Goal: Task Accomplishment & Management: Manage account settings

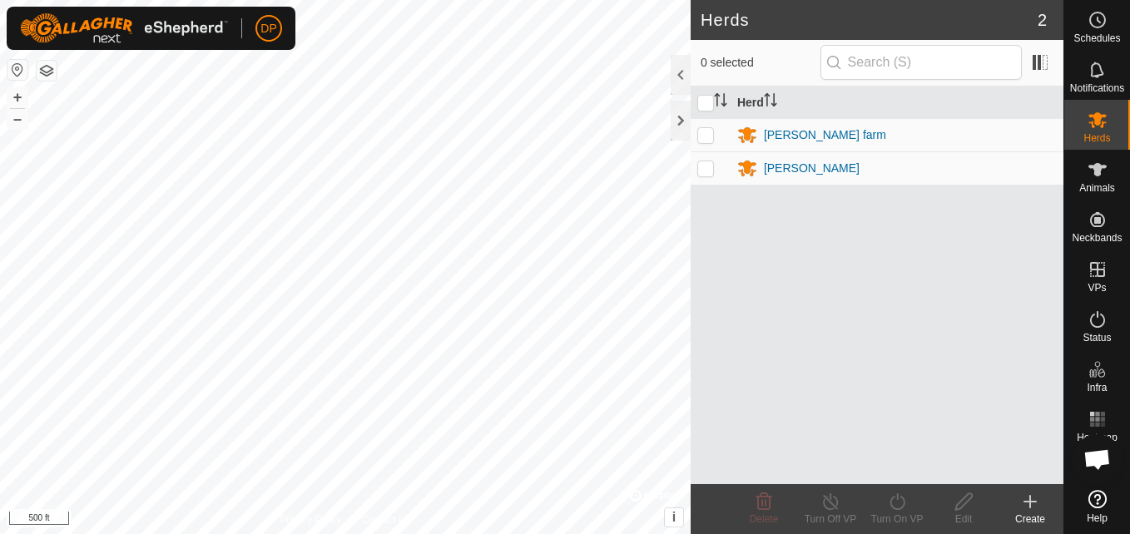
scroll to position [999, 0]
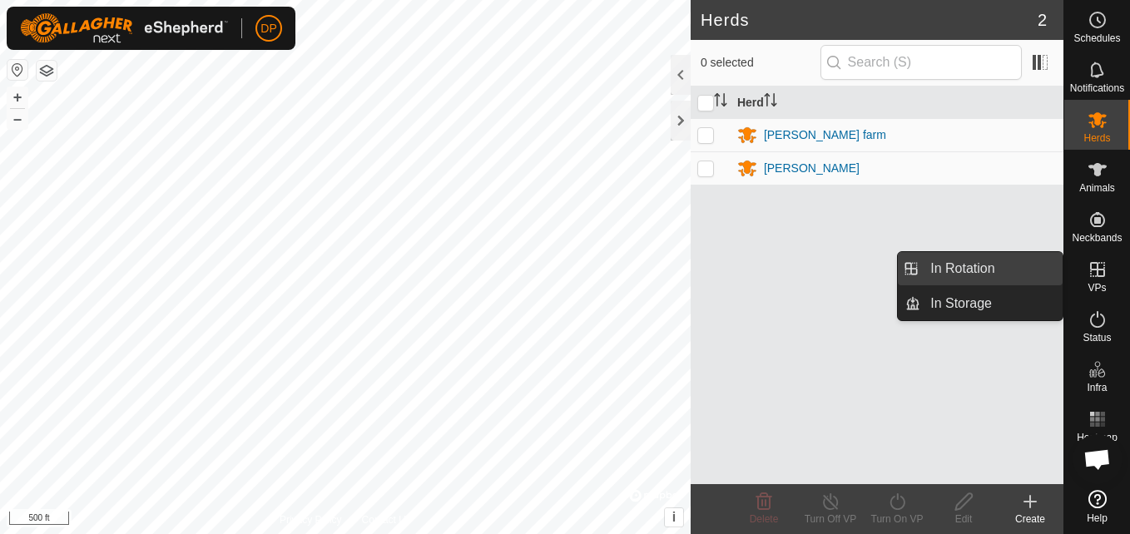
drag, startPoint x: 1053, startPoint y: 266, endPoint x: 1042, endPoint y: 266, distance: 10.8
click at [1042, 266] on link "In Rotation" at bounding box center [992, 268] width 142 height 33
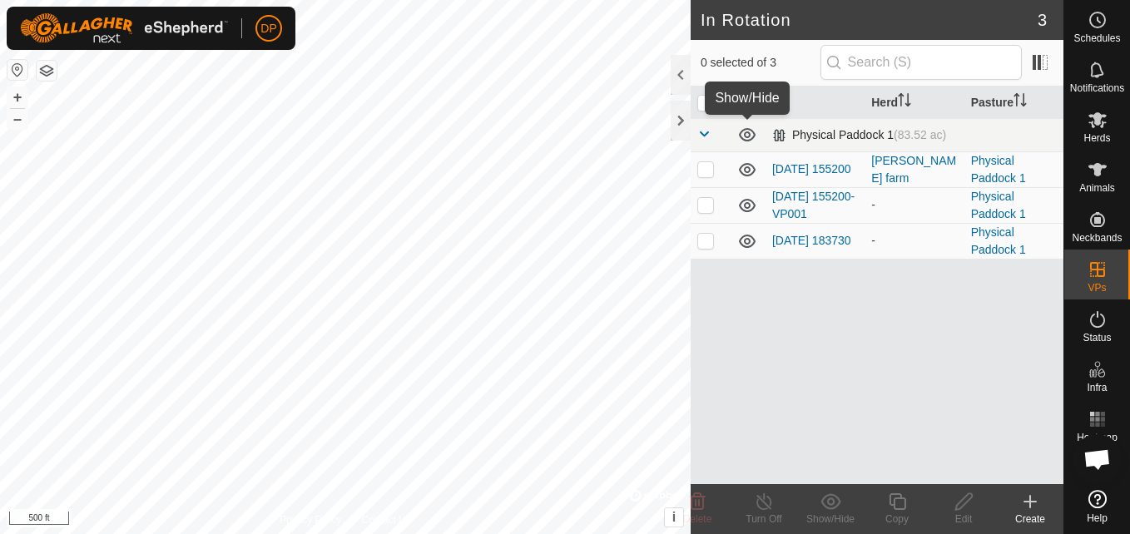
click at [743, 130] on icon at bounding box center [747, 134] width 17 height 13
click at [743, 131] on icon at bounding box center [747, 135] width 20 height 20
click at [744, 169] on icon at bounding box center [747, 169] width 17 height 13
click at [744, 169] on icon at bounding box center [747, 170] width 20 height 20
click at [744, 204] on icon at bounding box center [747, 206] width 20 height 20
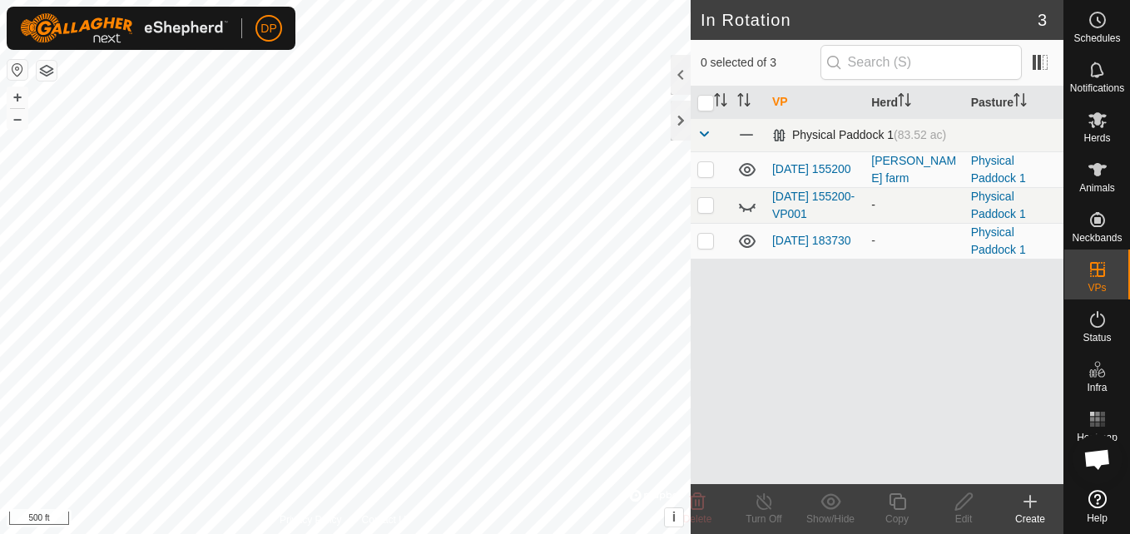
click at [744, 204] on icon at bounding box center [747, 206] width 20 height 20
click at [746, 241] on icon at bounding box center [747, 241] width 20 height 20
click at [746, 131] on span at bounding box center [746, 135] width 18 height 18
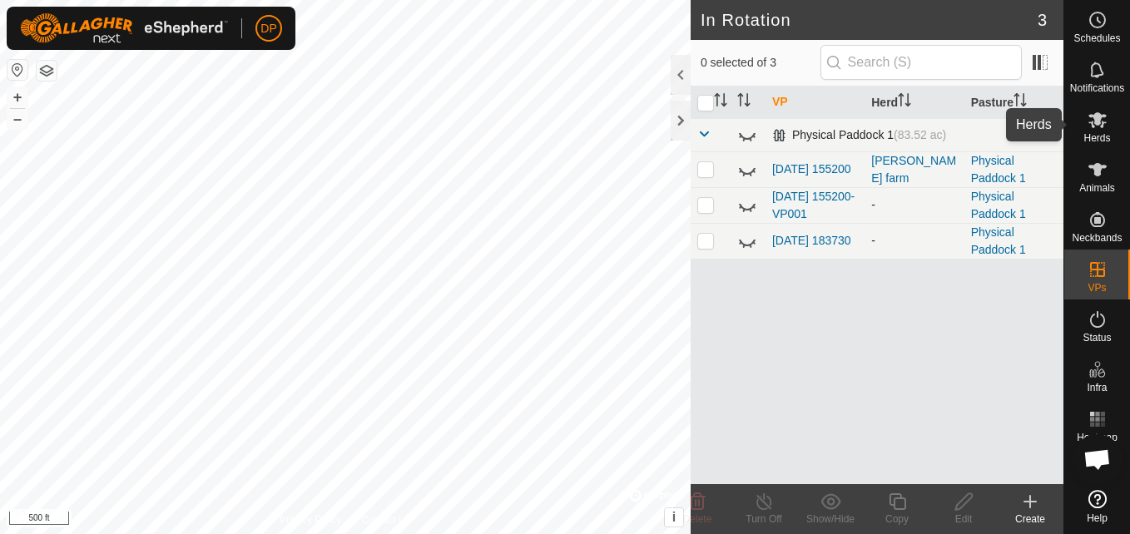
click at [1090, 119] on icon at bounding box center [1098, 120] width 20 height 20
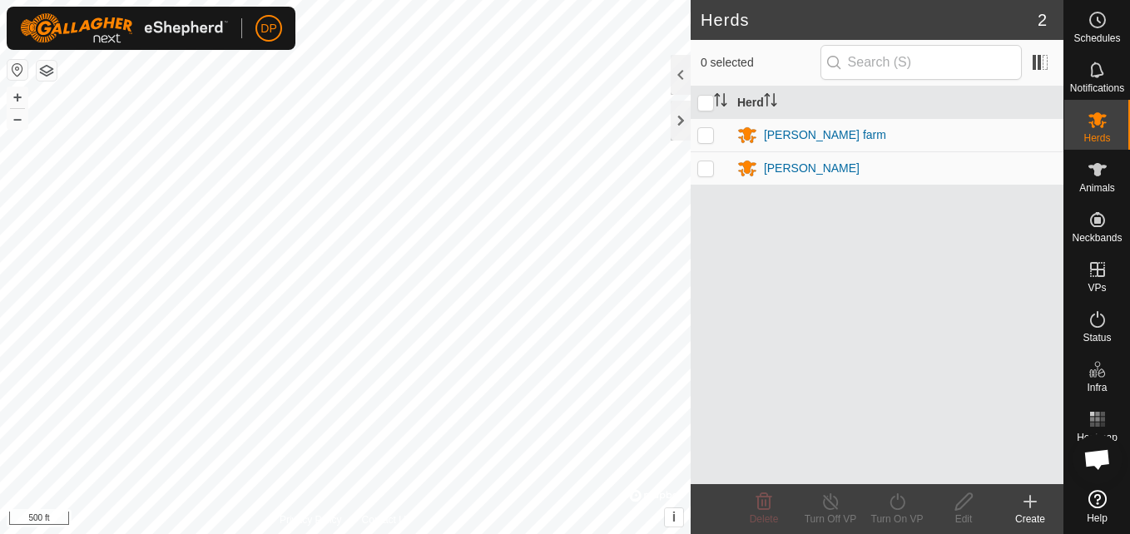
click at [707, 137] on p-checkbox at bounding box center [706, 134] width 17 height 13
checkbox input "true"
click at [836, 498] on icon at bounding box center [830, 502] width 15 height 17
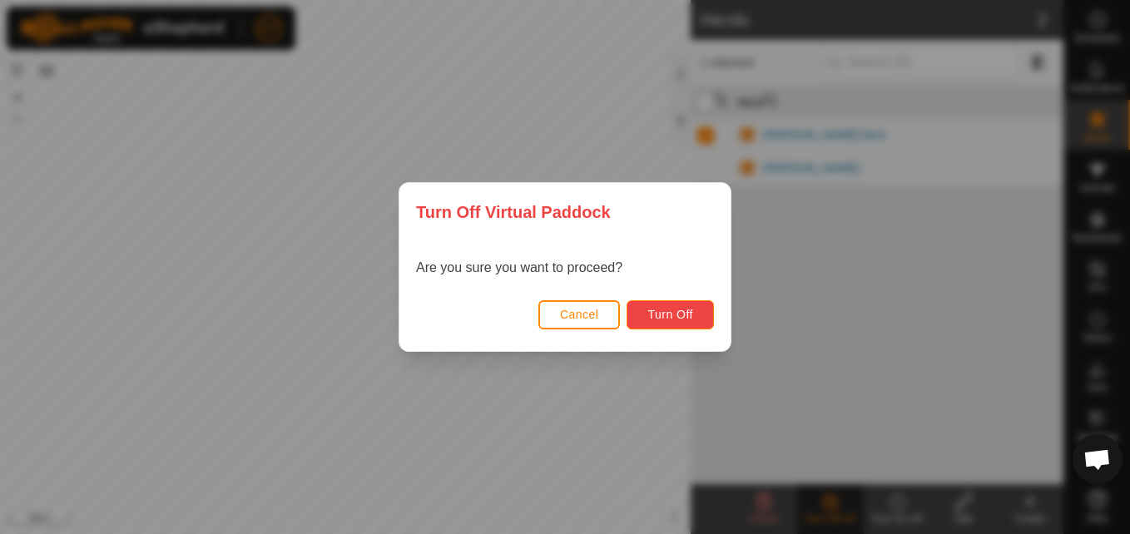
click at [668, 312] on span "Turn Off" at bounding box center [671, 314] width 46 height 13
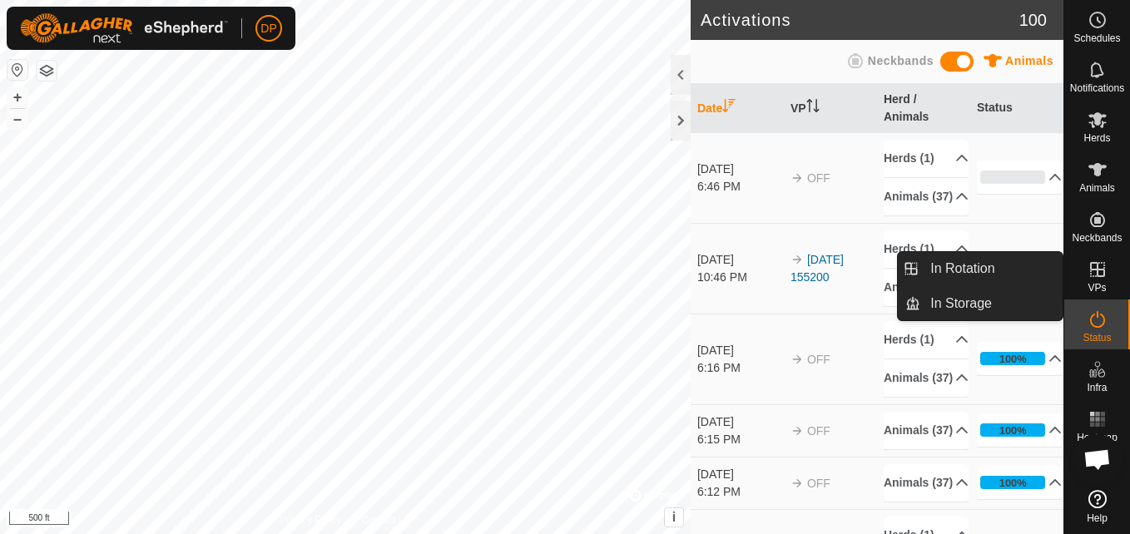
drag, startPoint x: 1070, startPoint y: 263, endPoint x: 1101, endPoint y: 268, distance: 32.0
click at [1101, 268] on icon at bounding box center [1098, 270] width 20 height 20
click at [1013, 261] on link "In Rotation" at bounding box center [992, 268] width 142 height 33
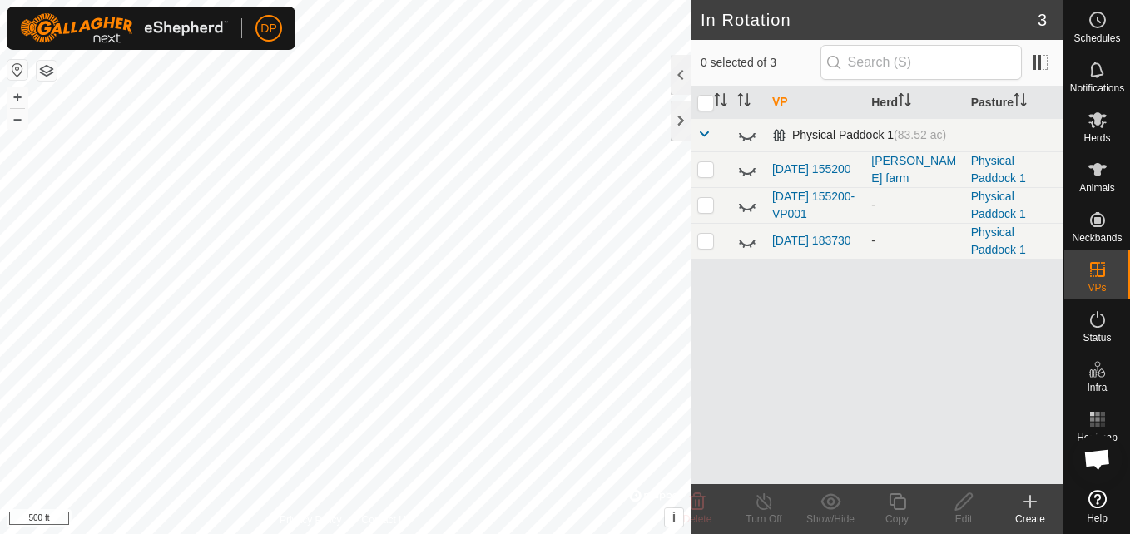
click at [766, 127] on td "Physical Paddock 1 (83.52 ac)" at bounding box center [915, 134] width 298 height 33
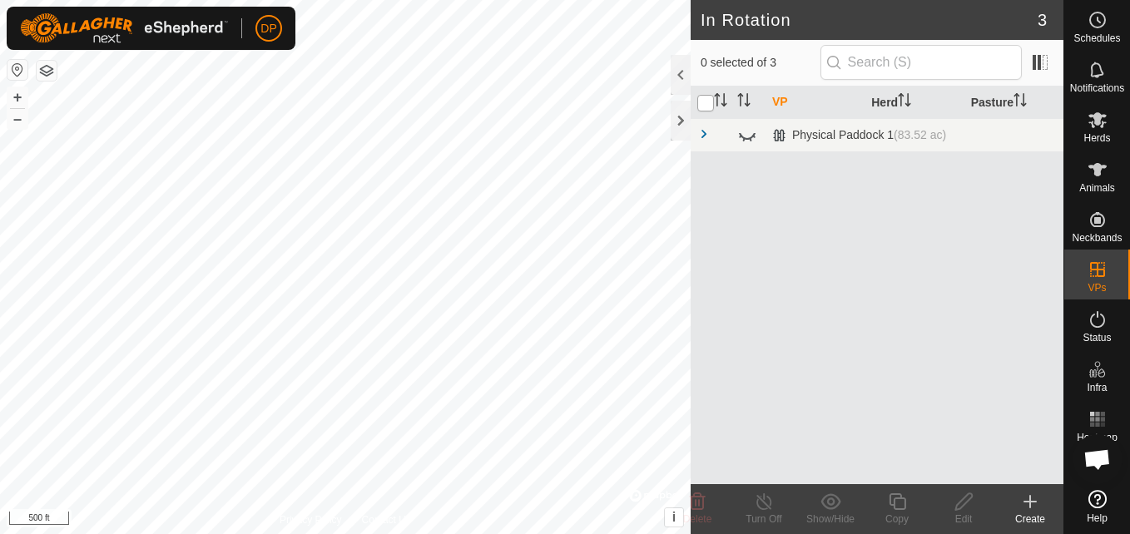
click at [703, 104] on input "checkbox" at bounding box center [706, 103] width 17 height 17
checkbox input "true"
click at [1094, 167] on icon at bounding box center [1098, 169] width 18 height 13
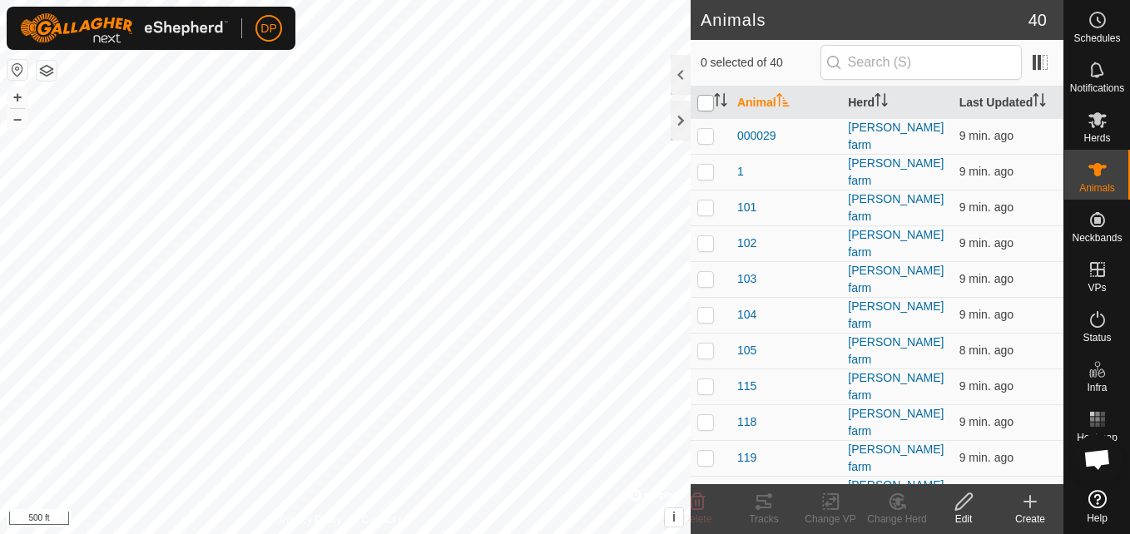
click at [703, 103] on input "checkbox" at bounding box center [706, 103] width 17 height 17
checkbox input "true"
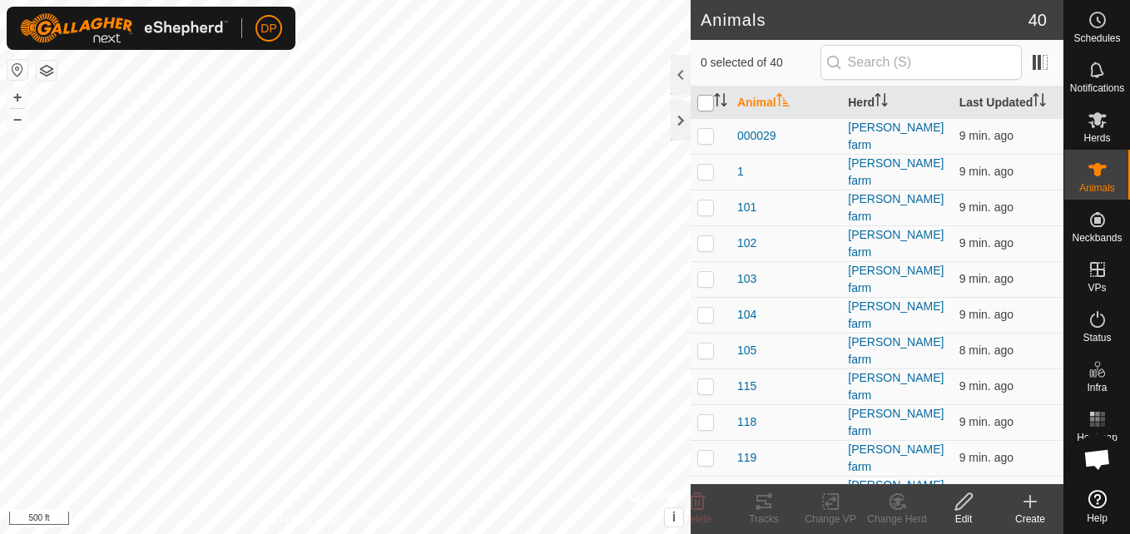
checkbox input "true"
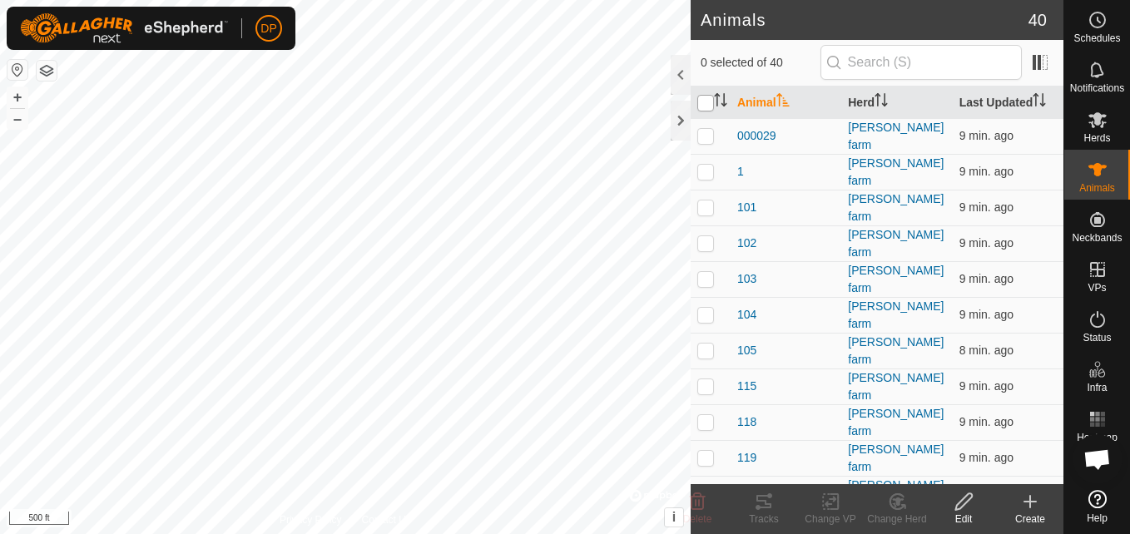
checkbox input "true"
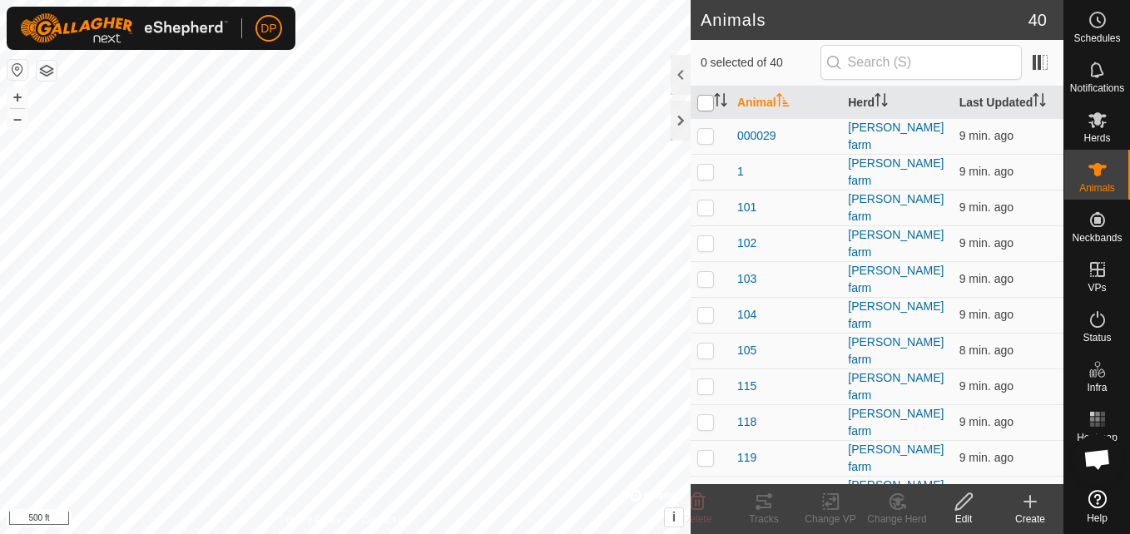
checkbox input "true"
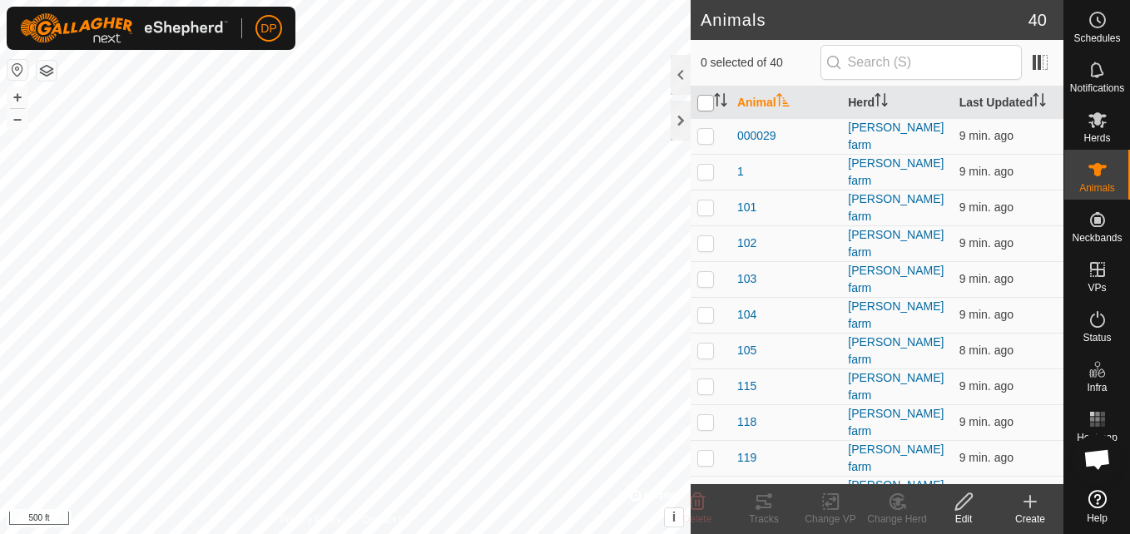
checkbox input "true"
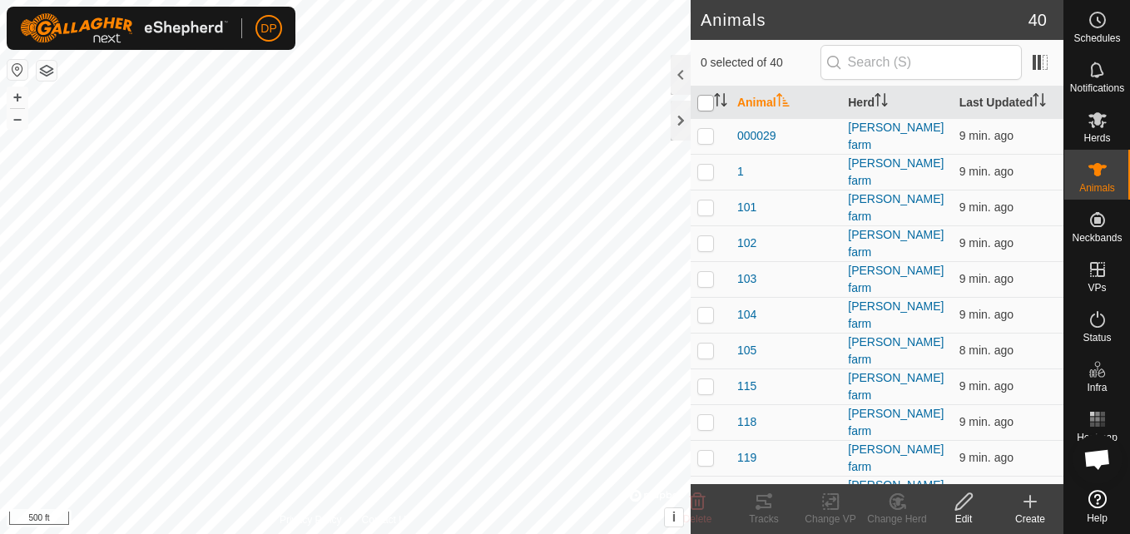
checkbox input "true"
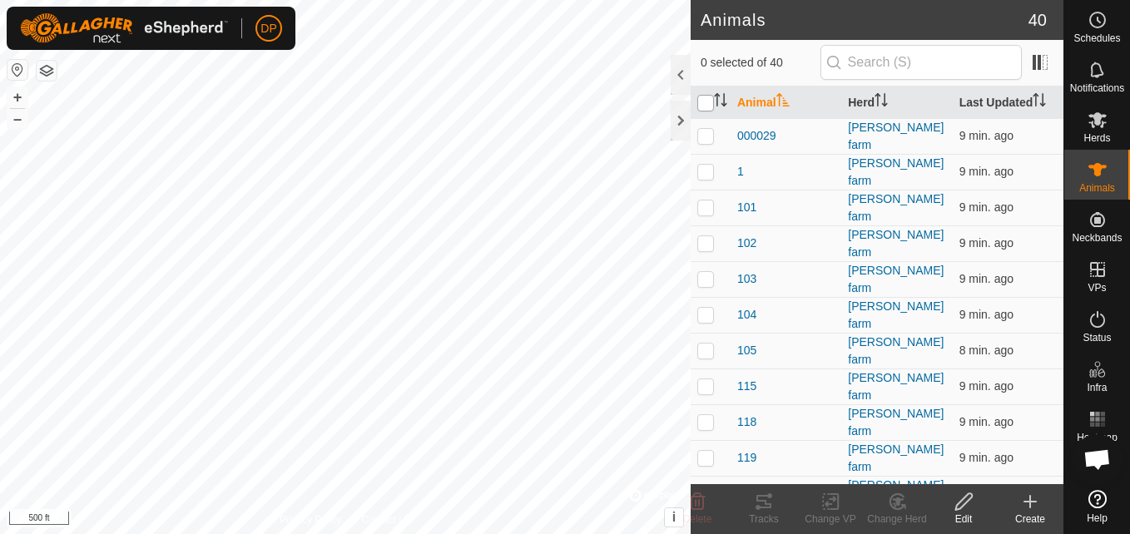
checkbox input "true"
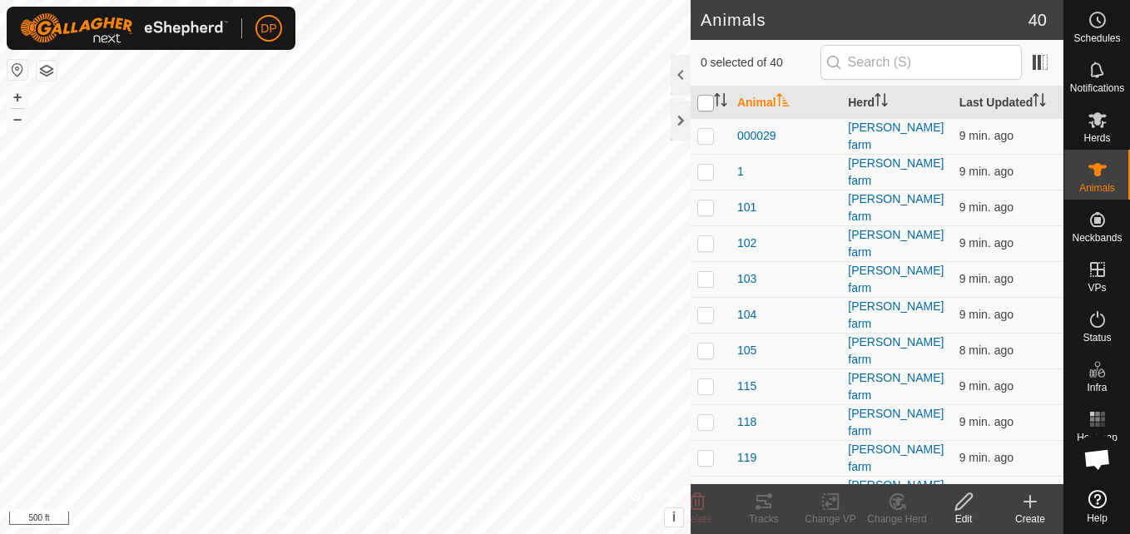
checkbox input "true"
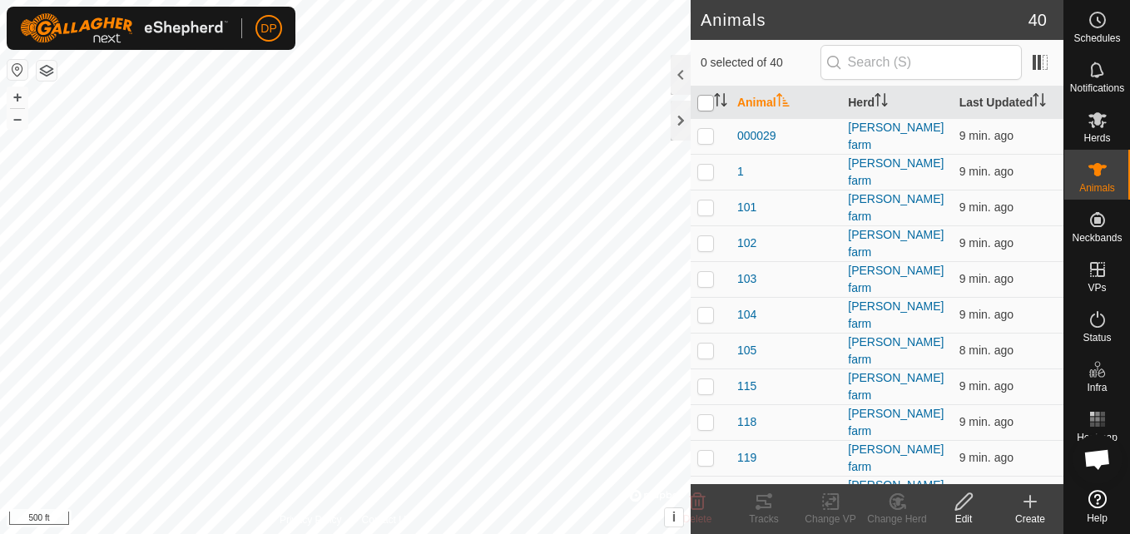
checkbox input "true"
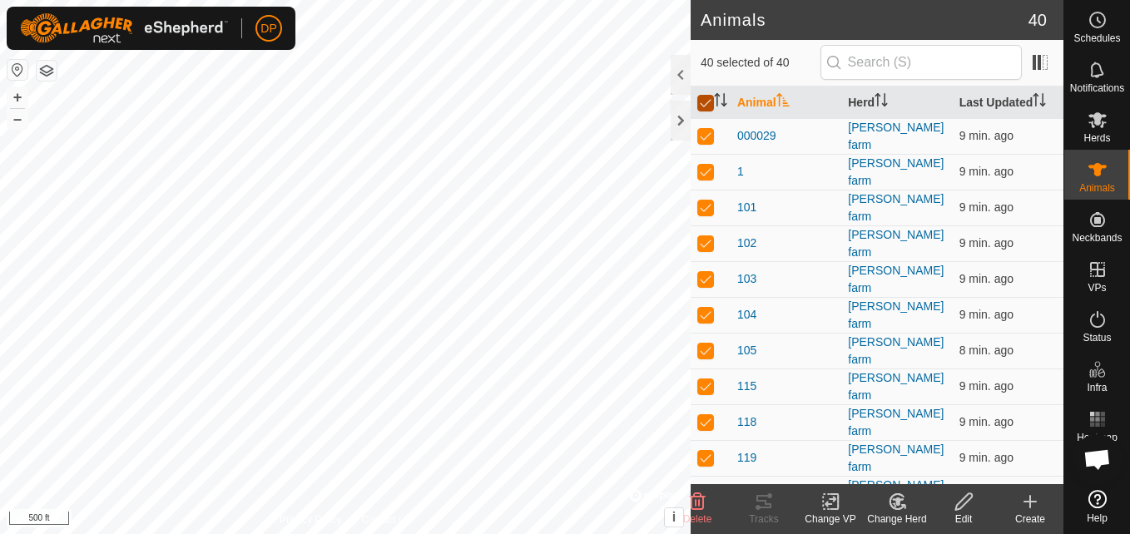
click at [700, 104] on input "checkbox" at bounding box center [706, 103] width 17 height 17
checkbox input "false"
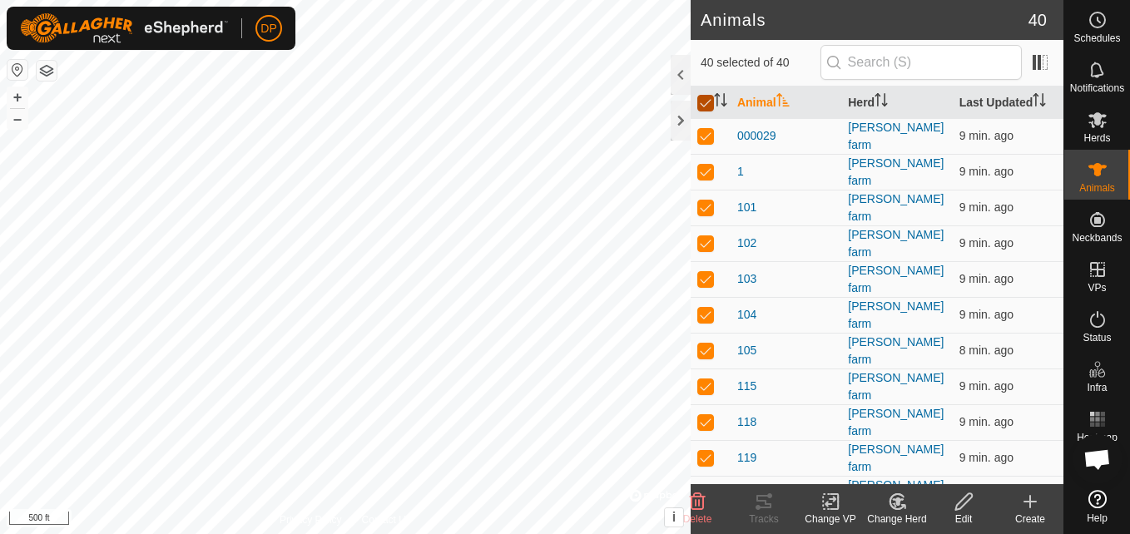
checkbox input "false"
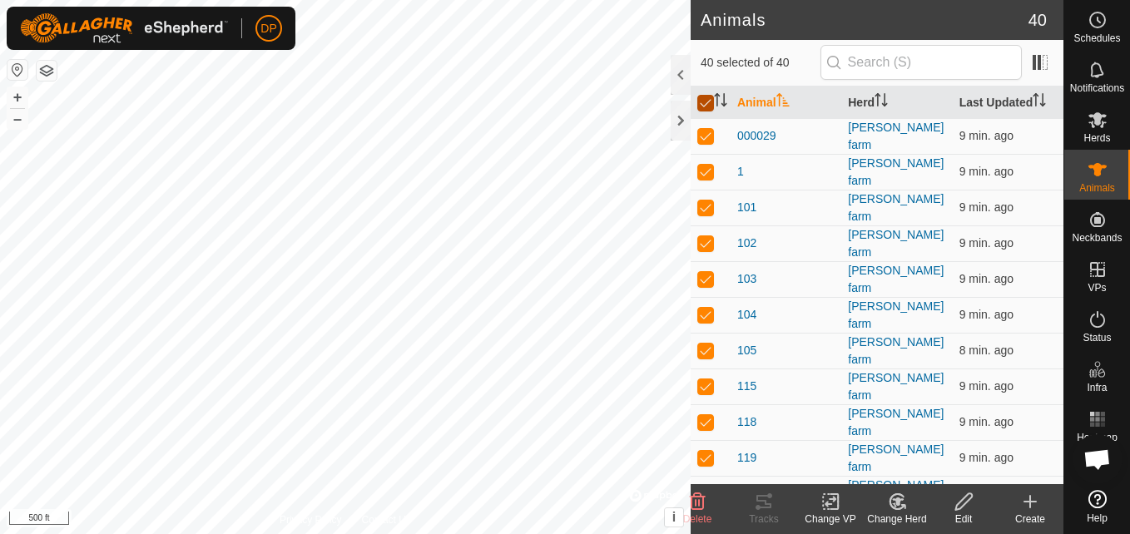
checkbox input "false"
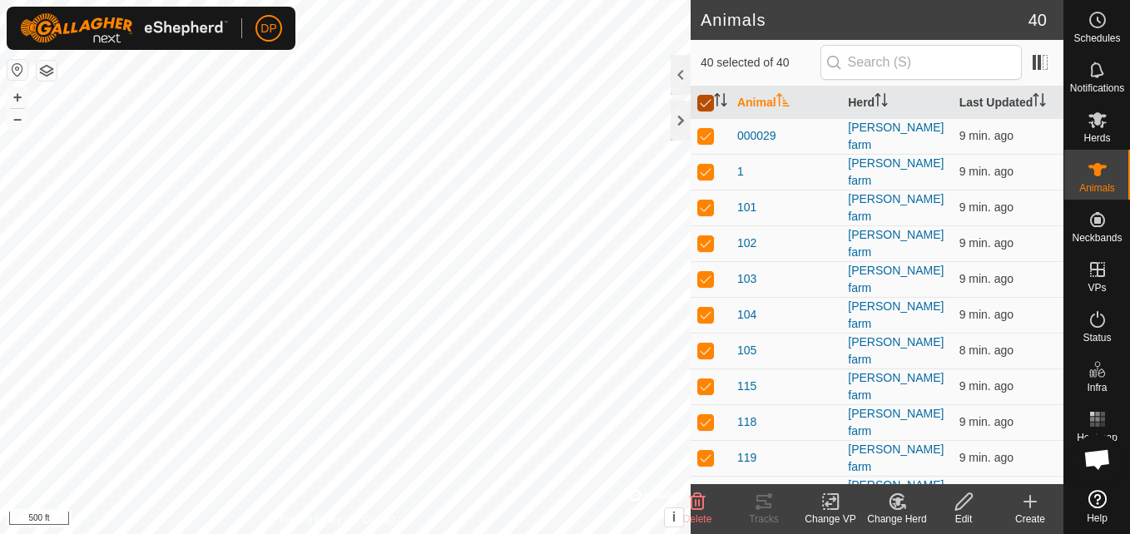
checkbox input "false"
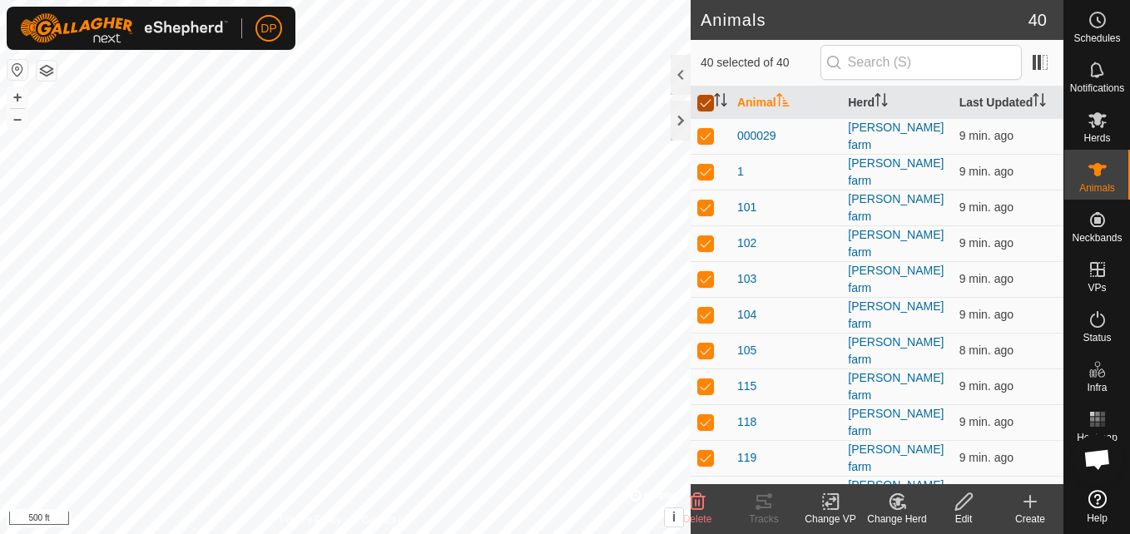
checkbox input "false"
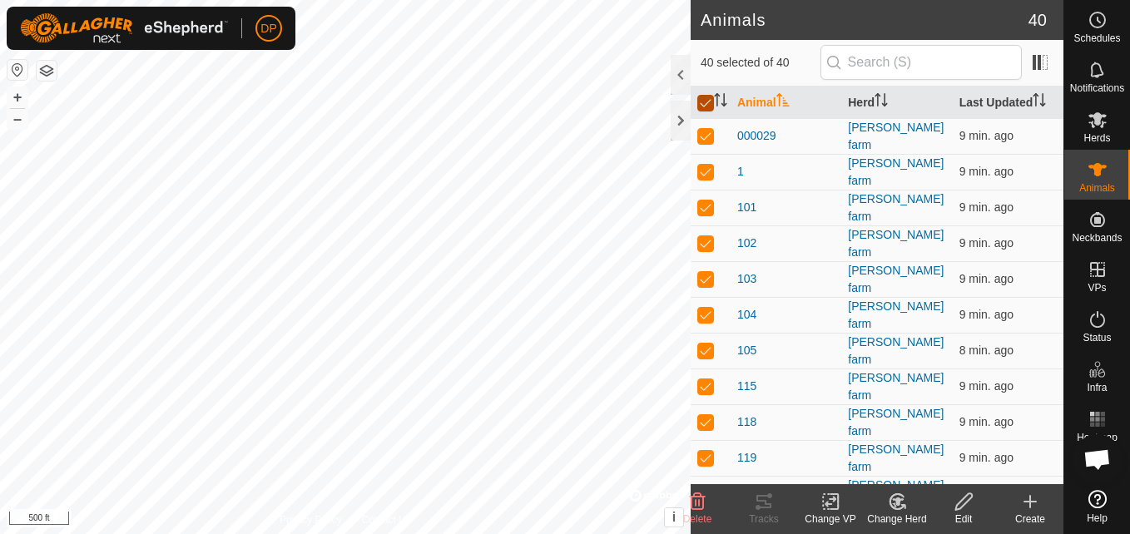
checkbox input "false"
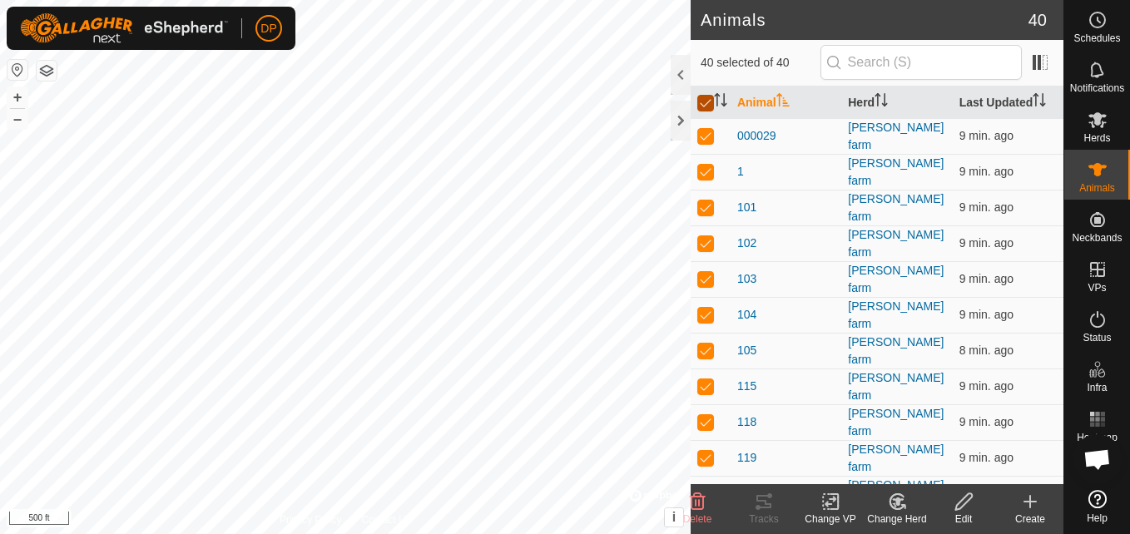
checkbox input "false"
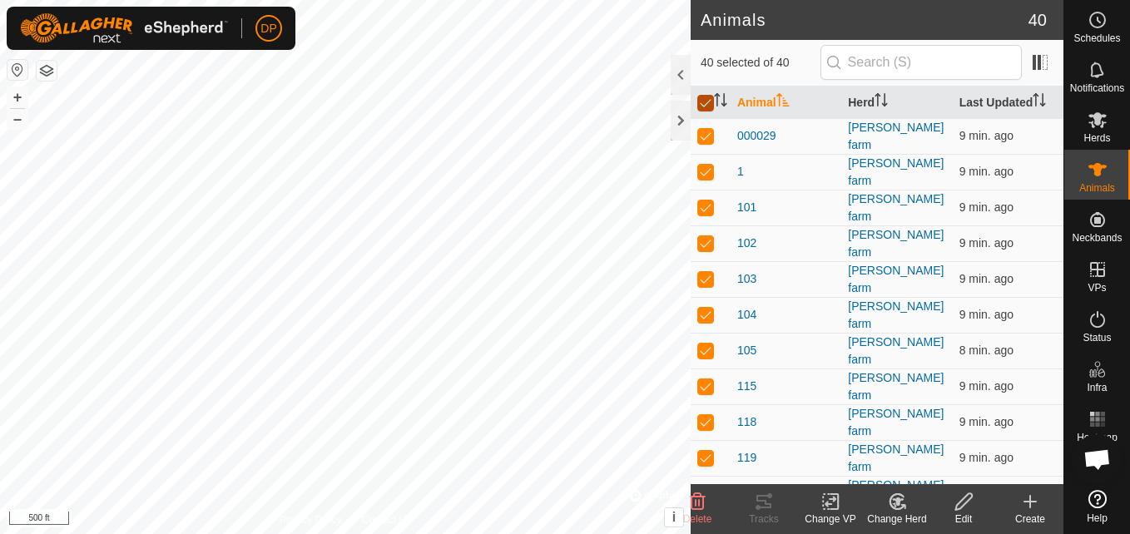
checkbox input "false"
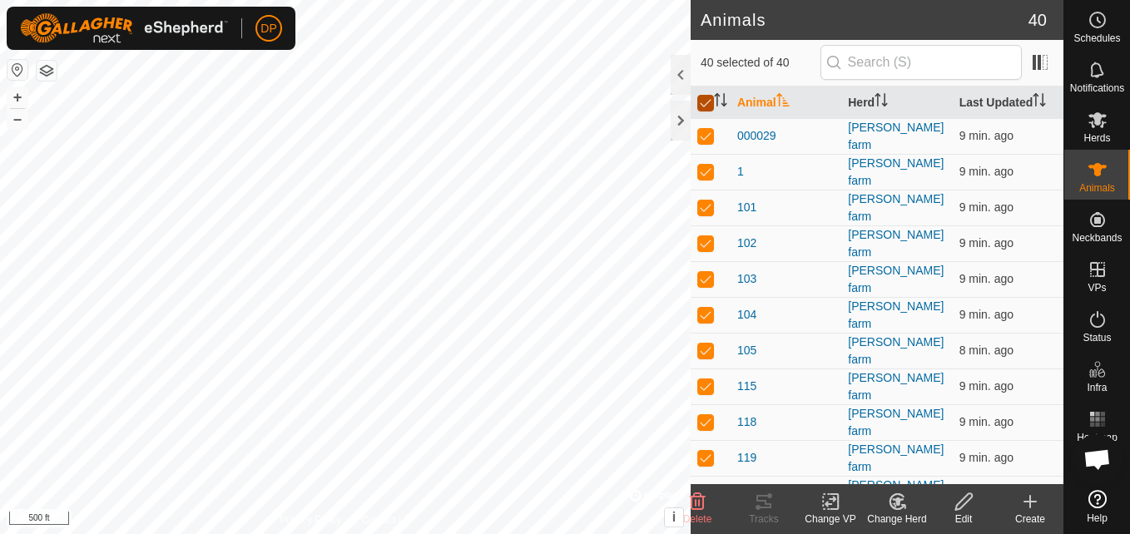
checkbox input "false"
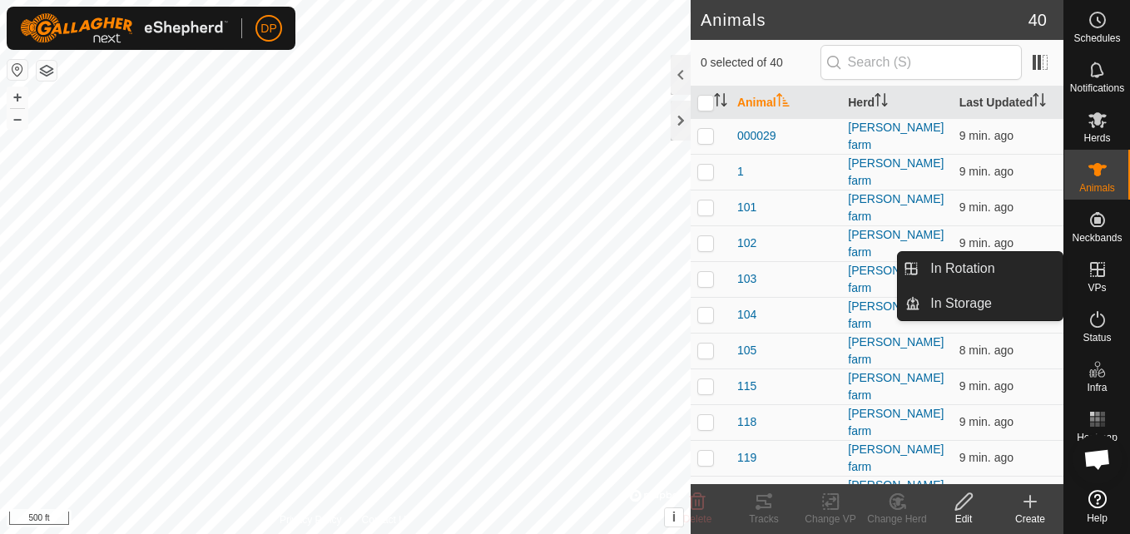
click at [1102, 264] on icon at bounding box center [1098, 270] width 20 height 20
click at [1018, 296] on link "In Storage" at bounding box center [992, 303] width 142 height 33
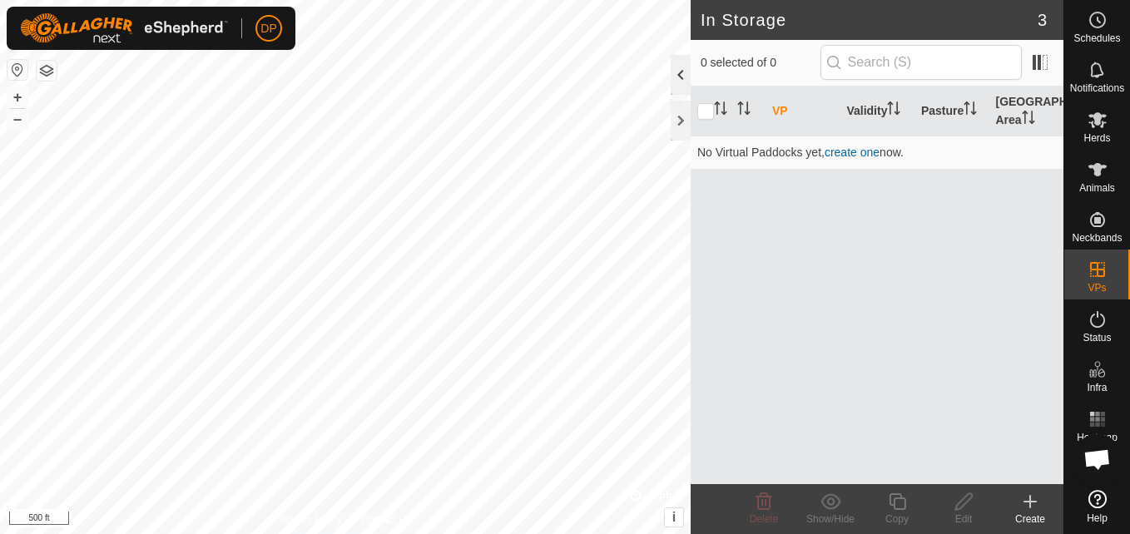
click at [682, 72] on div at bounding box center [681, 75] width 20 height 40
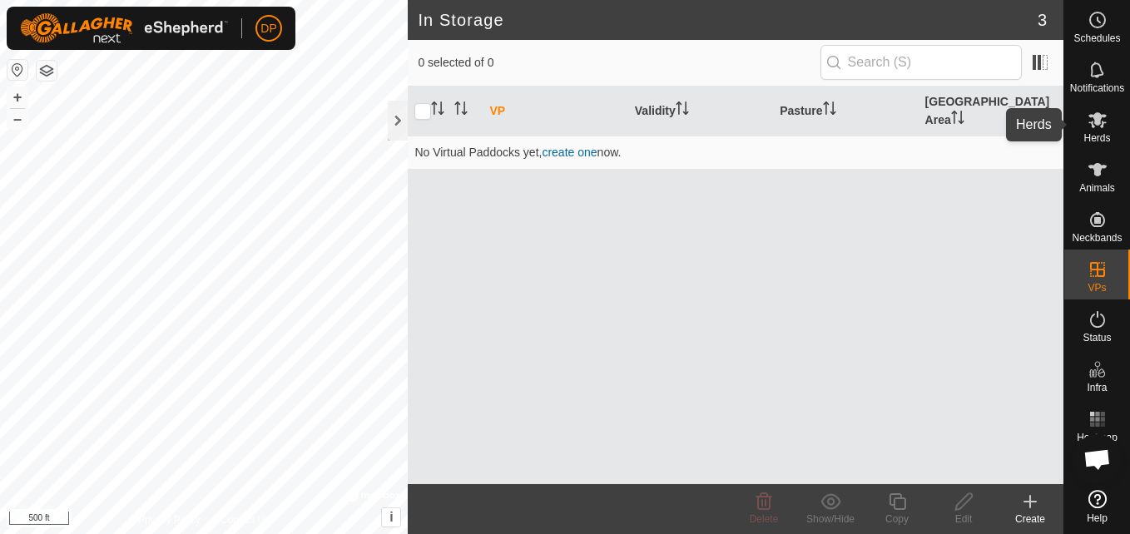
click at [1089, 119] on icon at bounding box center [1098, 120] width 20 height 20
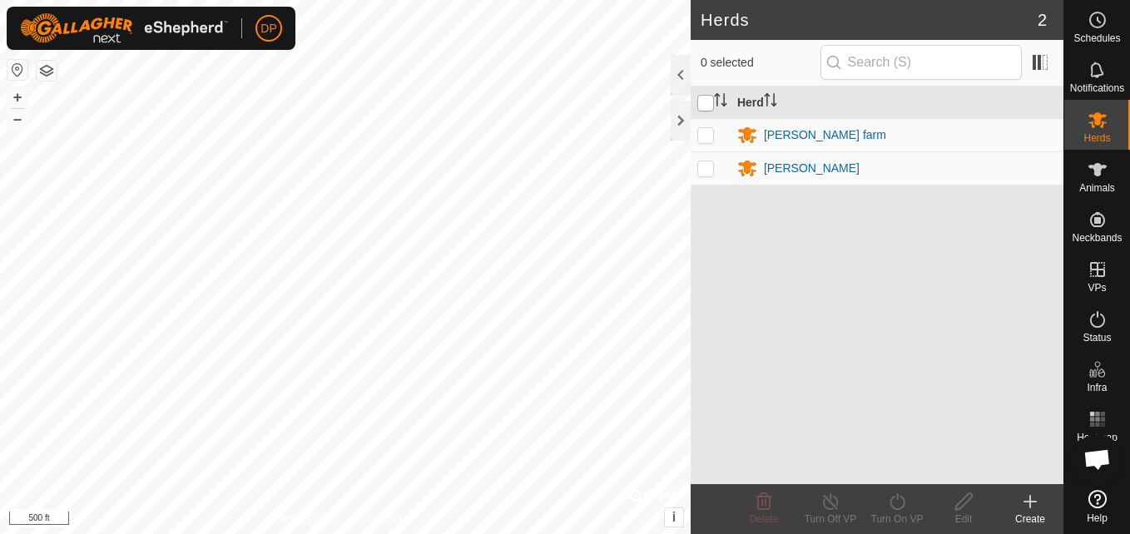
click at [707, 102] on input "checkbox" at bounding box center [706, 103] width 17 height 17
checkbox input "true"
drag, startPoint x: 1098, startPoint y: 319, endPoint x: 1082, endPoint y: 328, distance: 18.3
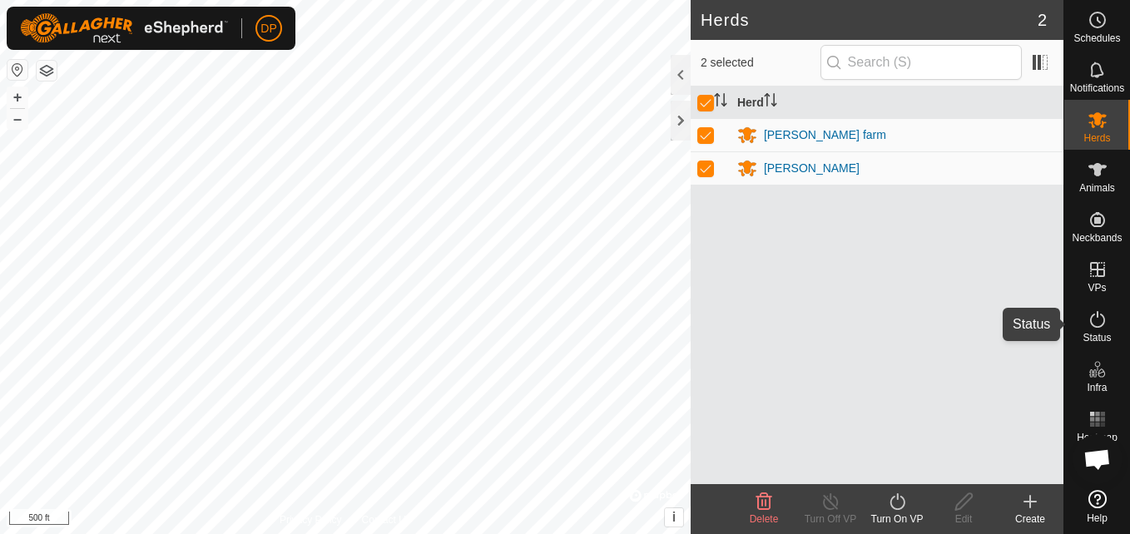
click at [1098, 319] on icon at bounding box center [1098, 320] width 20 height 20
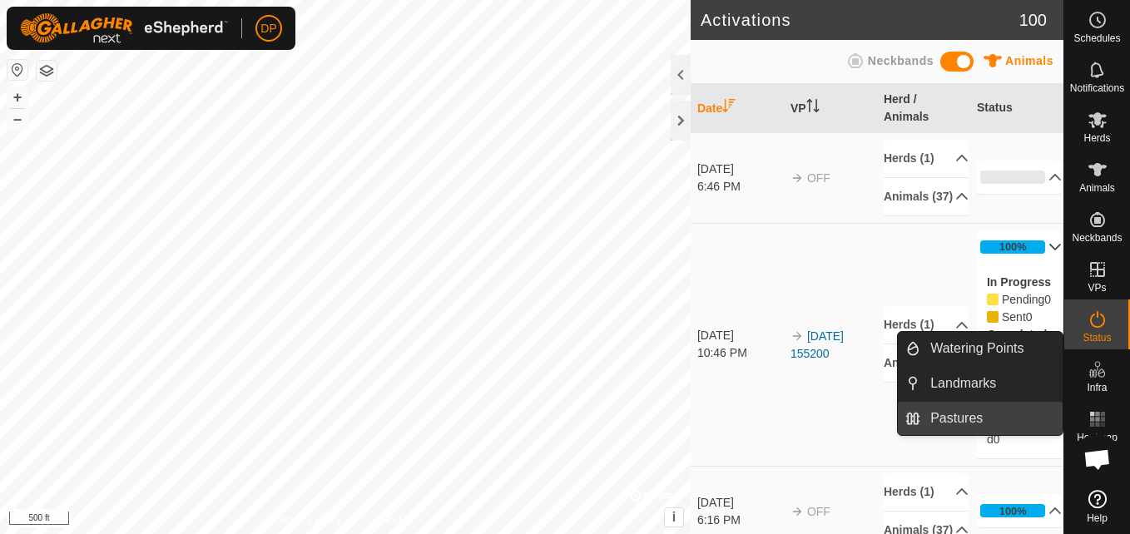
click at [1014, 412] on link "Pastures" at bounding box center [992, 418] width 142 height 33
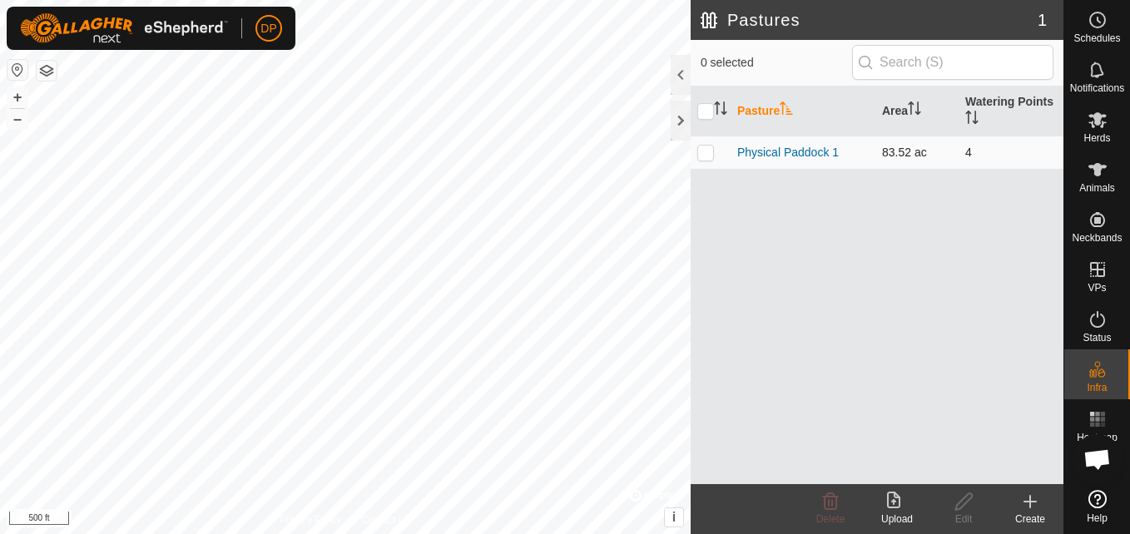
click at [700, 155] on p-checkbox at bounding box center [706, 152] width 17 height 13
checkbox input "true"
click at [891, 494] on icon at bounding box center [897, 502] width 20 height 20
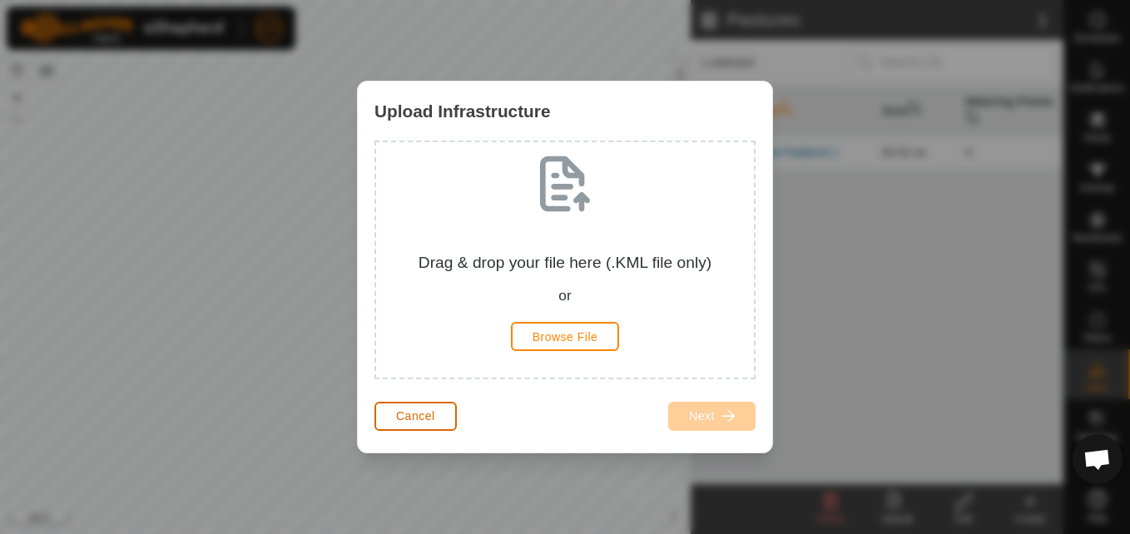
click at [433, 407] on button "Cancel" at bounding box center [416, 416] width 82 height 29
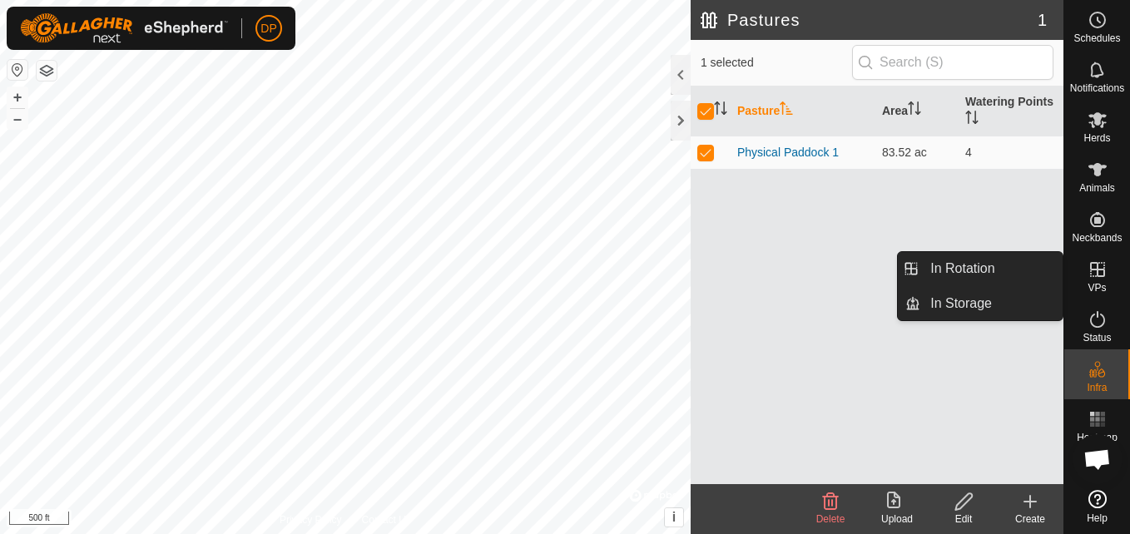
click at [1105, 267] on icon at bounding box center [1098, 270] width 20 height 20
click at [979, 306] on link "In Storage" at bounding box center [992, 303] width 142 height 33
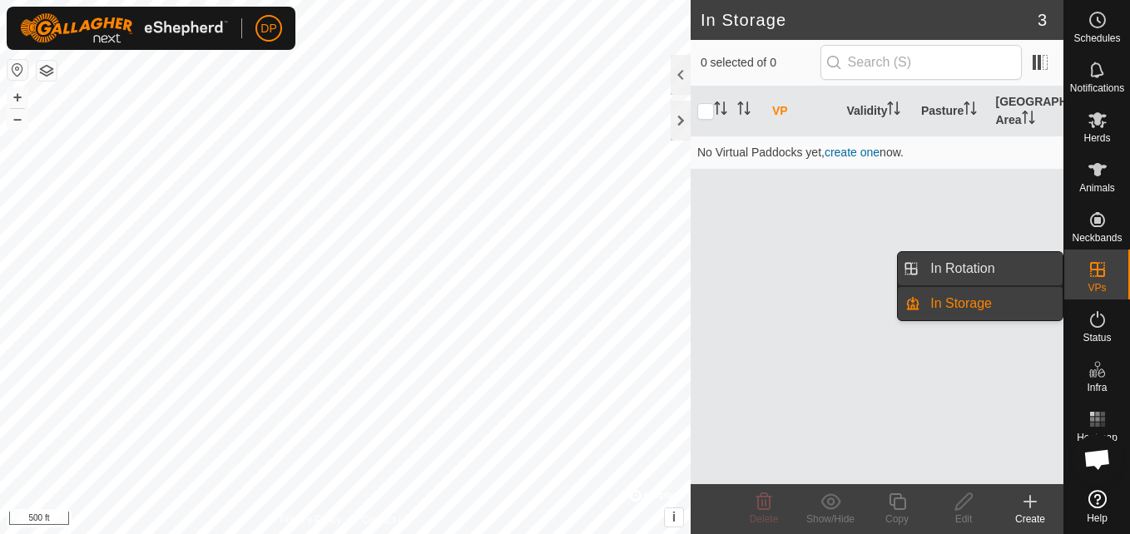
click at [975, 269] on link "In Rotation" at bounding box center [992, 268] width 142 height 33
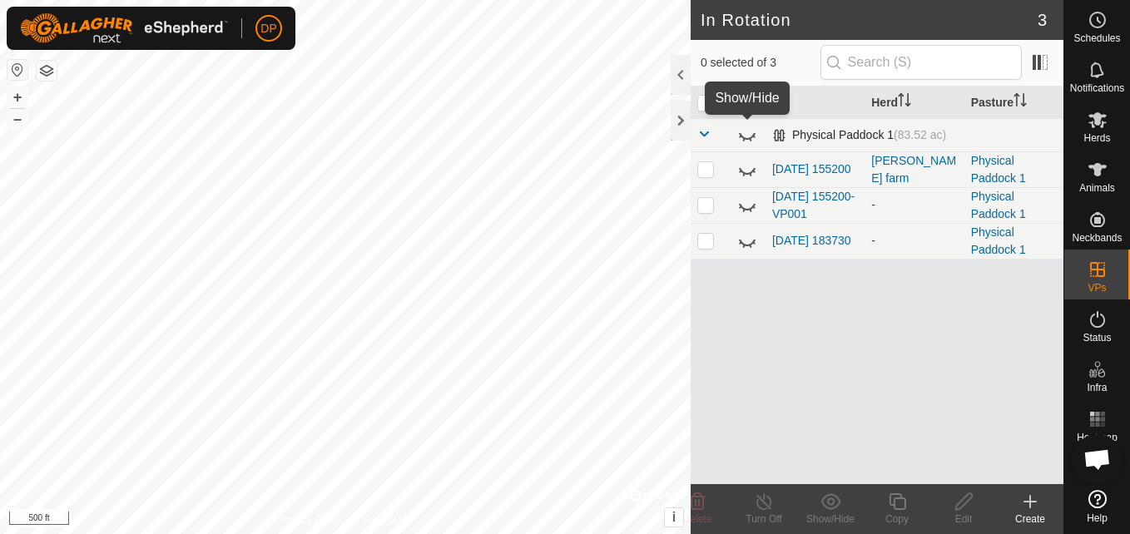
click at [739, 132] on icon at bounding box center [747, 135] width 20 height 20
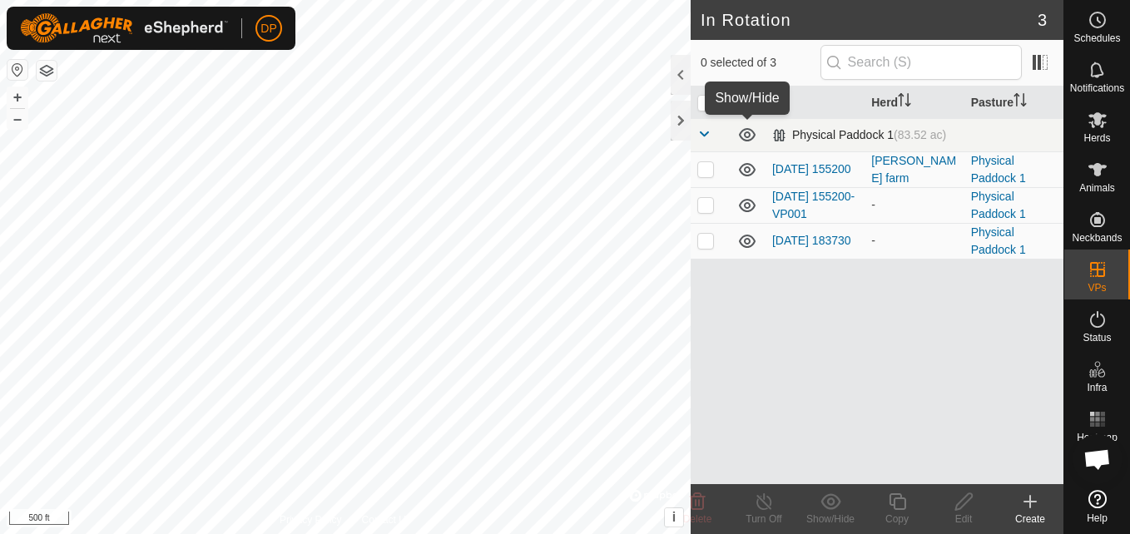
click at [739, 132] on icon at bounding box center [747, 135] width 20 height 20
click at [734, 135] on td at bounding box center [748, 134] width 35 height 33
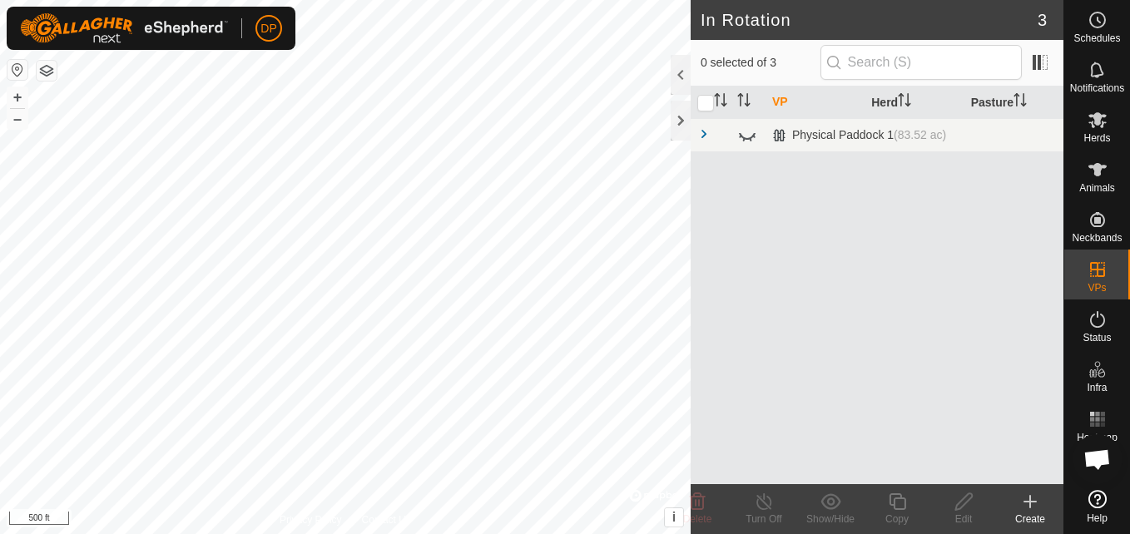
click at [743, 133] on icon at bounding box center [747, 135] width 20 height 20
click at [703, 103] on input "checkbox" at bounding box center [706, 103] width 17 height 17
checkbox input "true"
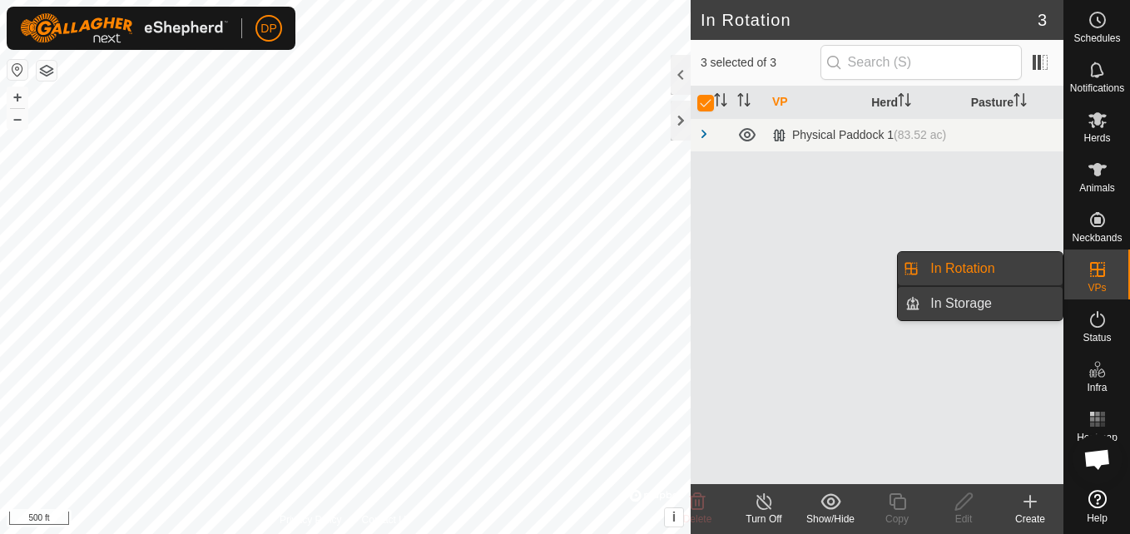
click at [1042, 291] on link "In Storage" at bounding box center [992, 303] width 142 height 33
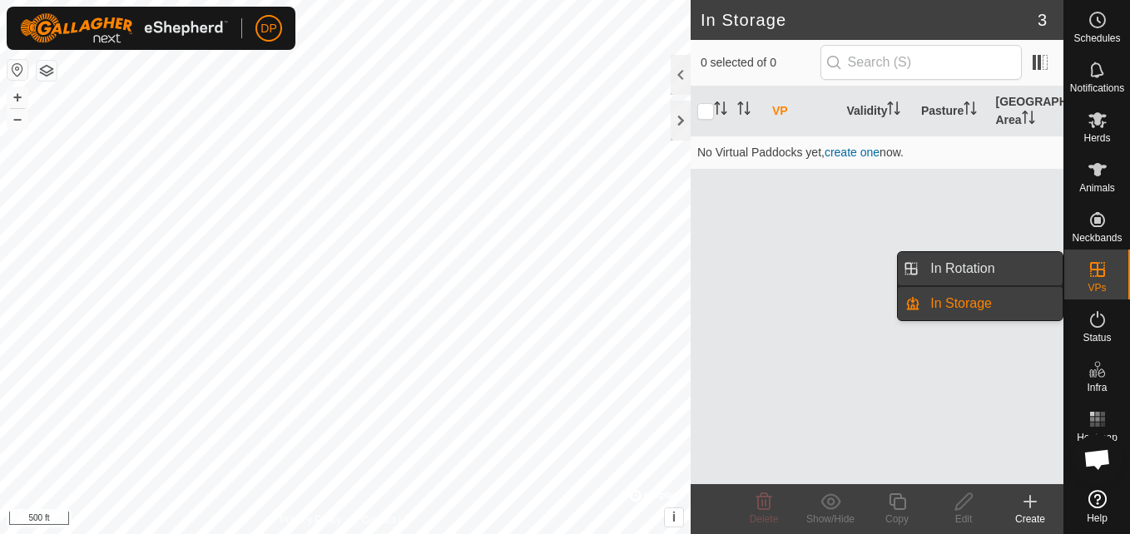
click at [991, 269] on link "In Rotation" at bounding box center [992, 268] width 142 height 33
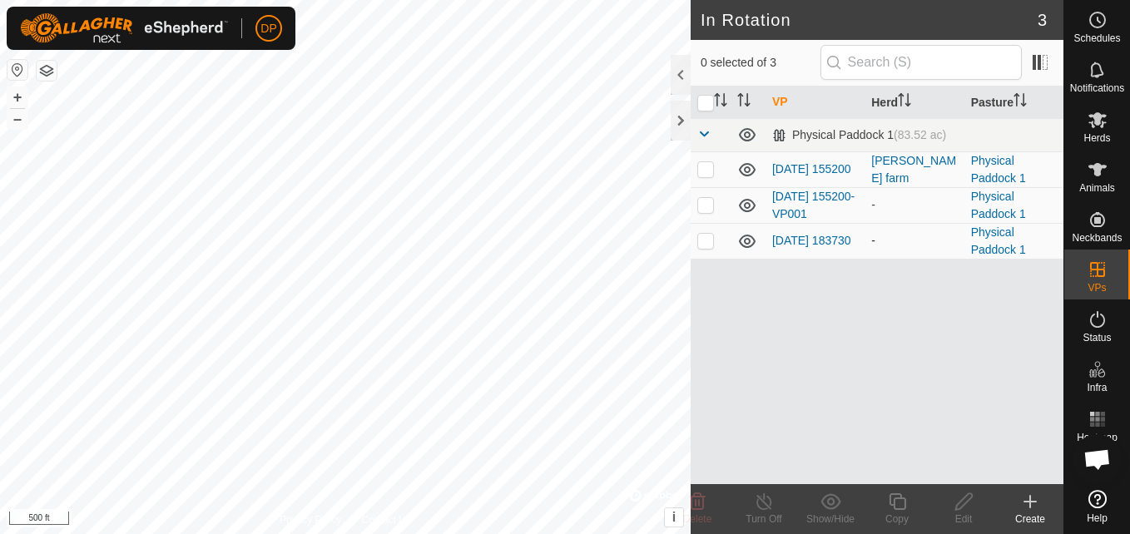
click at [743, 238] on icon at bounding box center [747, 241] width 20 height 20
click at [747, 203] on icon at bounding box center [747, 205] width 17 height 13
click at [742, 170] on icon at bounding box center [747, 170] width 20 height 20
click at [751, 132] on icon at bounding box center [747, 135] width 20 height 20
click at [702, 134] on span at bounding box center [704, 133] width 13 height 13
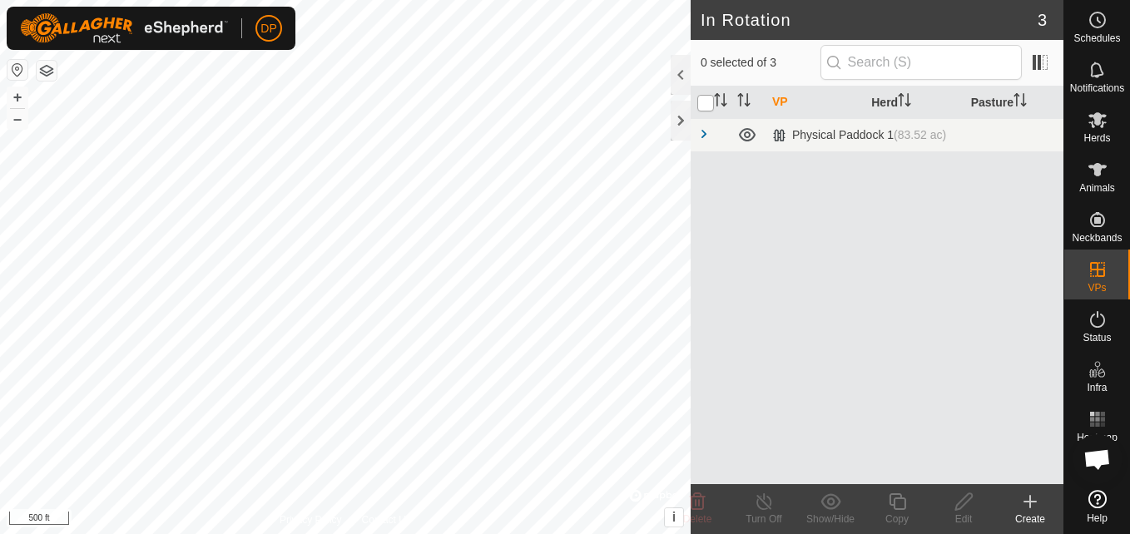
click at [706, 103] on input "checkbox" at bounding box center [706, 103] width 17 height 17
click at [703, 105] on input "checkbox" at bounding box center [706, 103] width 17 height 17
checkbox input "false"
click at [747, 132] on icon at bounding box center [747, 134] width 17 height 13
click at [901, 95] on icon "Activate to sort" at bounding box center [902, 94] width 6 height 3
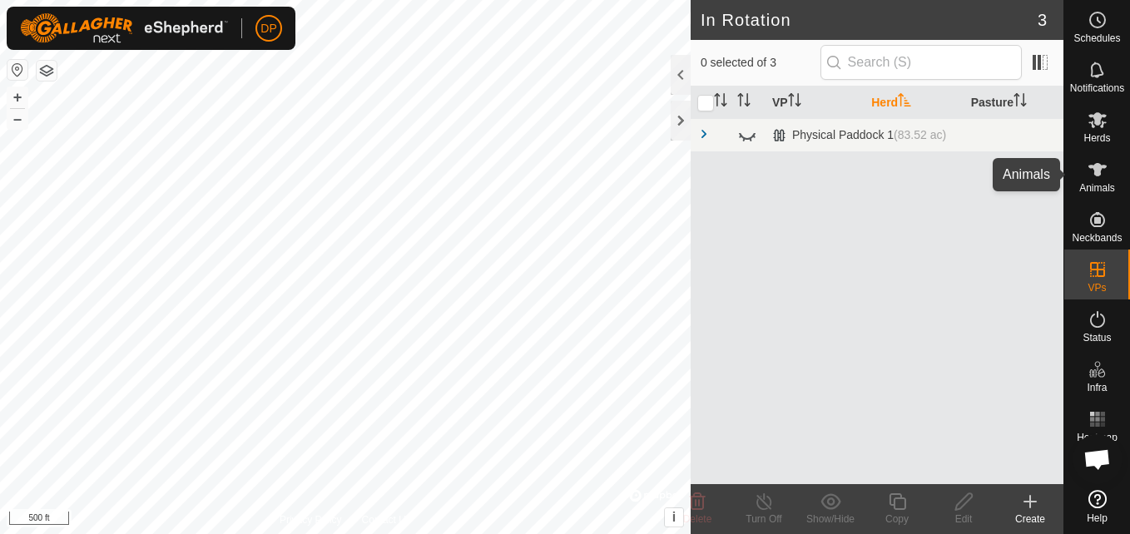
click at [1096, 167] on icon at bounding box center [1098, 169] width 18 height 13
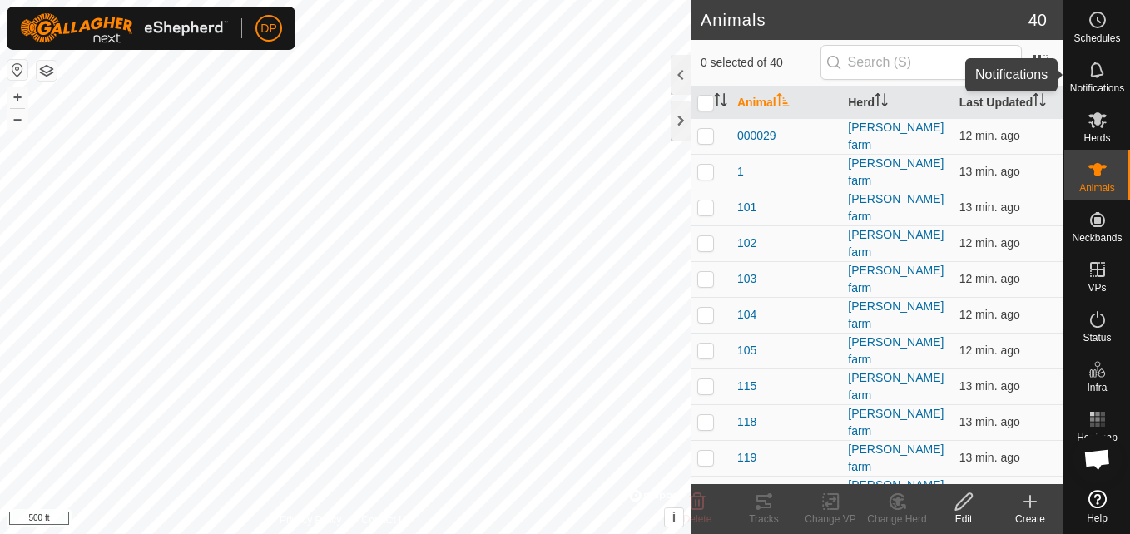
click at [1096, 65] on icon at bounding box center [1098, 70] width 20 height 20
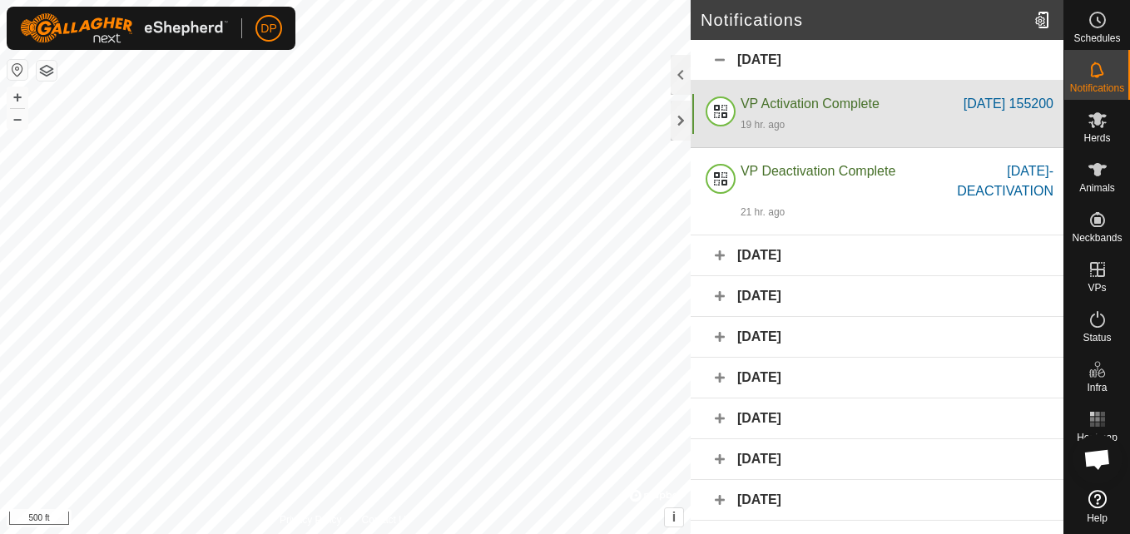
click at [906, 117] on div "19 hr. ago" at bounding box center [897, 124] width 313 height 20
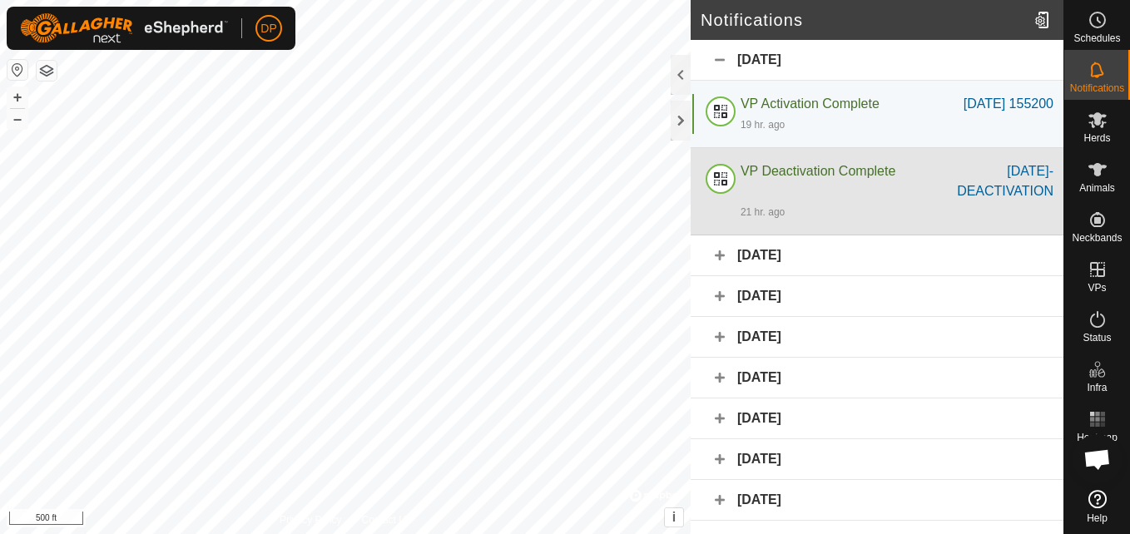
click at [890, 181] on div "VP Deactivation Complete" at bounding box center [835, 181] width 188 height 40
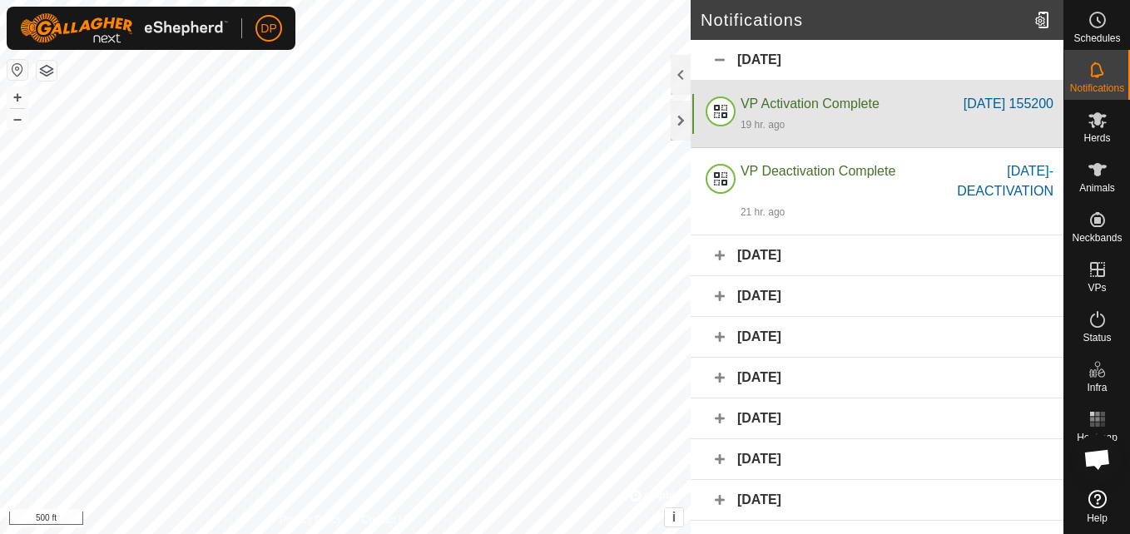
click at [885, 115] on div "19 hr. ago" at bounding box center [897, 124] width 313 height 20
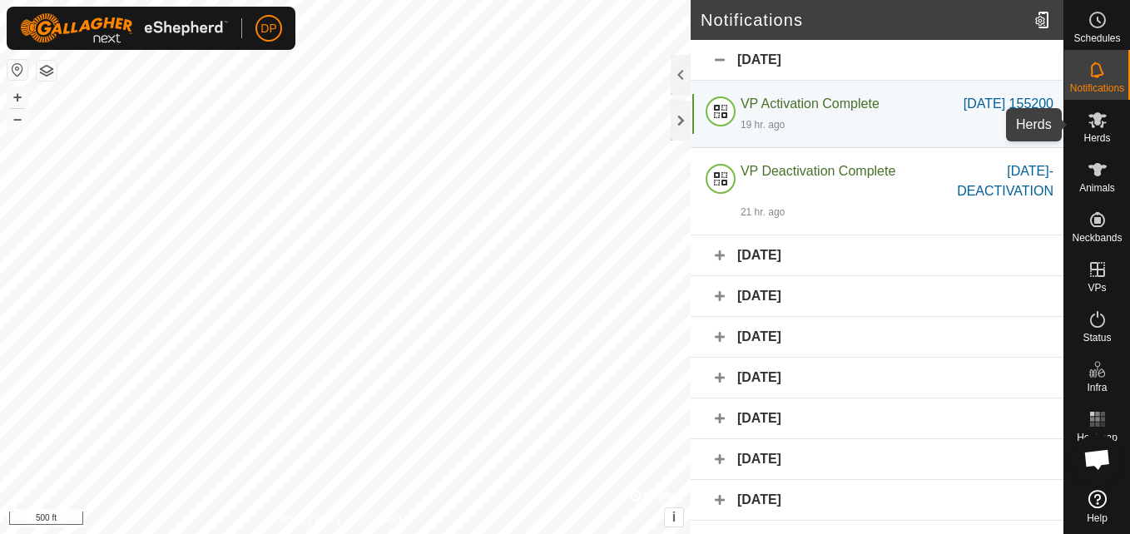
click at [1093, 113] on icon at bounding box center [1098, 120] width 20 height 20
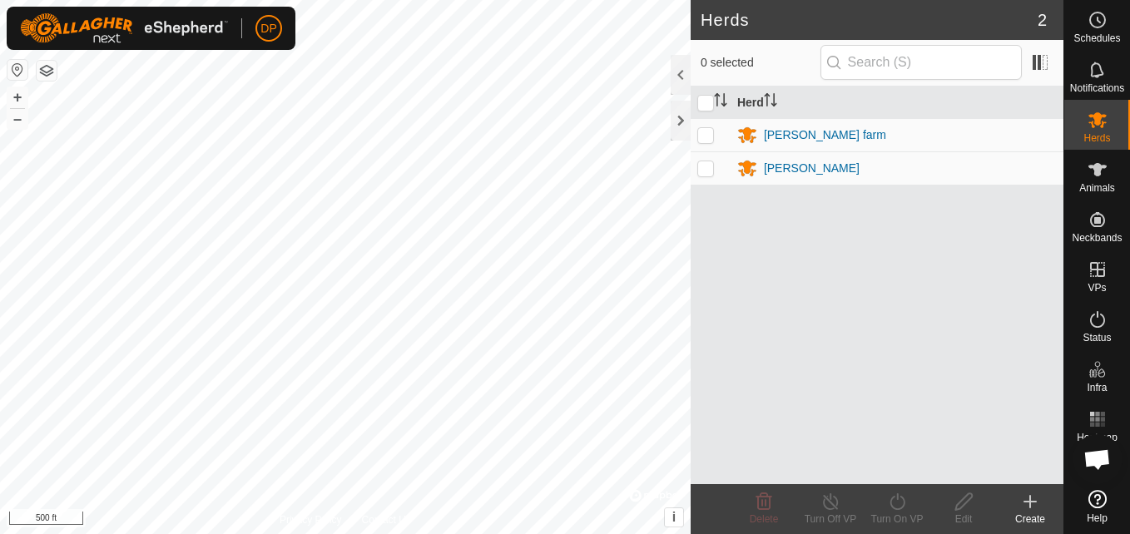
click at [707, 134] on p-checkbox at bounding box center [706, 134] width 17 height 13
checkbox input "true"
click at [892, 499] on icon at bounding box center [897, 502] width 15 height 17
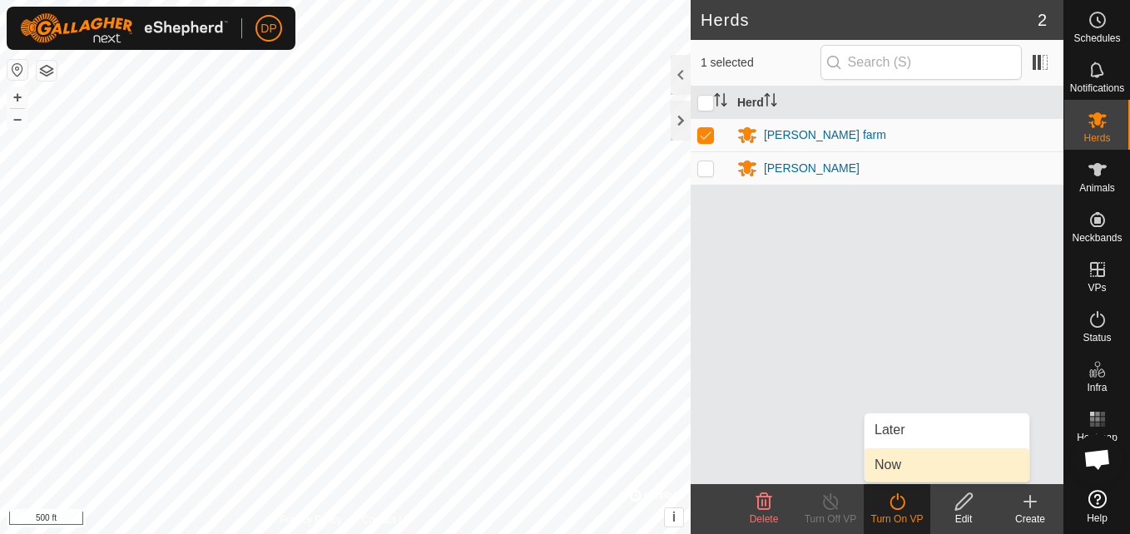
click at [911, 466] on link "Now" at bounding box center [947, 465] width 165 height 33
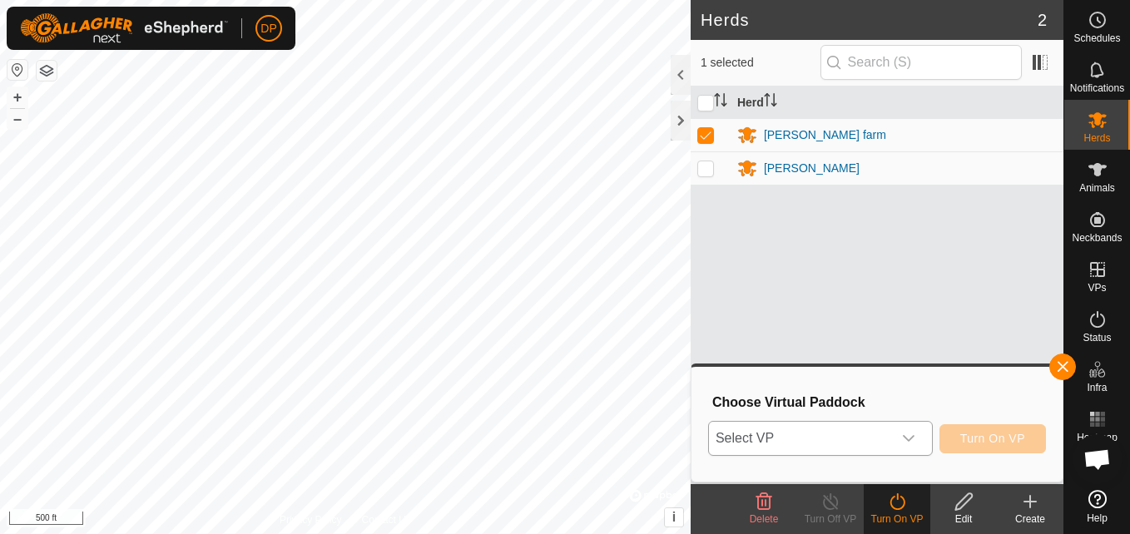
click at [906, 432] on icon "dropdown trigger" at bounding box center [908, 438] width 13 height 13
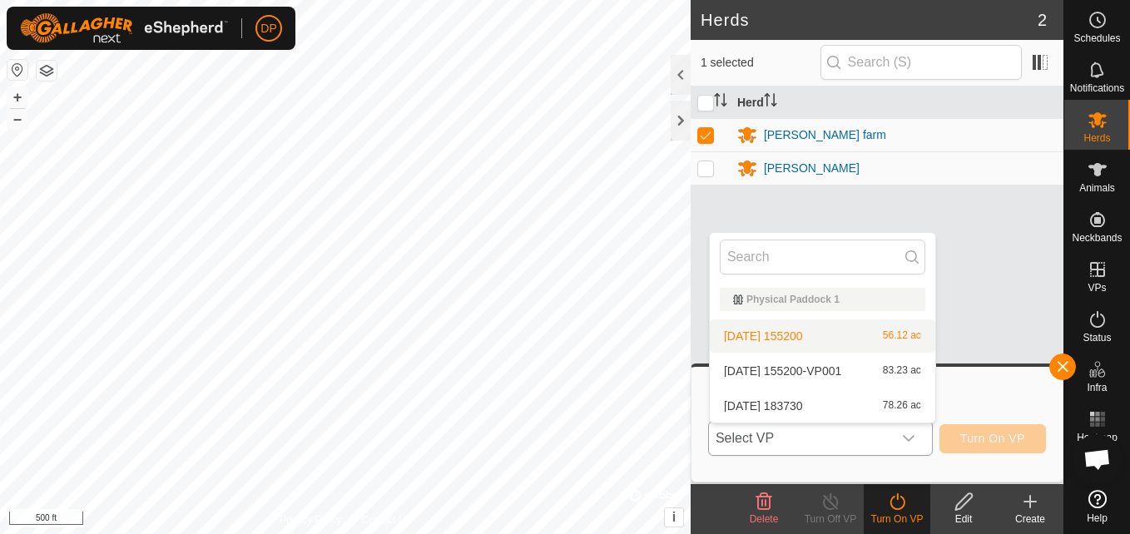
click at [745, 300] on div "Physical Paddock 1" at bounding box center [822, 300] width 179 height 10
click at [756, 333] on li "2025-08-31 155200 56.12 ac" at bounding box center [823, 336] width 226 height 33
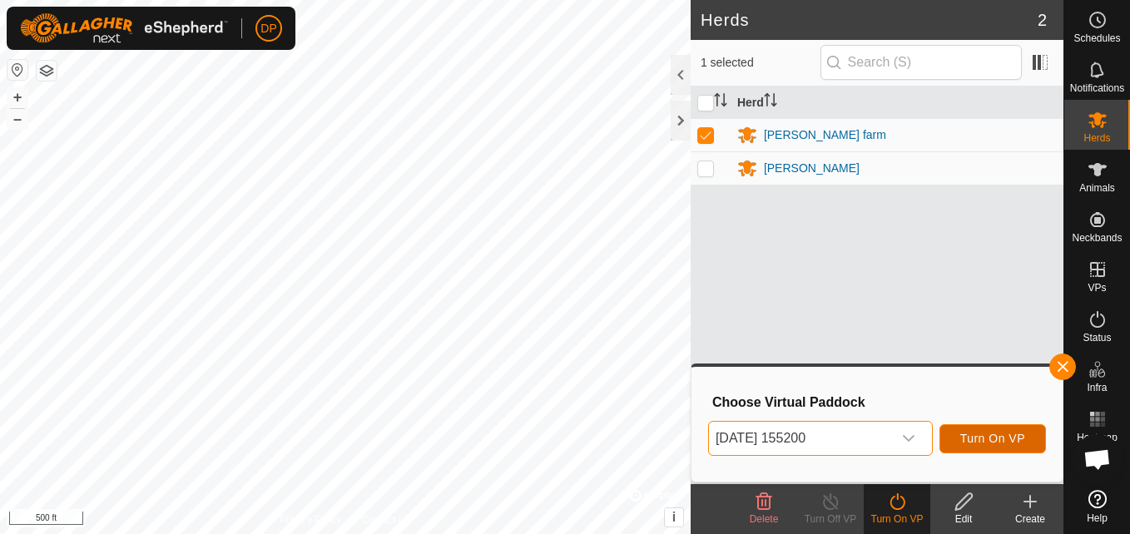
click at [988, 439] on span "Turn On VP" at bounding box center [993, 438] width 65 height 13
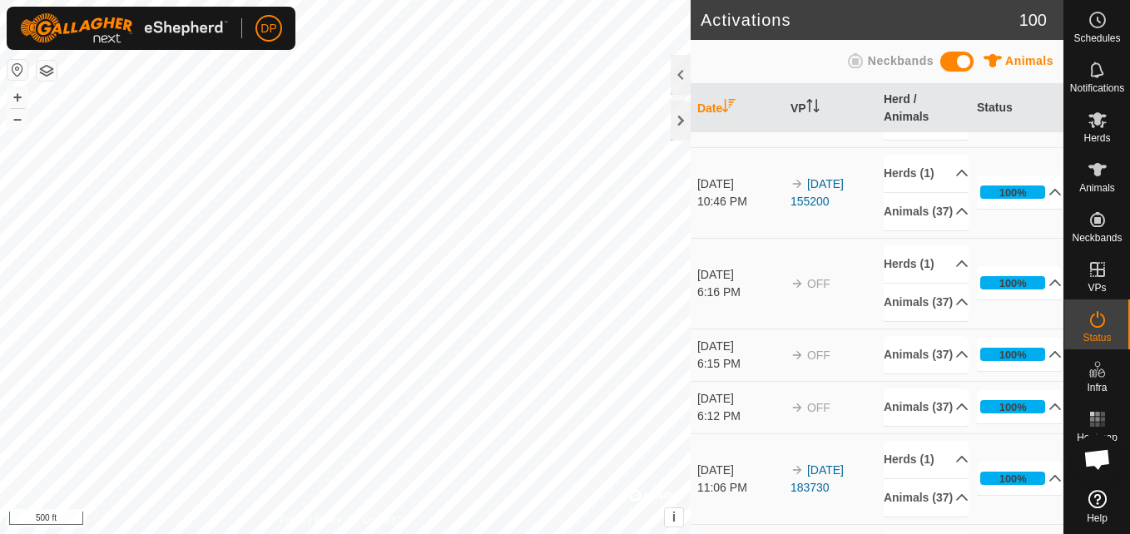
scroll to position [83, 0]
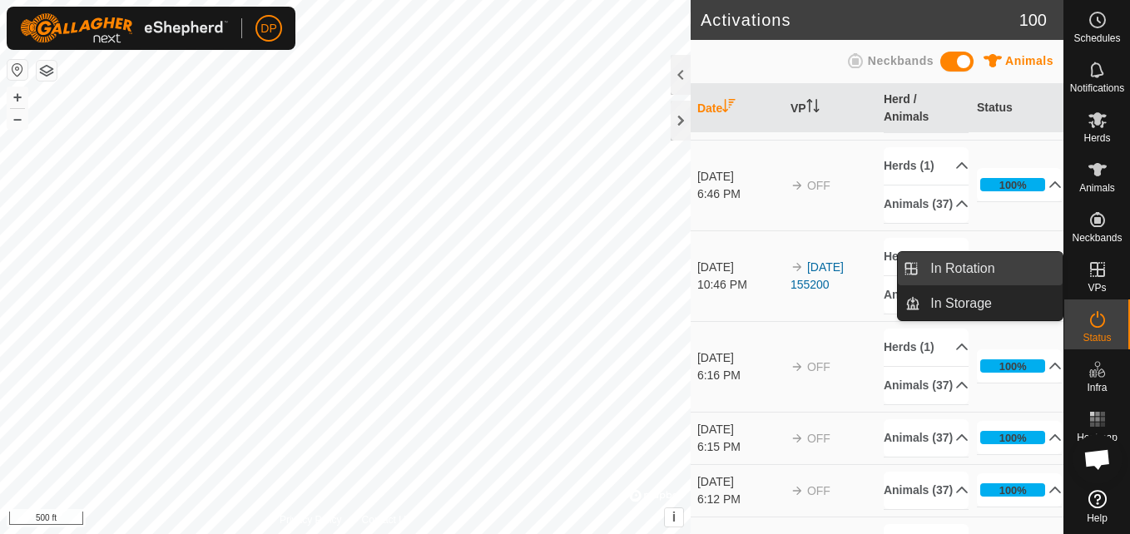
drag, startPoint x: 1063, startPoint y: 271, endPoint x: 1031, endPoint y: 272, distance: 31.6
click at [1031, 272] on link "In Rotation" at bounding box center [992, 268] width 142 height 33
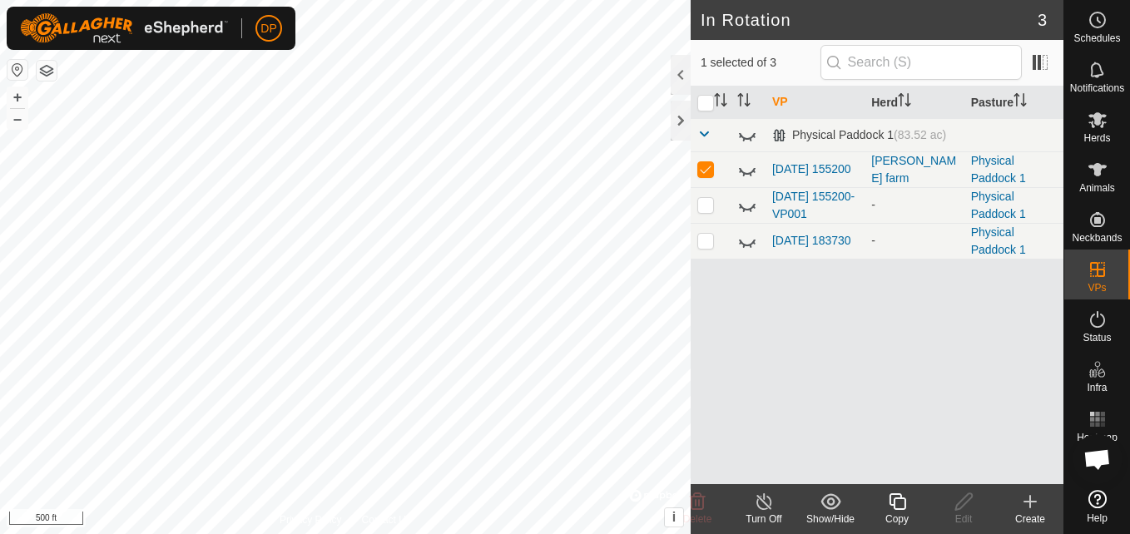
click at [749, 173] on icon at bounding box center [747, 171] width 17 height 7
click at [749, 173] on icon at bounding box center [747, 170] width 20 height 20
click at [745, 205] on icon at bounding box center [747, 206] width 20 height 20
click at [745, 205] on icon at bounding box center [747, 205] width 17 height 13
click at [745, 241] on icon at bounding box center [747, 241] width 20 height 20
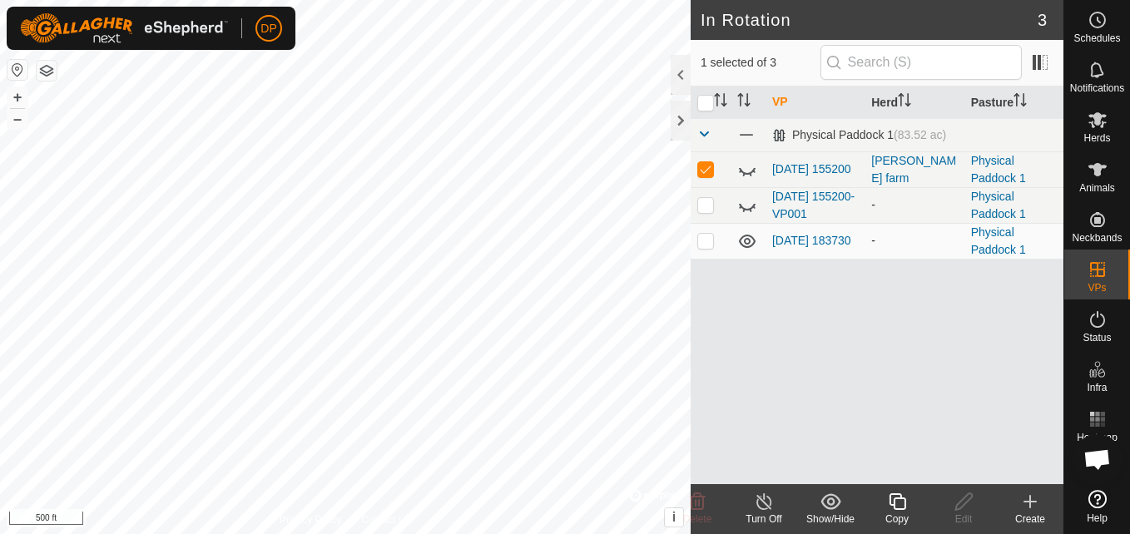
click at [745, 241] on icon at bounding box center [747, 241] width 17 height 13
click at [749, 136] on icon at bounding box center [747, 135] width 20 height 20
click at [704, 160] on td at bounding box center [711, 169] width 40 height 36
checkbox input "false"
click at [703, 132] on span at bounding box center [704, 133] width 13 height 13
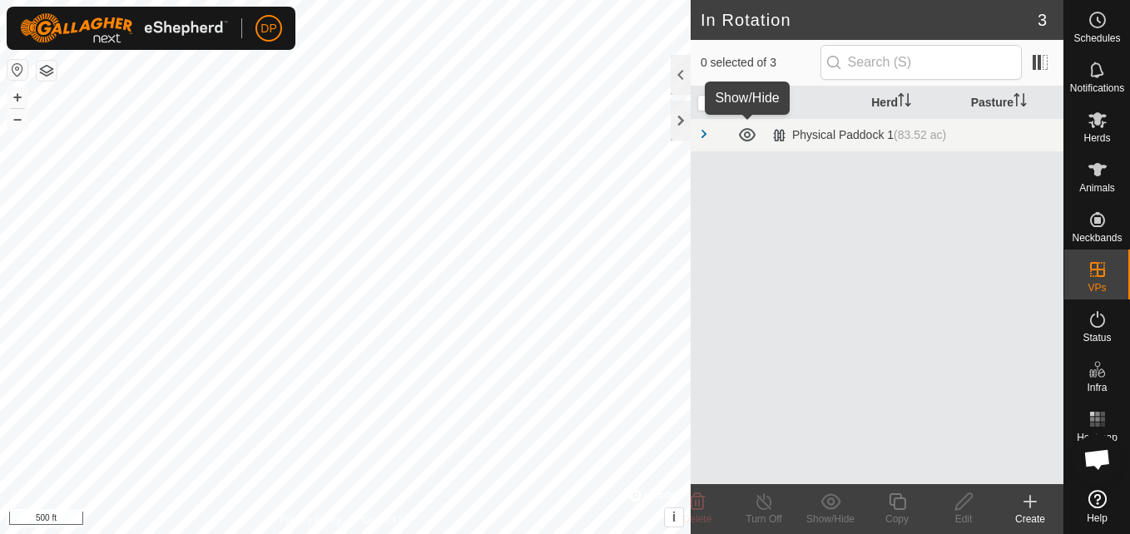
click at [746, 136] on icon at bounding box center [747, 134] width 17 height 13
click at [746, 136] on icon at bounding box center [747, 135] width 20 height 20
click at [704, 129] on span at bounding box center [704, 133] width 13 height 13
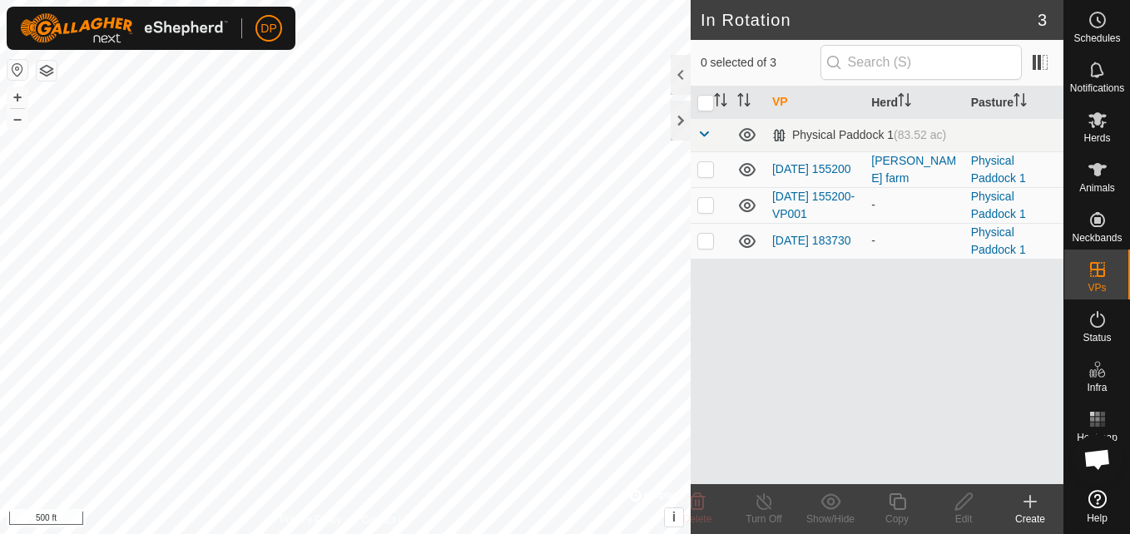
click at [747, 162] on icon at bounding box center [747, 170] width 20 height 20
click at [743, 132] on span at bounding box center [746, 135] width 18 height 18
click at [704, 103] on input "checkbox" at bounding box center [706, 103] width 17 height 17
checkbox input "true"
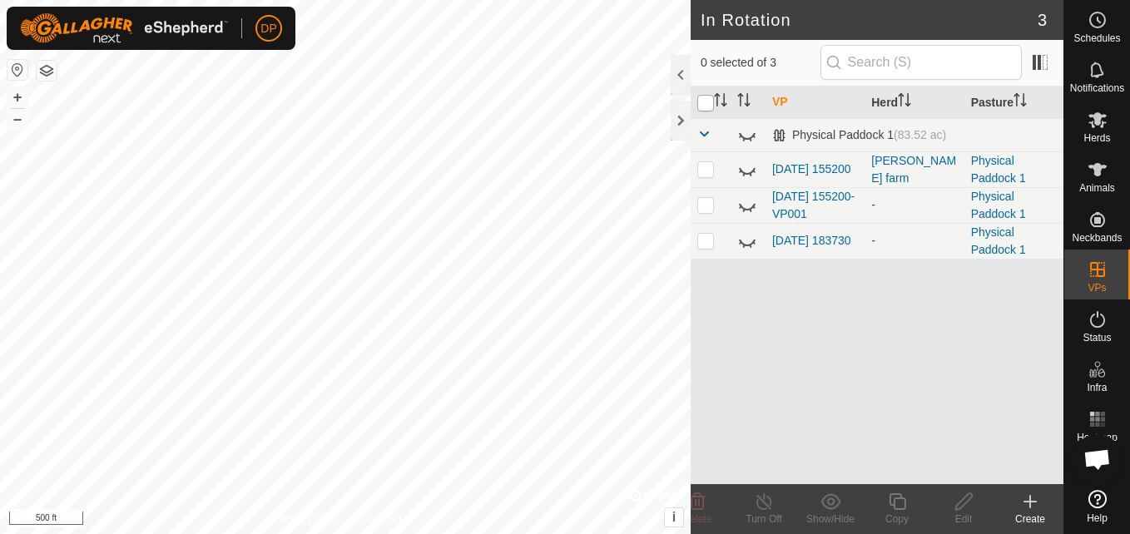
checkbox input "true"
click at [1030, 500] on icon at bounding box center [1030, 502] width 0 height 12
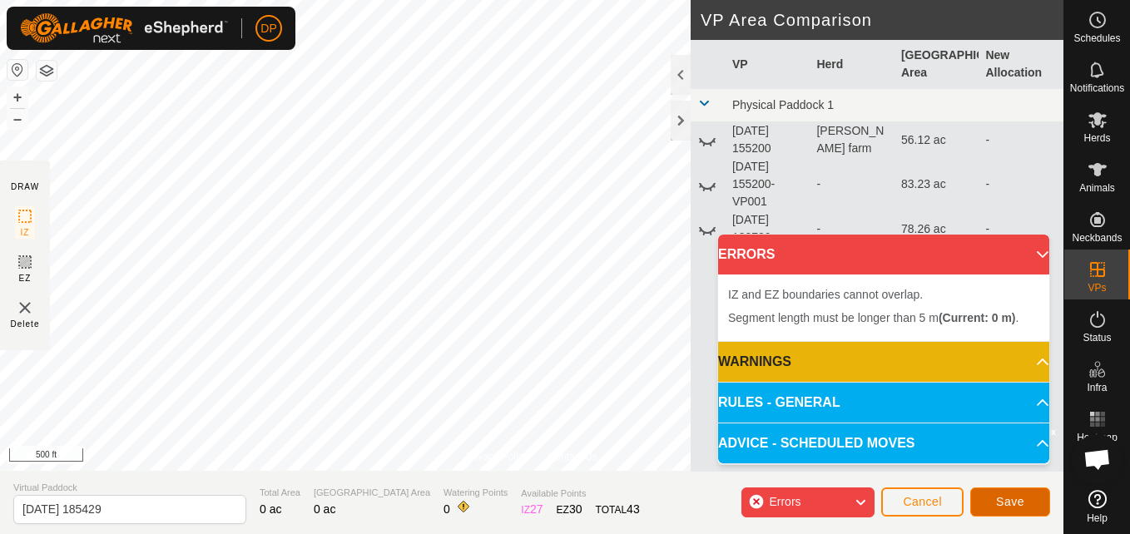
click at [1029, 493] on button "Save" at bounding box center [1011, 502] width 80 height 29
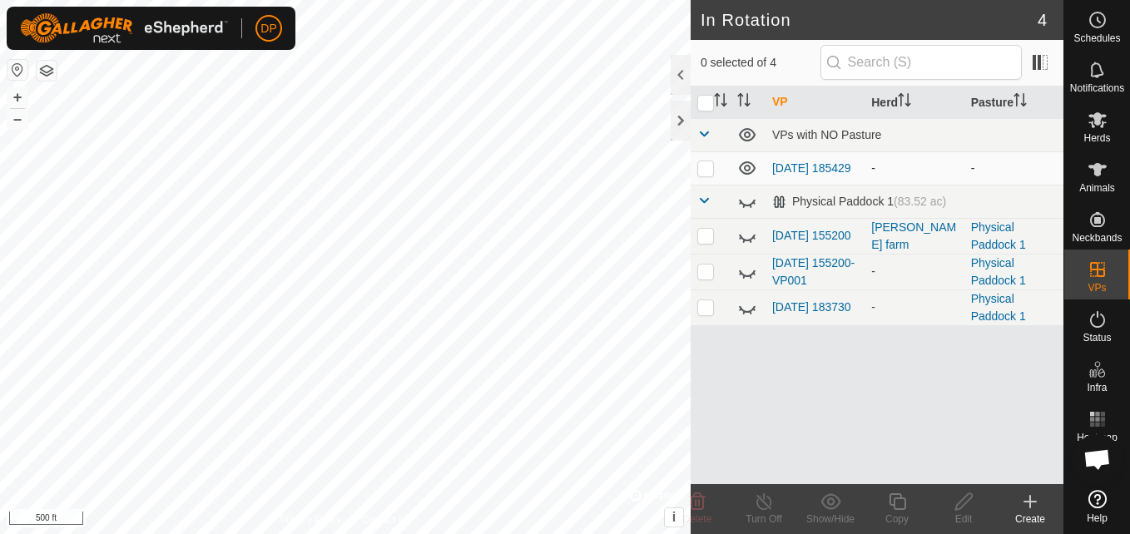
click at [701, 171] on p-checkbox at bounding box center [706, 167] width 17 height 13
click at [750, 132] on icon at bounding box center [747, 135] width 20 height 20
click at [745, 166] on icon at bounding box center [747, 168] width 20 height 20
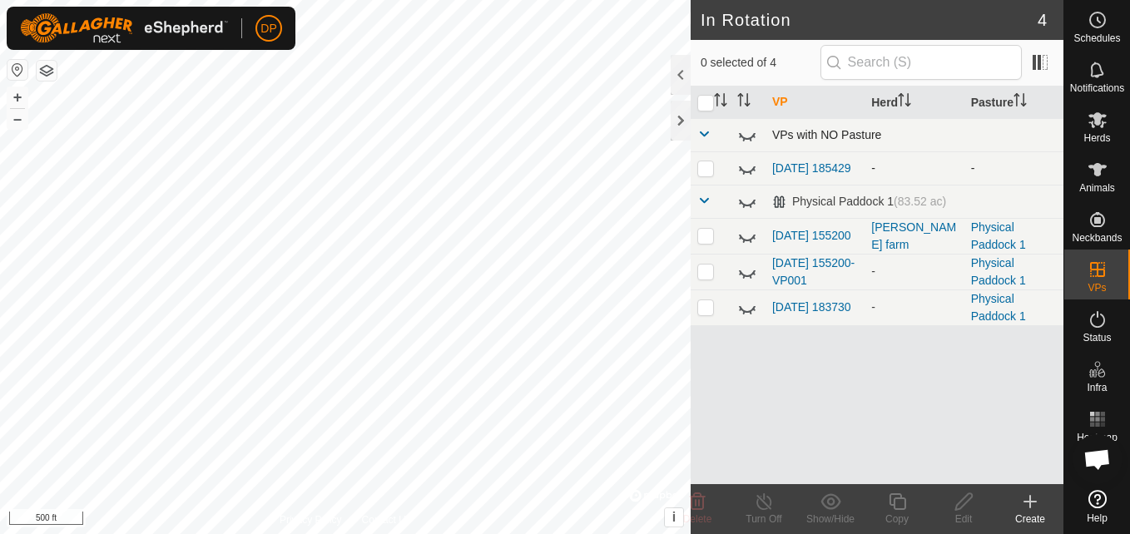
click at [745, 166] on icon at bounding box center [747, 168] width 20 height 20
click at [704, 169] on p-checkbox at bounding box center [706, 167] width 17 height 13
click at [753, 204] on icon at bounding box center [747, 203] width 17 height 7
click at [753, 204] on icon at bounding box center [747, 201] width 20 height 20
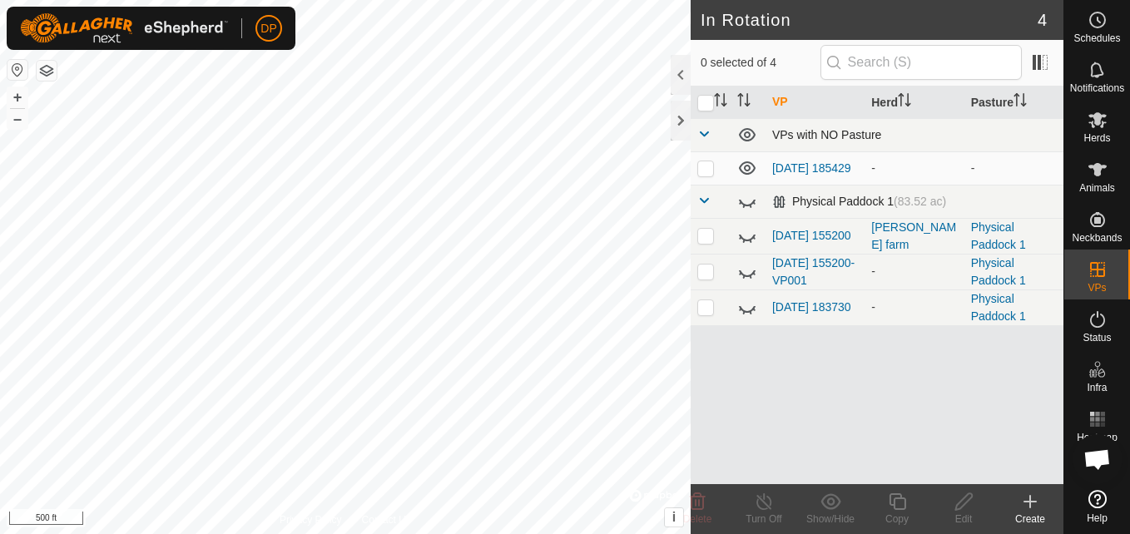
click at [699, 202] on span at bounding box center [704, 200] width 13 height 13
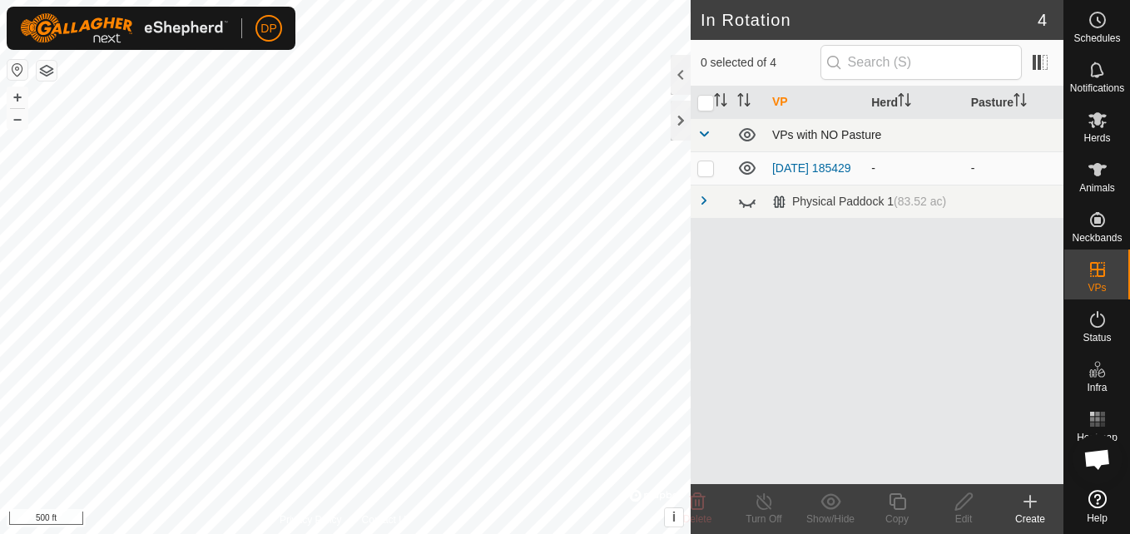
click at [704, 161] on td at bounding box center [711, 167] width 40 height 33
checkbox input "false"
click at [747, 170] on icon at bounding box center [747, 168] width 20 height 20
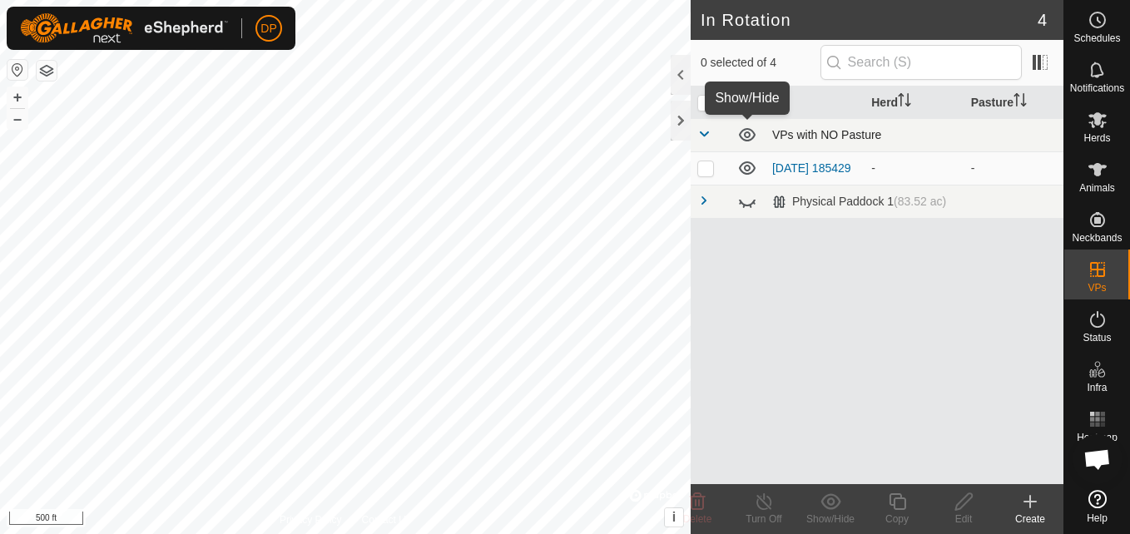
click at [743, 137] on icon at bounding box center [747, 135] width 20 height 20
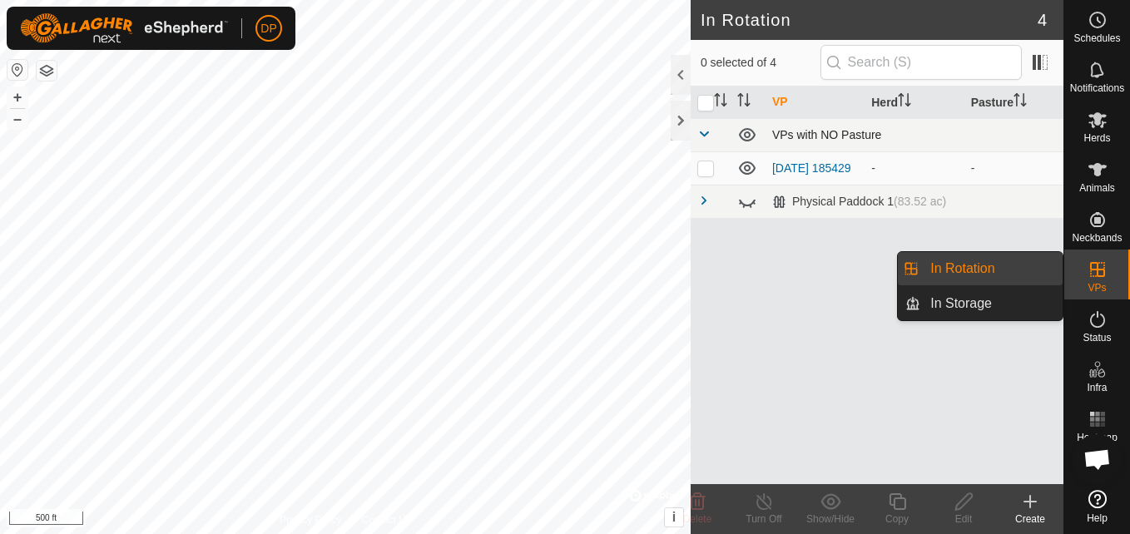
drag, startPoint x: 1063, startPoint y: 271, endPoint x: 1050, endPoint y: 271, distance: 12.5
click at [1050, 271] on link "In Rotation" at bounding box center [992, 268] width 142 height 33
click at [971, 307] on link "In Storage" at bounding box center [992, 303] width 142 height 33
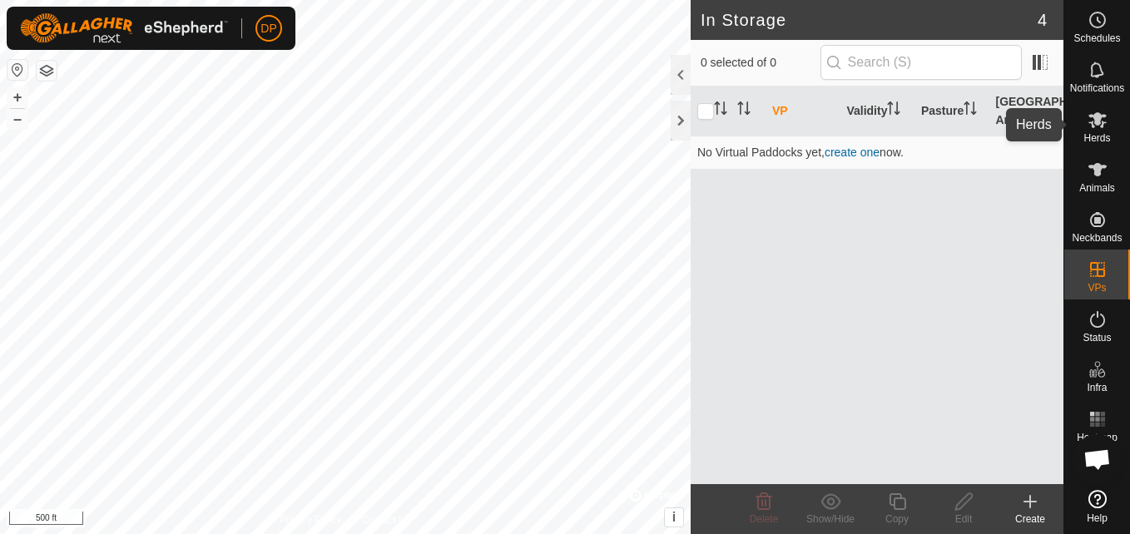
click at [1103, 137] on span "Herds" at bounding box center [1097, 138] width 27 height 10
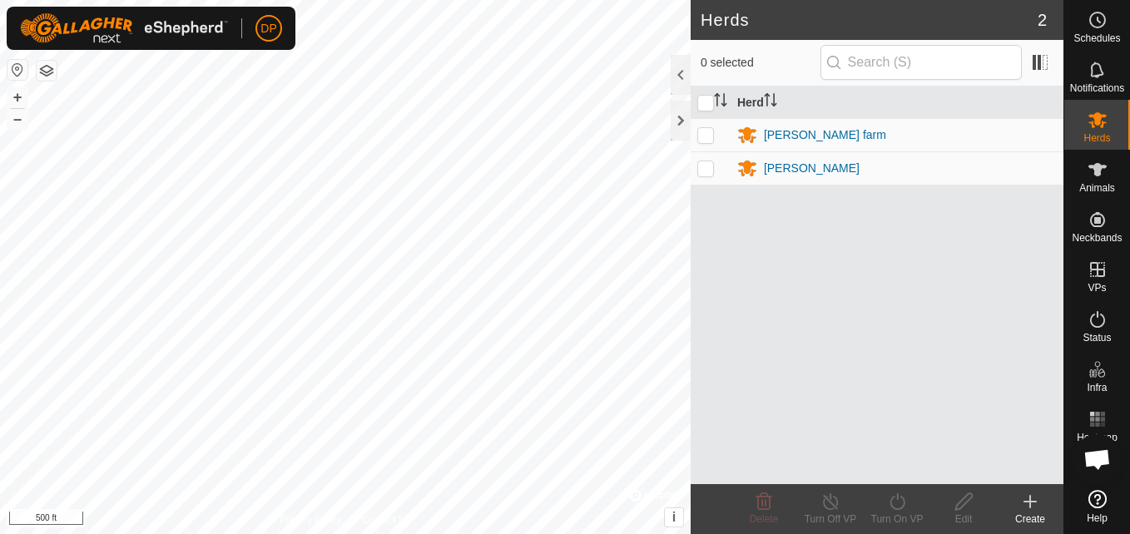
click at [703, 129] on p-checkbox at bounding box center [706, 134] width 17 height 13
checkbox input "true"
click at [762, 500] on icon at bounding box center [765, 502] width 16 height 17
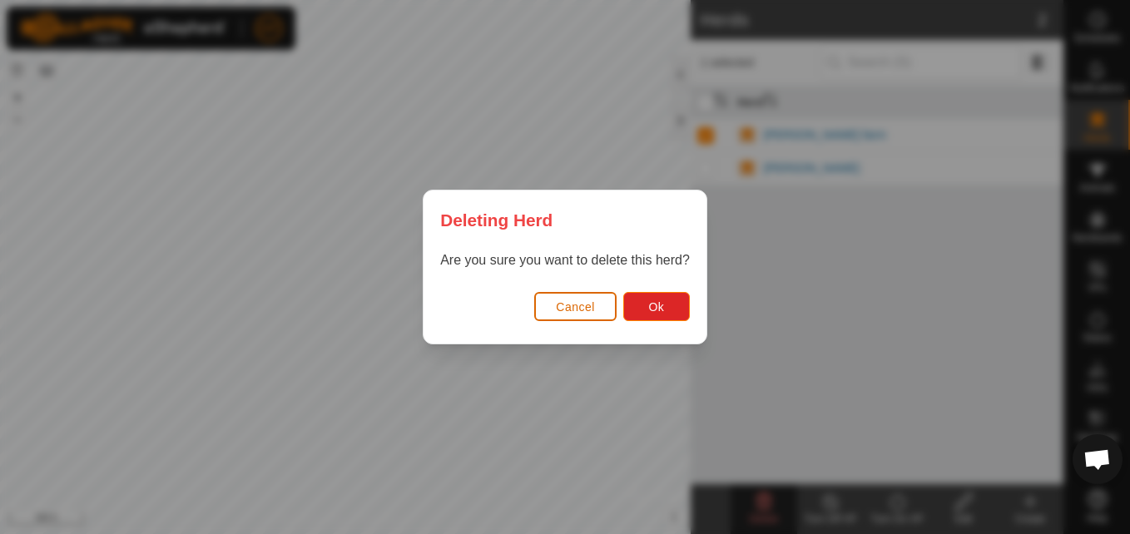
click at [603, 304] on button "Cancel" at bounding box center [575, 306] width 82 height 29
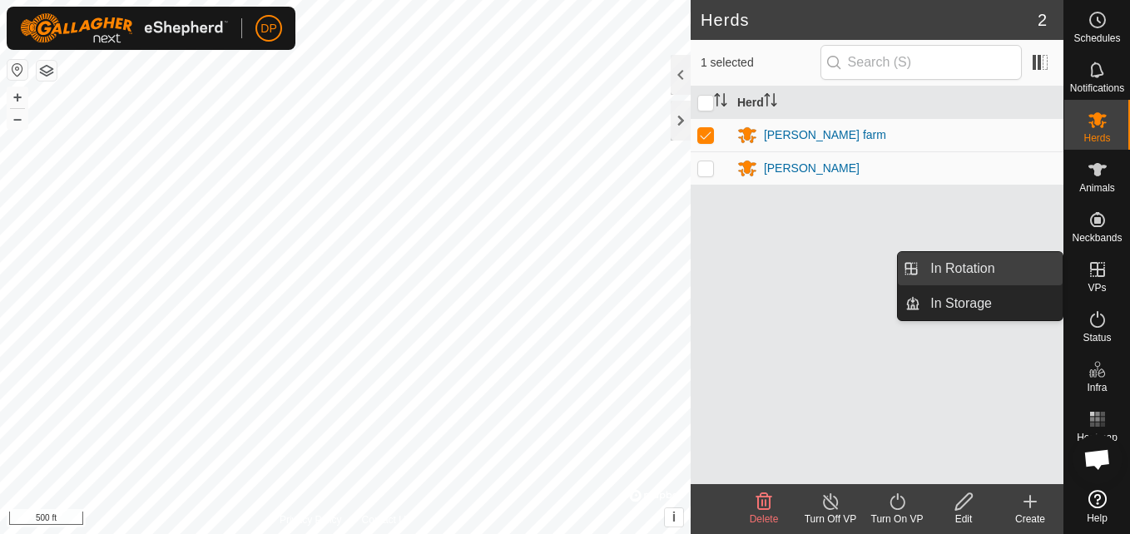
click at [1026, 259] on link "In Rotation" at bounding box center [992, 268] width 142 height 33
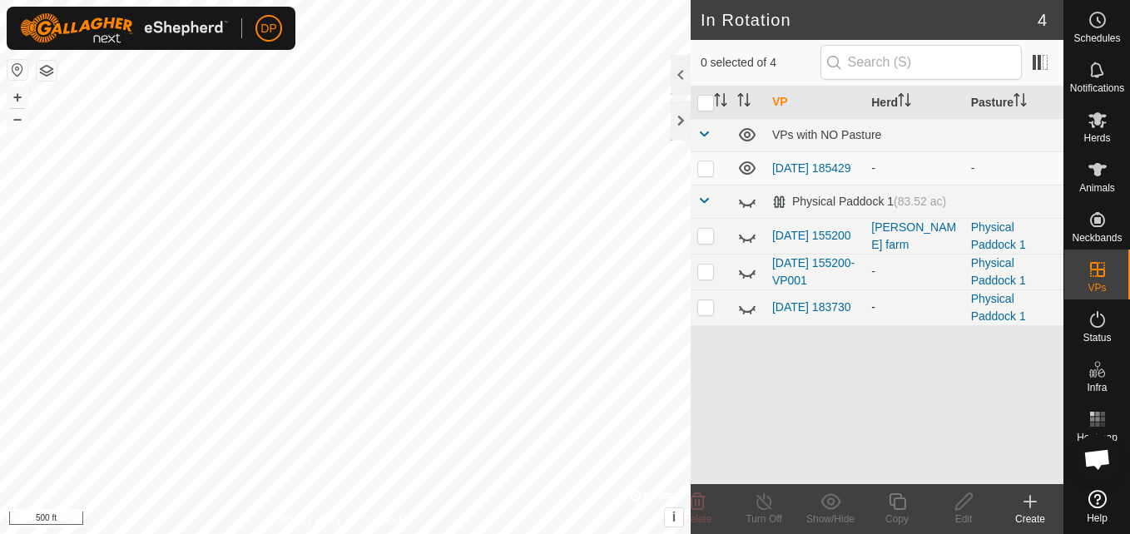
click at [746, 305] on icon at bounding box center [747, 308] width 20 height 20
click at [746, 305] on icon at bounding box center [747, 307] width 17 height 13
click at [747, 276] on icon at bounding box center [747, 272] width 20 height 20
click at [755, 244] on icon at bounding box center [747, 236] width 20 height 20
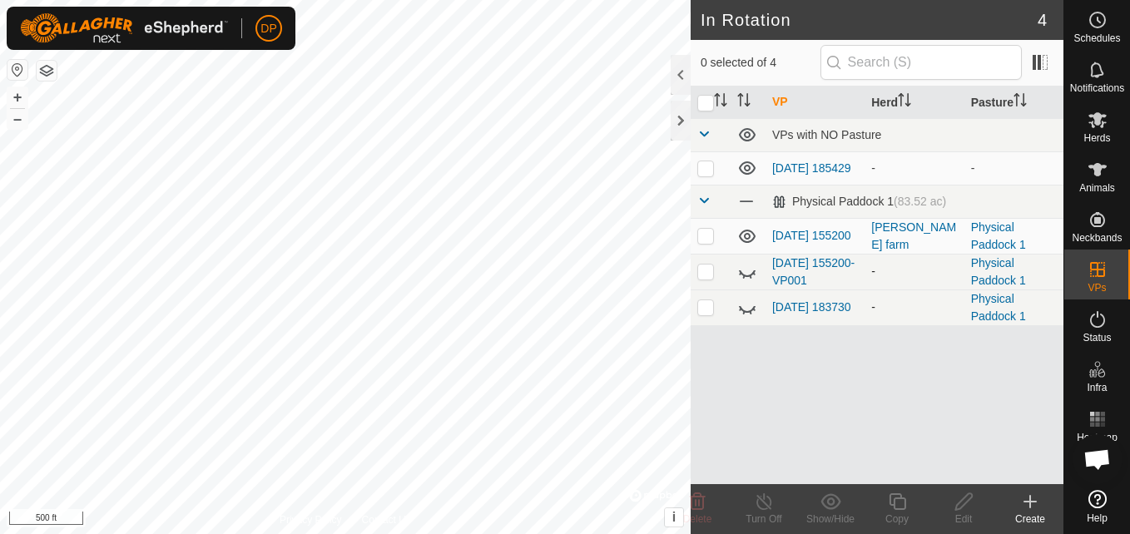
click at [755, 244] on icon at bounding box center [747, 236] width 20 height 20
click at [742, 201] on icon at bounding box center [747, 201] width 20 height 20
click at [742, 201] on icon at bounding box center [747, 201] width 17 height 13
click at [746, 167] on icon at bounding box center [747, 167] width 17 height 13
click at [746, 167] on icon at bounding box center [747, 168] width 20 height 20
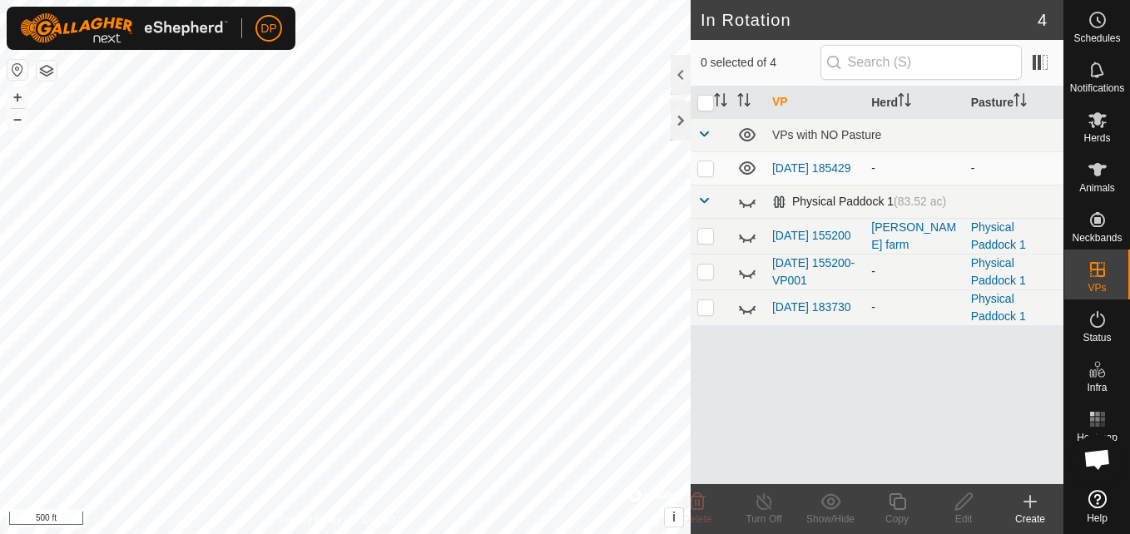
click at [706, 168] on p-checkbox at bounding box center [706, 167] width 17 height 13
checkbox input "false"
click at [785, 175] on link "2025-09-20 185429" at bounding box center [811, 167] width 79 height 13
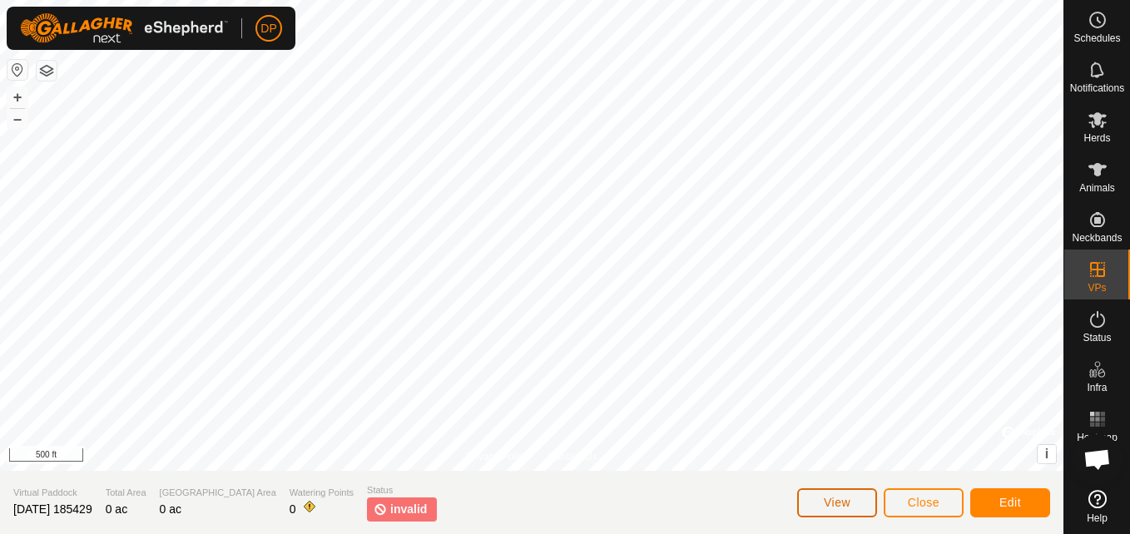
click at [843, 501] on span "View" at bounding box center [837, 502] width 27 height 13
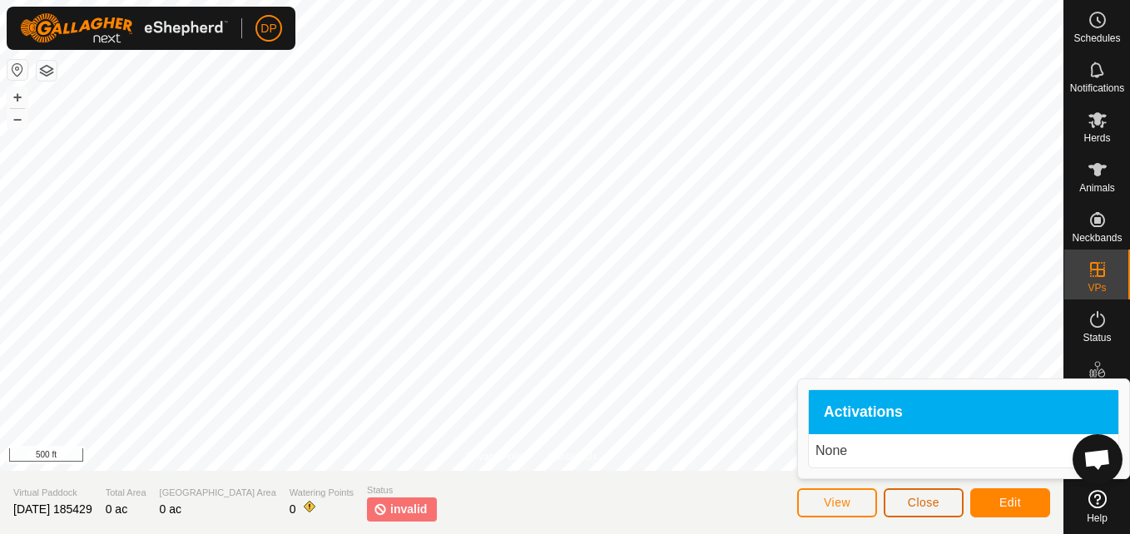
click at [911, 496] on span "Close" at bounding box center [924, 502] width 32 height 13
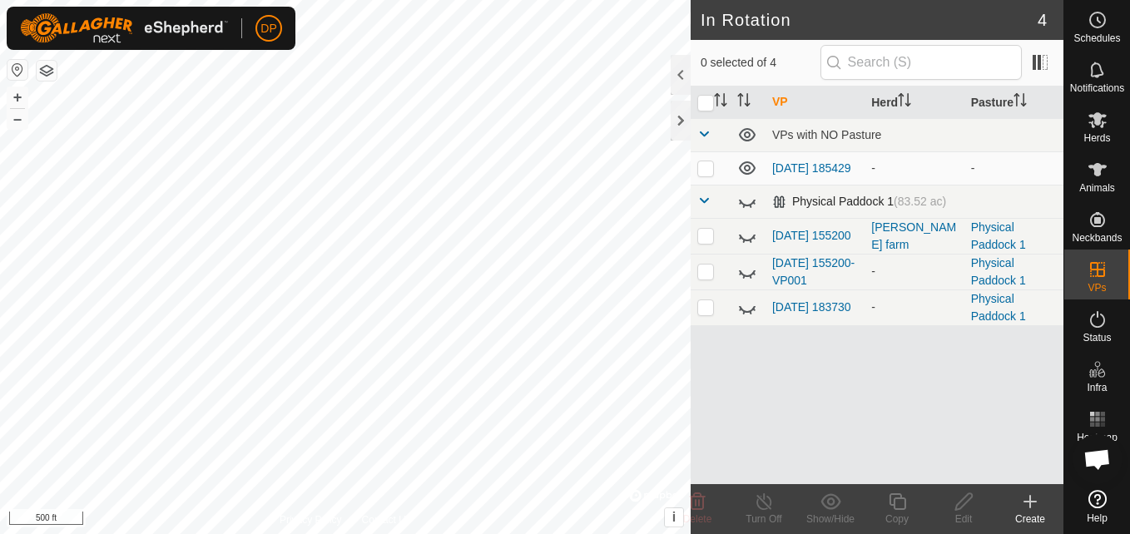
click at [698, 200] on span at bounding box center [704, 200] width 13 height 13
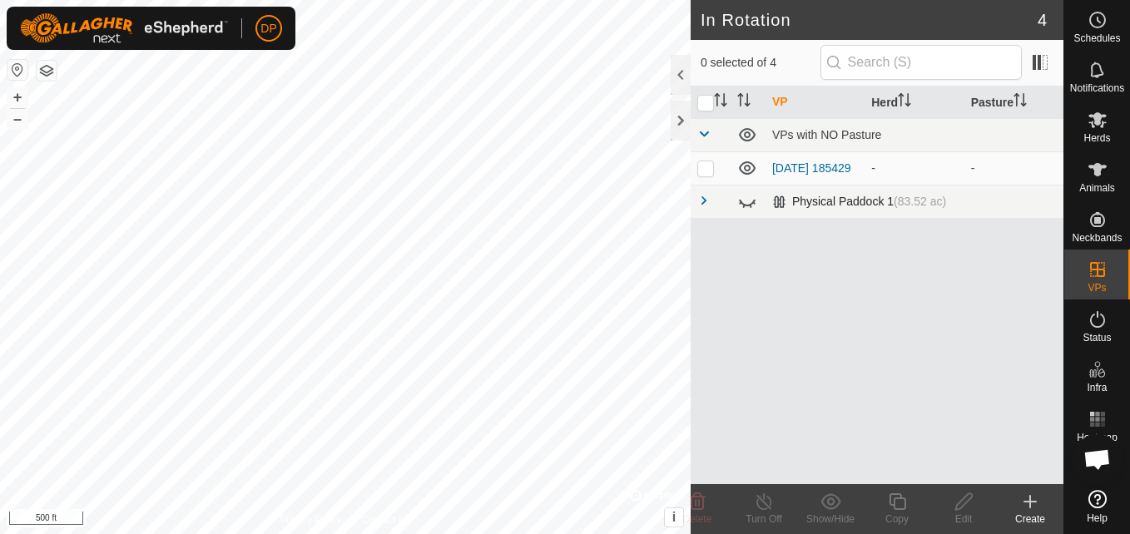
click at [698, 200] on span at bounding box center [704, 200] width 13 height 13
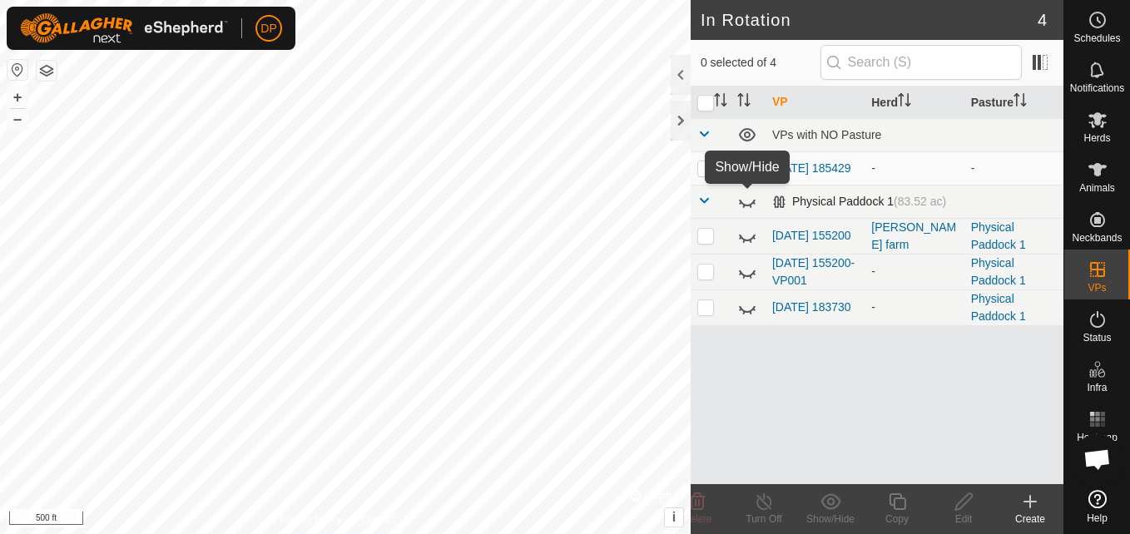
click at [751, 208] on icon at bounding box center [751, 206] width 2 height 3
click at [751, 208] on icon at bounding box center [747, 201] width 17 height 13
click at [740, 167] on icon at bounding box center [747, 168] width 20 height 20
click at [700, 167] on p-checkbox at bounding box center [706, 167] width 17 height 13
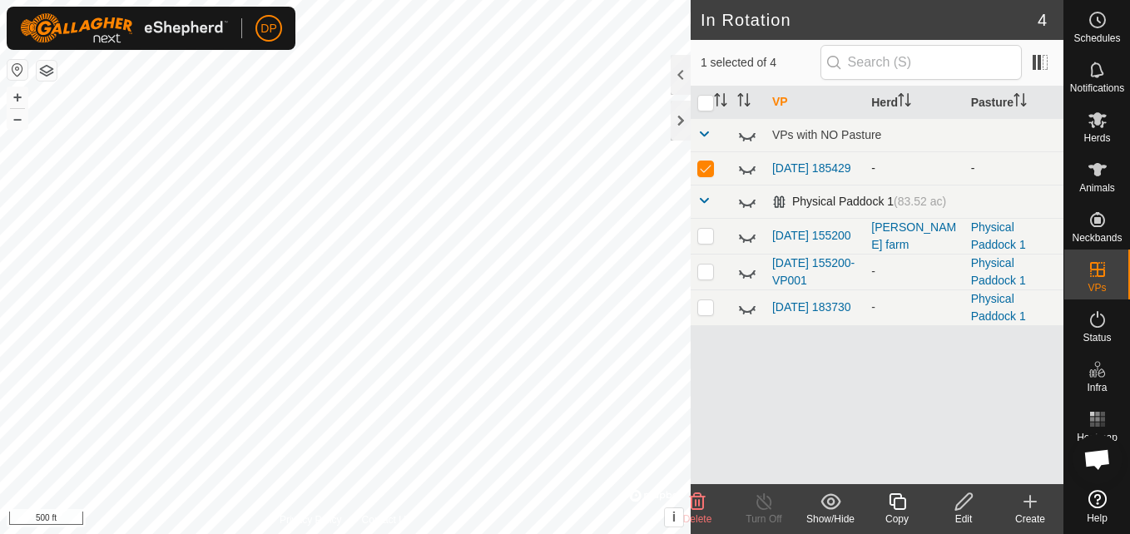
checkbox input "false"
click at [781, 202] on div "Physical Paddock 1 (83.52 ac)" at bounding box center [859, 202] width 174 height 14
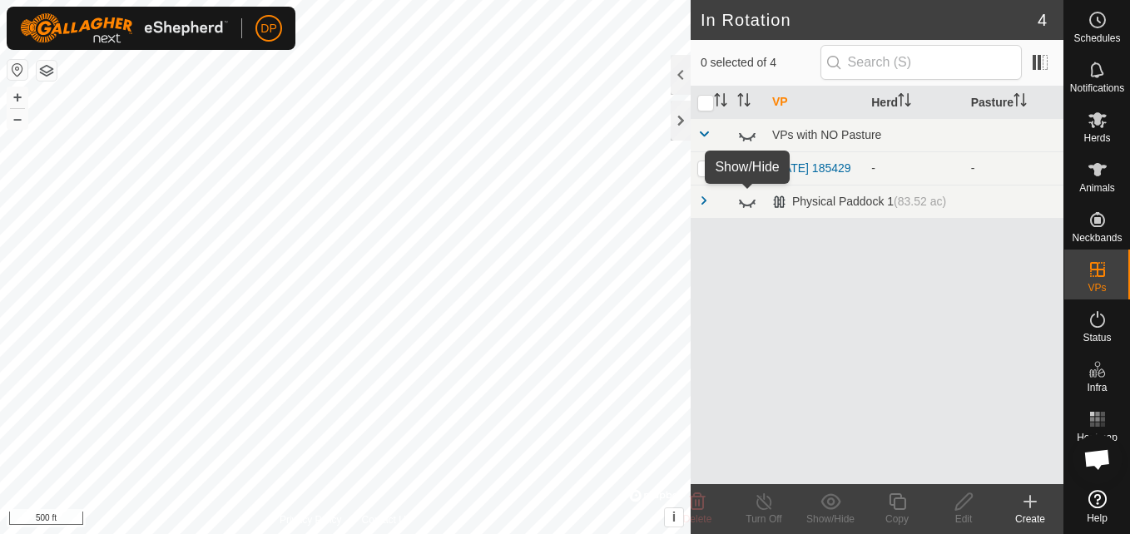
click at [743, 202] on icon at bounding box center [747, 201] width 20 height 20
click at [1103, 171] on icon at bounding box center [1098, 170] width 20 height 20
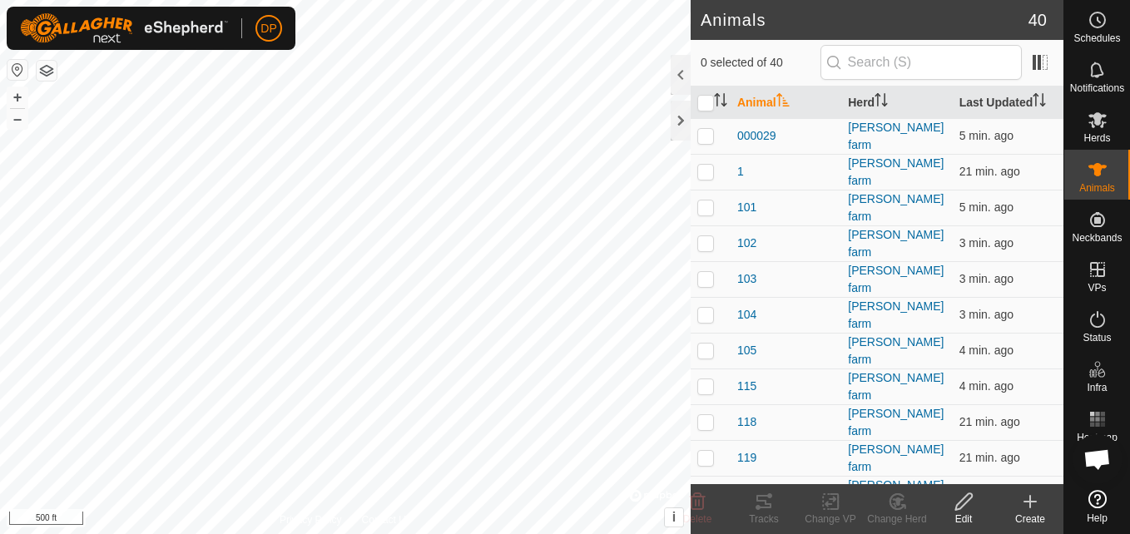
scroll to position [999, 0]
click at [1097, 450] on span "Open chat" at bounding box center [1097, 460] width 27 height 23
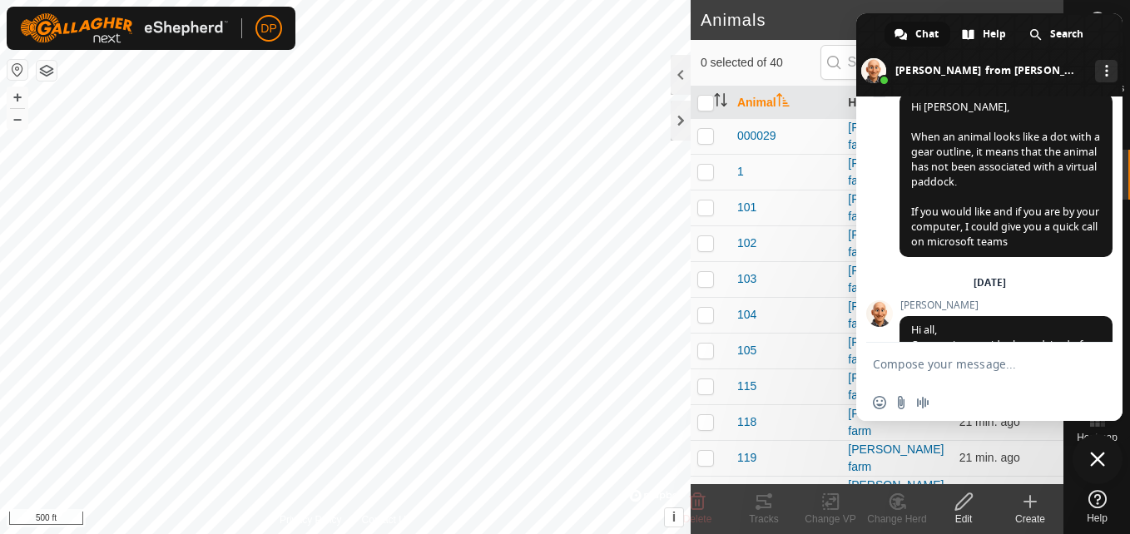
scroll to position [1699, 0]
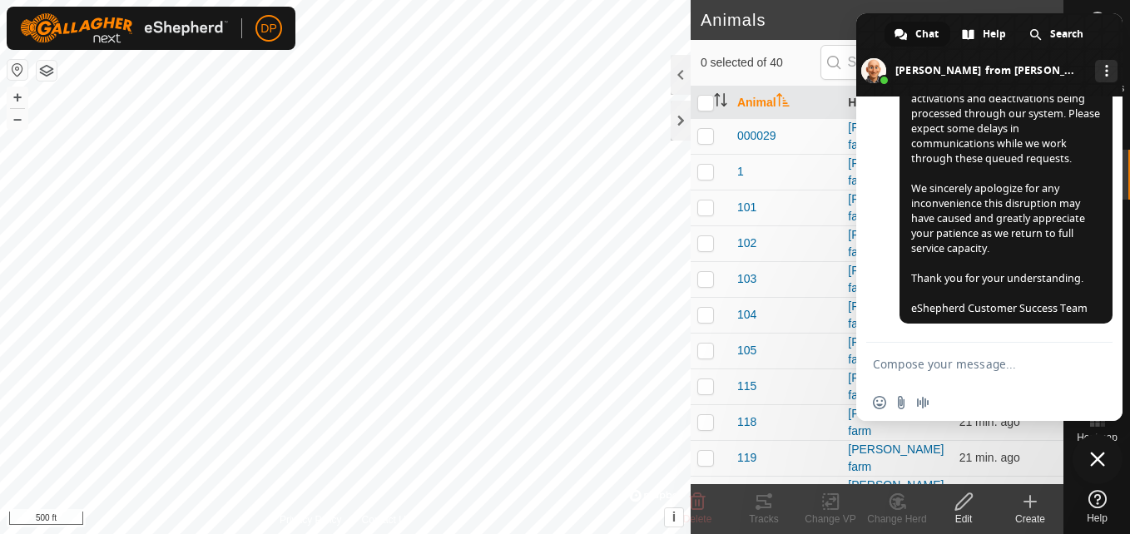
click at [1098, 450] on span "Close chat" at bounding box center [1098, 459] width 50 height 50
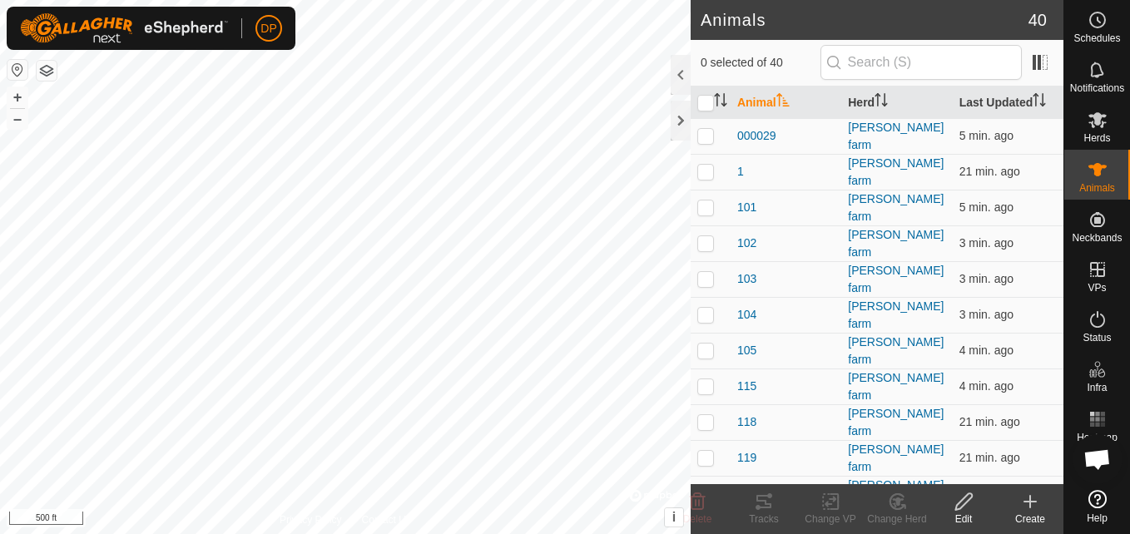
click at [958, 501] on icon at bounding box center [964, 502] width 21 height 20
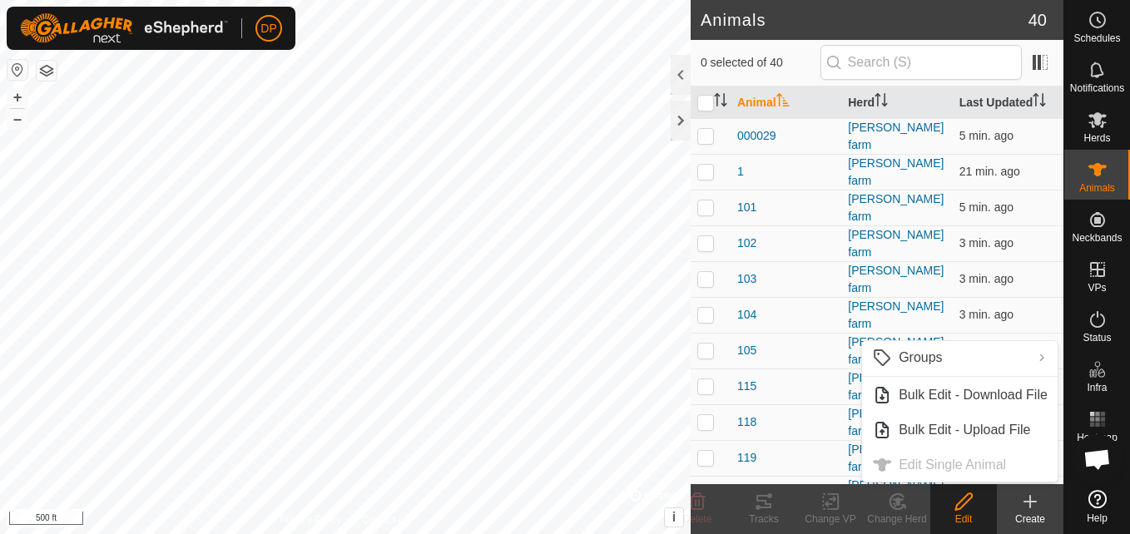
click at [958, 501] on icon at bounding box center [964, 502] width 21 height 20
click at [915, 464] on ul "Groups Clear Groups Manage Groups Bulk Edit - Download File Bulk Edit - Upload …" at bounding box center [960, 411] width 196 height 141
click at [852, 477] on div "[PERSON_NAME] farm" at bounding box center [896, 494] width 97 height 35
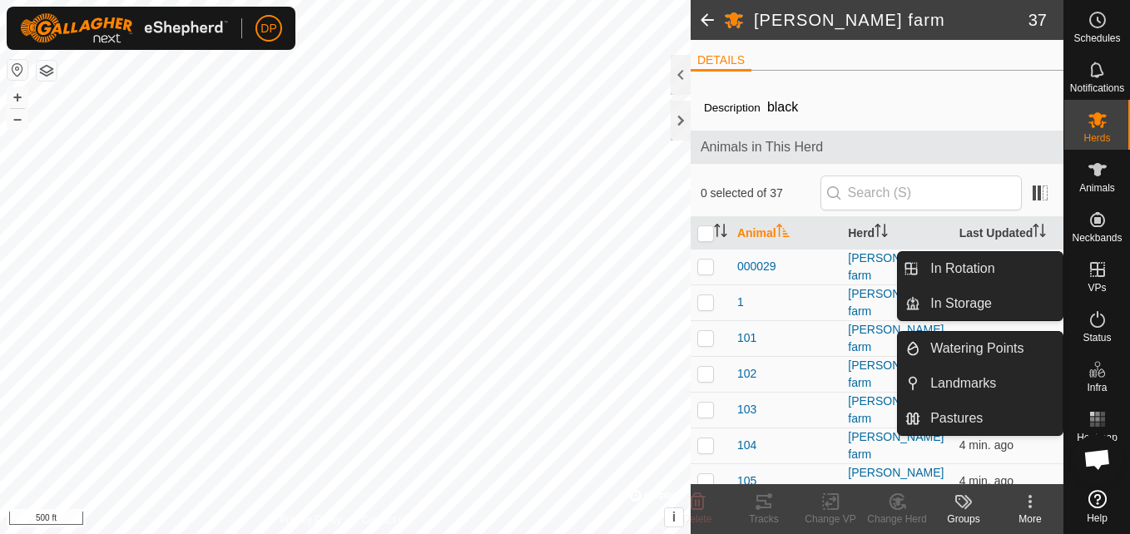
click at [1095, 264] on icon at bounding box center [1097, 269] width 15 height 15
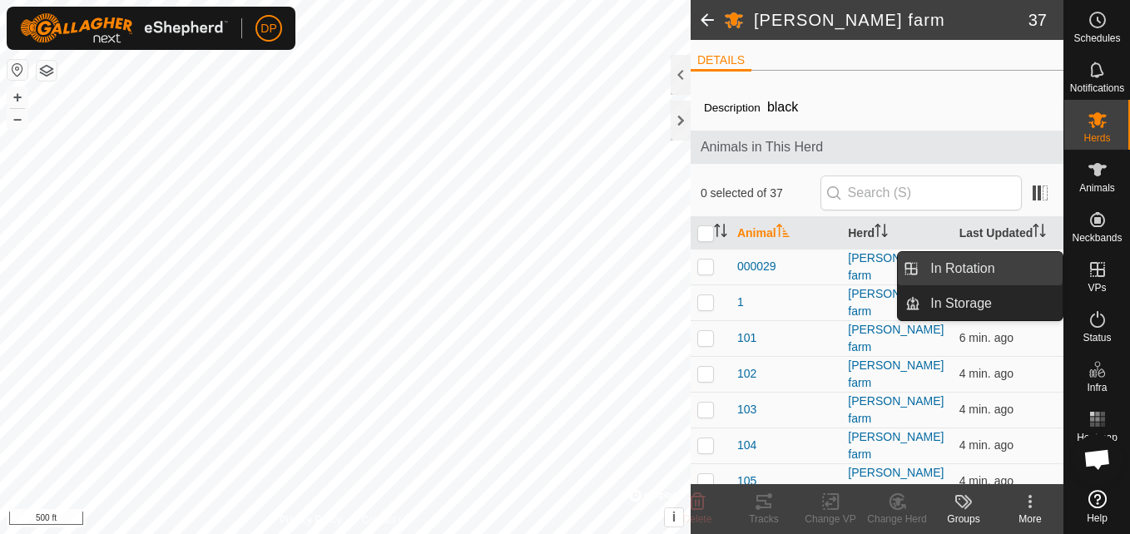
click at [1025, 266] on link "In Rotation" at bounding box center [992, 268] width 142 height 33
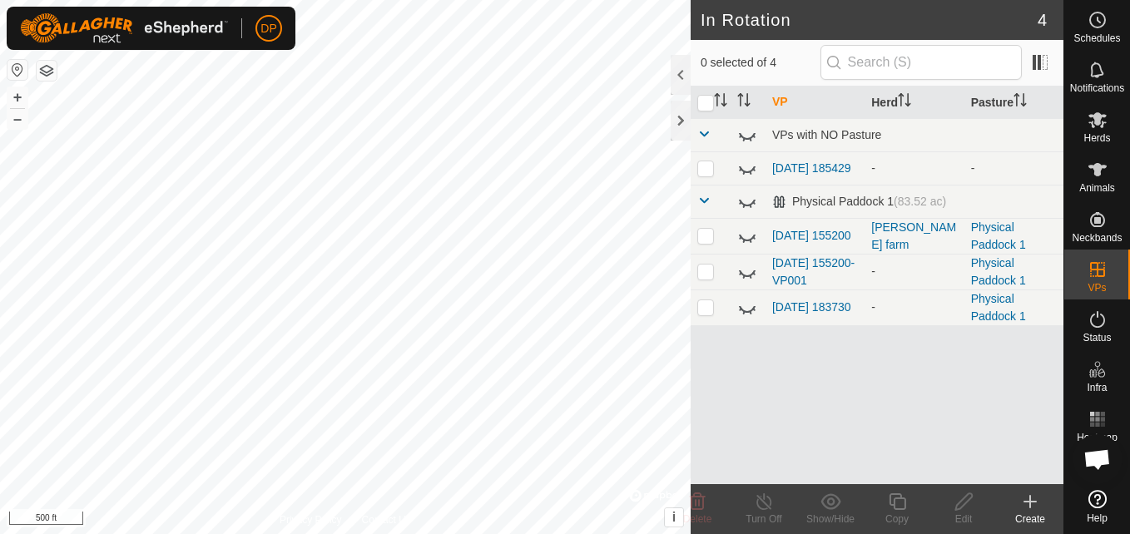
click at [747, 237] on icon at bounding box center [747, 236] width 20 height 20
click at [707, 238] on p-checkbox at bounding box center [706, 235] width 17 height 13
checkbox input "true"
click at [906, 234] on div "[PERSON_NAME] farm" at bounding box center [914, 236] width 86 height 35
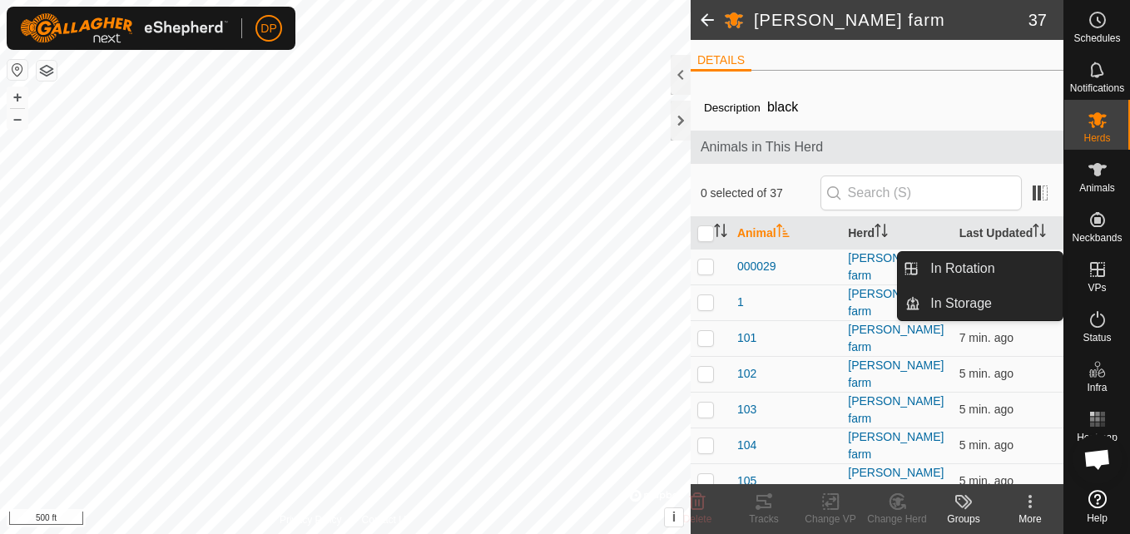
click at [1092, 262] on icon at bounding box center [1097, 269] width 15 height 15
click at [1019, 306] on link "In Storage" at bounding box center [992, 303] width 142 height 33
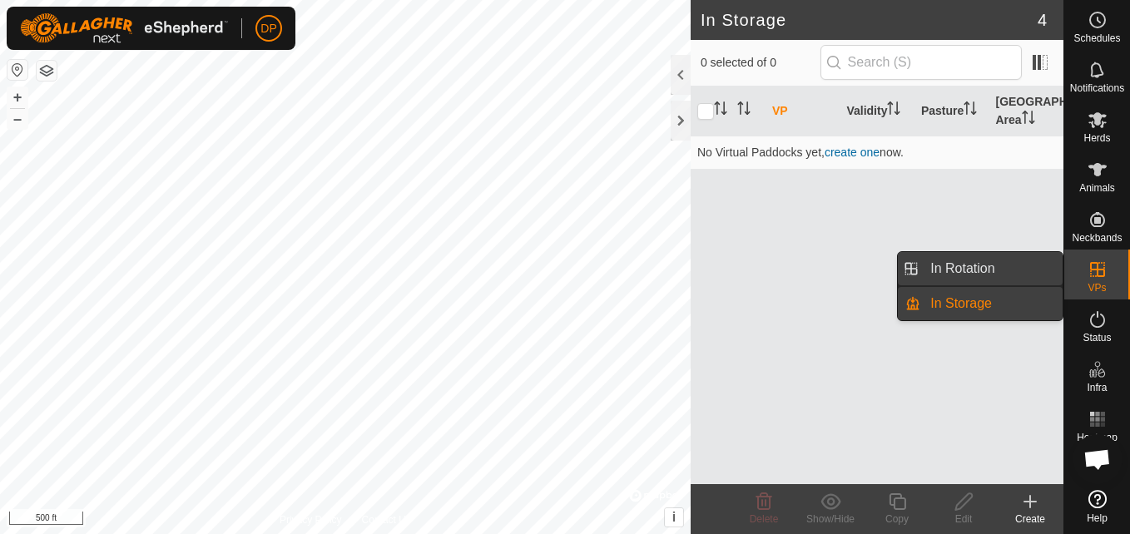
click at [1005, 261] on link "In Rotation" at bounding box center [992, 268] width 142 height 33
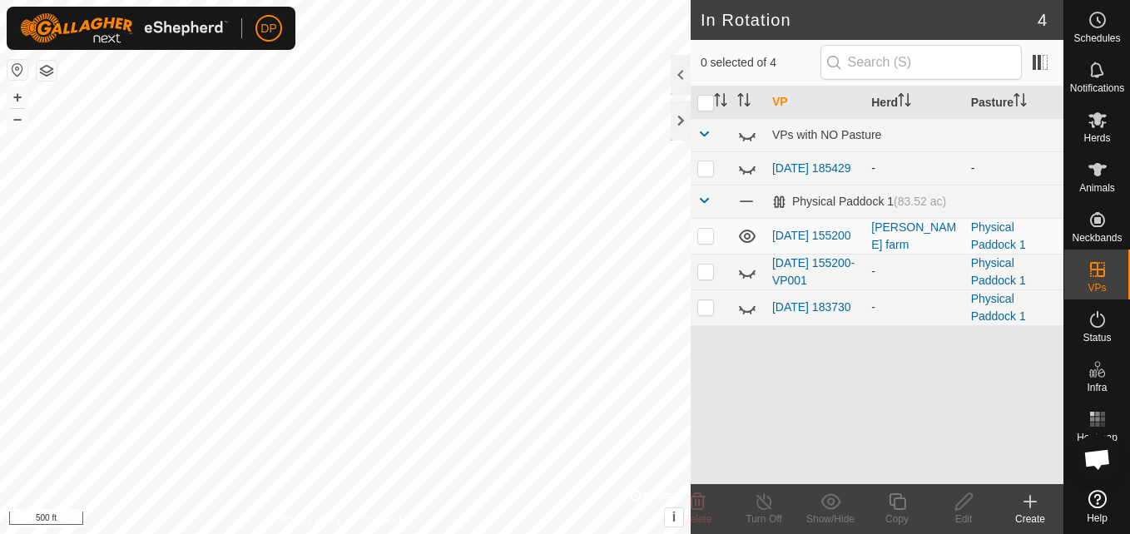
click at [747, 168] on icon at bounding box center [747, 168] width 20 height 20
click at [703, 170] on p-checkbox at bounding box center [706, 167] width 17 height 13
click at [706, 168] on p-checkbox at bounding box center [706, 167] width 17 height 13
checkbox input "false"
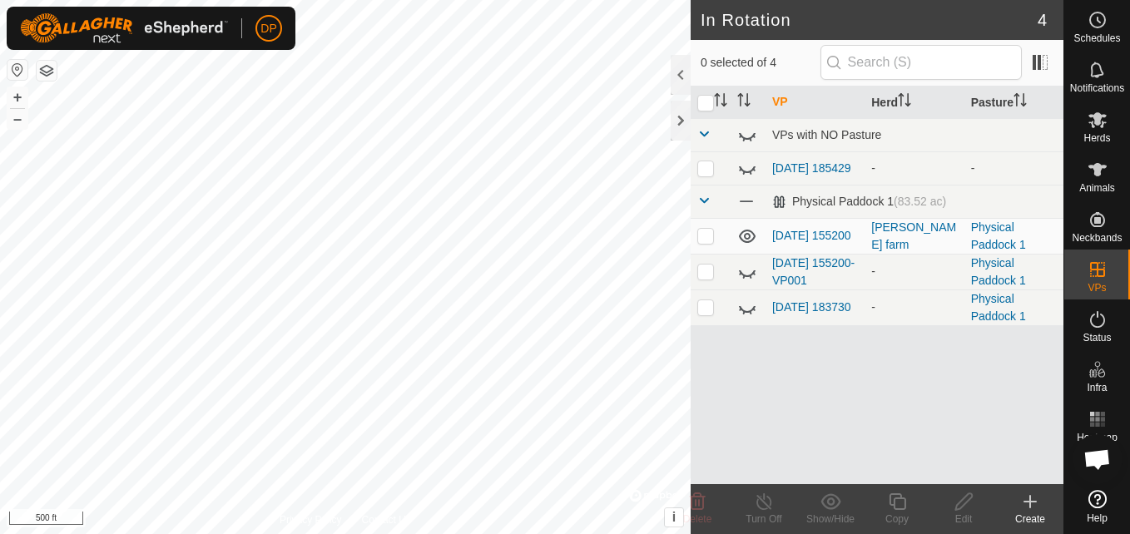
click at [747, 237] on icon at bounding box center [747, 236] width 20 height 20
click at [748, 275] on icon at bounding box center [747, 272] width 20 height 20
click at [747, 310] on icon at bounding box center [747, 308] width 20 height 20
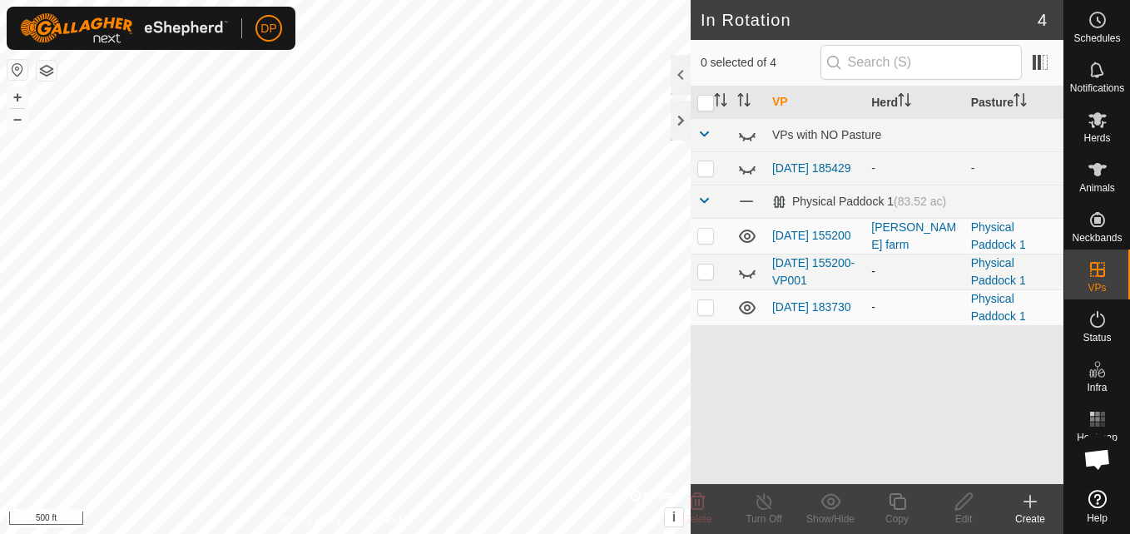
click at [747, 310] on icon at bounding box center [747, 308] width 20 height 20
click at [747, 203] on span at bounding box center [746, 201] width 18 height 18
click at [702, 205] on span at bounding box center [704, 200] width 13 height 13
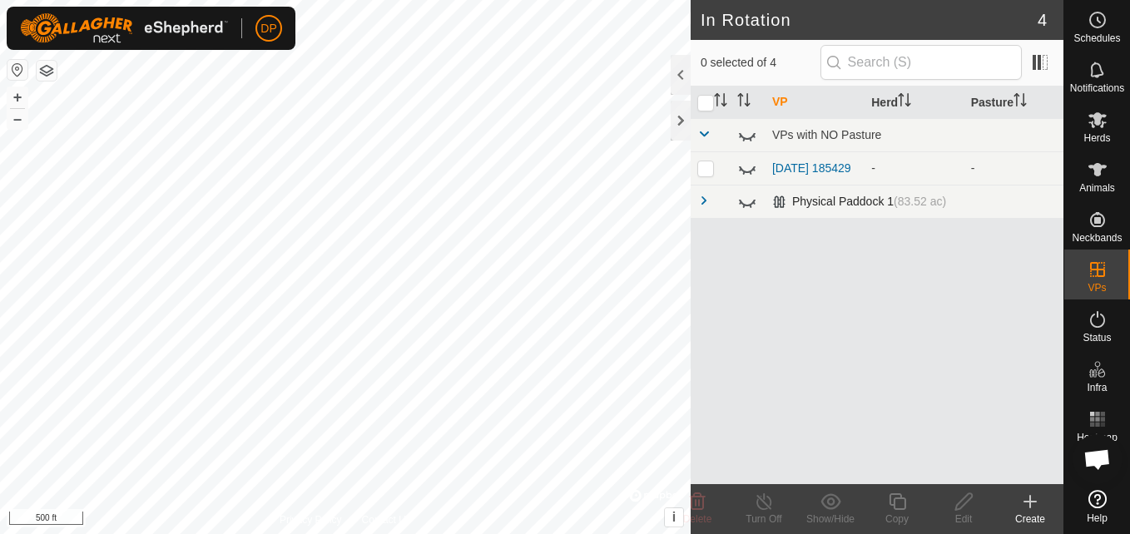
click at [702, 205] on span at bounding box center [704, 200] width 13 height 13
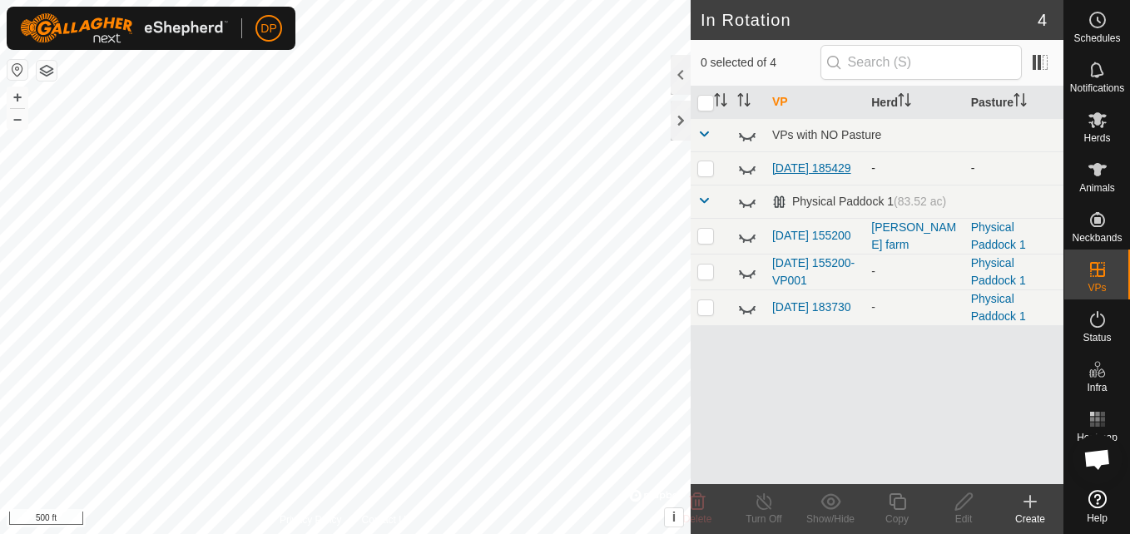
click at [799, 175] on link "2025-09-20 185429" at bounding box center [811, 167] width 79 height 13
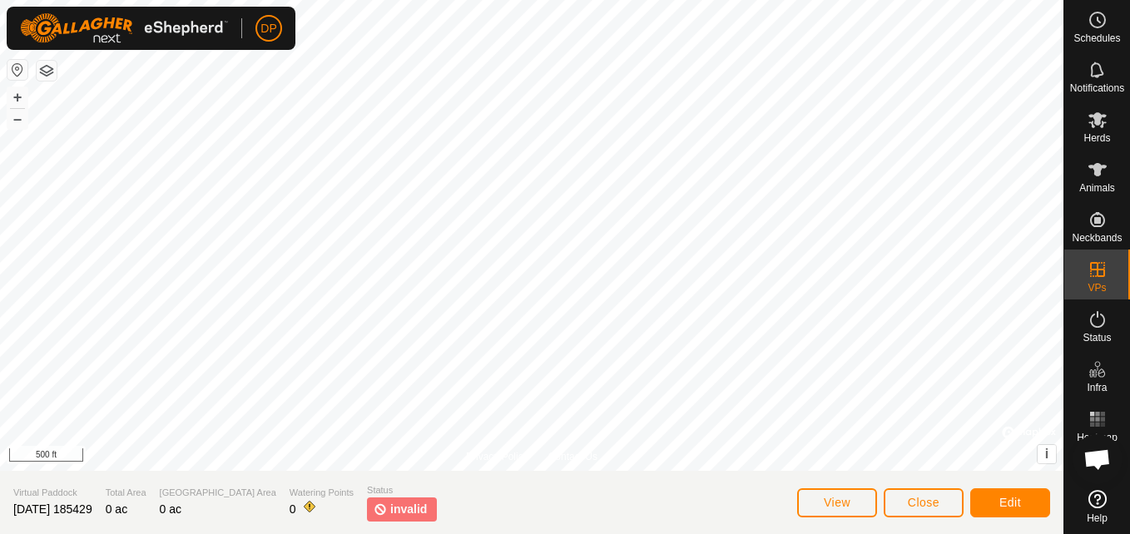
click at [390, 510] on span "invalid" at bounding box center [408, 509] width 37 height 17
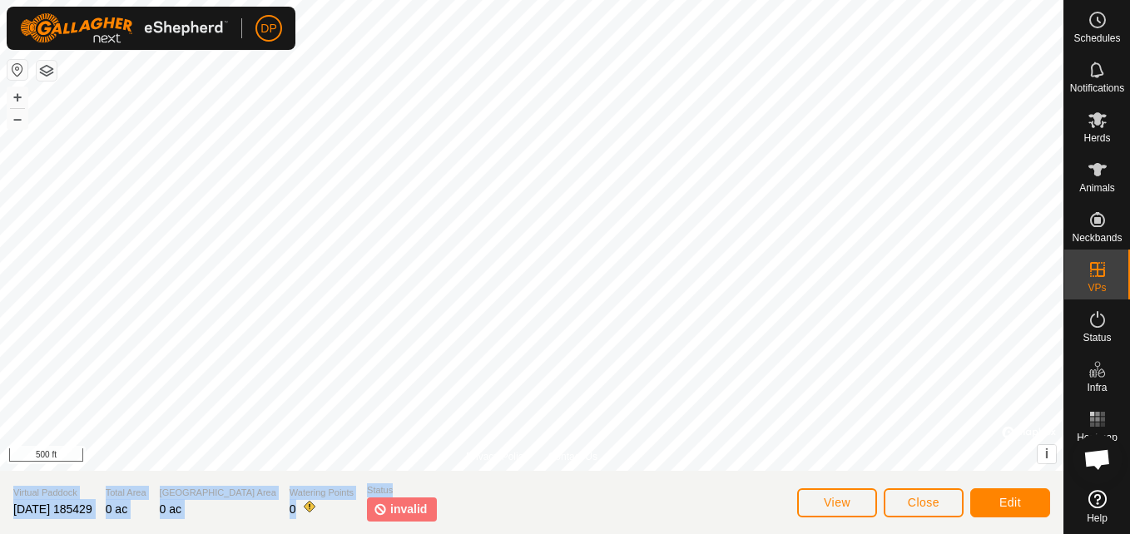
click at [398, 388] on div "Privacy Policy Contact Us + – ⇧ i © Mapbox , © OpenStreetMap , Improve this map…" at bounding box center [532, 267] width 1064 height 534
click at [374, 508] on img at bounding box center [380, 509] width 13 height 17
click at [911, 494] on button "Close" at bounding box center [924, 503] width 80 height 29
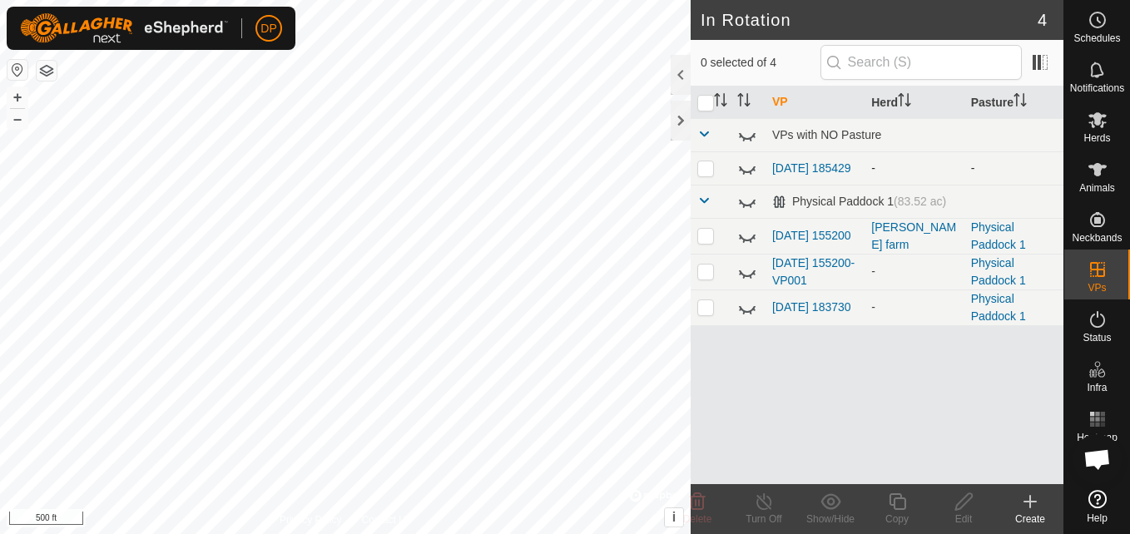
click at [743, 165] on icon at bounding box center [747, 168] width 20 height 20
click at [743, 165] on icon at bounding box center [747, 167] width 17 height 13
click at [703, 167] on p-checkbox at bounding box center [706, 167] width 17 height 13
checkbox input "false"
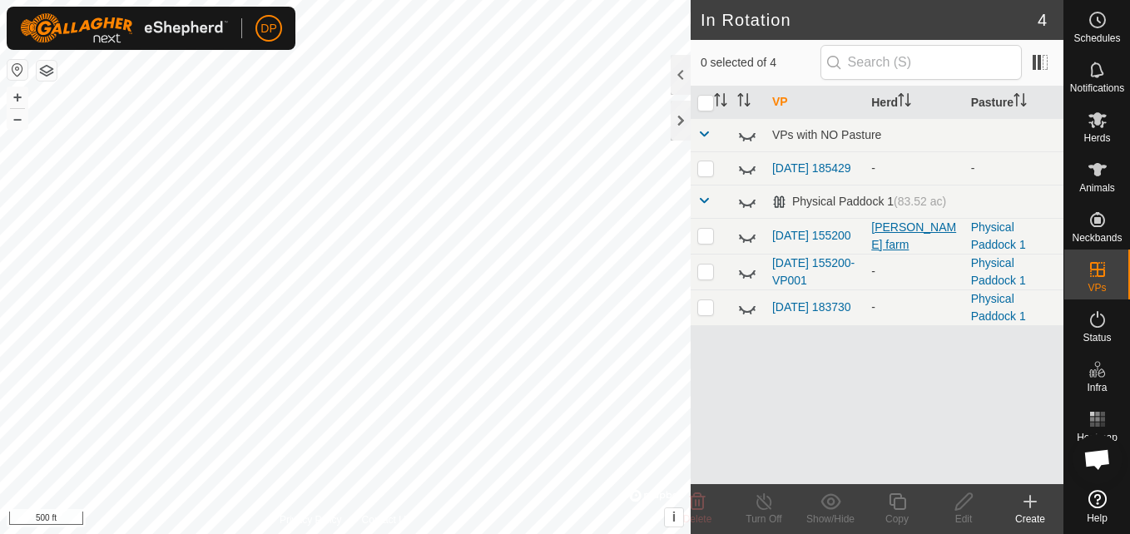
click at [886, 236] on div "[PERSON_NAME] farm" at bounding box center [914, 236] width 86 height 35
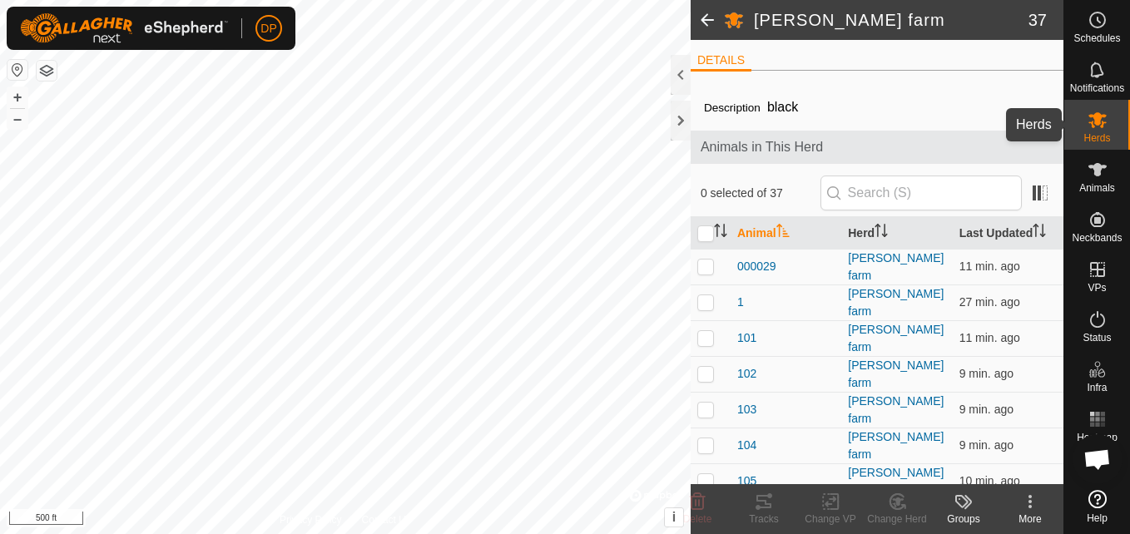
click at [1103, 118] on icon at bounding box center [1098, 120] width 20 height 20
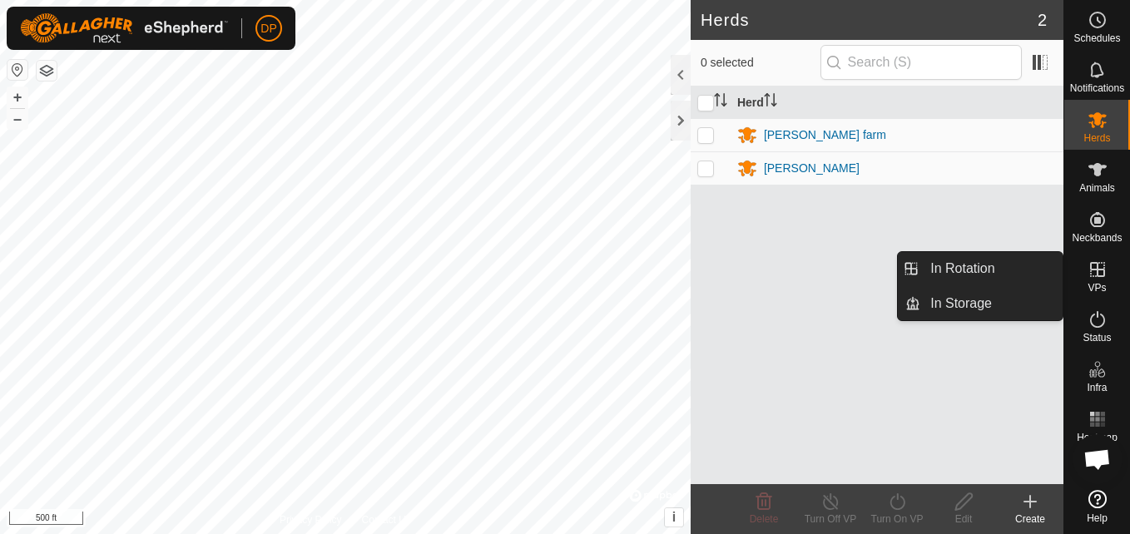
click at [1100, 266] on icon at bounding box center [1098, 270] width 20 height 20
click at [1032, 265] on link "In Rotation" at bounding box center [992, 268] width 142 height 33
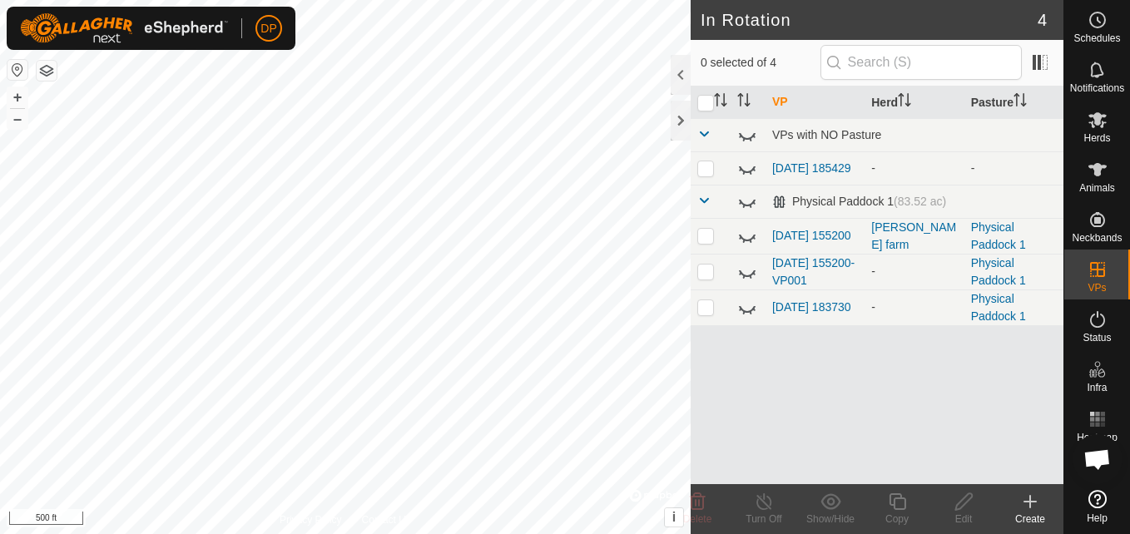
click at [747, 238] on icon at bounding box center [747, 236] width 20 height 20
click at [746, 238] on icon at bounding box center [747, 236] width 17 height 13
click at [747, 277] on icon at bounding box center [747, 274] width 17 height 7
click at [742, 280] on icon at bounding box center [747, 272] width 20 height 20
click at [747, 311] on icon at bounding box center [747, 308] width 20 height 20
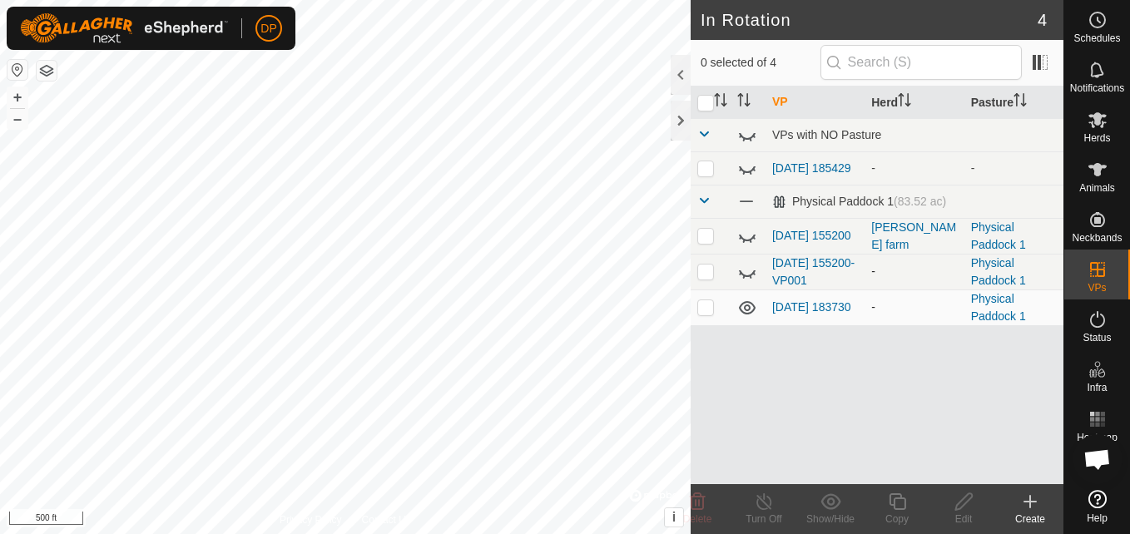
click at [744, 314] on icon at bounding box center [747, 308] width 20 height 20
click at [701, 308] on p-checkbox at bounding box center [706, 306] width 17 height 13
click at [748, 310] on icon at bounding box center [747, 308] width 20 height 20
click at [704, 305] on p-checkbox at bounding box center [706, 306] width 17 height 13
checkbox input "false"
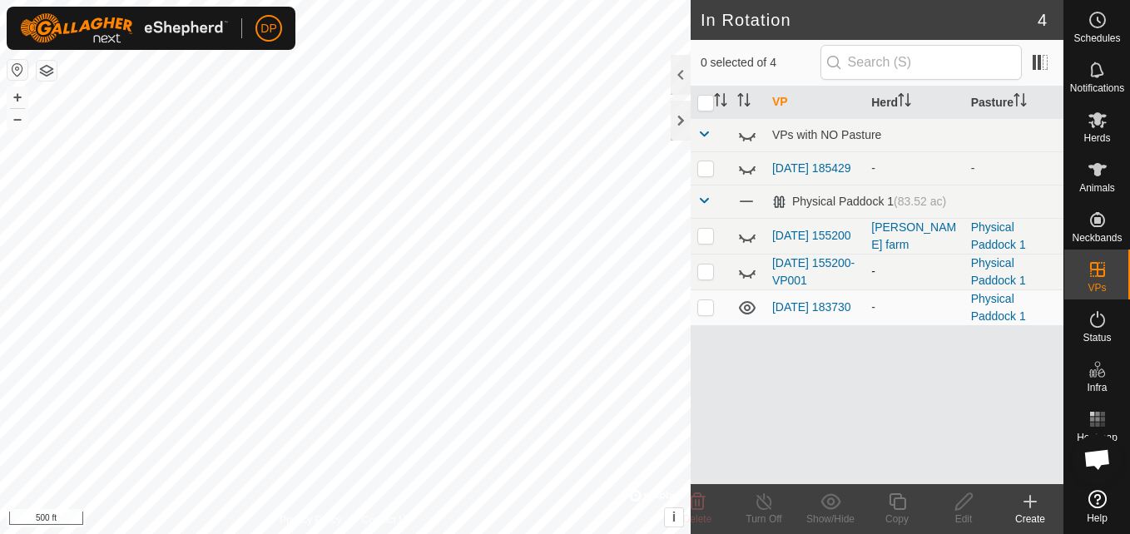
click at [698, 272] on p-checkbox at bounding box center [706, 271] width 17 height 13
click at [747, 273] on icon at bounding box center [747, 272] width 20 height 20
click at [711, 274] on p-checkbox at bounding box center [706, 271] width 17 height 13
checkbox input "false"
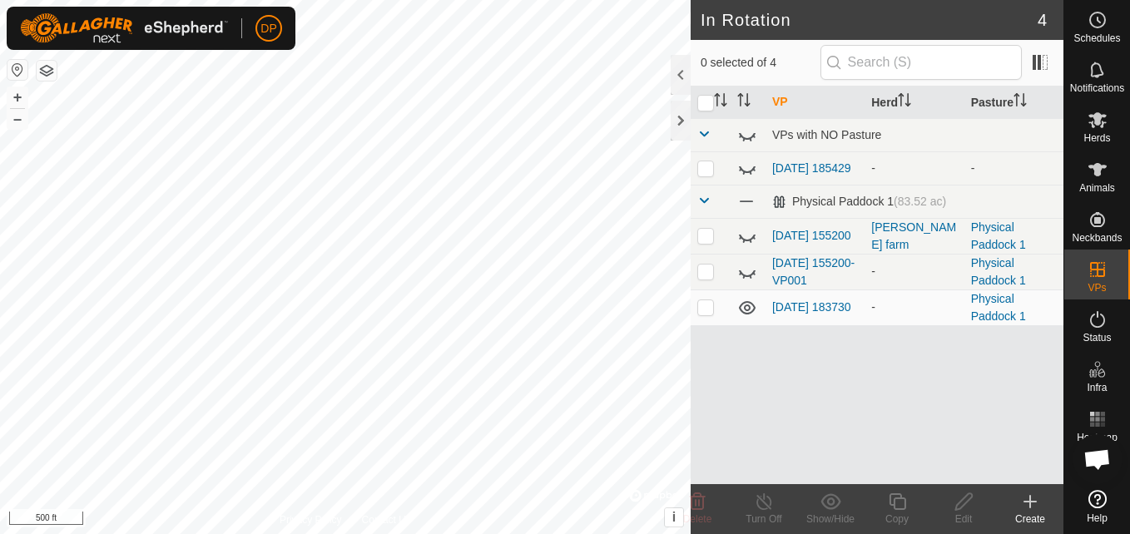
click at [702, 236] on p-checkbox at bounding box center [706, 235] width 17 height 13
checkbox input "true"
click at [747, 239] on icon at bounding box center [747, 236] width 20 height 20
click at [707, 167] on p-checkbox at bounding box center [706, 167] width 17 height 13
checkbox input "true"
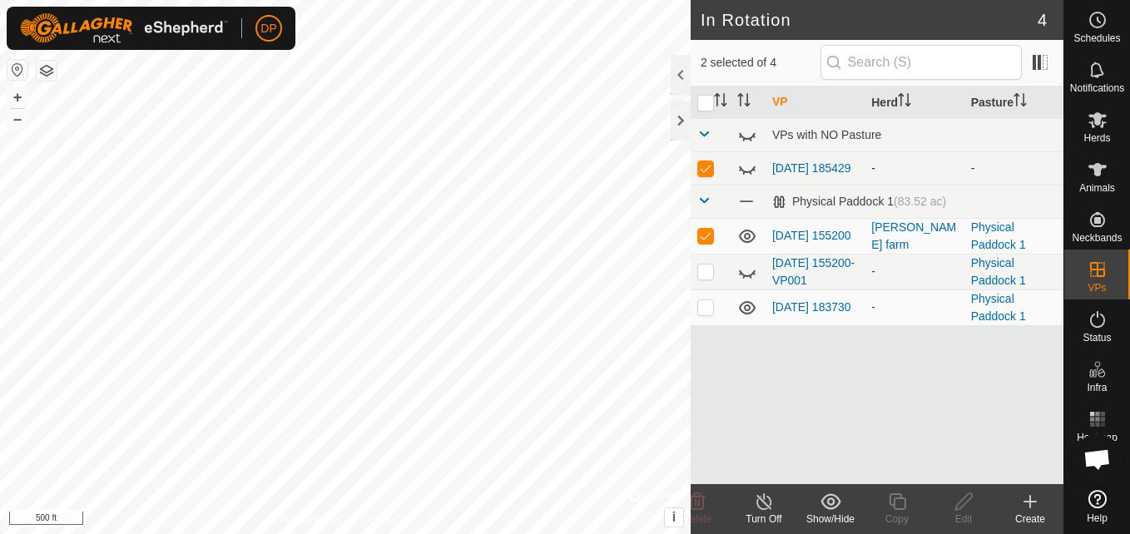
click at [745, 166] on icon at bounding box center [747, 168] width 20 height 20
click at [782, 232] on link "[DATE] 155200" at bounding box center [811, 235] width 79 height 13
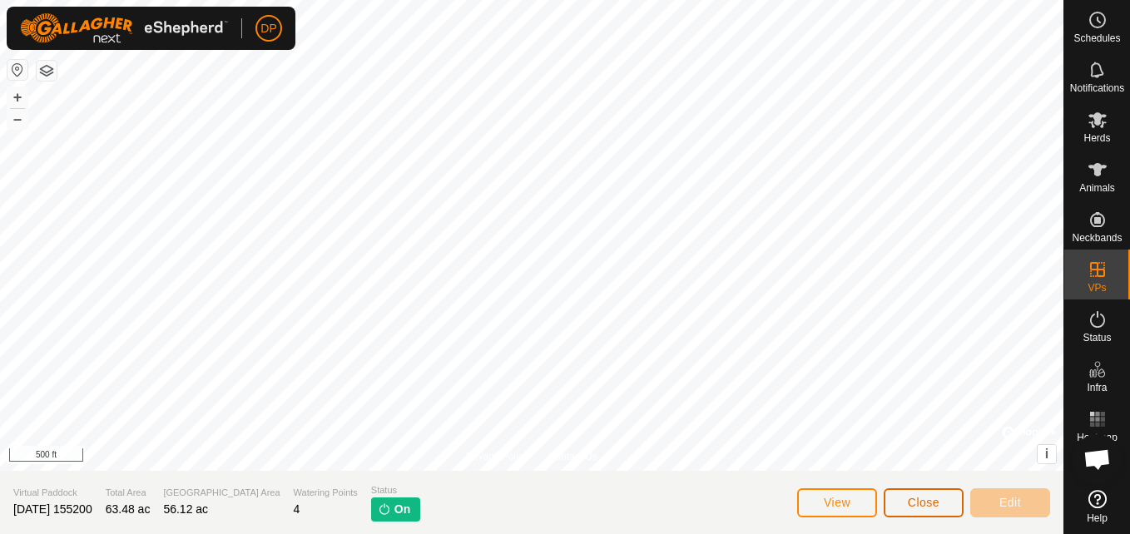
click at [941, 504] on button "Close" at bounding box center [924, 503] width 80 height 29
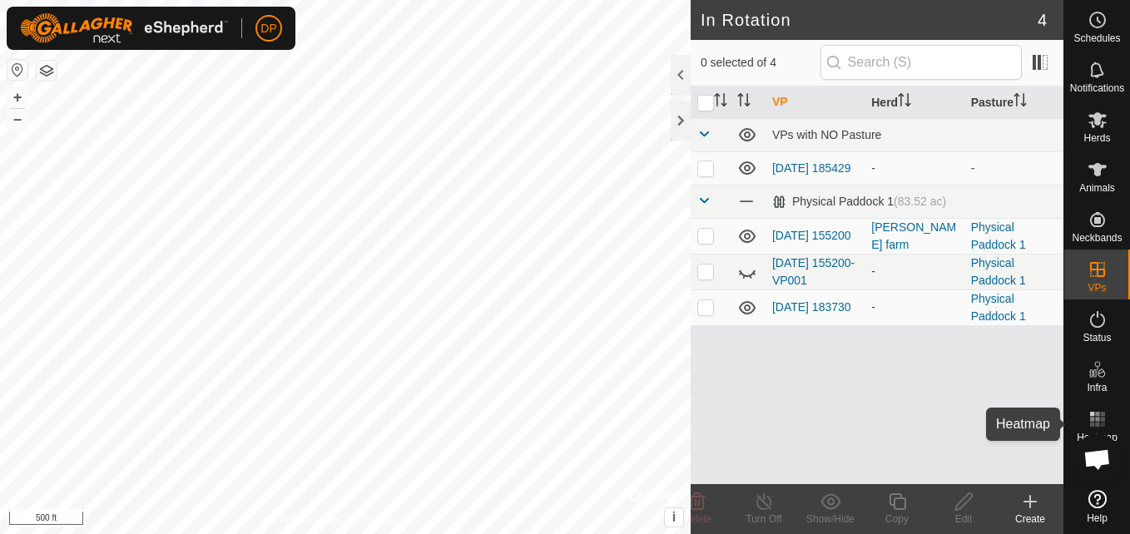
click at [1082, 434] on span "Heatmap" at bounding box center [1097, 438] width 41 height 10
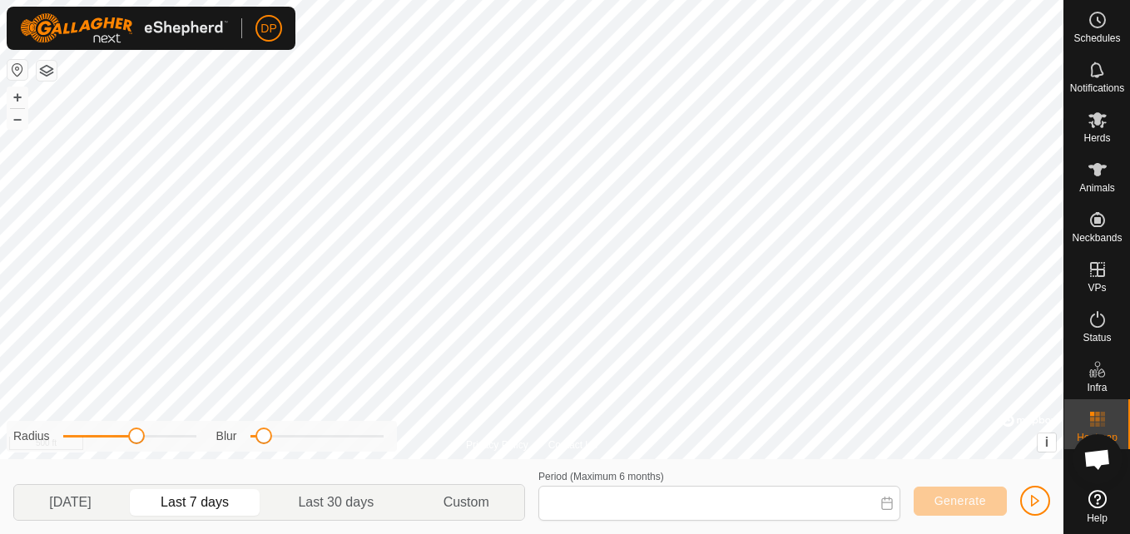
type input "Sep 13, 2025 - Sep 19, 2025"
click at [1082, 434] on span "Heatmap" at bounding box center [1097, 438] width 41 height 10
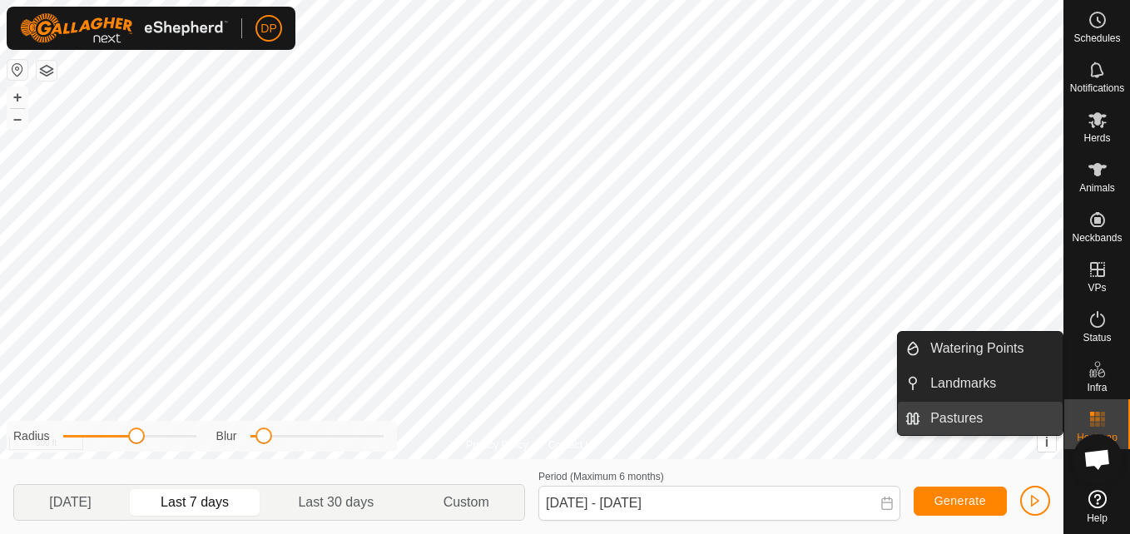
click at [1024, 417] on link "Pastures" at bounding box center [992, 418] width 142 height 33
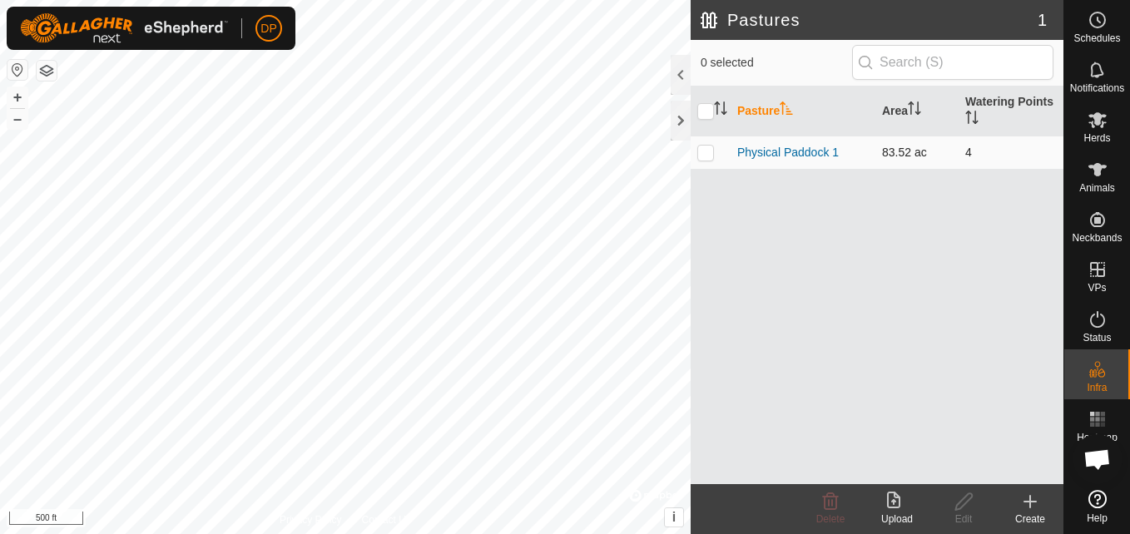
click at [701, 152] on p-checkbox at bounding box center [706, 152] width 17 height 13
checkbox input "true"
click at [822, 151] on link "Physical Paddock 1" at bounding box center [788, 152] width 102 height 13
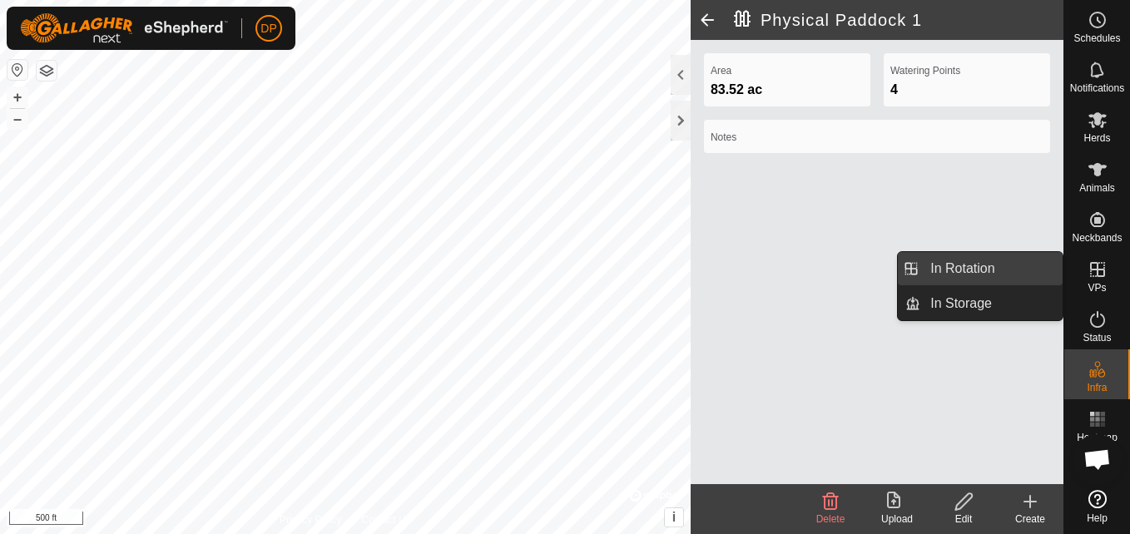
click at [1025, 271] on link "In Rotation" at bounding box center [992, 268] width 142 height 33
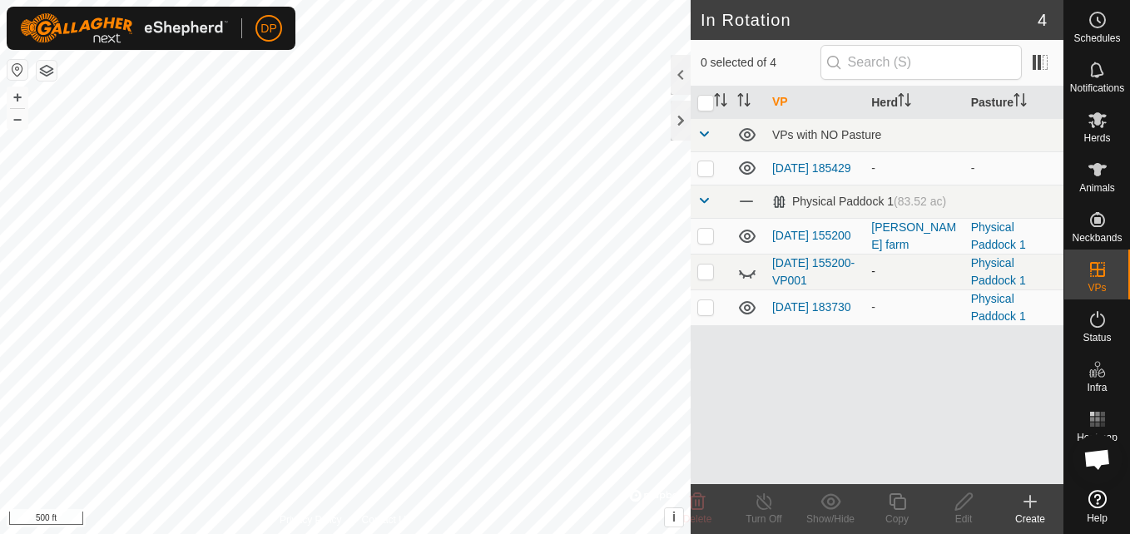
click at [742, 266] on icon at bounding box center [747, 272] width 20 height 20
click at [737, 266] on icon at bounding box center [747, 272] width 20 height 20
click at [748, 240] on icon at bounding box center [747, 236] width 20 height 20
click at [1030, 499] on icon at bounding box center [1030, 502] width 0 height 12
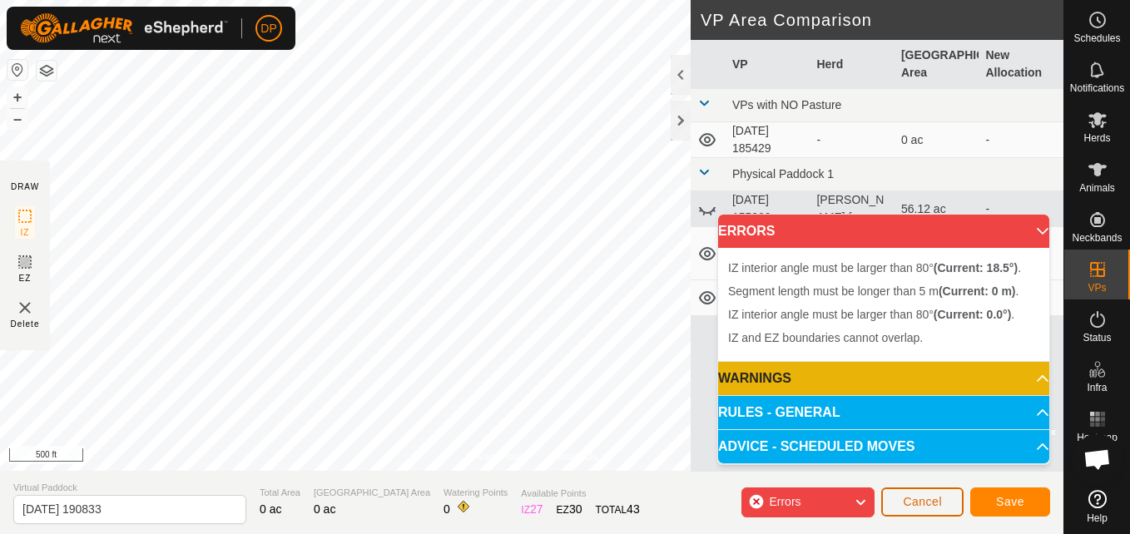
drag, startPoint x: 693, startPoint y: 428, endPoint x: 913, endPoint y: 489, distance: 228.0
click at [913, 489] on button "Cancel" at bounding box center [922, 502] width 82 height 29
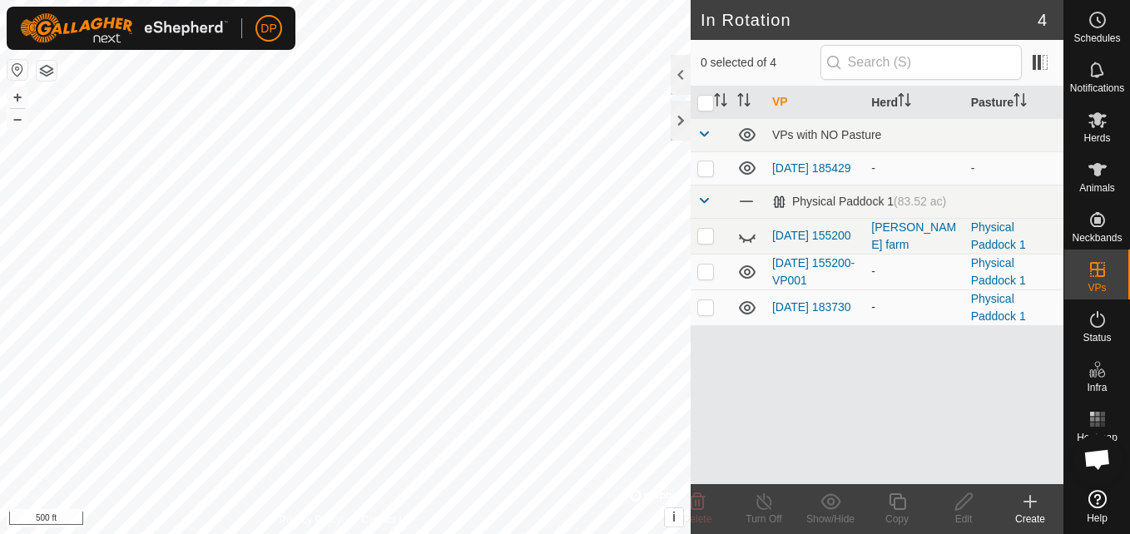
click at [710, 312] on p-checkbox at bounding box center [706, 306] width 17 height 13
checkbox input "true"
click at [745, 309] on icon at bounding box center [747, 307] width 17 height 13
click at [704, 272] on p-checkbox at bounding box center [706, 271] width 17 height 13
click at [703, 273] on p-checkbox at bounding box center [706, 271] width 17 height 13
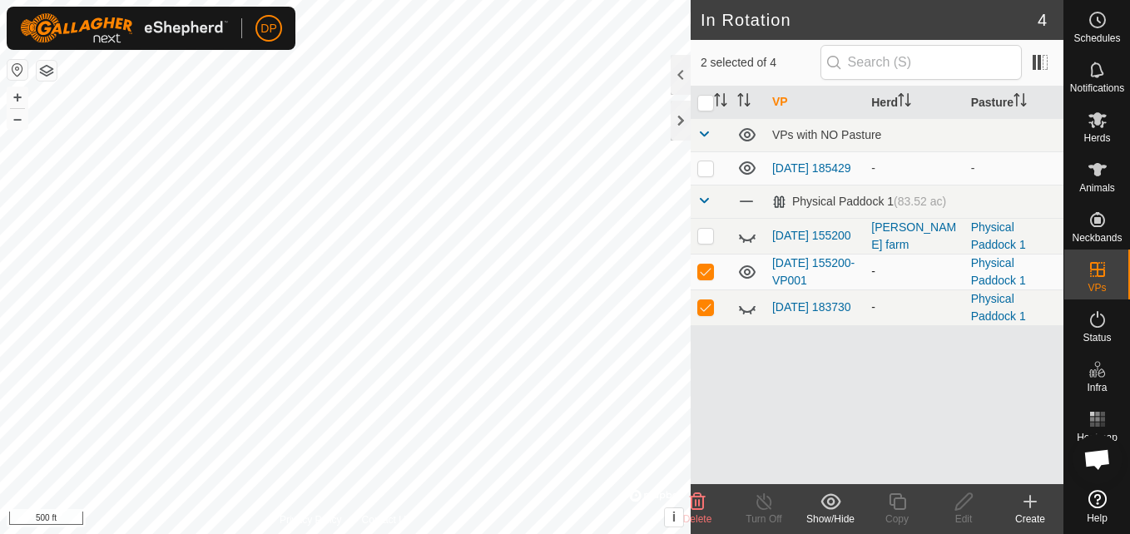
checkbox input "false"
click at [741, 271] on icon at bounding box center [747, 272] width 17 height 13
click at [702, 239] on p-checkbox at bounding box center [706, 235] width 17 height 13
click at [699, 239] on p-checkbox at bounding box center [706, 235] width 17 height 13
click at [742, 236] on icon at bounding box center [747, 236] width 20 height 20
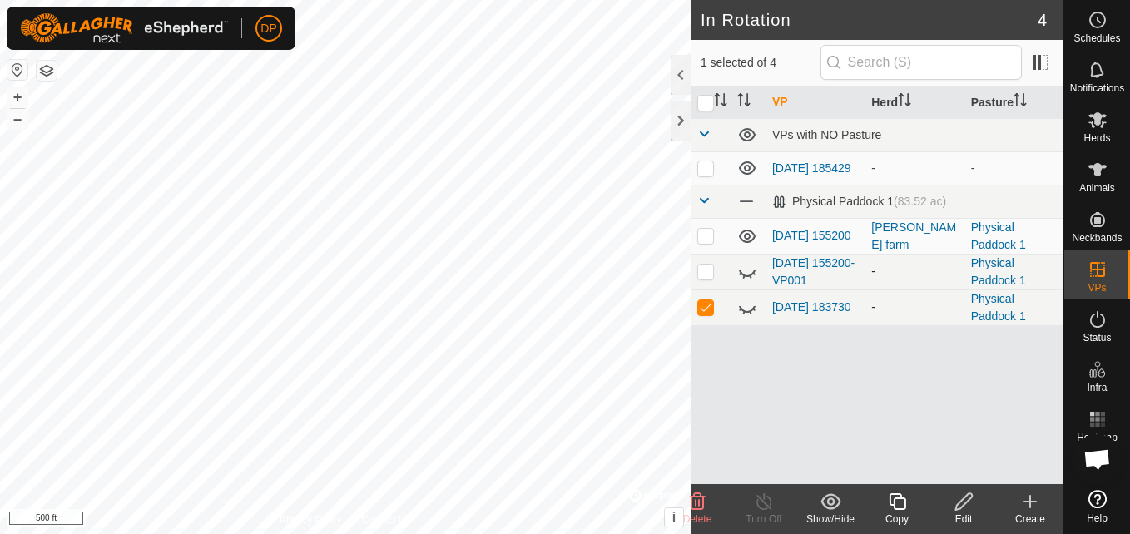
click at [699, 236] on p-checkbox at bounding box center [706, 235] width 17 height 13
checkbox input "false"
click at [704, 313] on p-checkbox at bounding box center [706, 306] width 17 height 13
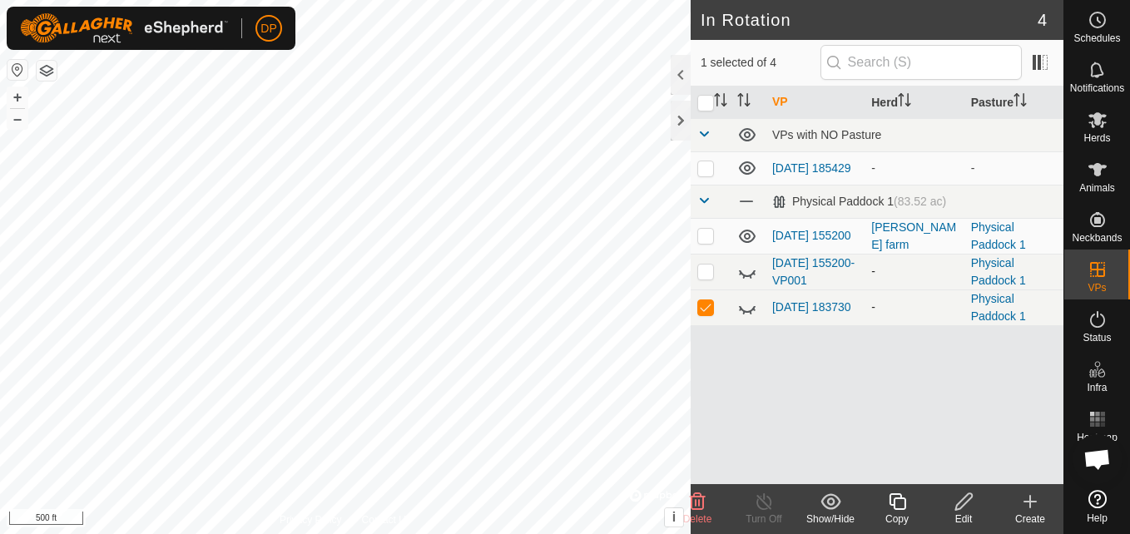
click at [704, 313] on p-checkbox at bounding box center [706, 306] width 17 height 13
checkbox input "false"
click at [744, 310] on icon at bounding box center [747, 308] width 20 height 20
click at [733, 311] on td at bounding box center [748, 308] width 35 height 36
click at [741, 307] on icon at bounding box center [747, 308] width 20 height 20
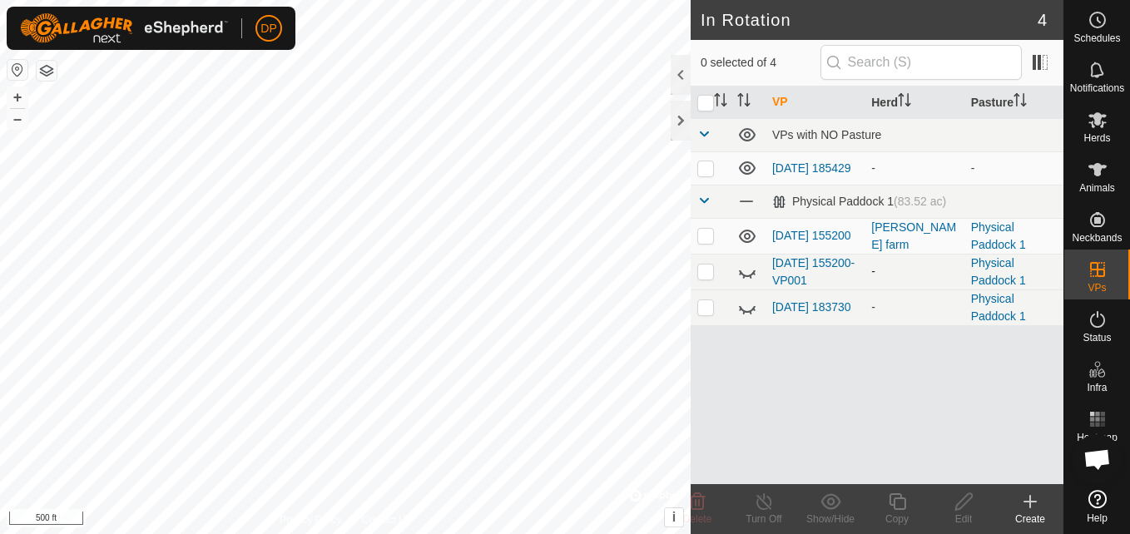
click at [707, 240] on p-checkbox at bounding box center [706, 235] width 17 height 13
checkbox input "false"
click at [698, 166] on p-checkbox at bounding box center [706, 167] width 17 height 13
click at [703, 172] on p-checkbox at bounding box center [706, 167] width 17 height 13
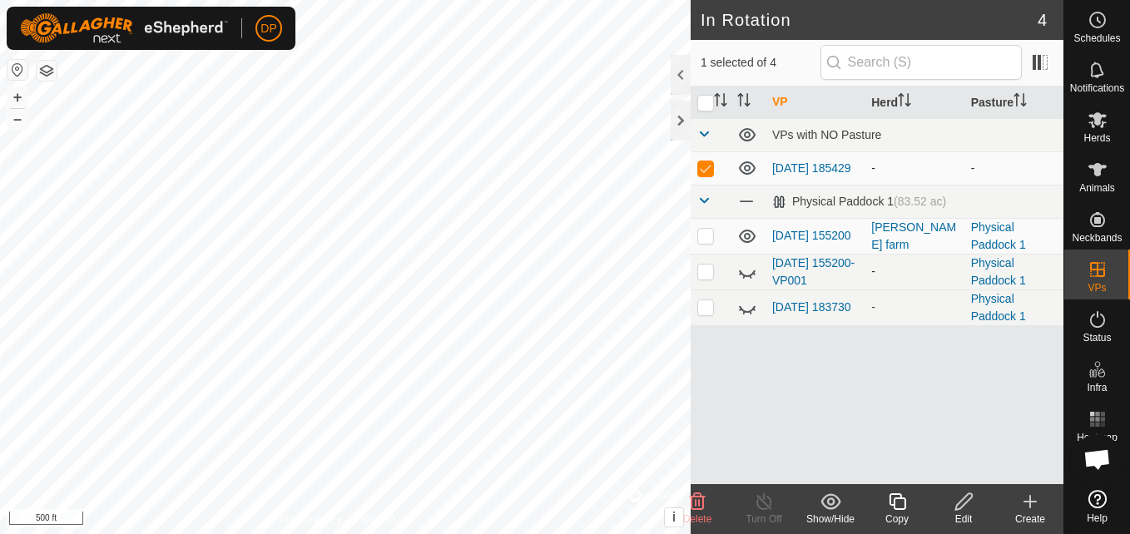
checkbox input "false"
click at [742, 165] on icon at bounding box center [747, 167] width 17 height 13
click at [742, 165] on icon at bounding box center [747, 168] width 20 height 20
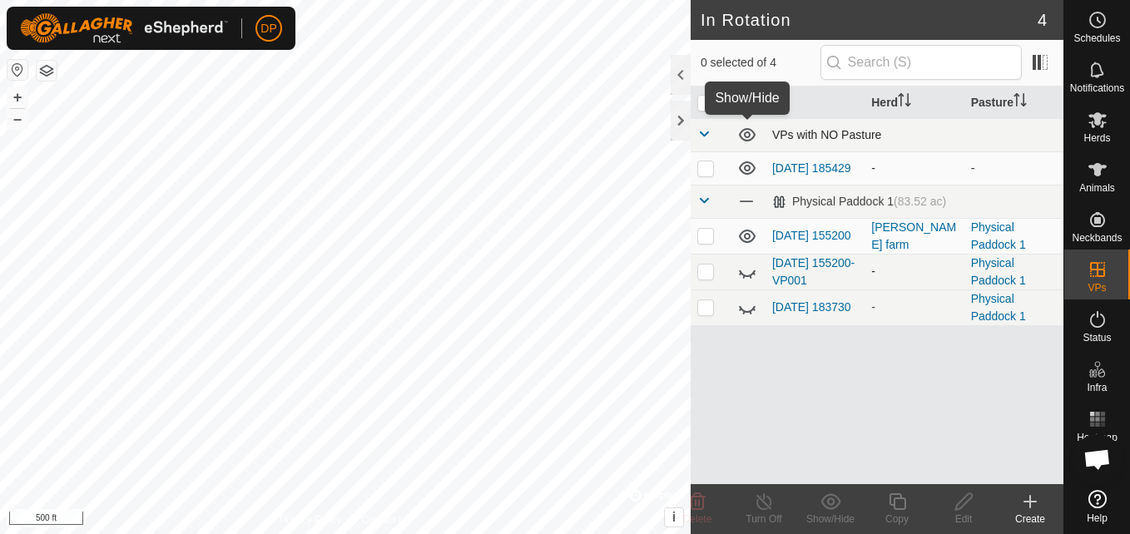
click at [742, 135] on icon at bounding box center [747, 135] width 20 height 20
click at [752, 131] on icon at bounding box center [747, 135] width 20 height 20
click at [707, 128] on span at bounding box center [704, 133] width 13 height 13
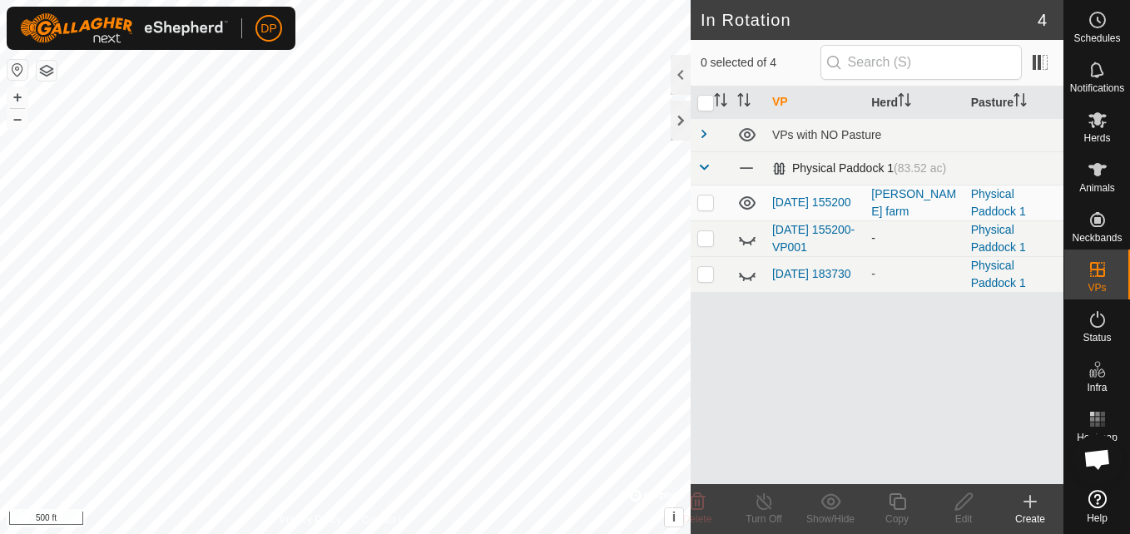
click at [784, 166] on div "Physical Paddock 1 (83.52 ac)" at bounding box center [859, 168] width 174 height 14
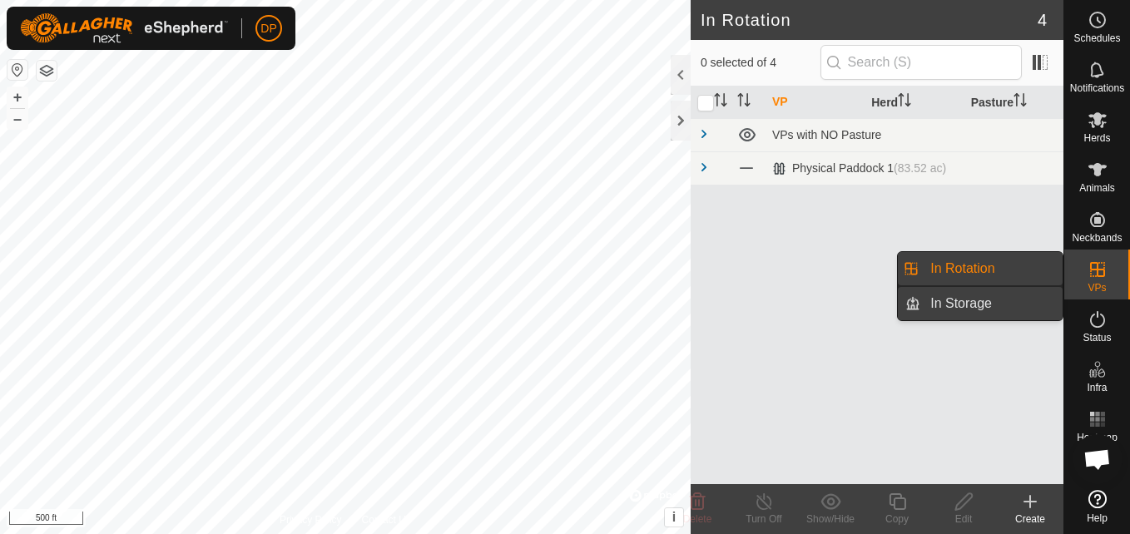
click at [1040, 292] on link "In Storage" at bounding box center [992, 303] width 142 height 33
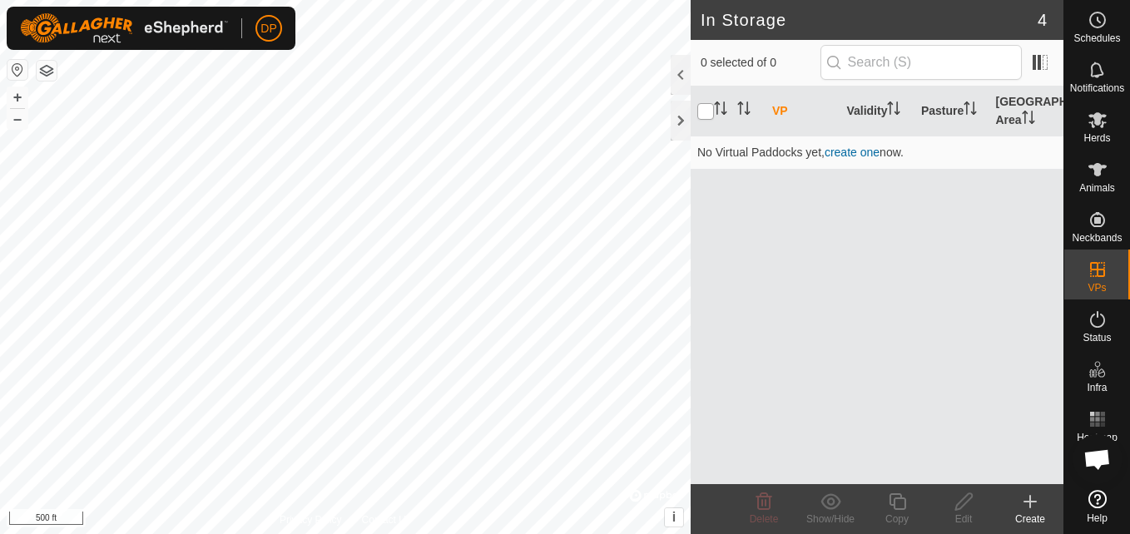
click at [698, 111] on input "checkbox" at bounding box center [706, 111] width 17 height 17
checkbox input "true"
click at [968, 103] on icon "Activate to sort" at bounding box center [967, 108] width 2 height 13
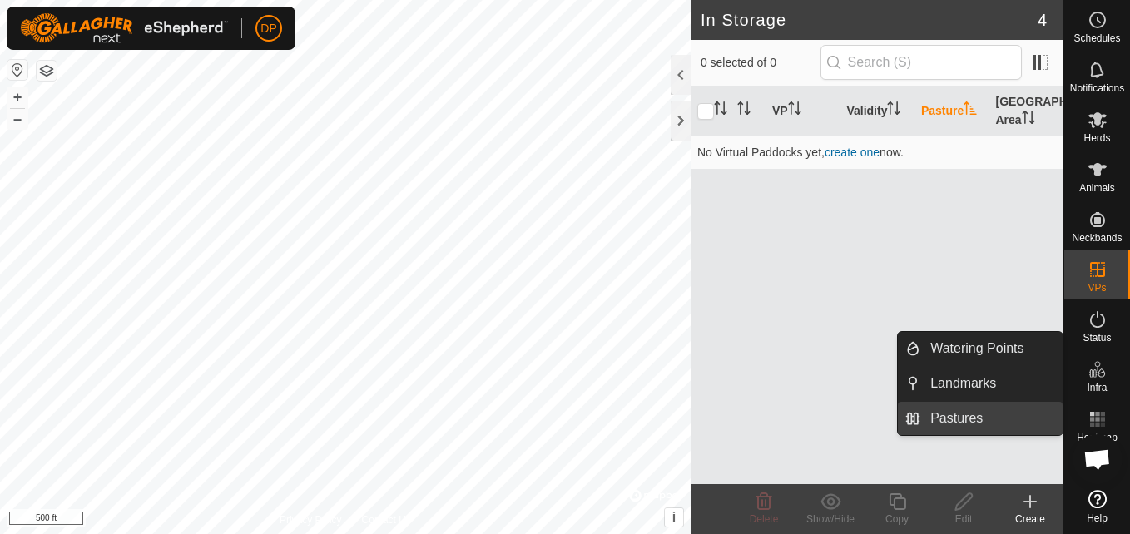
click at [1011, 417] on link "Pastures" at bounding box center [992, 418] width 142 height 33
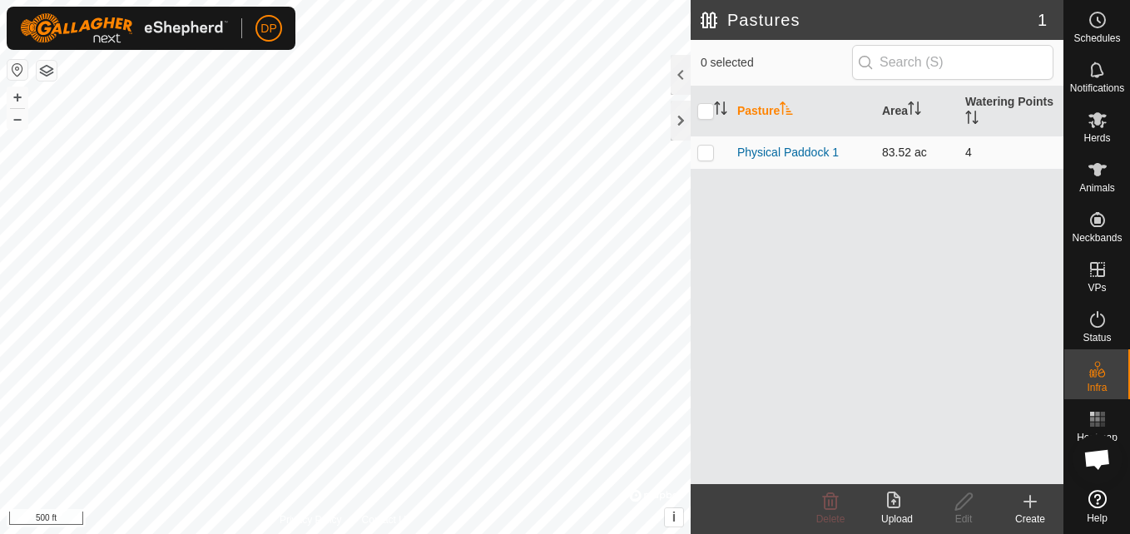
click at [698, 152] on p-checkbox at bounding box center [706, 152] width 17 height 13
checkbox input "true"
click at [819, 151] on link "Physical Paddock 1" at bounding box center [788, 152] width 102 height 13
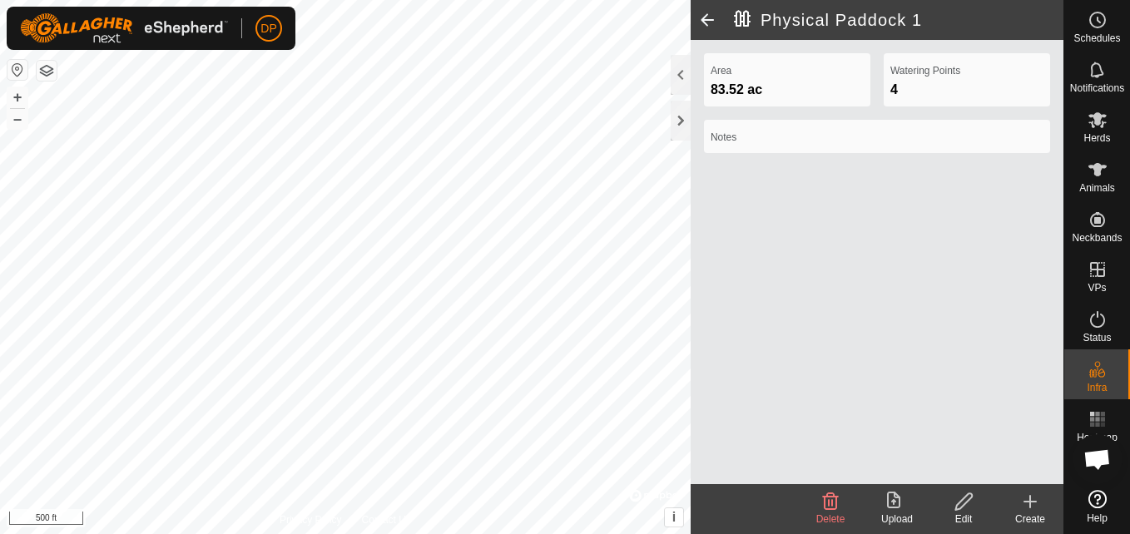
click at [918, 89] on div "4" at bounding box center [967, 90] width 153 height 20
click at [756, 127] on div "Notes" at bounding box center [877, 136] width 346 height 33
click at [966, 499] on icon at bounding box center [964, 502] width 21 height 20
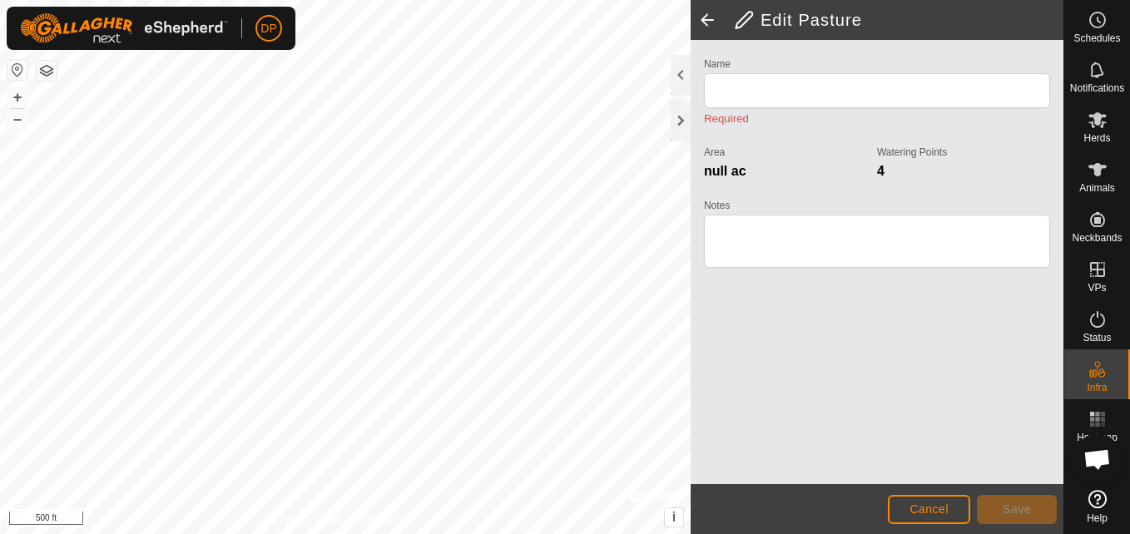
type input "Physical Paddock 1"
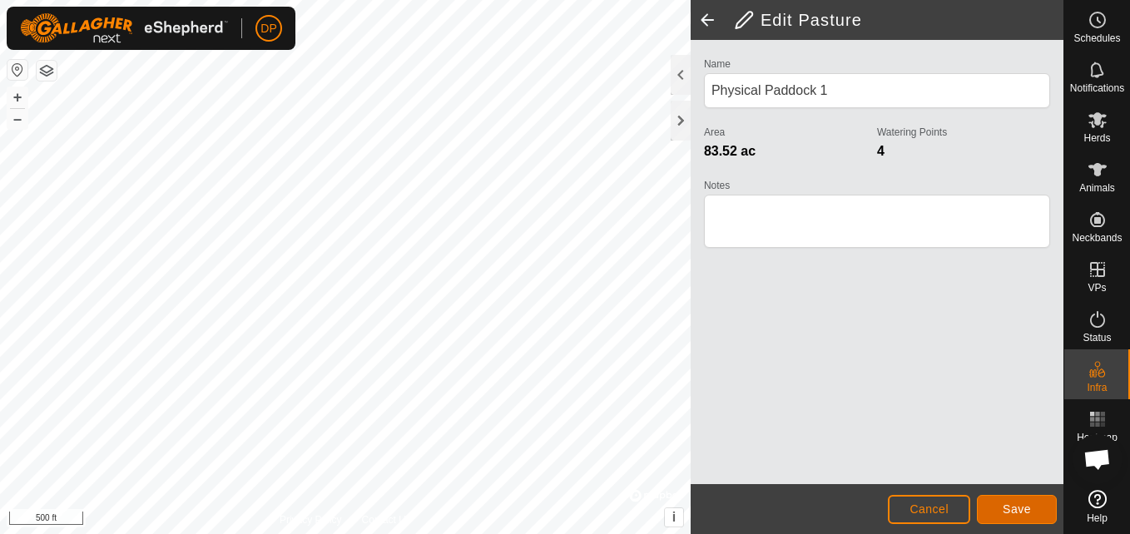
click at [1022, 503] on span "Save" at bounding box center [1017, 509] width 28 height 13
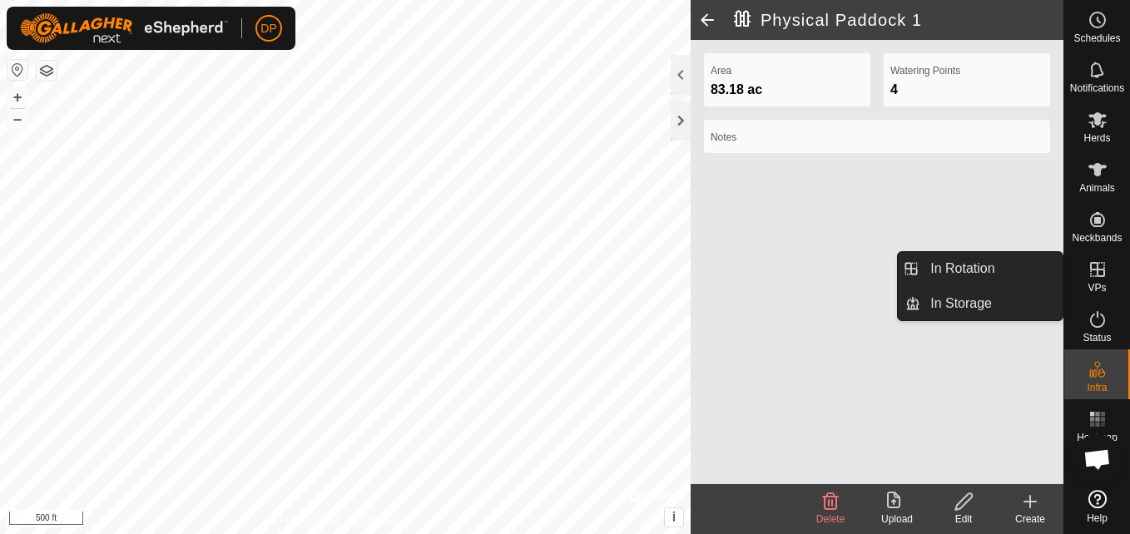
click at [1102, 265] on icon at bounding box center [1098, 270] width 20 height 20
click at [1031, 256] on link "In Rotation" at bounding box center [992, 268] width 142 height 33
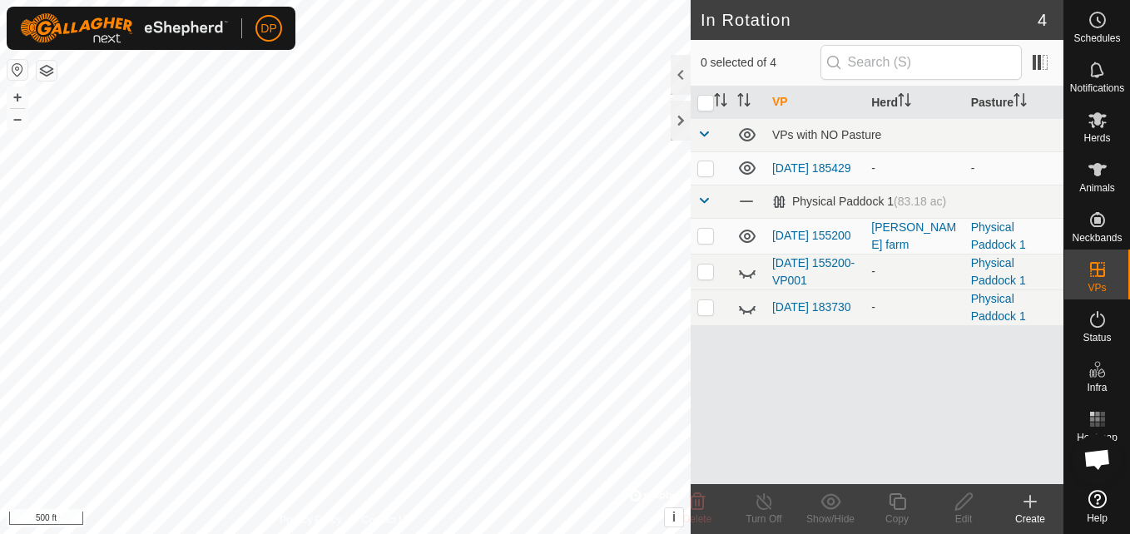
click at [745, 237] on icon at bounding box center [747, 236] width 17 height 13
click at [745, 237] on icon at bounding box center [747, 236] width 20 height 20
click at [745, 237] on icon at bounding box center [747, 236] width 17 height 13
click at [707, 235] on p-checkbox at bounding box center [706, 235] width 17 height 13
checkbox input "true"
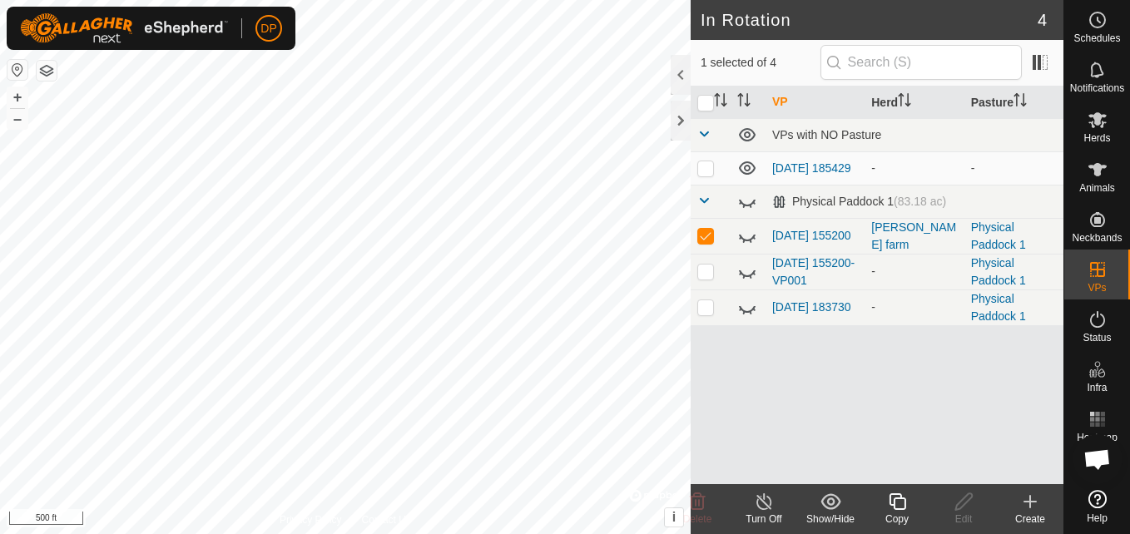
click at [763, 509] on icon at bounding box center [764, 502] width 15 height 17
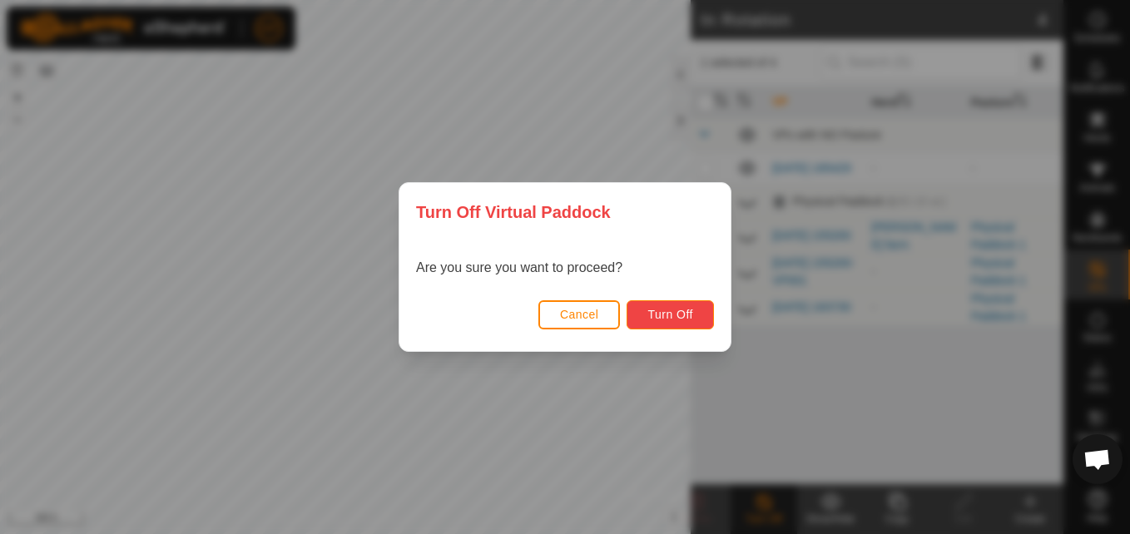
click at [702, 318] on button "Turn Off" at bounding box center [670, 314] width 87 height 29
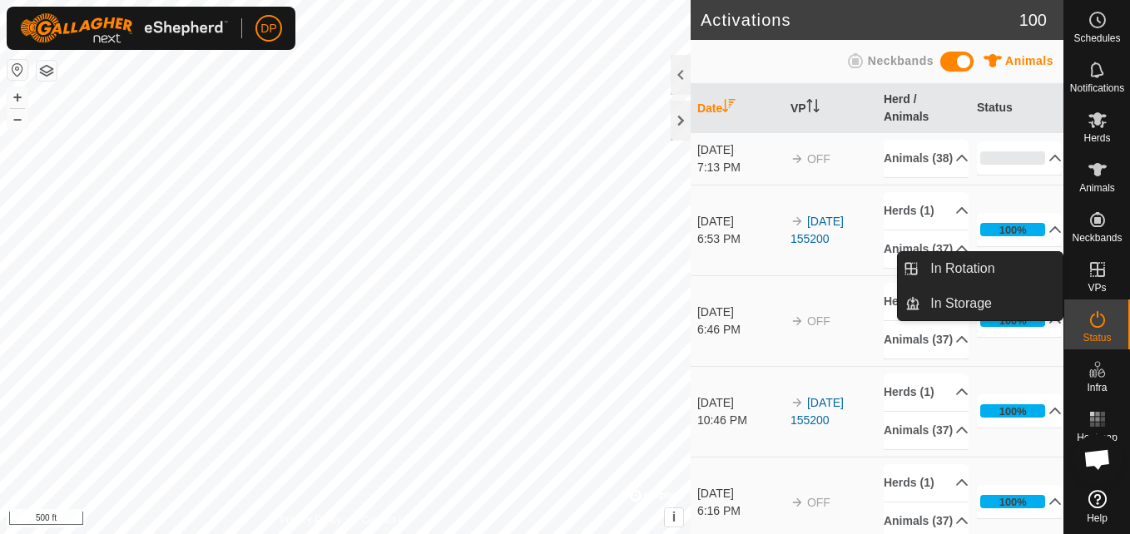
drag, startPoint x: 1065, startPoint y: 275, endPoint x: 1097, endPoint y: 268, distance: 32.3
click at [1097, 268] on icon at bounding box center [1097, 269] width 15 height 15
click at [1042, 274] on link "In Rotation" at bounding box center [992, 268] width 142 height 33
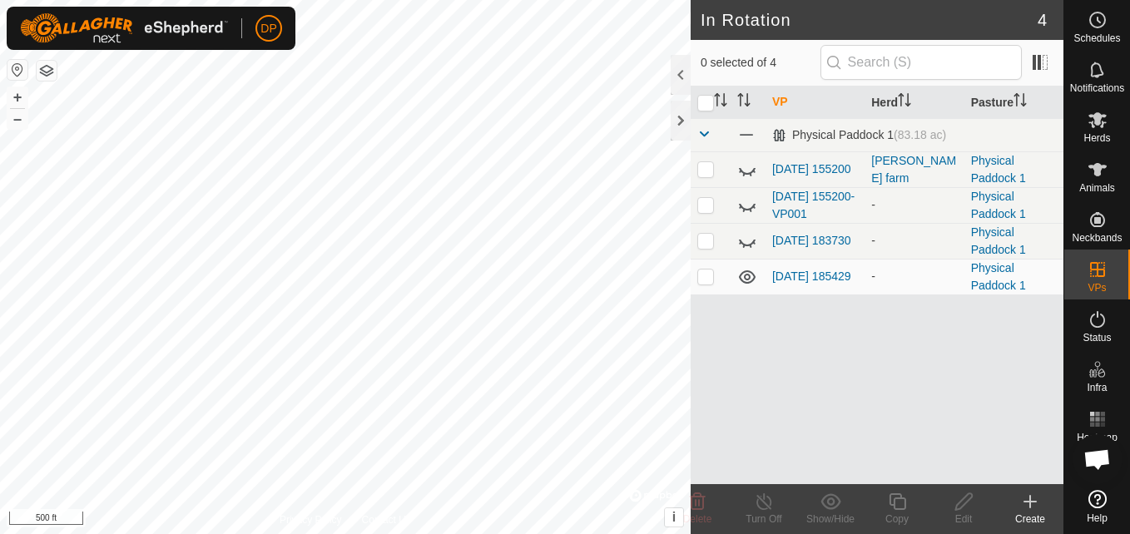
click at [740, 166] on icon at bounding box center [747, 170] width 20 height 20
click at [748, 276] on icon at bounding box center [747, 277] width 20 height 20
click at [703, 276] on p-checkbox at bounding box center [706, 276] width 17 height 13
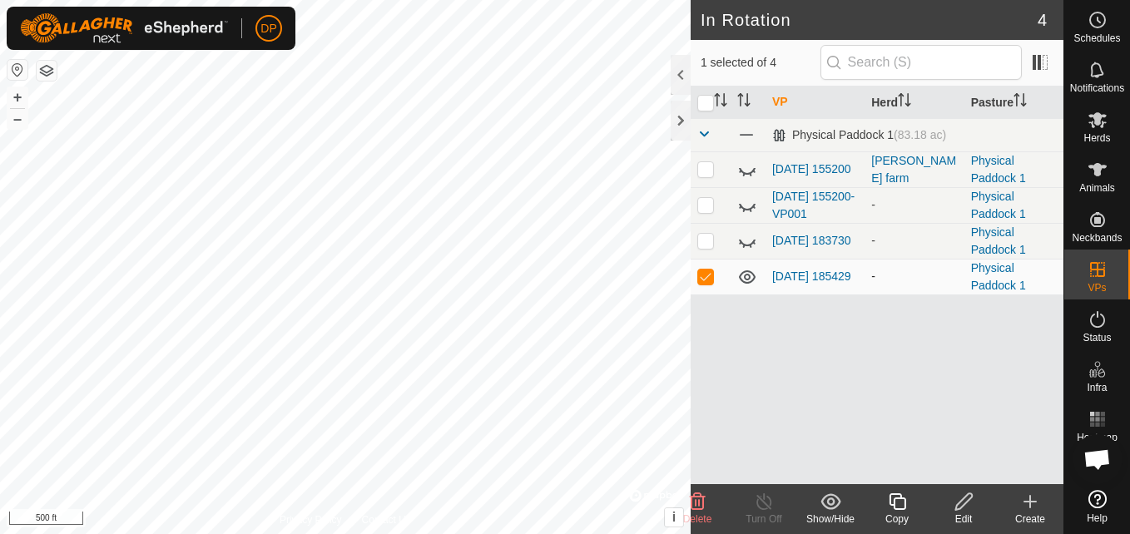
click at [703, 276] on p-checkbox at bounding box center [706, 276] width 17 height 13
checkbox input "false"
click at [703, 240] on p-checkbox at bounding box center [706, 240] width 17 height 13
checkbox input "false"
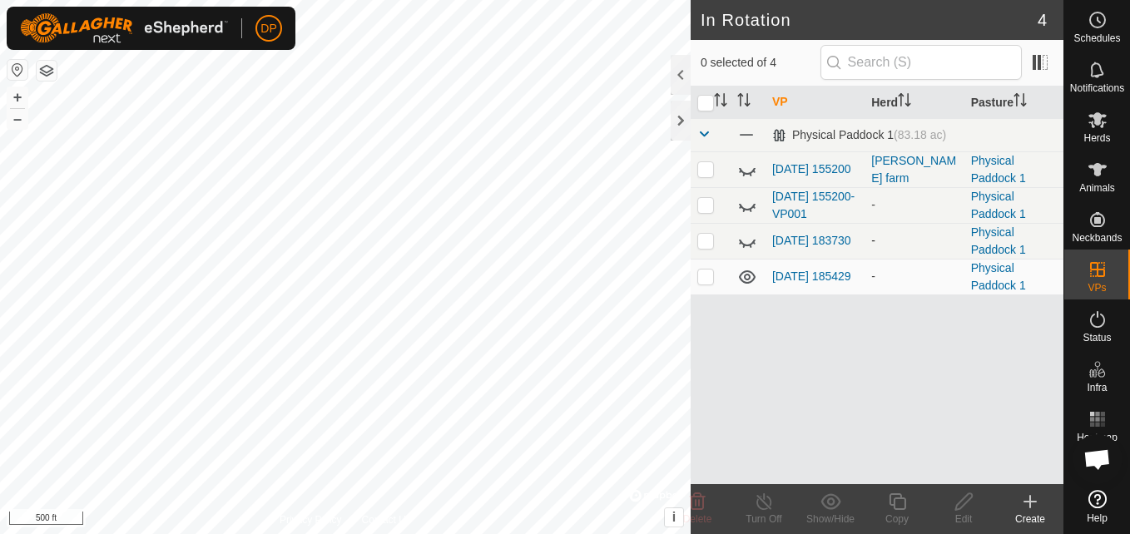
click at [746, 239] on icon at bounding box center [747, 241] width 20 height 20
click at [746, 239] on icon at bounding box center [747, 241] width 17 height 13
click at [749, 267] on icon at bounding box center [747, 277] width 20 height 20
click at [738, 272] on icon at bounding box center [747, 277] width 20 height 20
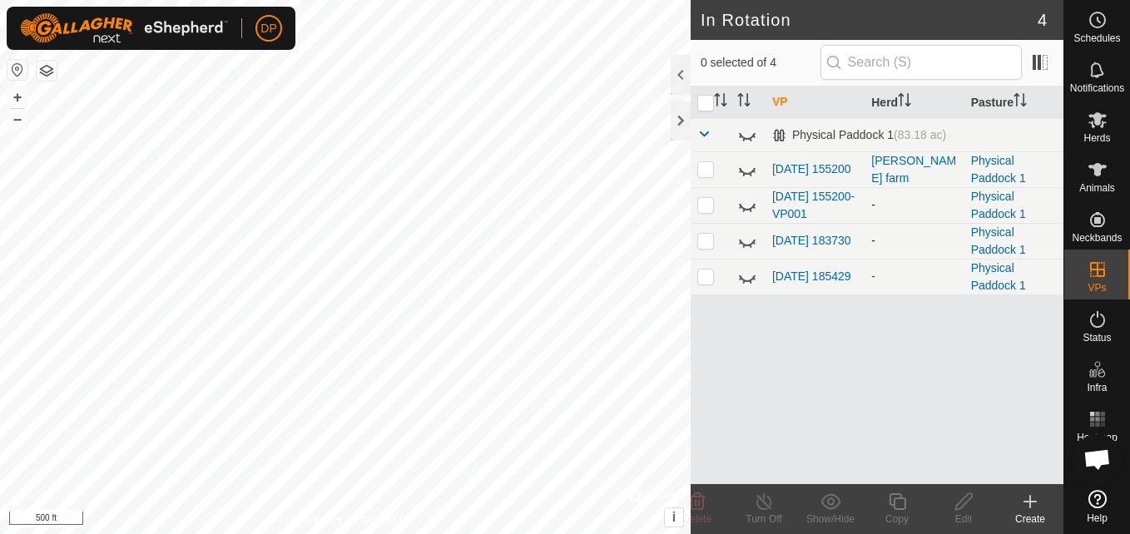
click at [751, 202] on icon at bounding box center [747, 206] width 20 height 20
click at [751, 170] on icon at bounding box center [747, 170] width 20 height 20
click at [750, 129] on icon at bounding box center [747, 135] width 20 height 20
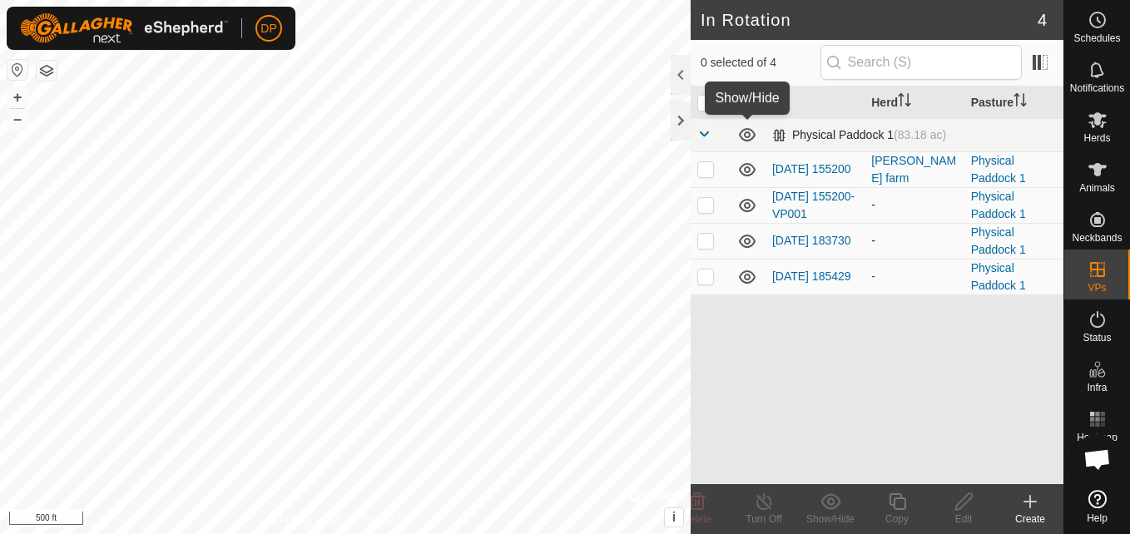
click at [750, 129] on icon at bounding box center [747, 134] width 17 height 13
click at [710, 278] on p-checkbox at bounding box center [706, 276] width 17 height 13
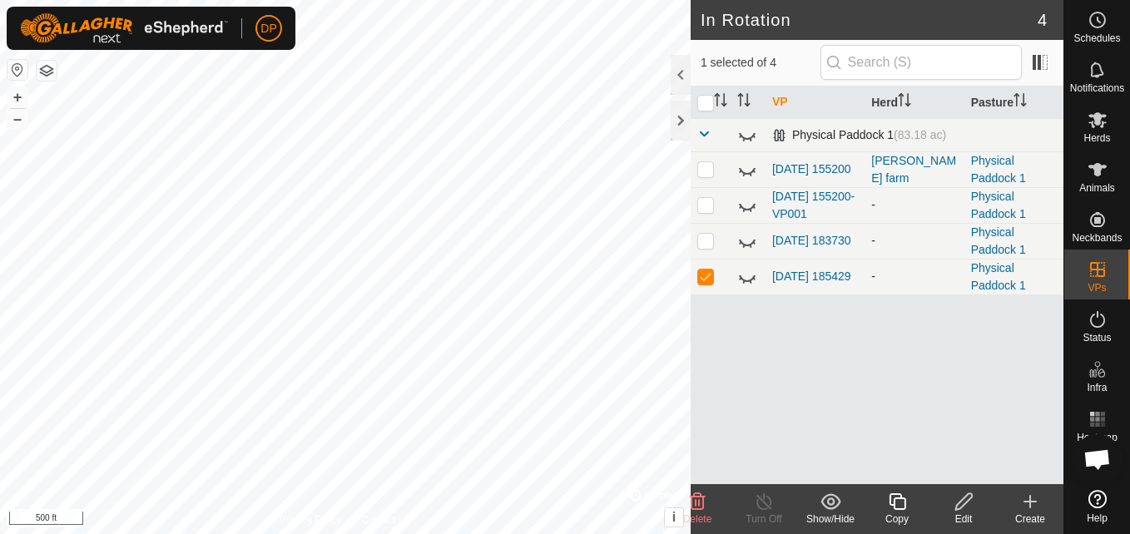
click at [709, 278] on p-checkbox at bounding box center [706, 276] width 17 height 13
click at [830, 501] on icon at bounding box center [831, 502] width 21 height 20
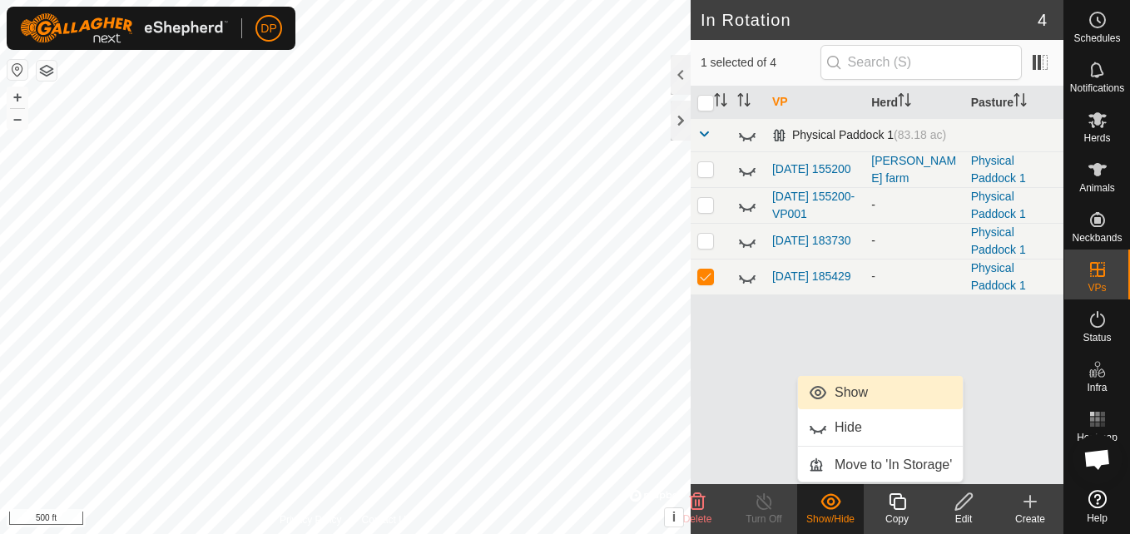
click at [871, 395] on link "Show" at bounding box center [880, 392] width 165 height 33
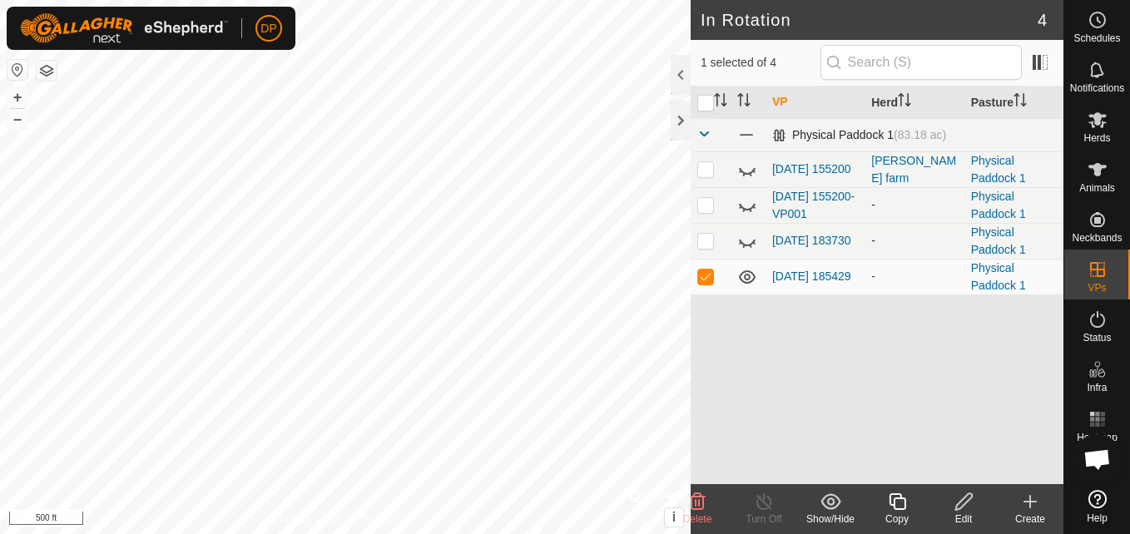
click at [823, 498] on icon at bounding box center [831, 502] width 21 height 20
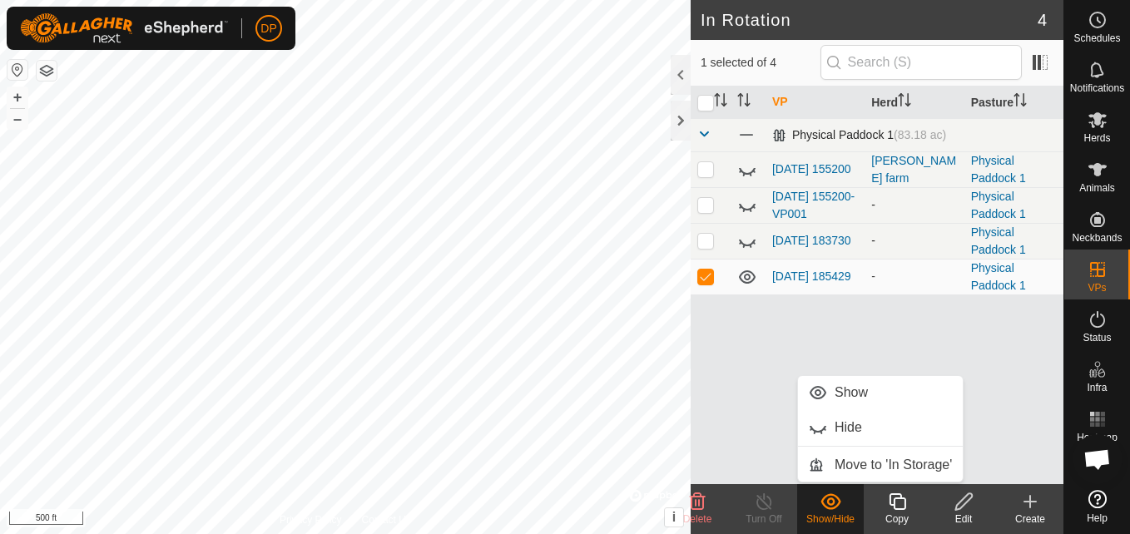
drag, startPoint x: 822, startPoint y: 390, endPoint x: 713, endPoint y: 381, distance: 108.6
click at [713, 381] on div "VP Herd Pasture Physical Paddock 1 (83.18 ac) 2025-08-31 155200 payne farm Phys…" at bounding box center [877, 286] width 373 height 398
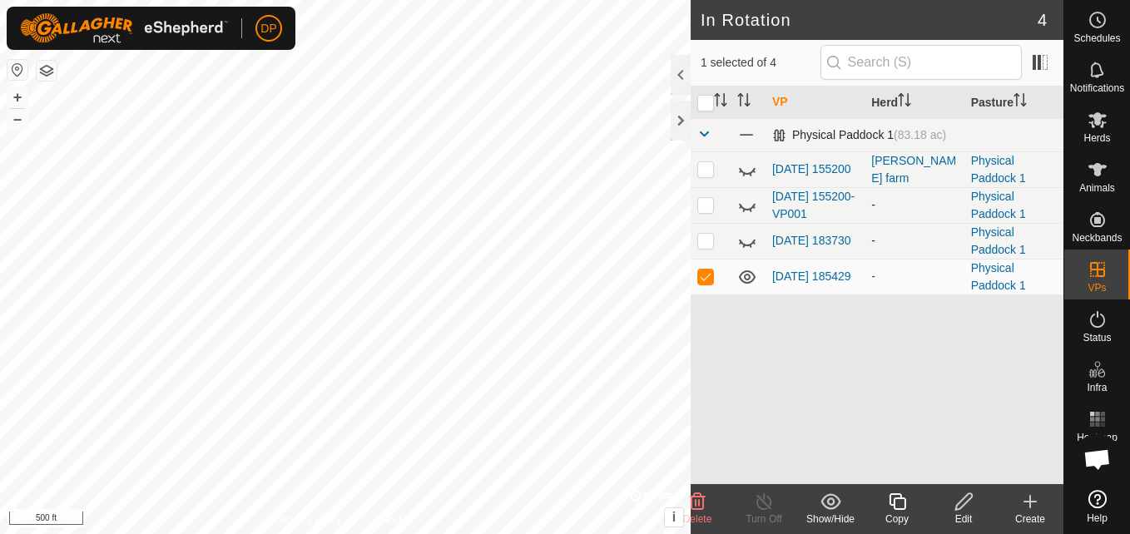
click at [839, 505] on icon at bounding box center [831, 502] width 21 height 20
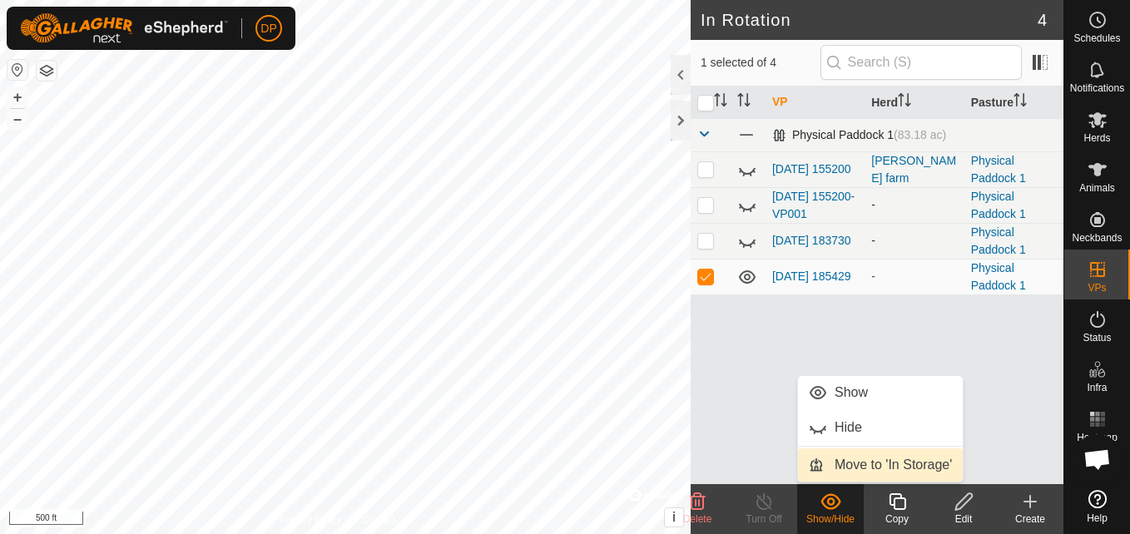
click at [857, 461] on link "Move to 'In Storage'" at bounding box center [880, 465] width 165 height 33
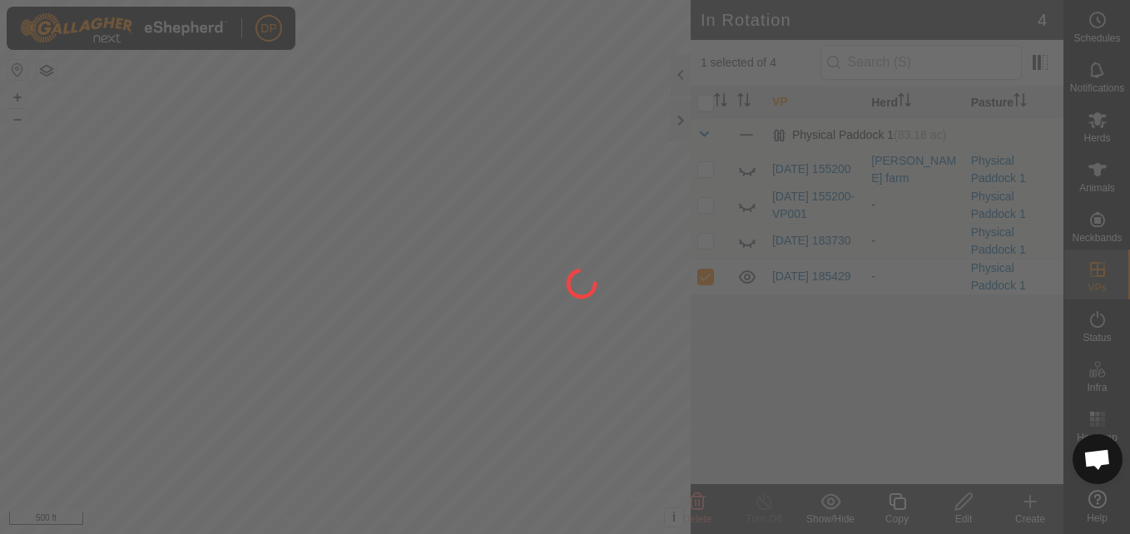
checkbox input "false"
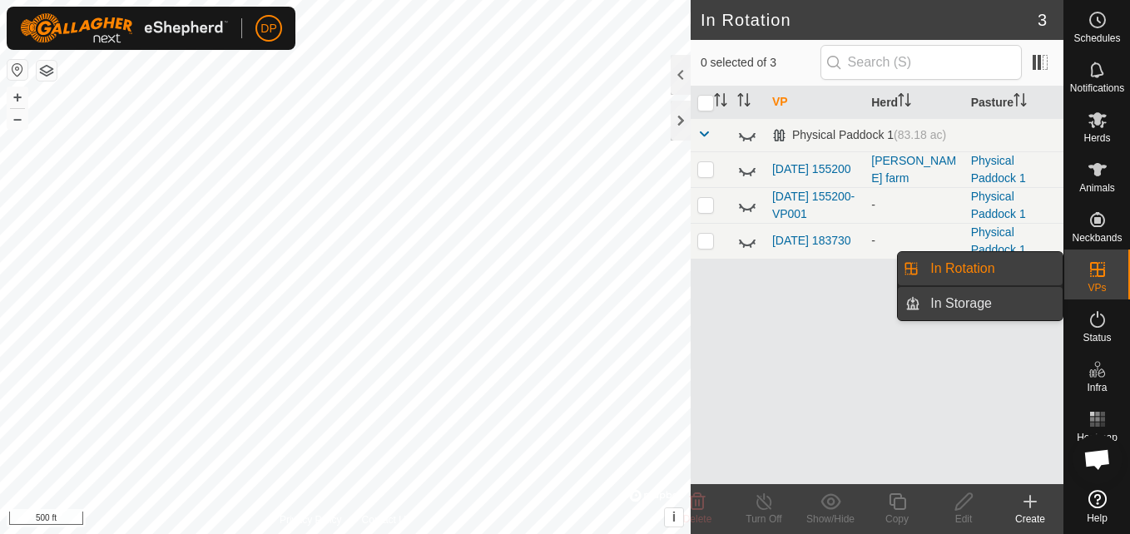
click at [1042, 302] on link "In Storage" at bounding box center [992, 303] width 142 height 33
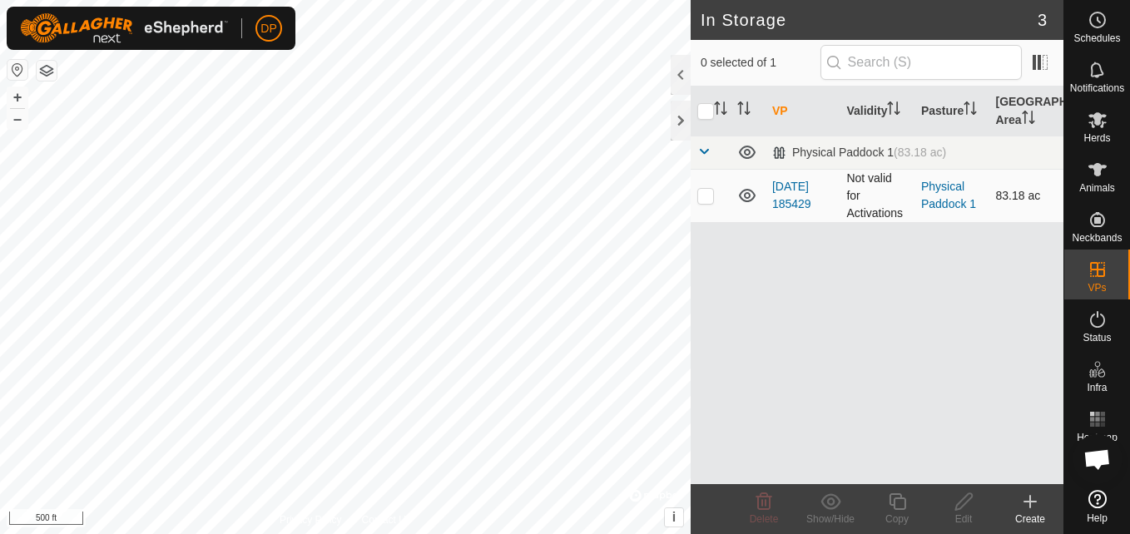
click at [709, 196] on p-checkbox at bounding box center [706, 195] width 17 height 13
checkbox input "true"
click at [707, 193] on p-checkbox at bounding box center [706, 195] width 17 height 13
checkbox input "false"
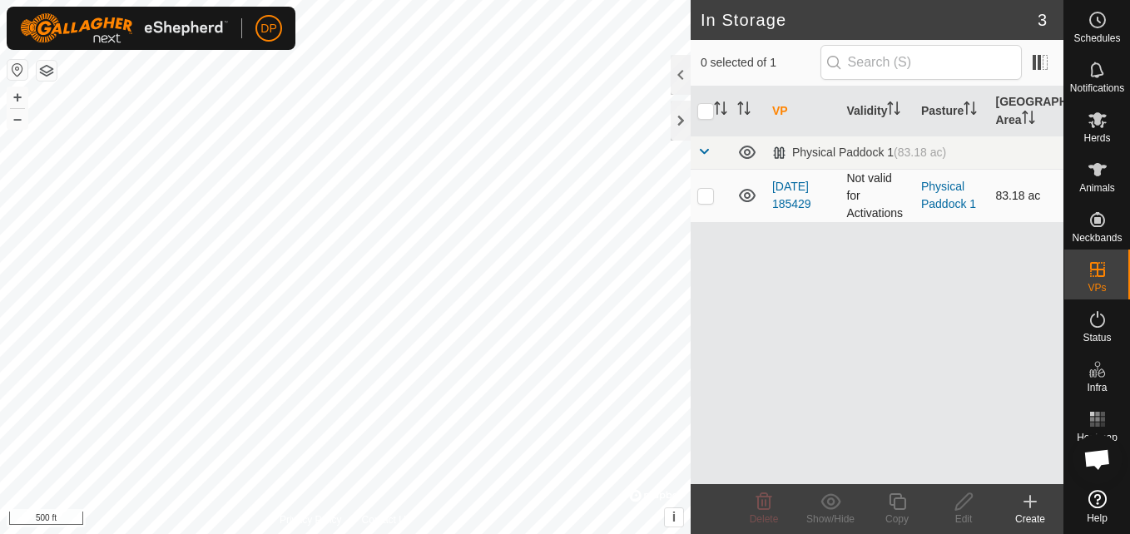
checkbox input "false"
click at [750, 191] on icon at bounding box center [747, 195] width 17 height 13
click at [750, 191] on icon at bounding box center [747, 196] width 20 height 20
click at [750, 191] on icon at bounding box center [747, 195] width 17 height 13
click at [750, 191] on icon at bounding box center [747, 196] width 20 height 20
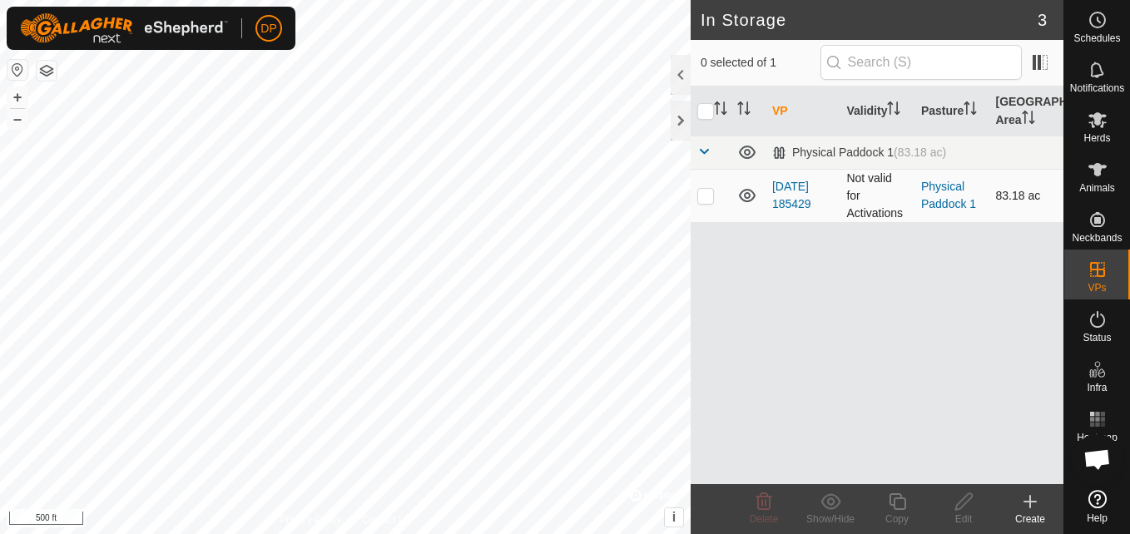
click at [704, 193] on p-checkbox at bounding box center [706, 195] width 17 height 13
checkbox input "true"
click at [830, 502] on icon at bounding box center [831, 502] width 21 height 20
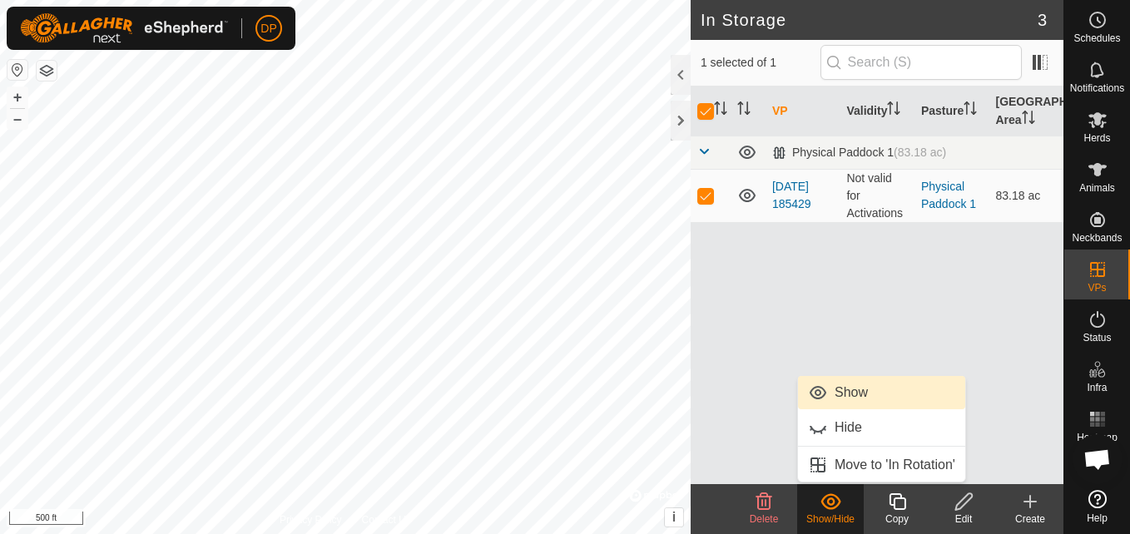
click at [855, 393] on link "Show" at bounding box center [881, 392] width 167 height 33
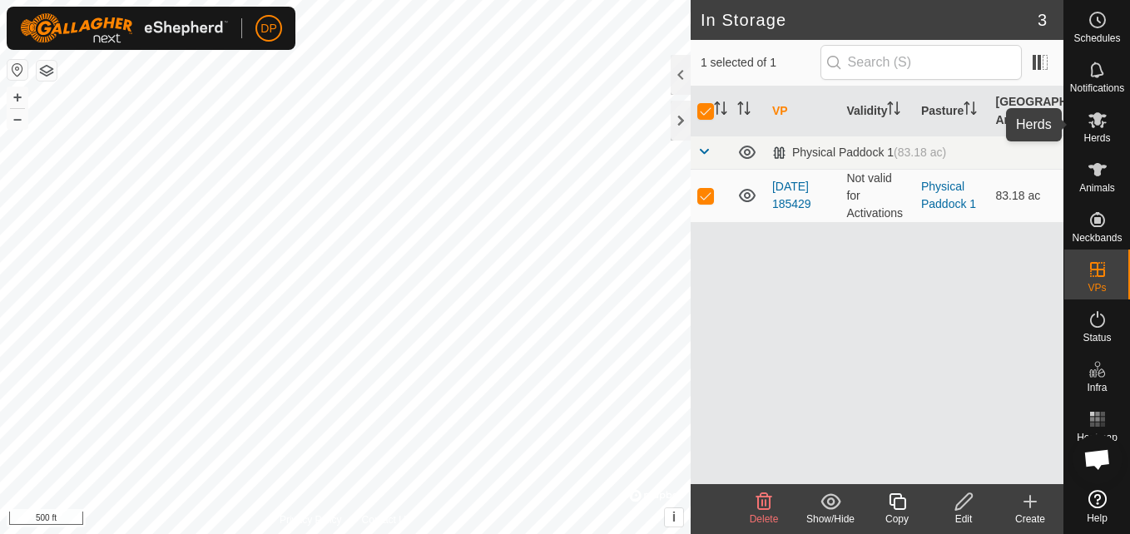
click at [1095, 126] on icon at bounding box center [1098, 120] width 18 height 16
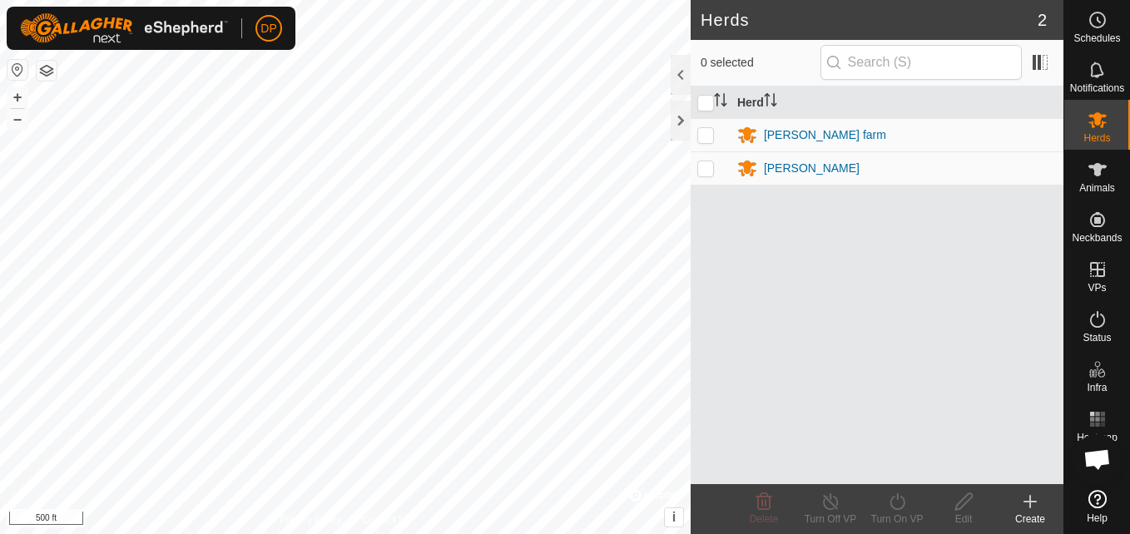
click at [705, 168] on p-checkbox at bounding box center [706, 167] width 17 height 13
checkbox input "true"
click at [704, 136] on p-checkbox at bounding box center [706, 134] width 17 height 13
checkbox input "true"
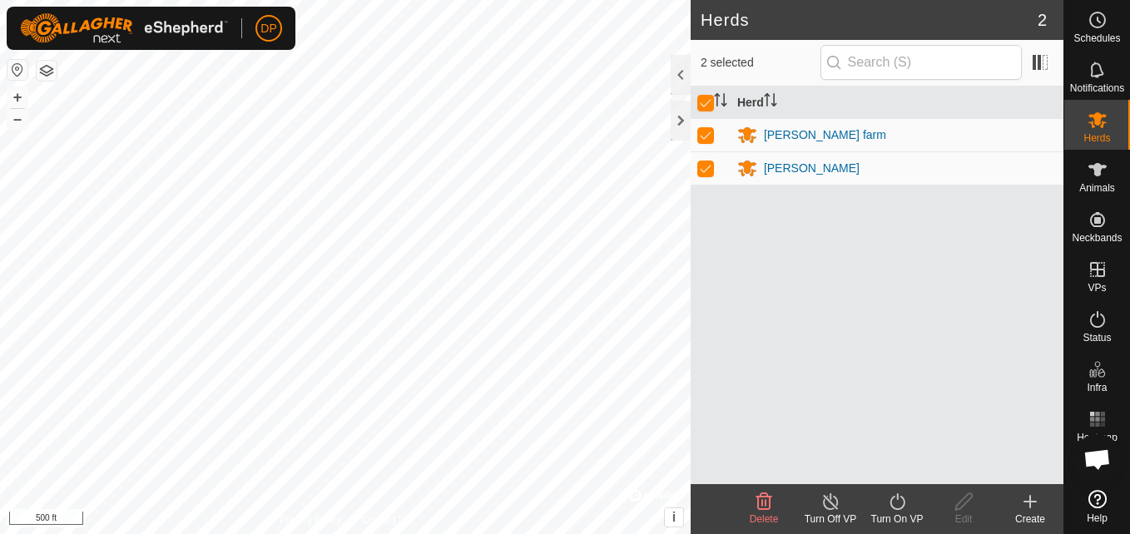
click at [901, 497] on icon at bounding box center [897, 502] width 15 height 17
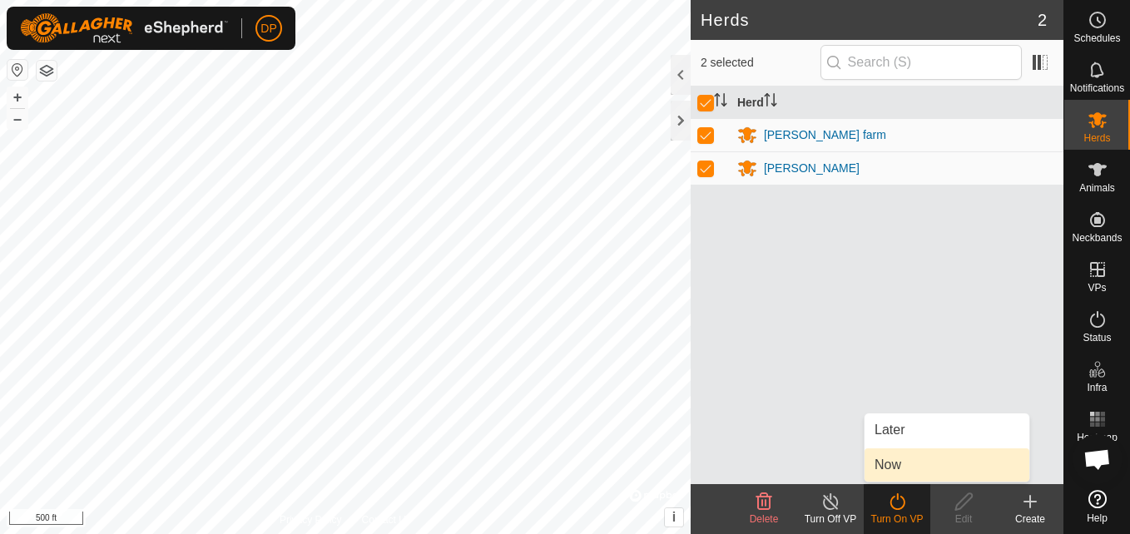
click at [915, 464] on link "Now" at bounding box center [947, 465] width 165 height 33
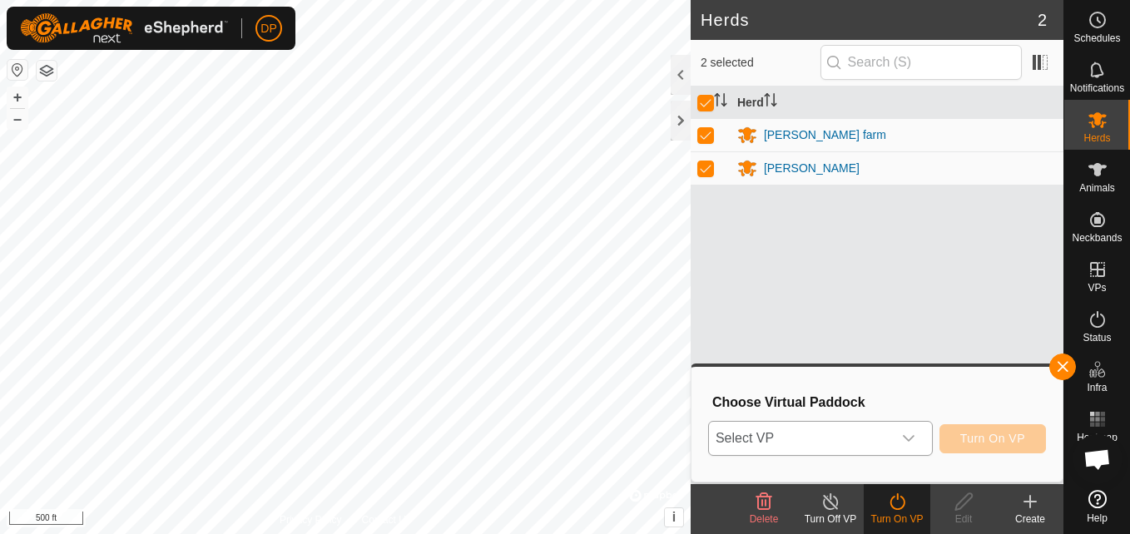
click at [916, 438] on icon "dropdown trigger" at bounding box center [908, 438] width 13 height 13
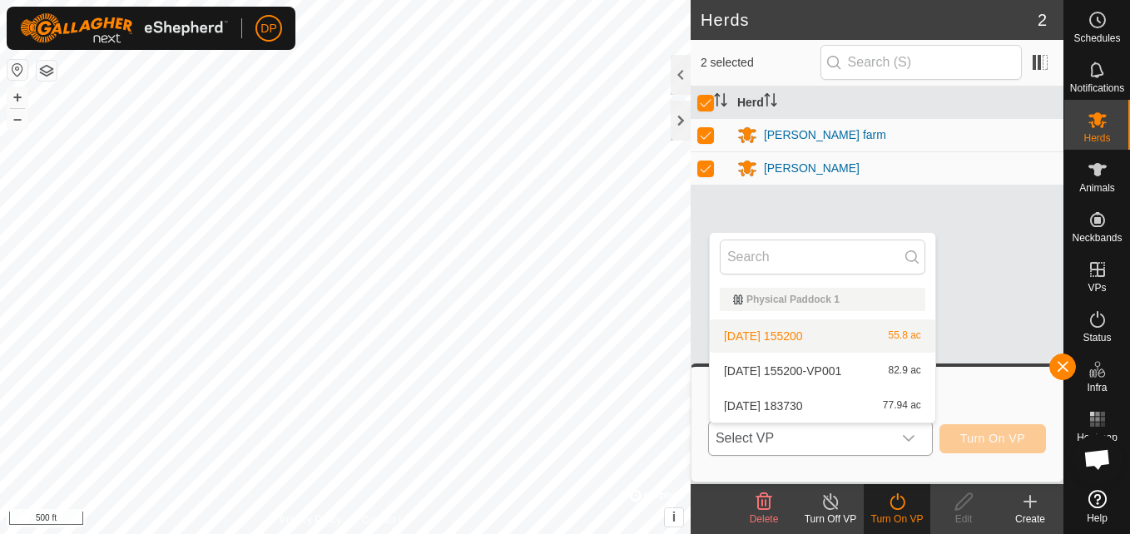
click at [764, 334] on li "2025-08-31 155200 55.8 ac" at bounding box center [823, 336] width 226 height 33
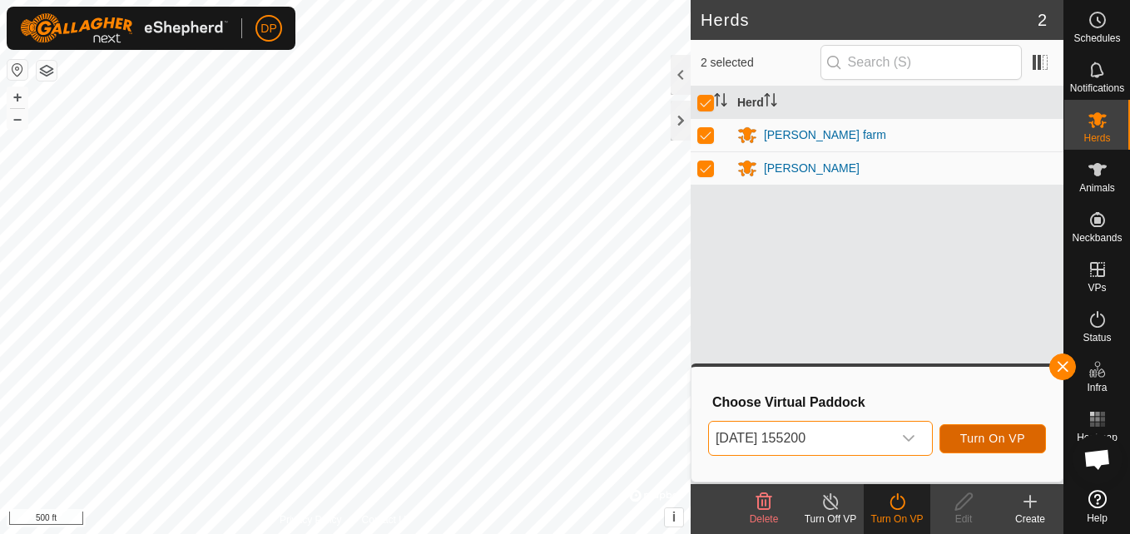
click at [995, 425] on button "Turn On VP" at bounding box center [993, 438] width 107 height 29
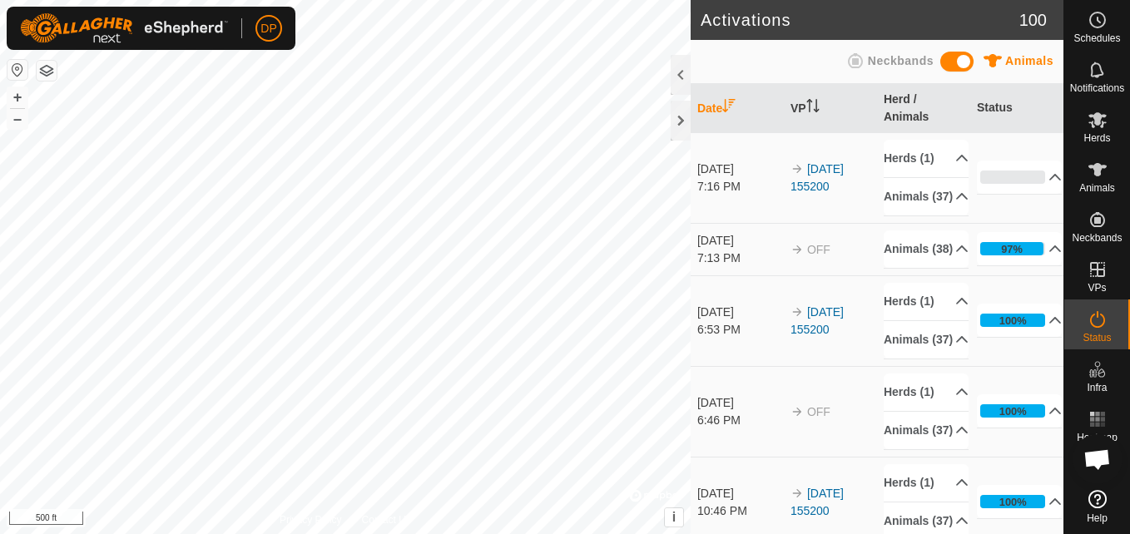
scroll to position [1699, 0]
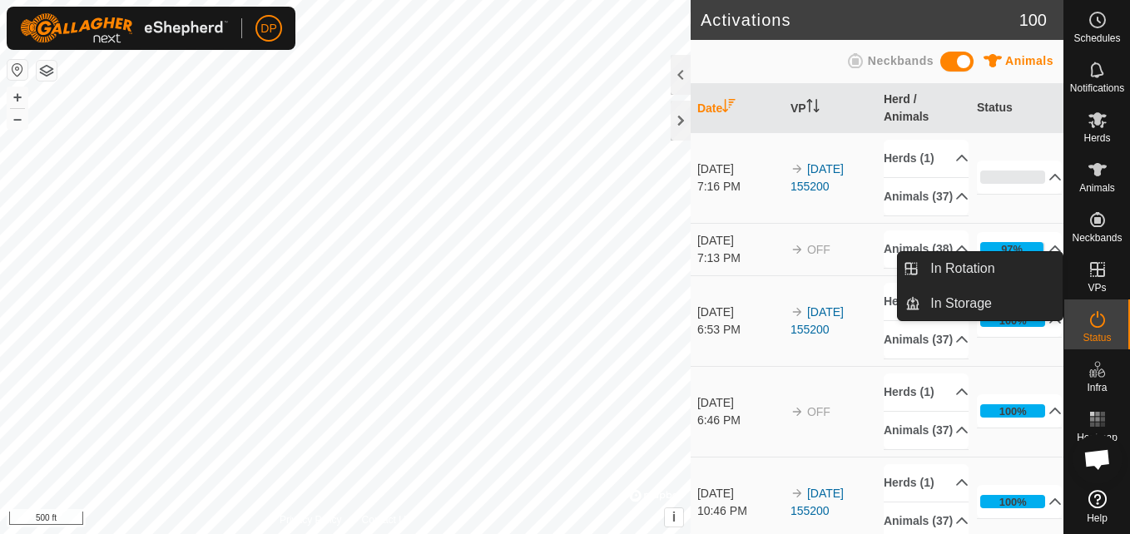
click at [1095, 272] on icon at bounding box center [1098, 270] width 20 height 20
click at [1015, 298] on link "In Storage" at bounding box center [992, 303] width 142 height 33
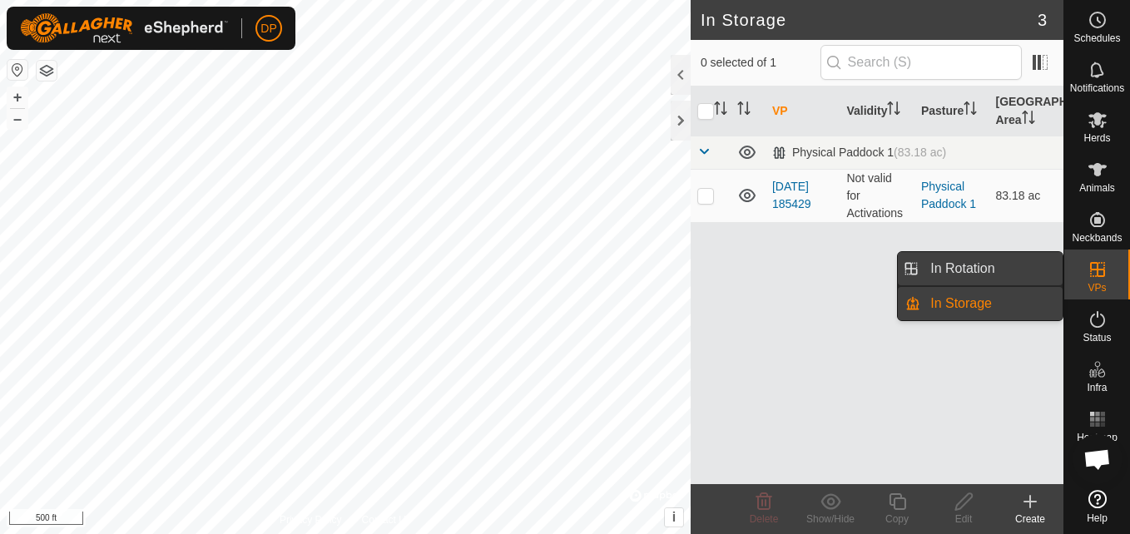
click at [1008, 268] on link "In Rotation" at bounding box center [992, 268] width 142 height 33
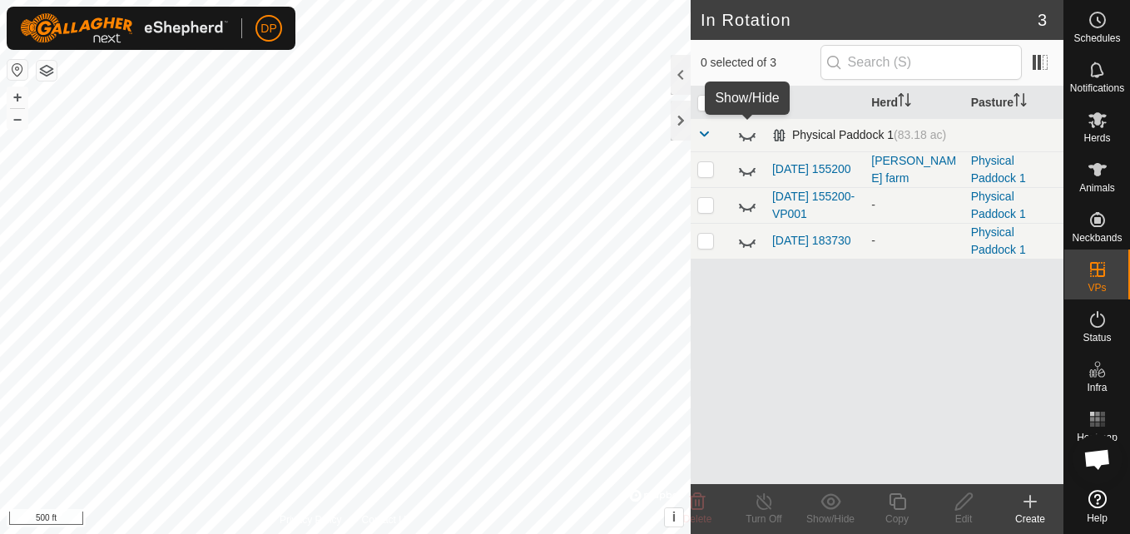
click at [749, 132] on icon at bounding box center [747, 135] width 20 height 20
click at [750, 132] on icon at bounding box center [747, 135] width 20 height 20
click at [744, 172] on icon at bounding box center [747, 171] width 17 height 7
click at [744, 172] on icon at bounding box center [747, 170] width 20 height 20
click at [746, 202] on icon at bounding box center [747, 206] width 20 height 20
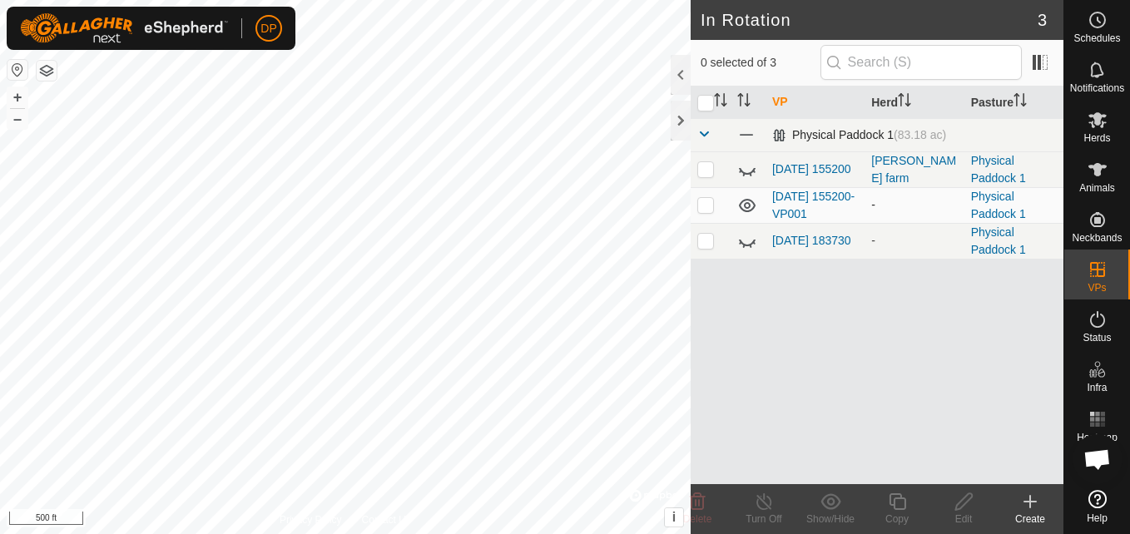
click at [746, 202] on icon at bounding box center [747, 206] width 20 height 20
click at [751, 239] on icon at bounding box center [747, 241] width 20 height 20
click at [751, 235] on icon at bounding box center [747, 241] width 20 height 20
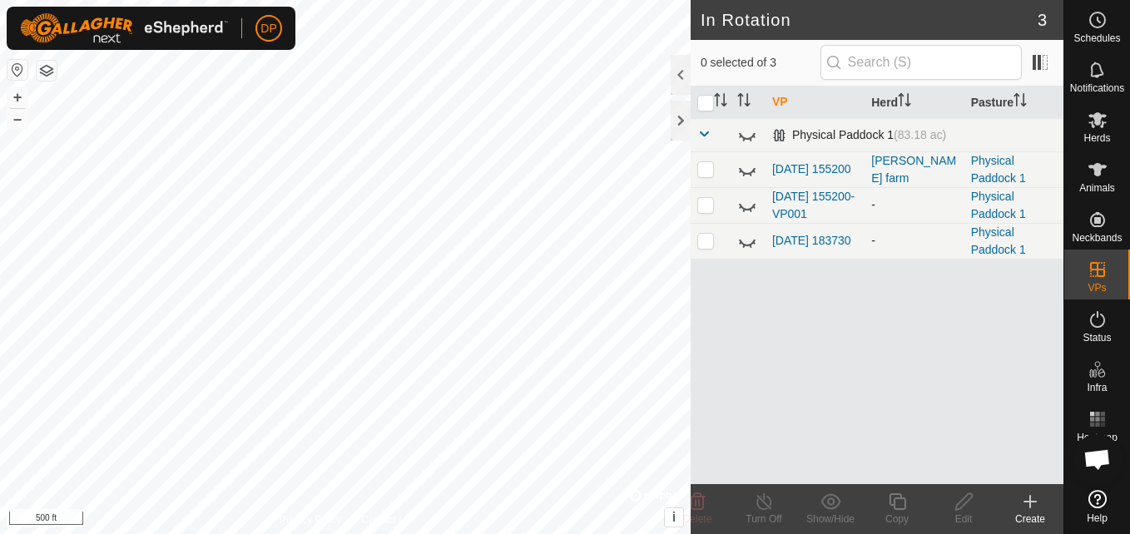
click at [753, 201] on icon at bounding box center [747, 206] width 20 height 20
click at [752, 167] on icon at bounding box center [747, 170] width 20 height 20
click at [746, 132] on icon at bounding box center [747, 135] width 20 height 20
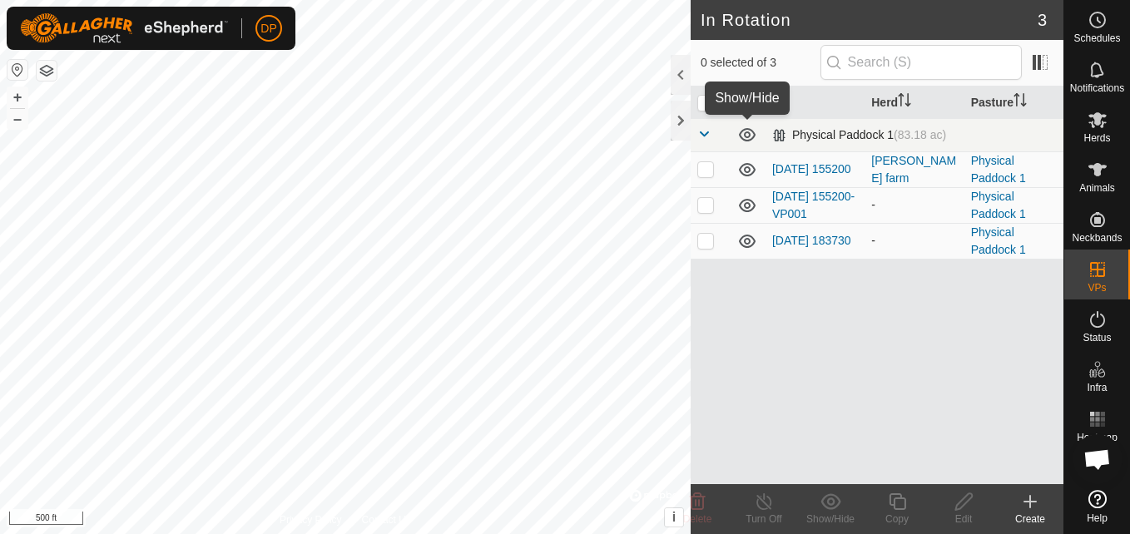
click at [746, 132] on icon at bounding box center [747, 134] width 17 height 13
click at [746, 132] on icon at bounding box center [747, 135] width 20 height 20
click at [746, 166] on icon at bounding box center [747, 170] width 20 height 20
click at [747, 197] on icon at bounding box center [747, 206] width 20 height 20
click at [744, 241] on icon at bounding box center [747, 241] width 17 height 13
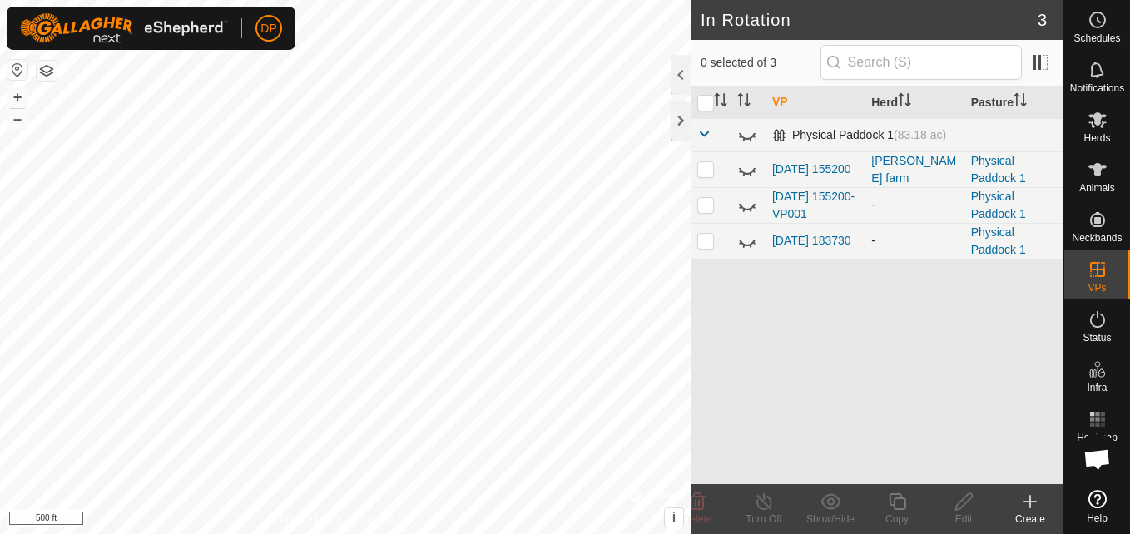
click at [744, 241] on icon at bounding box center [747, 241] width 20 height 20
click at [707, 242] on p-checkbox at bounding box center [706, 240] width 17 height 13
checkbox input "true"
click at [968, 504] on icon at bounding box center [964, 502] width 21 height 20
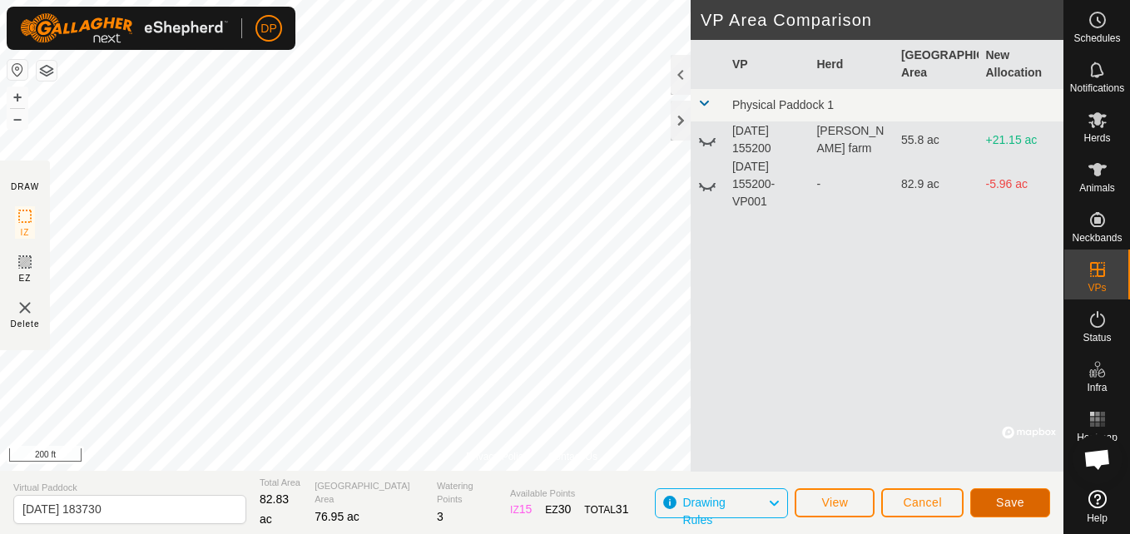
click at [1010, 500] on span "Save" at bounding box center [1010, 502] width 28 height 13
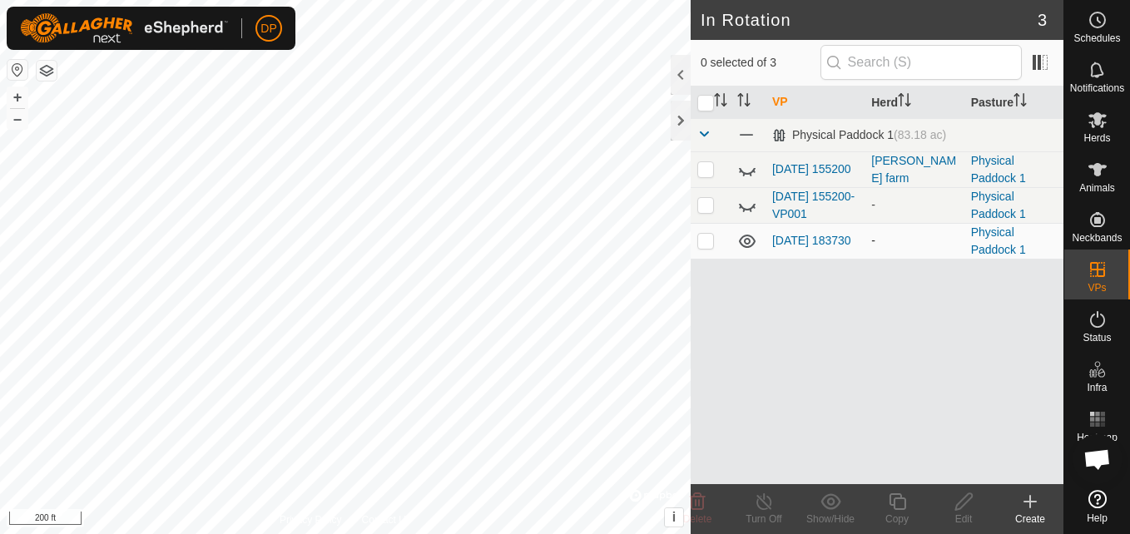
click at [691, 251] on div "In Rotation 3 0 selected of 3 VP Herd Pasture Physical Paddock 1 (83.18 ac) 202…" at bounding box center [532, 267] width 1064 height 534
click at [707, 242] on p-checkbox at bounding box center [706, 240] width 17 height 13
click at [748, 239] on icon at bounding box center [747, 241] width 17 height 13
click at [748, 239] on icon at bounding box center [747, 241] width 20 height 20
click at [703, 242] on p-checkbox at bounding box center [706, 240] width 17 height 13
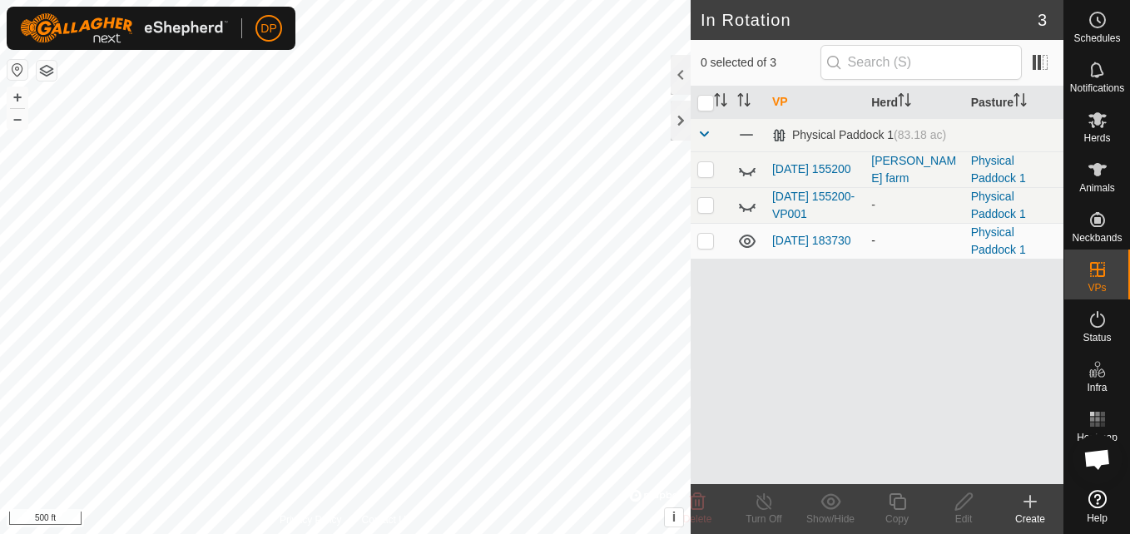
click at [703, 242] on p-checkbox at bounding box center [706, 240] width 17 height 13
checkbox input "true"
click at [833, 502] on icon at bounding box center [831, 502] width 20 height 16
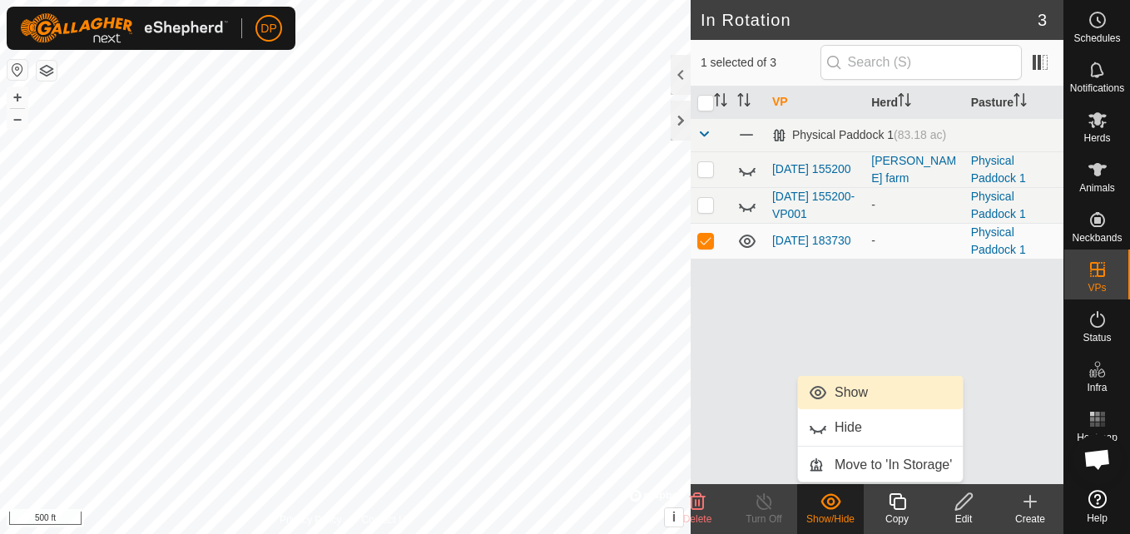
click at [842, 395] on link "Show" at bounding box center [880, 392] width 165 height 33
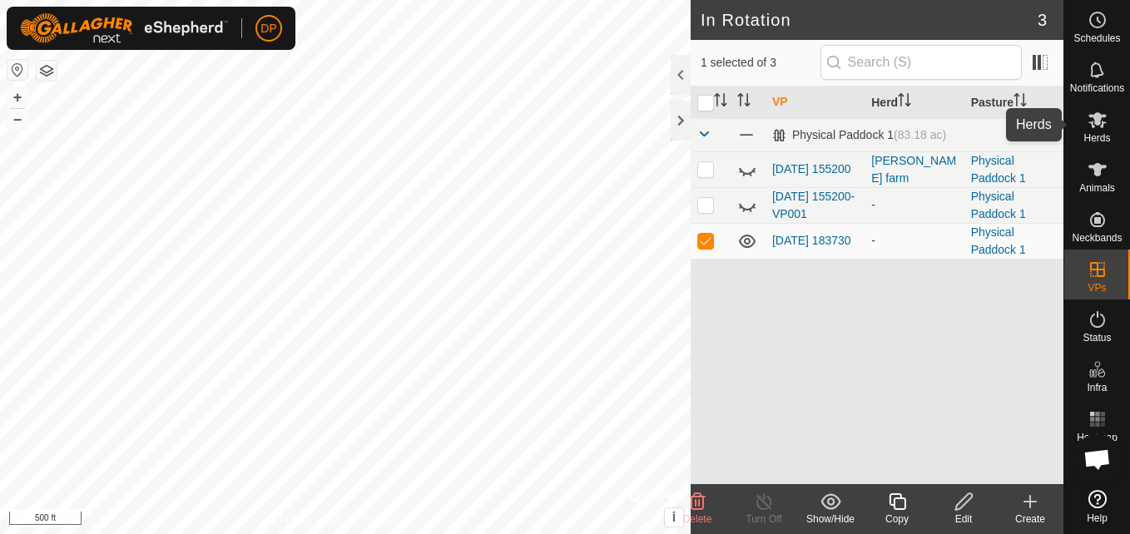
click at [1098, 122] on icon at bounding box center [1098, 120] width 18 height 16
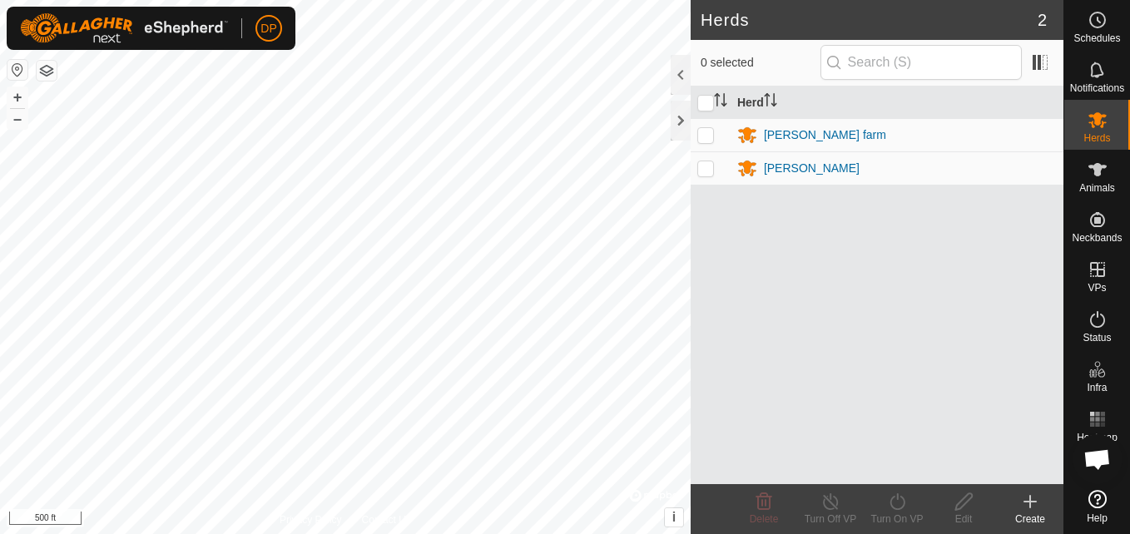
click at [703, 167] on p-checkbox at bounding box center [706, 167] width 17 height 13
checkbox input "true"
click at [708, 133] on p-checkbox at bounding box center [706, 134] width 17 height 13
checkbox input "true"
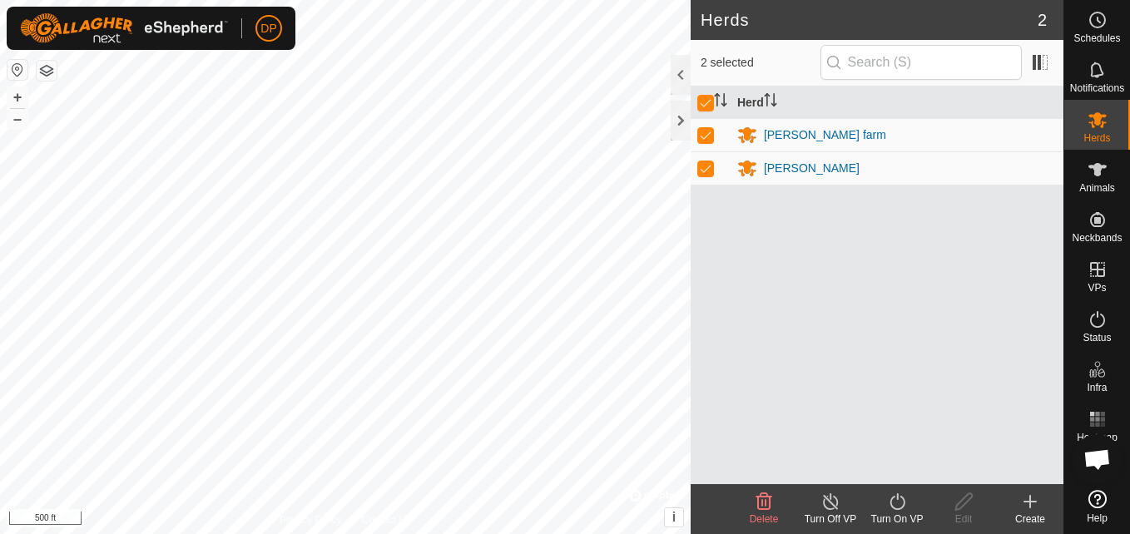
click at [896, 499] on icon at bounding box center [897, 502] width 21 height 20
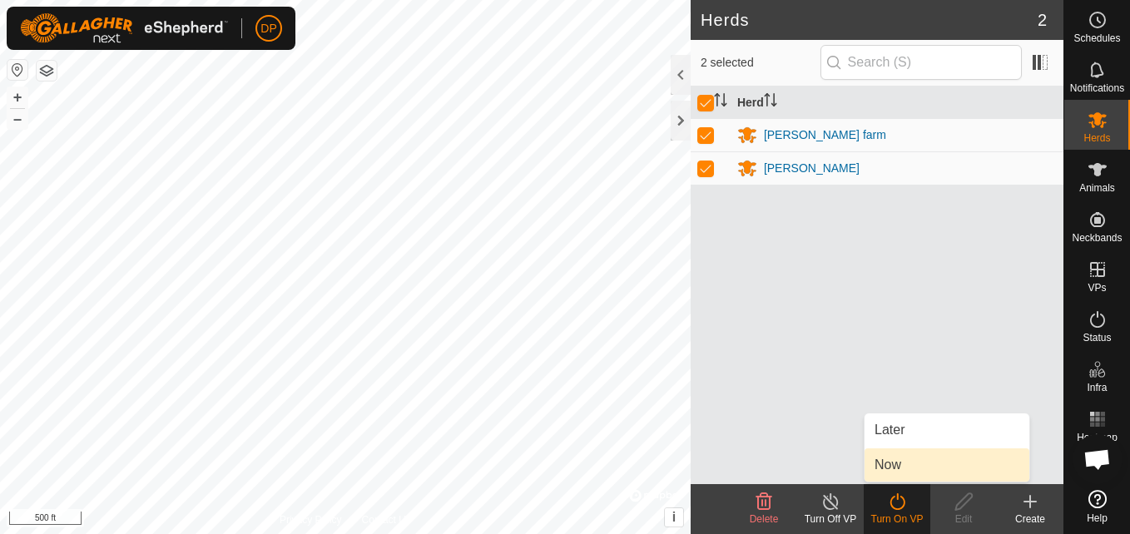
click at [881, 463] on link "Now" at bounding box center [947, 465] width 165 height 33
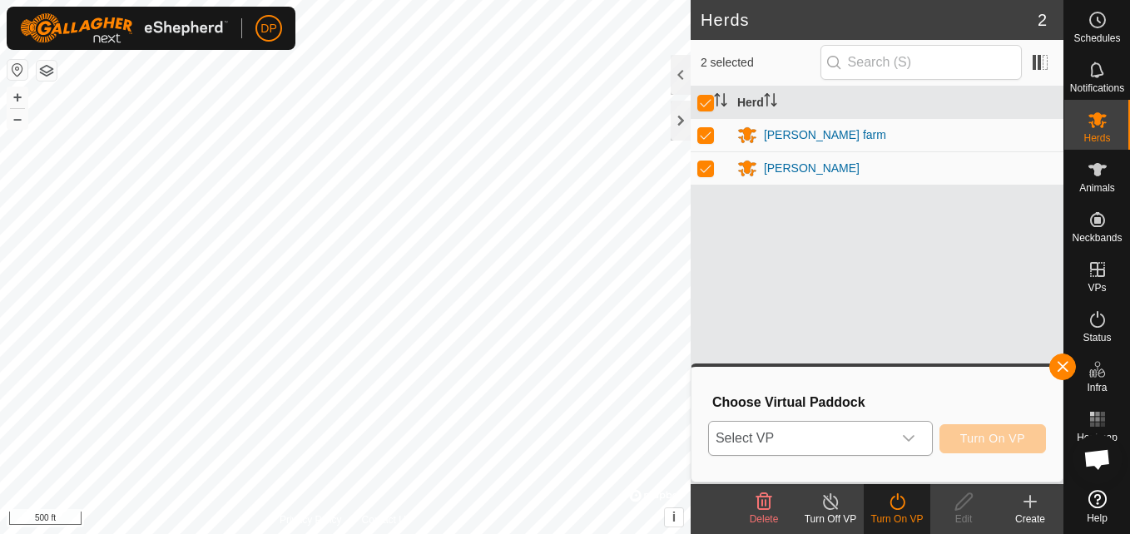
click at [916, 435] on icon "dropdown trigger" at bounding box center [908, 438] width 13 height 13
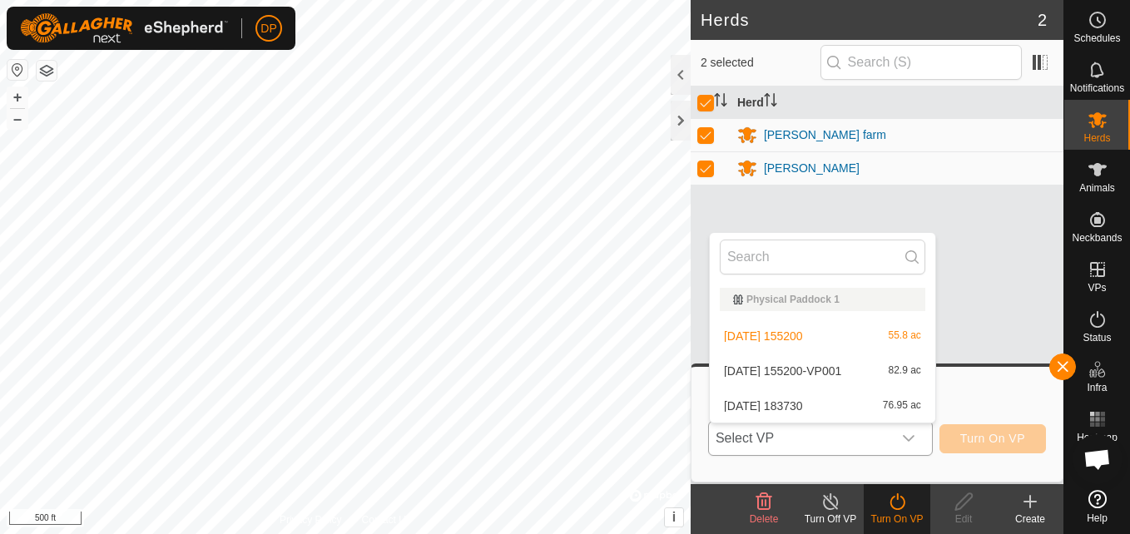
click at [777, 404] on li "2025-09-16 183730 76.95 ac" at bounding box center [823, 406] width 226 height 33
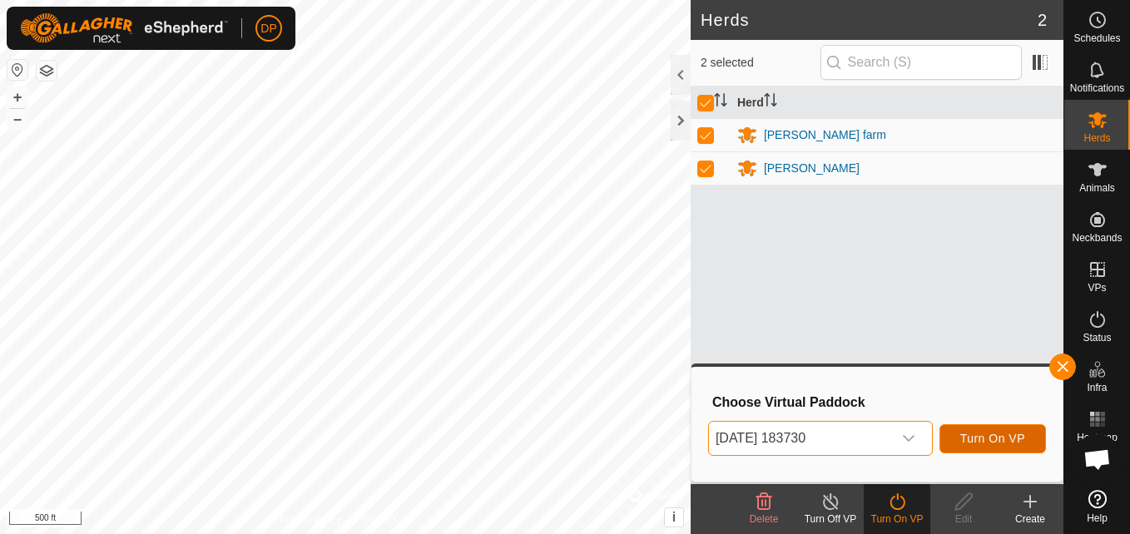
click at [966, 434] on span "Turn On VP" at bounding box center [993, 438] width 65 height 13
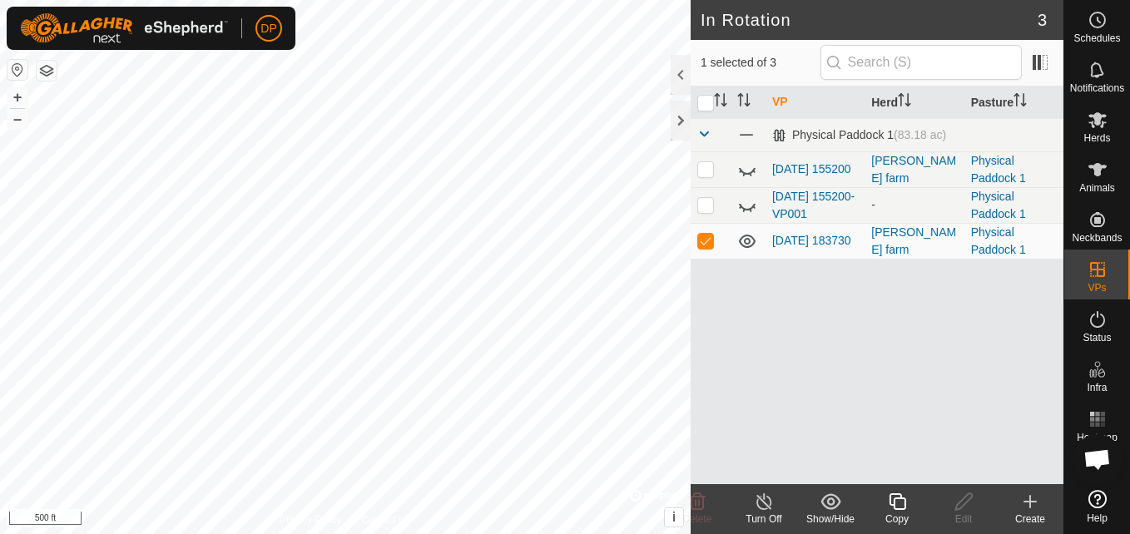
checkbox input "false"
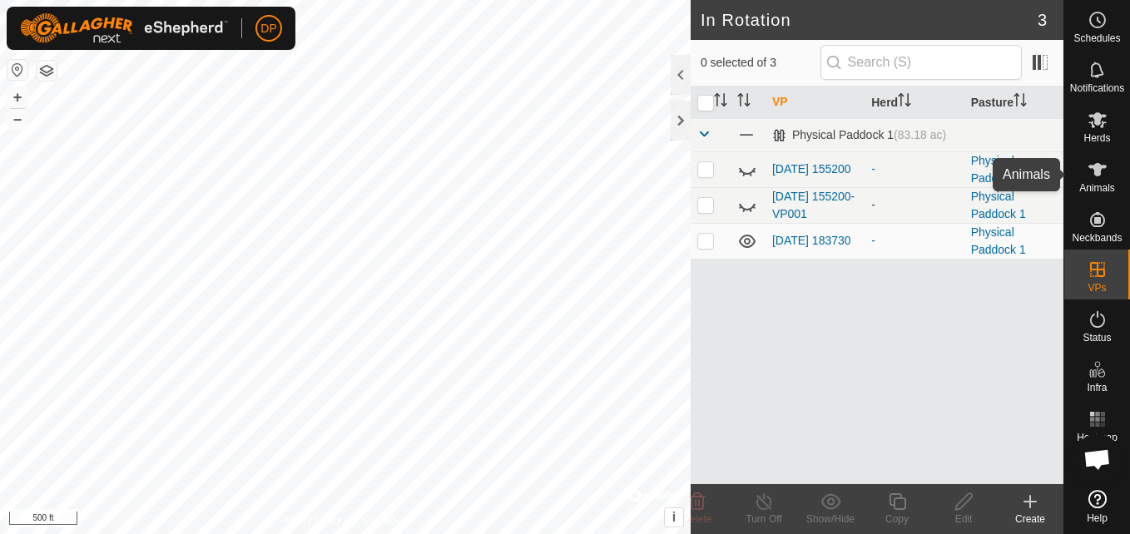
click at [1104, 162] on icon at bounding box center [1098, 170] width 20 height 20
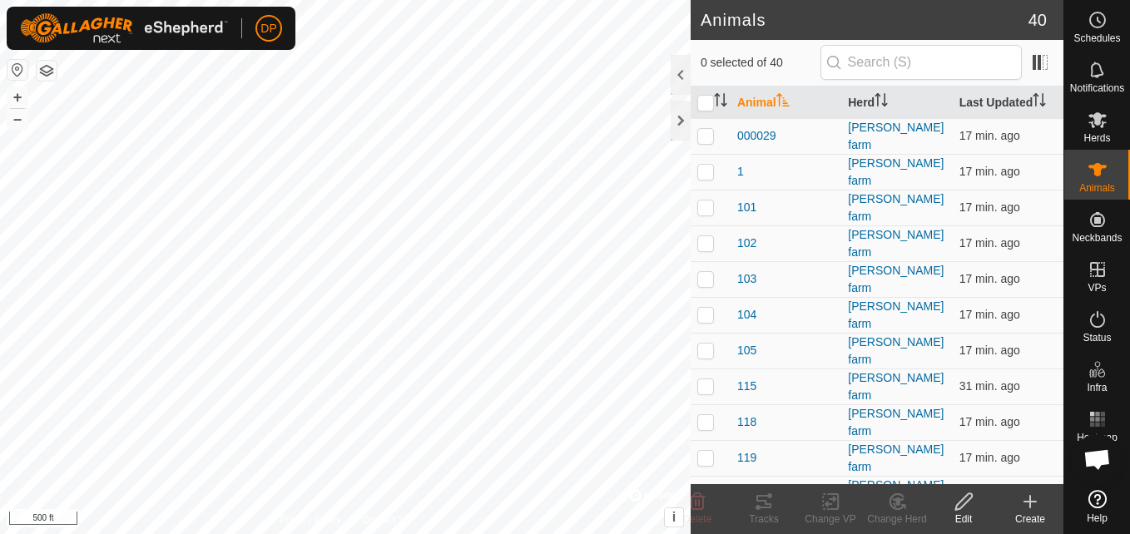
click at [1032, 504] on icon at bounding box center [1030, 502] width 20 height 20
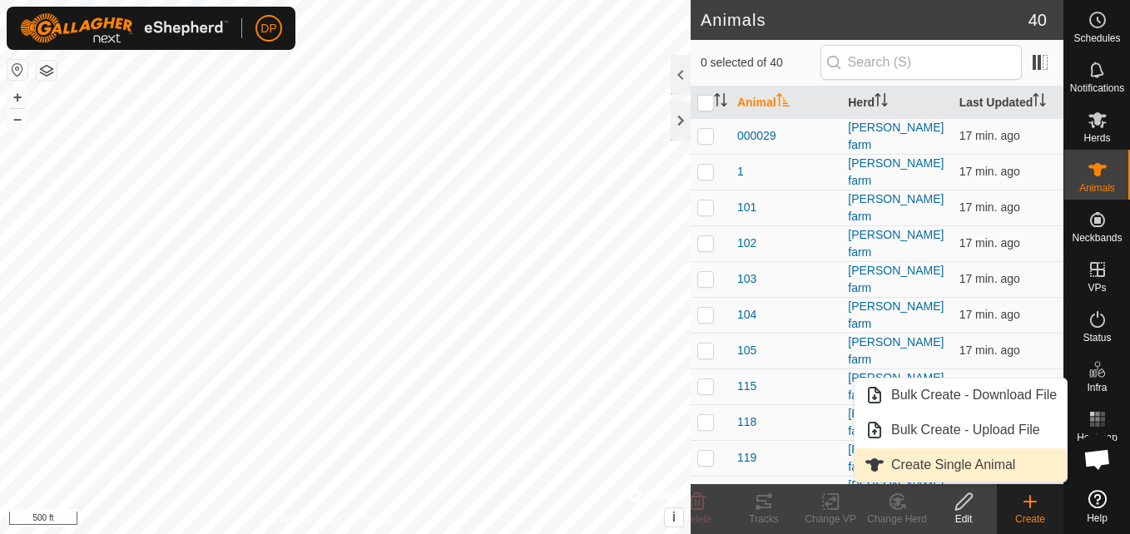
click at [968, 465] on link "Create Single Animal" at bounding box center [961, 465] width 212 height 33
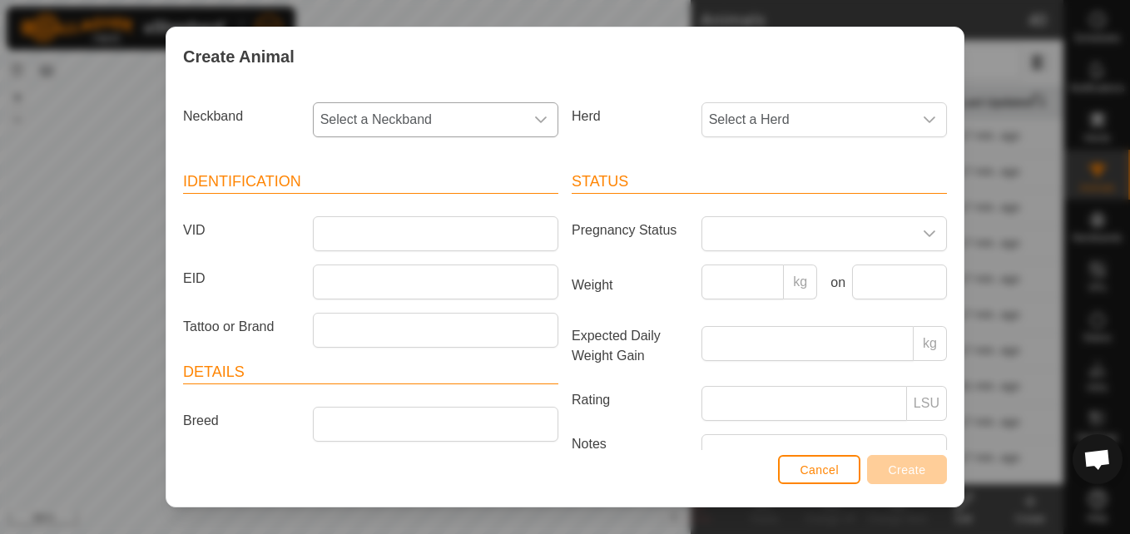
click at [529, 112] on div "dropdown trigger" at bounding box center [540, 119] width 33 height 33
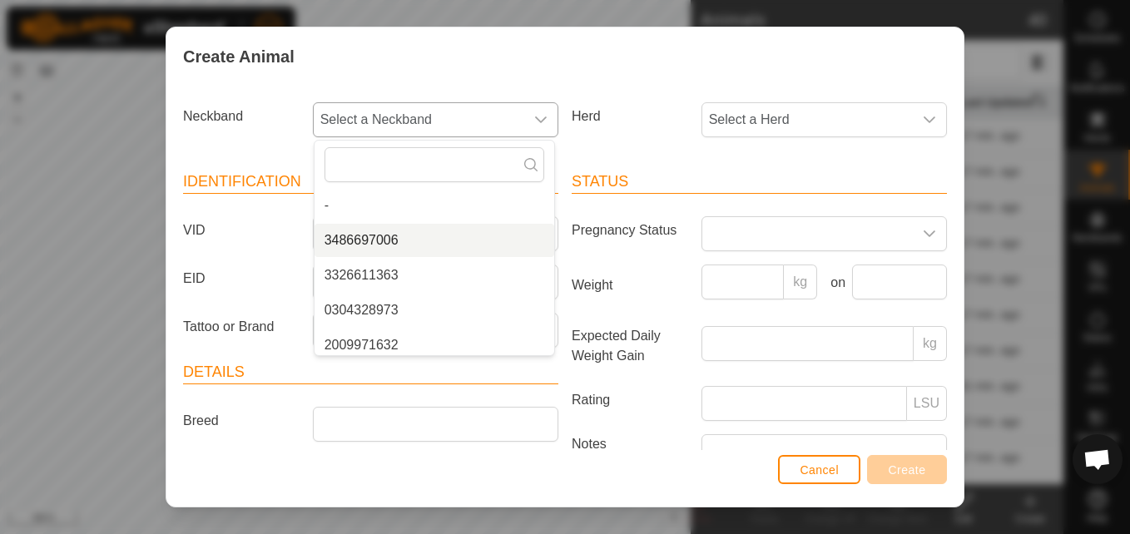
click at [467, 241] on li "3486697006" at bounding box center [435, 240] width 240 height 33
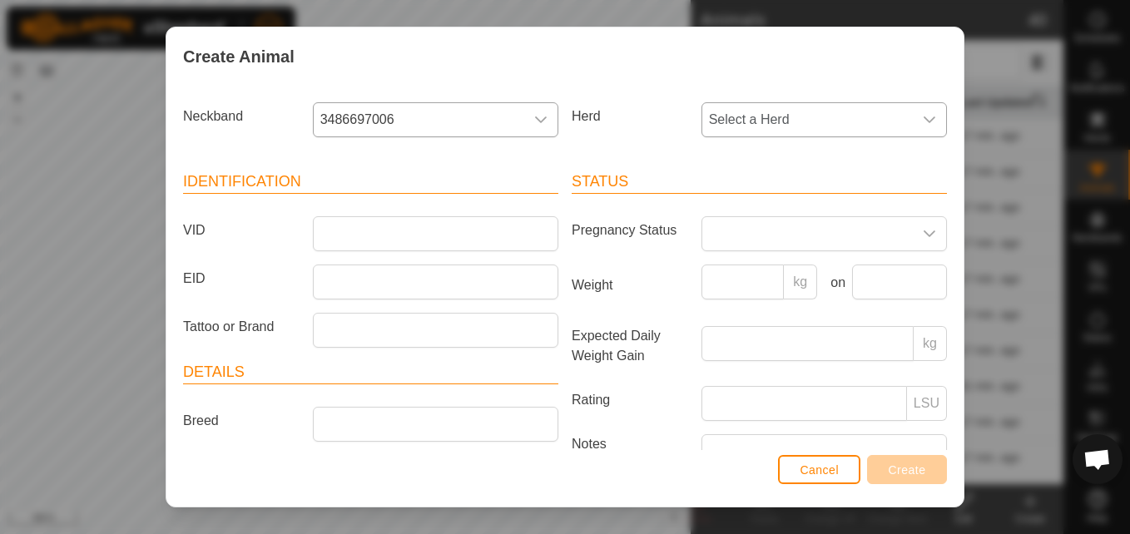
click at [923, 118] on icon "dropdown trigger" at bounding box center [929, 119] width 13 height 13
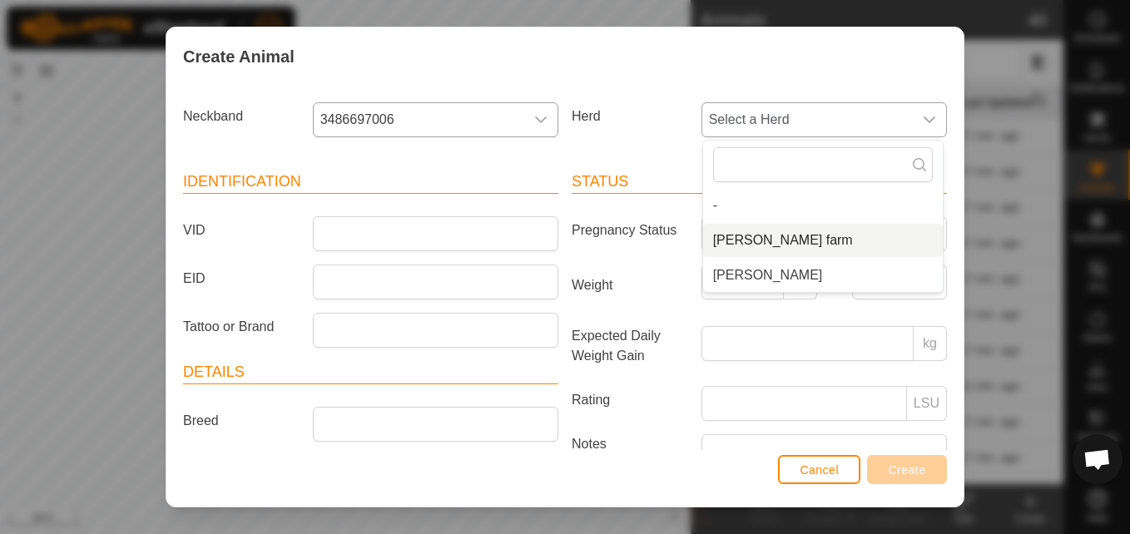
click at [740, 231] on li "[PERSON_NAME] farm" at bounding box center [823, 240] width 240 height 33
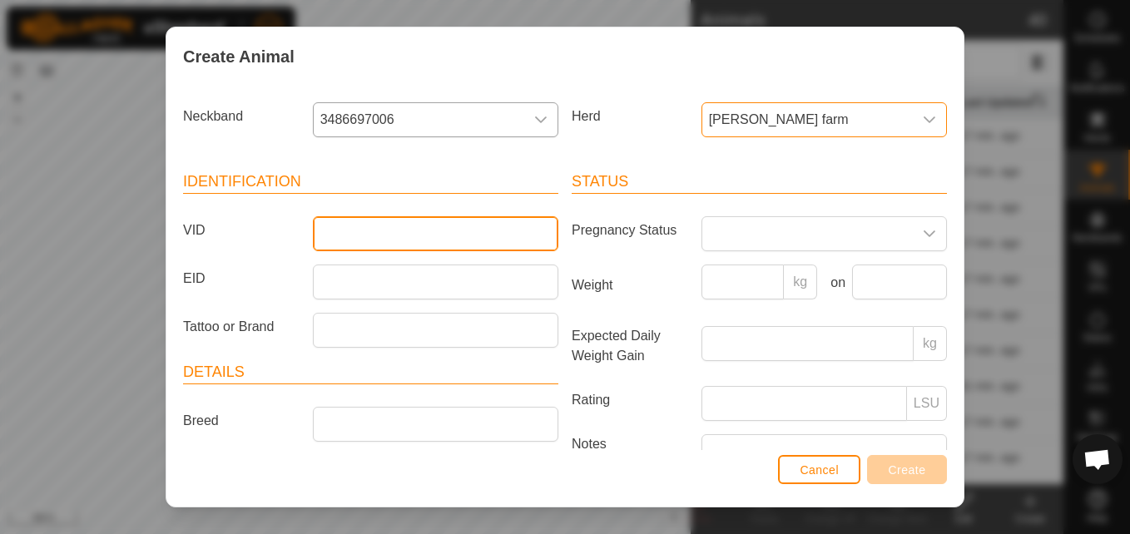
click at [505, 234] on input "VID" at bounding box center [436, 233] width 246 height 35
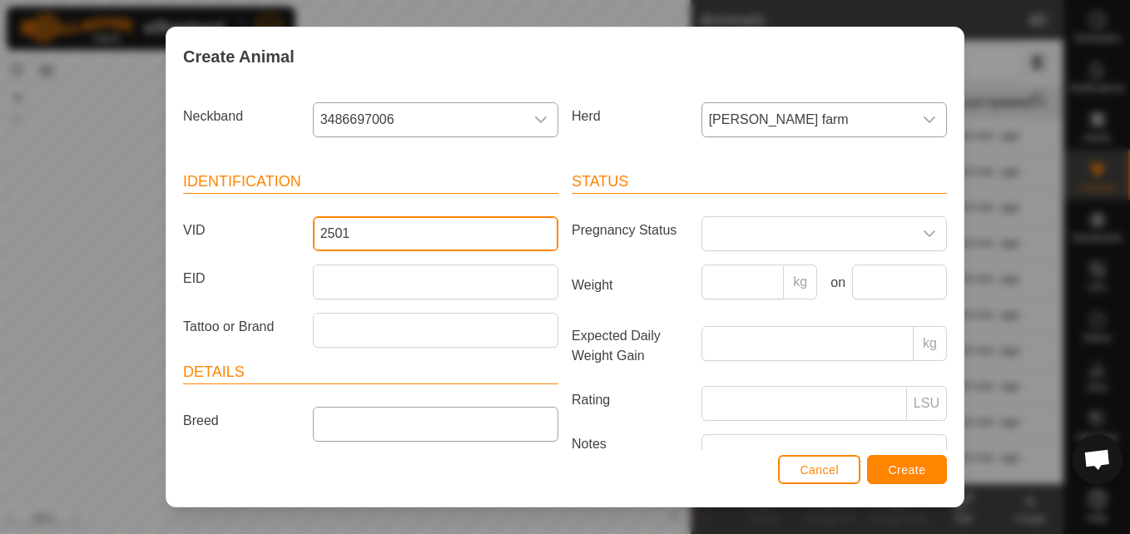
type input "2501"
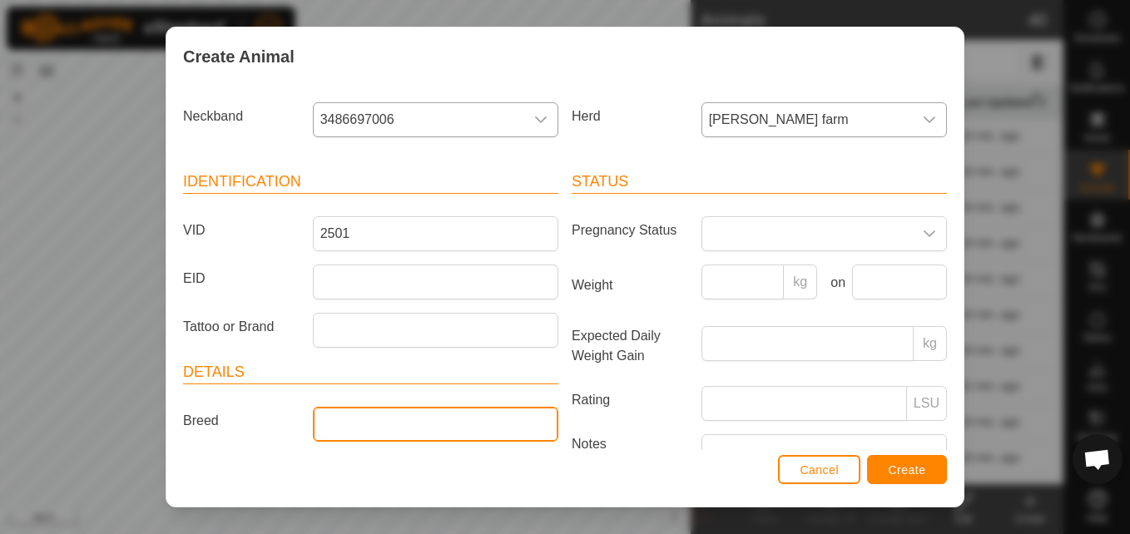
click at [393, 424] on input "Breed" at bounding box center [436, 424] width 246 height 35
type input "angus"
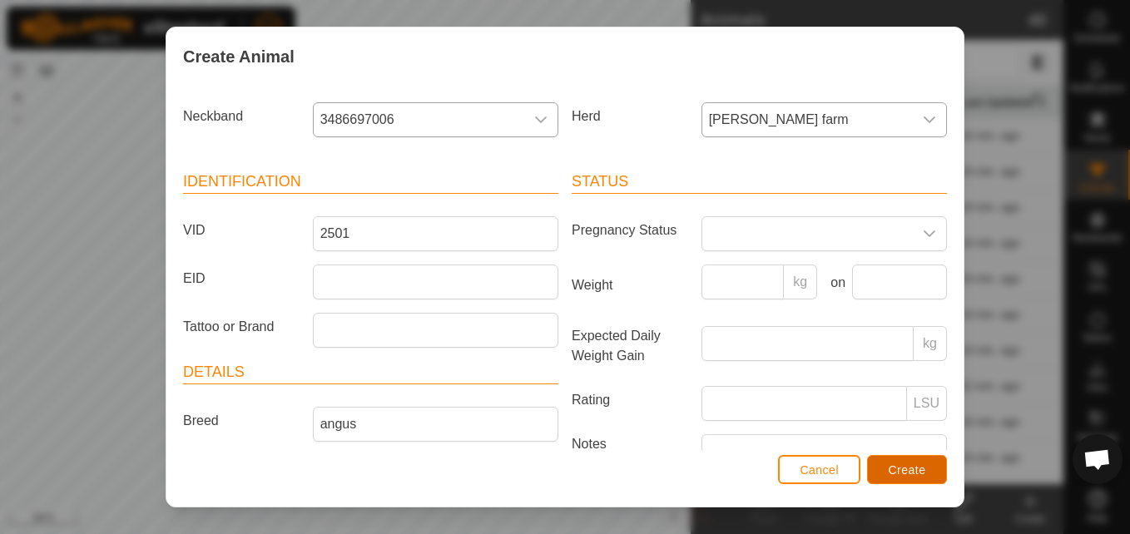
click at [889, 464] on span "Create" at bounding box center [907, 470] width 37 height 13
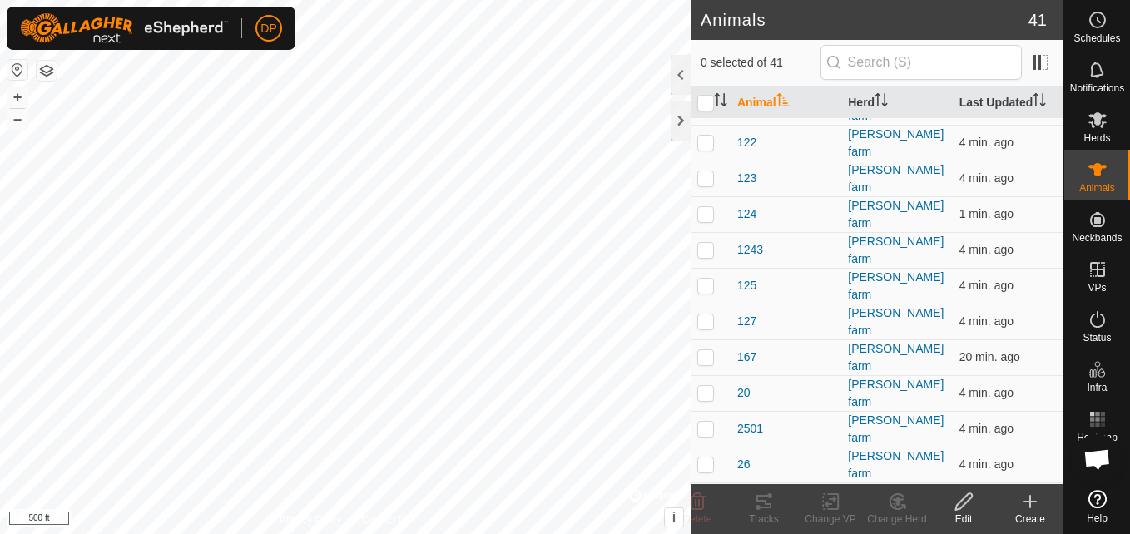
scroll to position [417, 0]
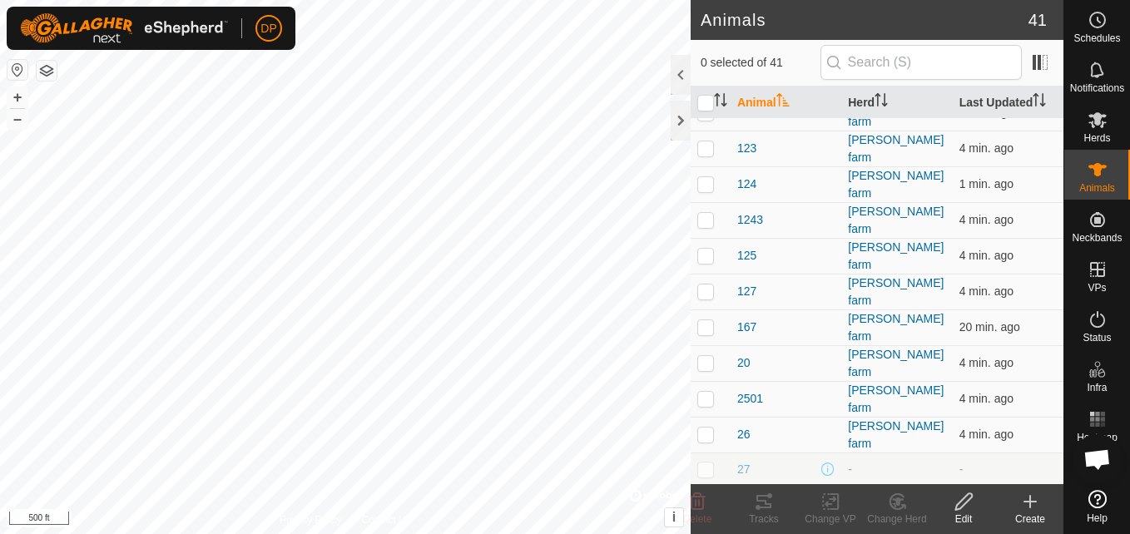
click at [1026, 496] on icon at bounding box center [1030, 502] width 20 height 20
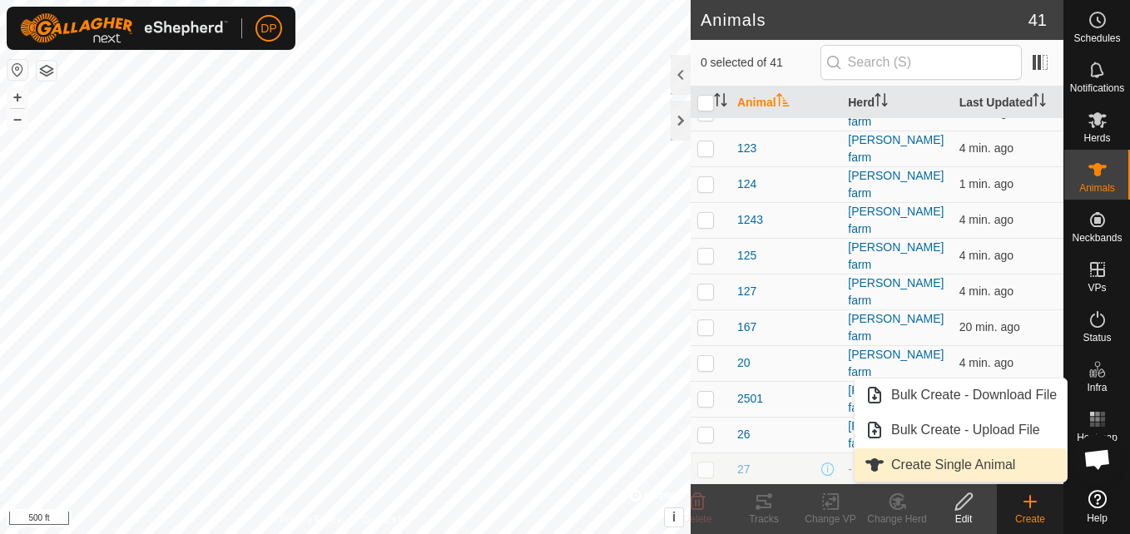
click at [1011, 465] on link "Create Single Animal" at bounding box center [961, 465] width 212 height 33
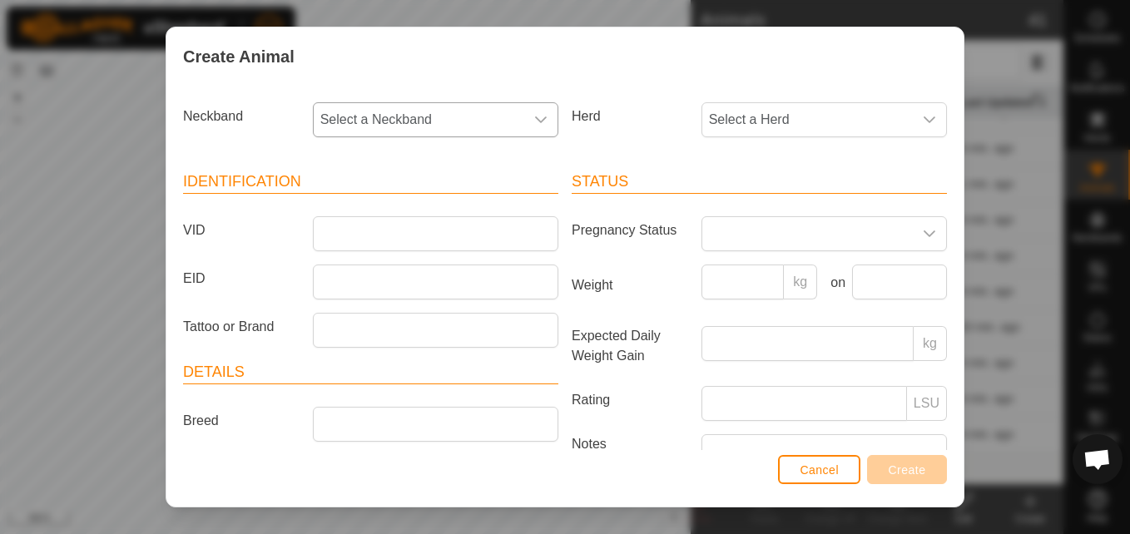
click at [524, 116] on div "dropdown trigger" at bounding box center [540, 119] width 33 height 33
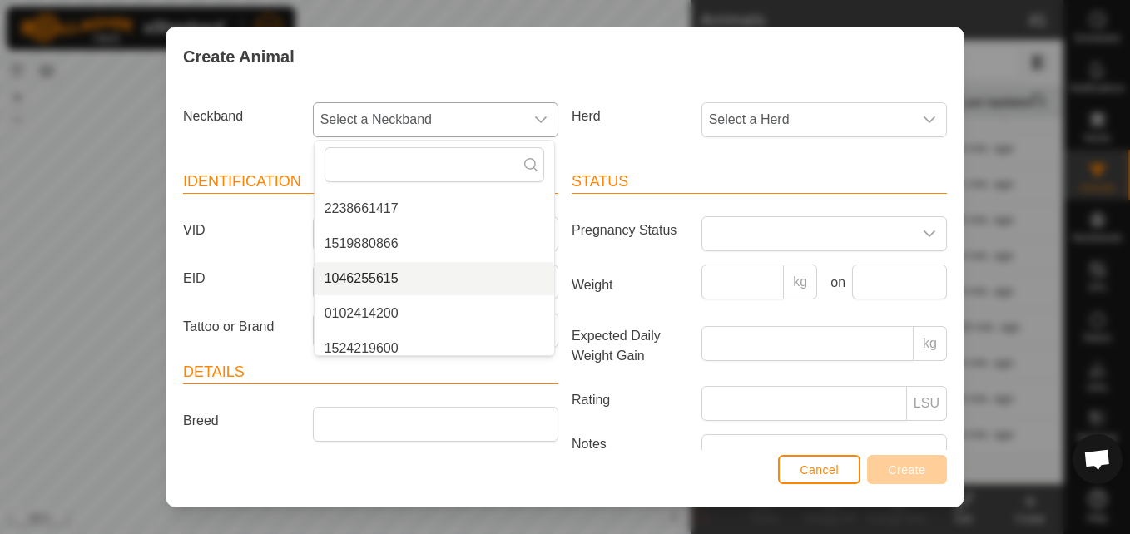
click at [428, 278] on li "1046255615" at bounding box center [435, 278] width 240 height 33
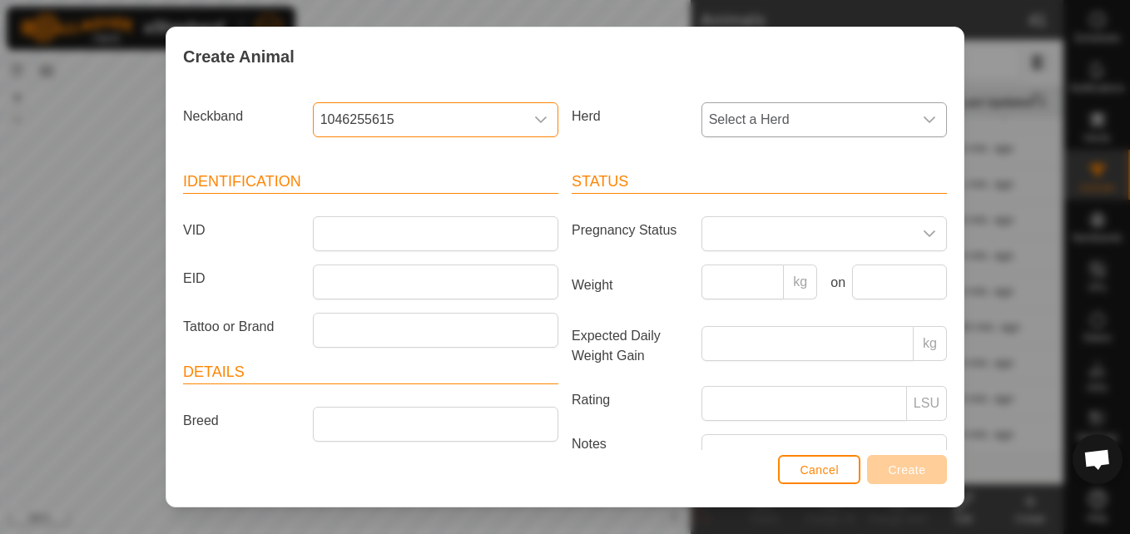
click at [923, 117] on icon "dropdown trigger" at bounding box center [929, 119] width 13 height 13
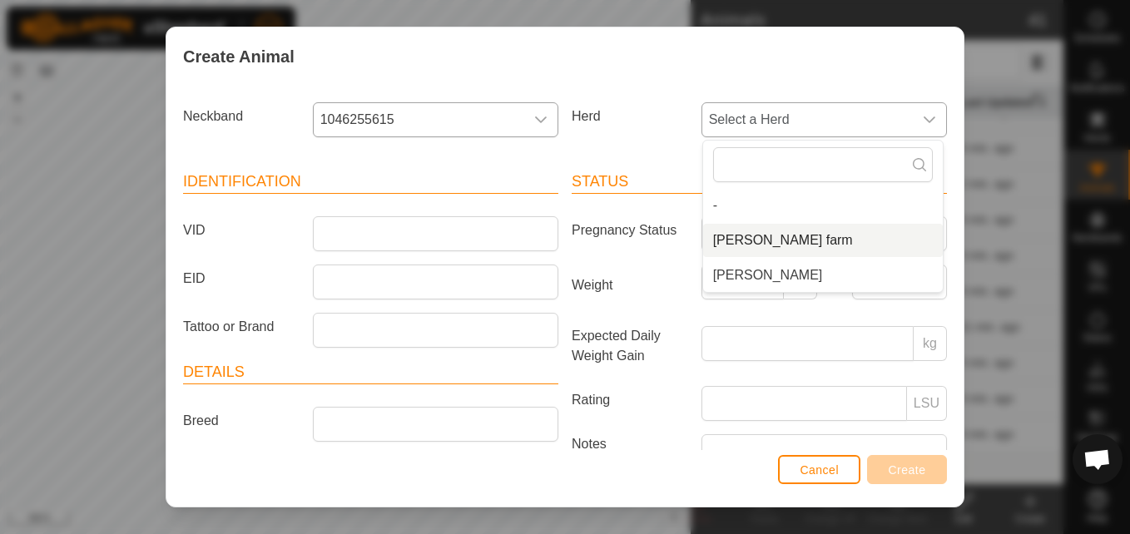
click at [749, 240] on li "[PERSON_NAME] farm" at bounding box center [823, 240] width 240 height 33
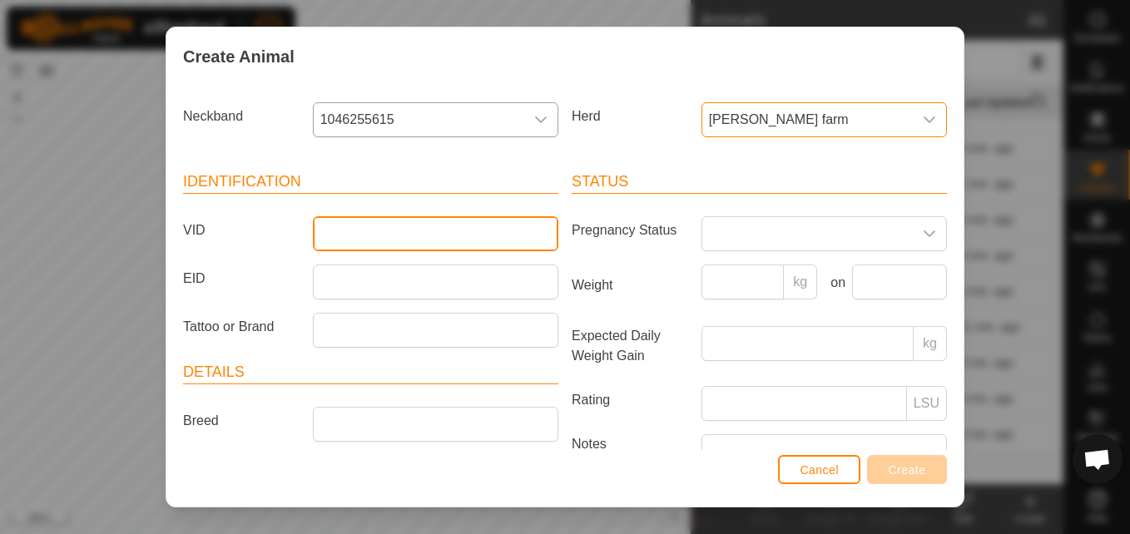
click at [510, 230] on input "VID" at bounding box center [436, 233] width 246 height 35
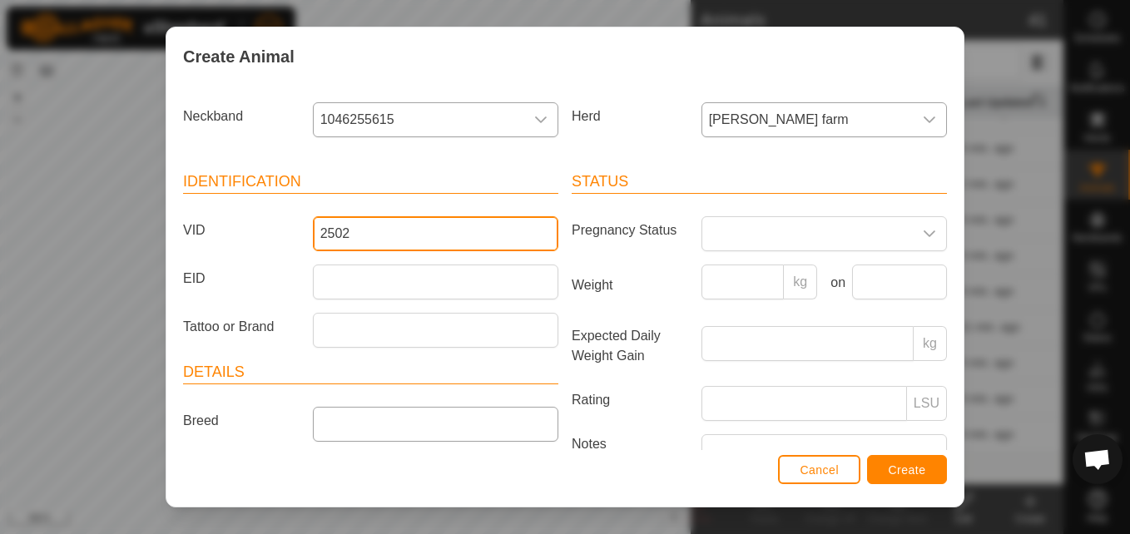
type input "2502"
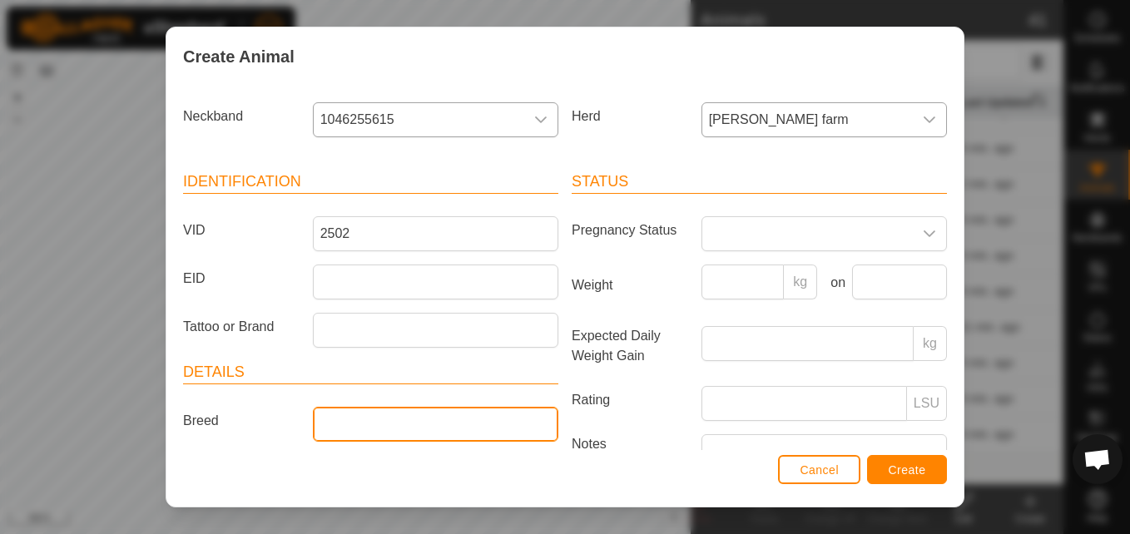
click at [373, 425] on input "Breed" at bounding box center [436, 424] width 246 height 35
type input "angus"
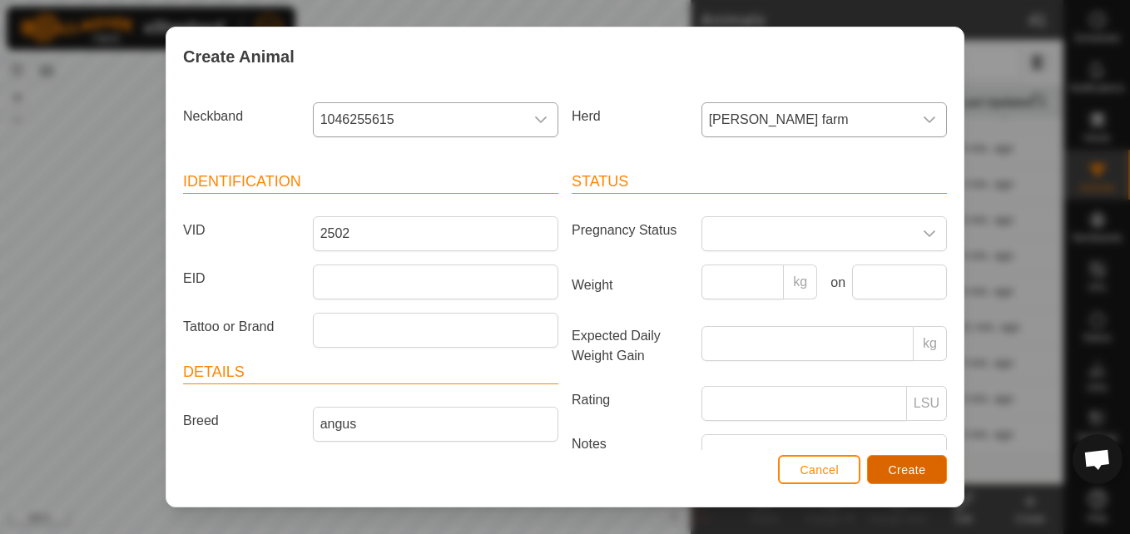
click at [920, 468] on span "Create" at bounding box center [907, 470] width 37 height 13
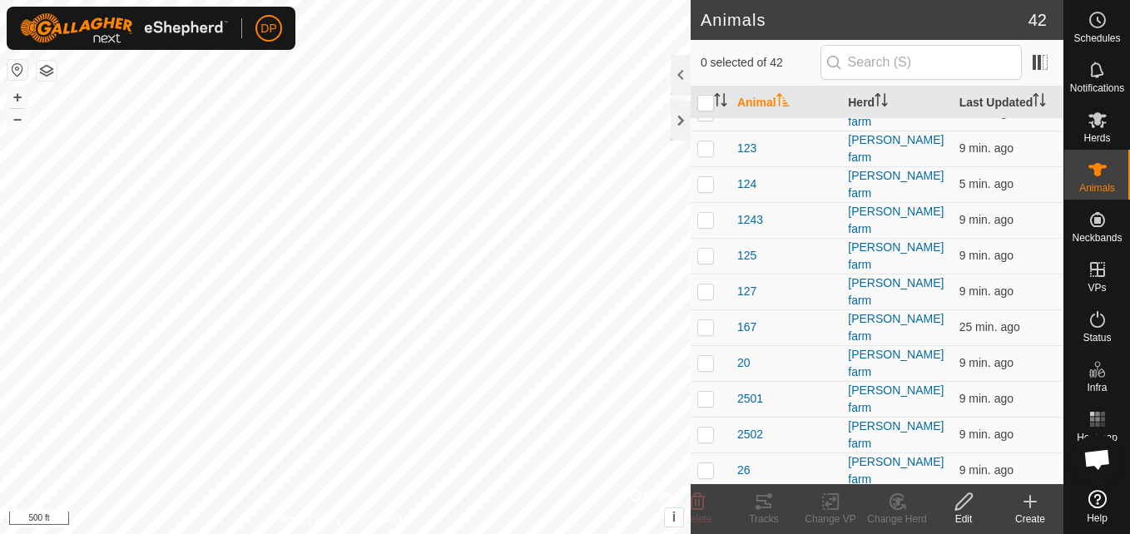
click at [1030, 495] on icon at bounding box center [1030, 502] width 20 height 20
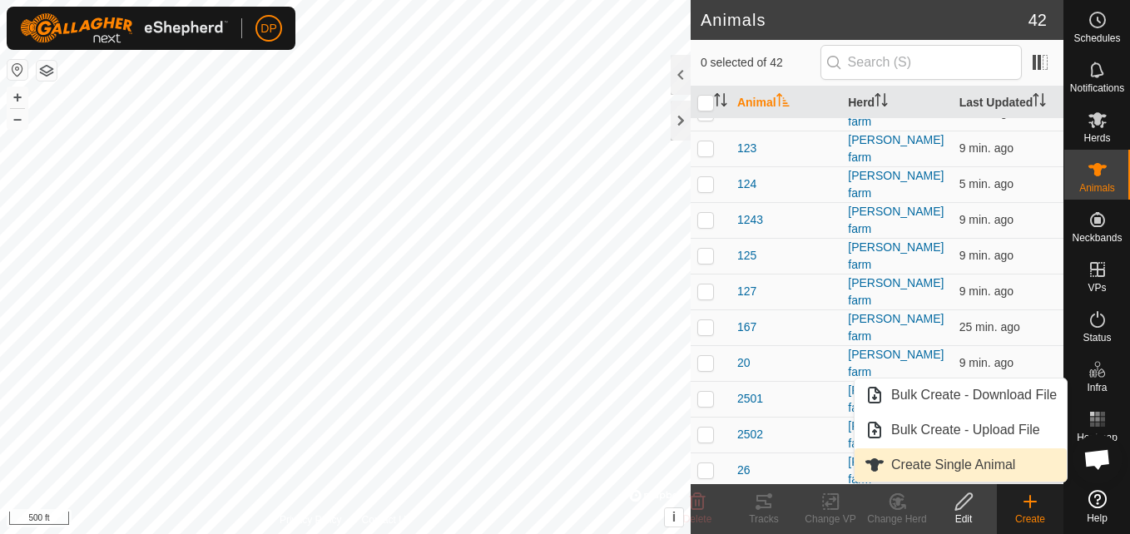
click at [987, 462] on link "Create Single Animal" at bounding box center [961, 465] width 212 height 33
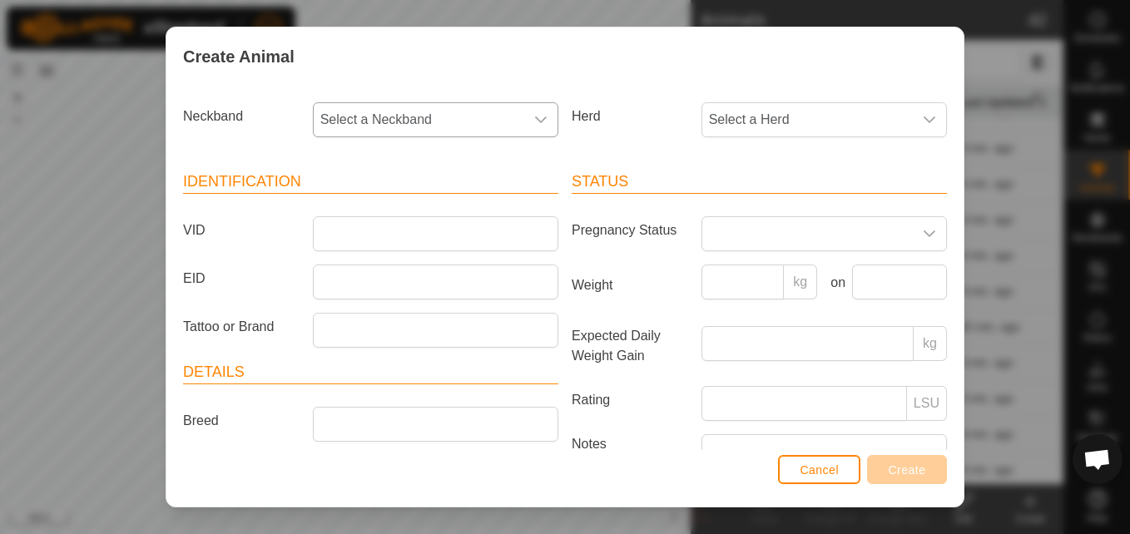
click at [532, 106] on div "dropdown trigger" at bounding box center [540, 119] width 33 height 33
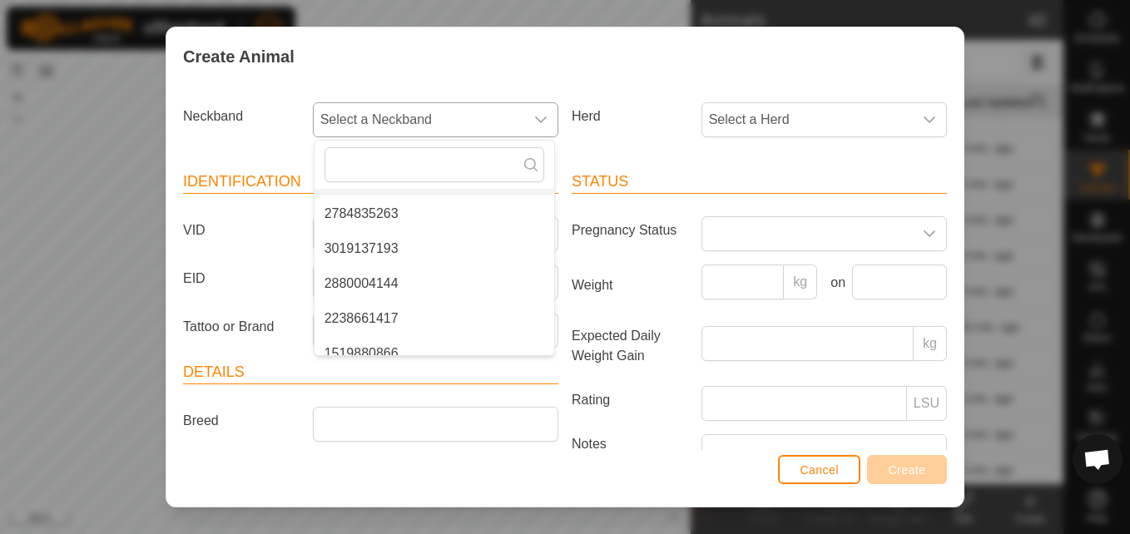
scroll to position [333, 0]
click at [454, 290] on li "2238661417" at bounding box center [435, 292] width 240 height 33
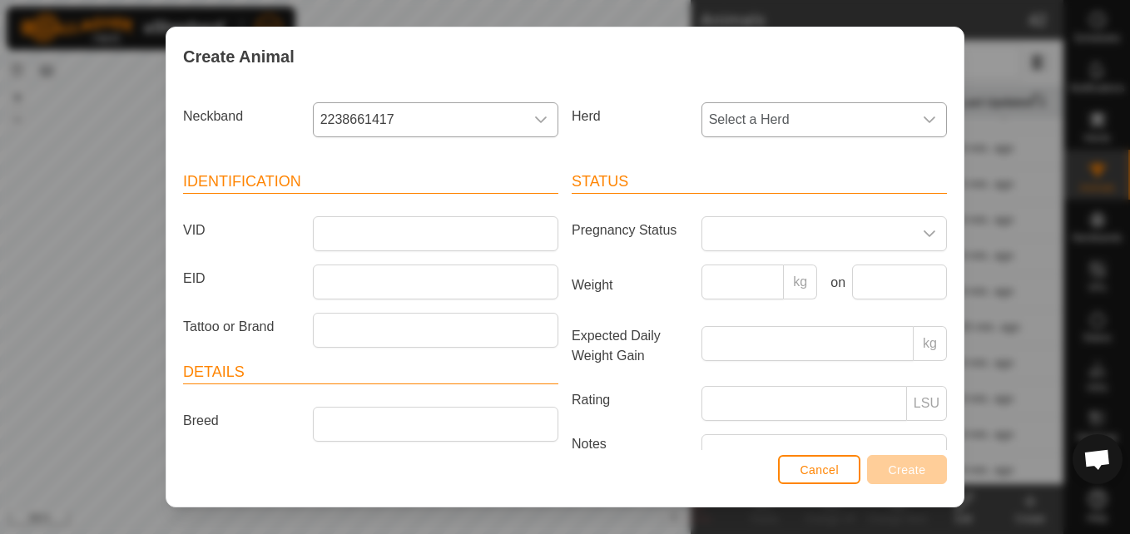
click at [923, 117] on icon "dropdown trigger" at bounding box center [929, 119] width 13 height 13
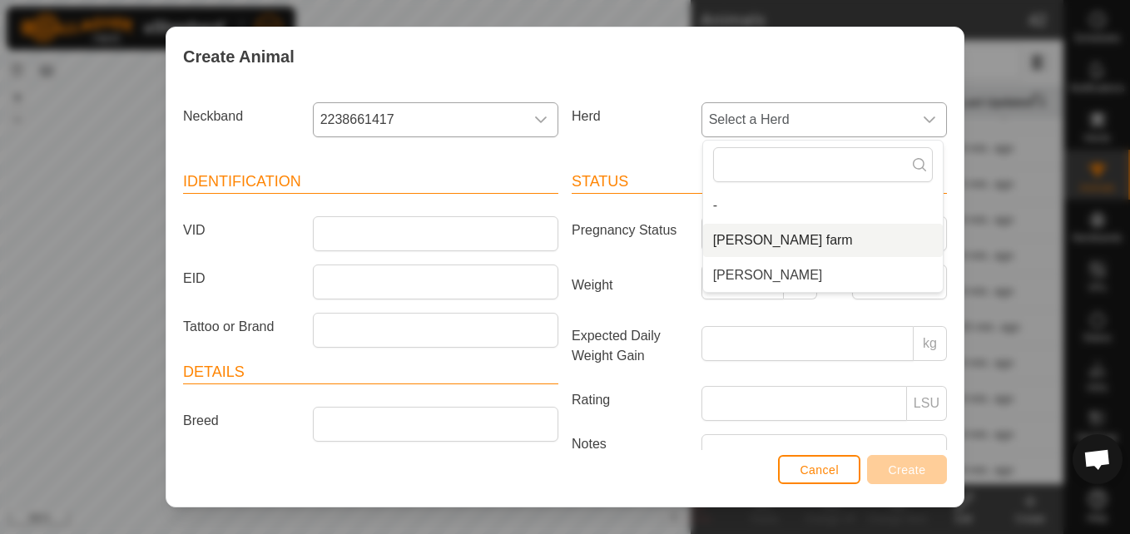
click at [752, 241] on li "[PERSON_NAME] farm" at bounding box center [823, 240] width 240 height 33
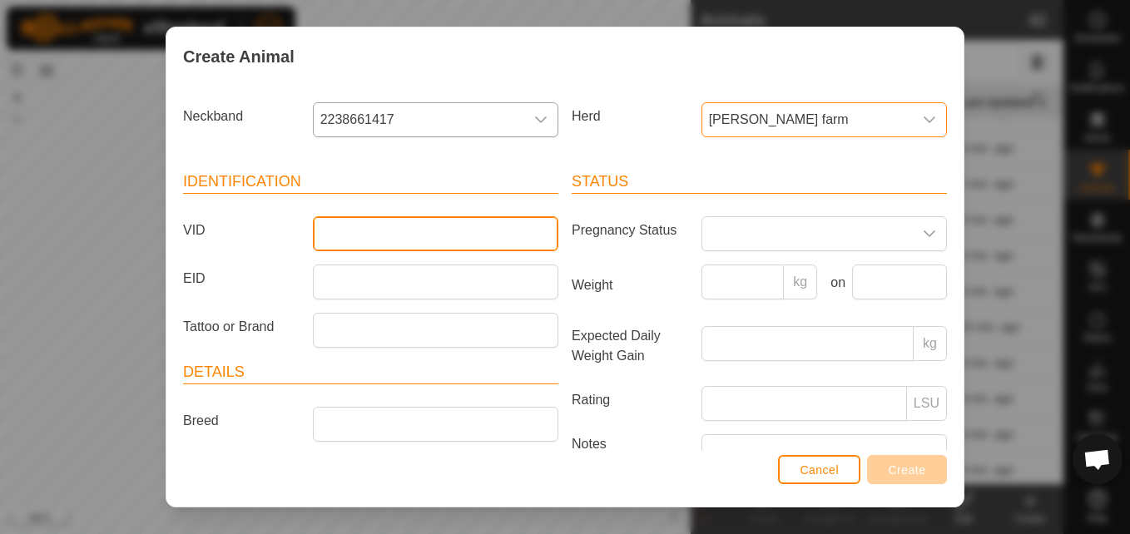
click at [443, 229] on input "VID" at bounding box center [436, 233] width 246 height 35
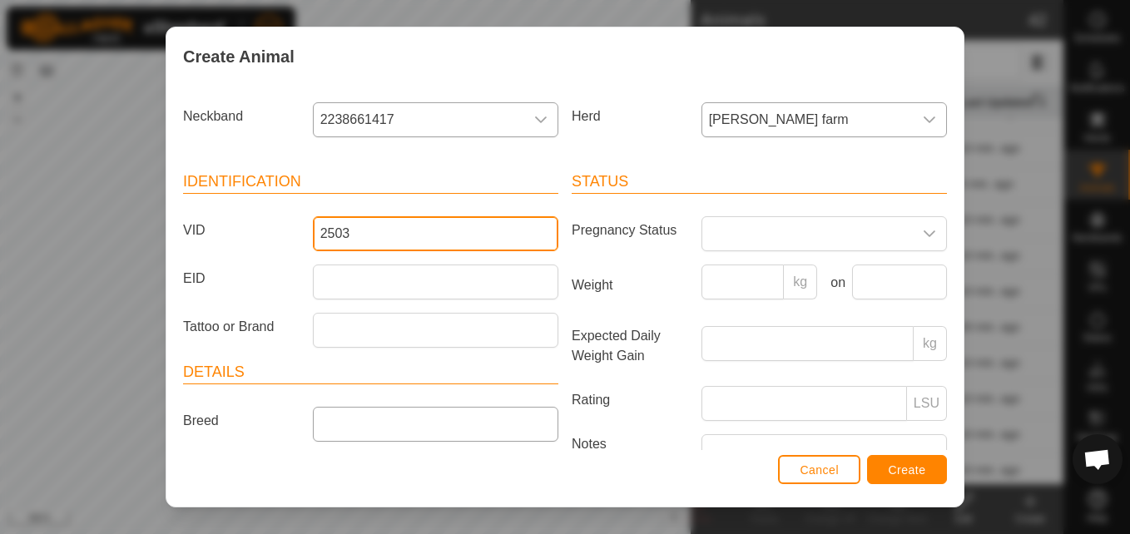
type input "2503"
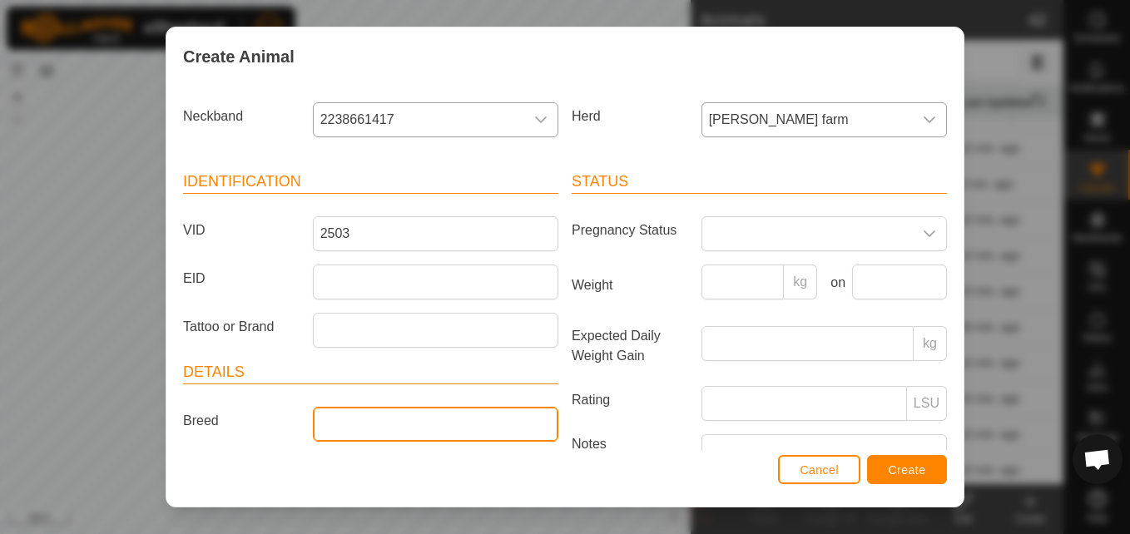
click at [350, 429] on input "Breed" at bounding box center [436, 424] width 246 height 35
type input "angus"
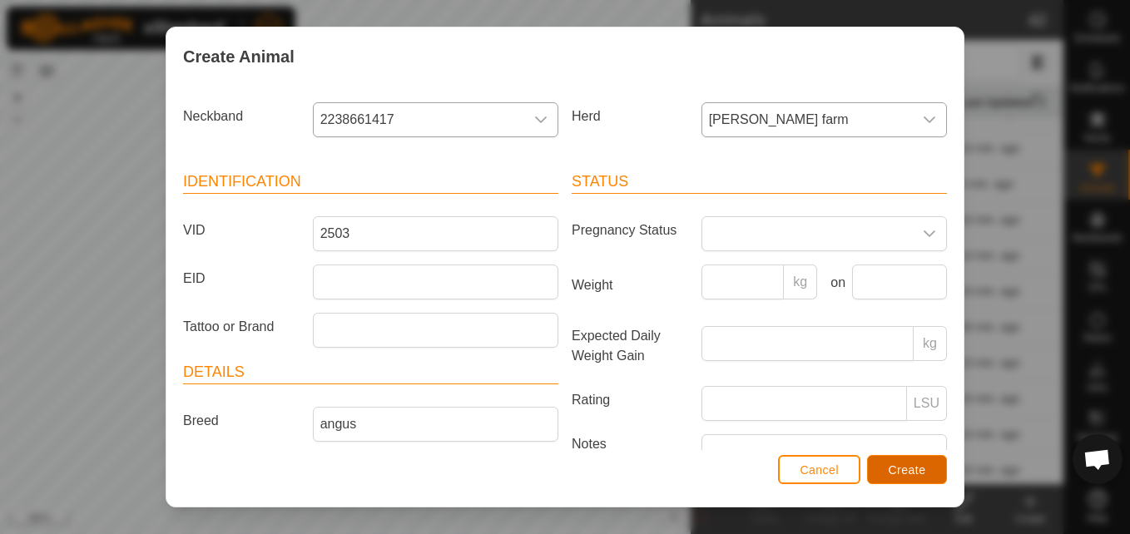
click at [904, 464] on span "Create" at bounding box center [907, 470] width 37 height 13
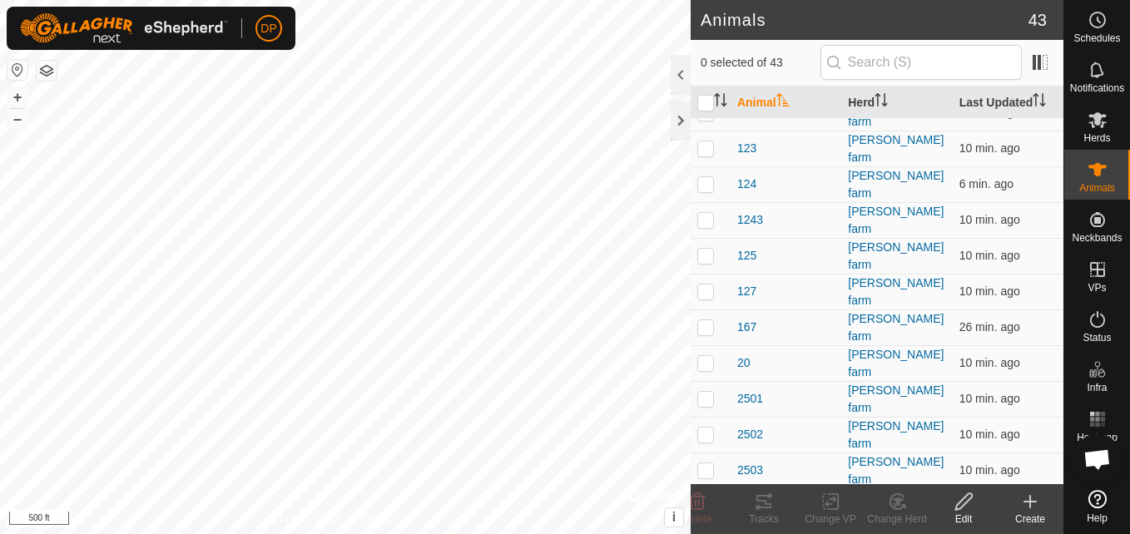
click at [1029, 499] on icon at bounding box center [1030, 502] width 20 height 20
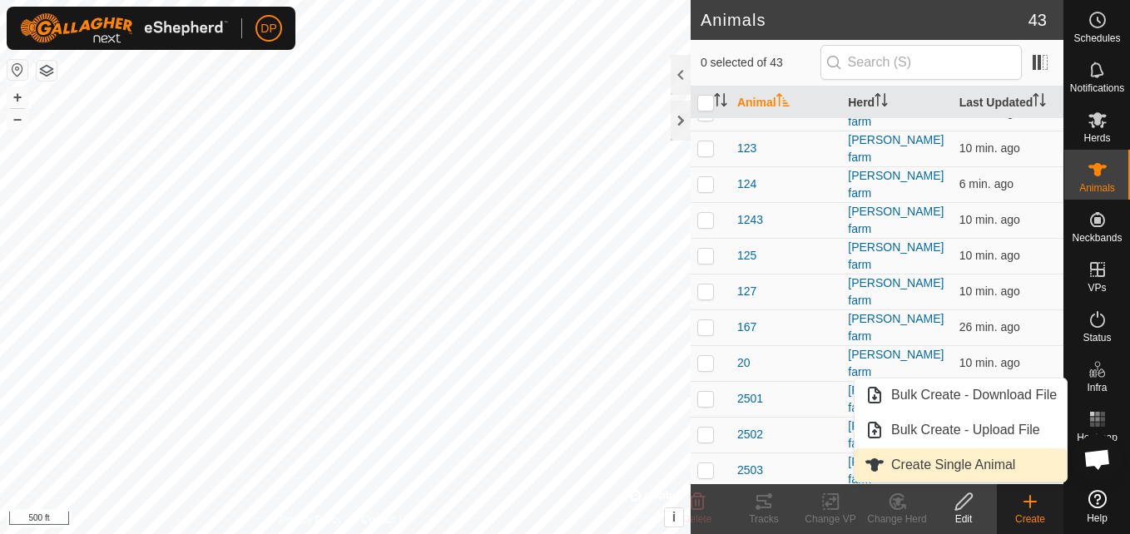
click at [1005, 457] on link "Create Single Animal" at bounding box center [961, 465] width 212 height 33
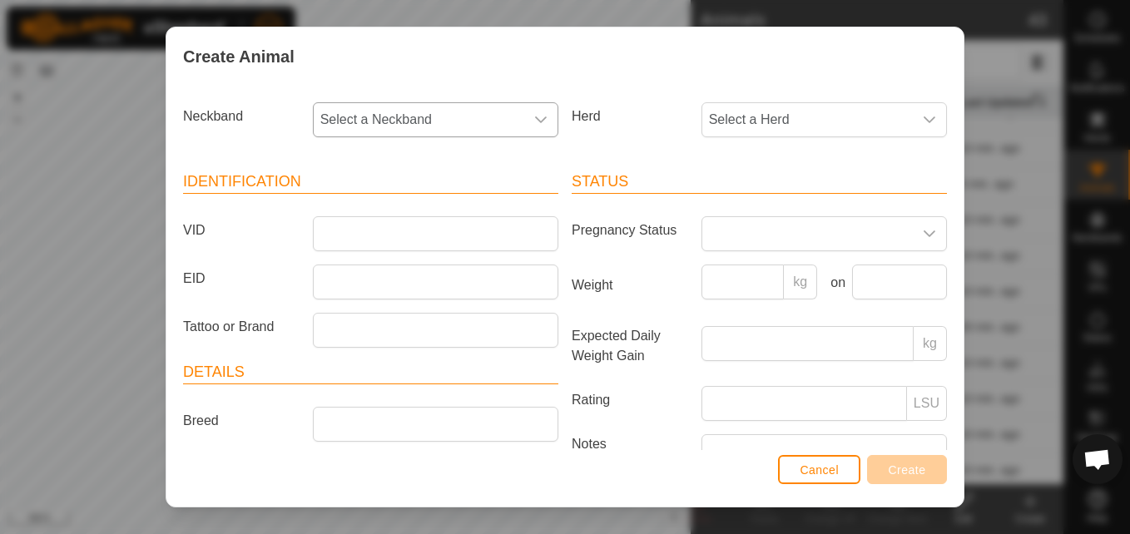
click at [524, 113] on div "dropdown trigger" at bounding box center [540, 119] width 33 height 33
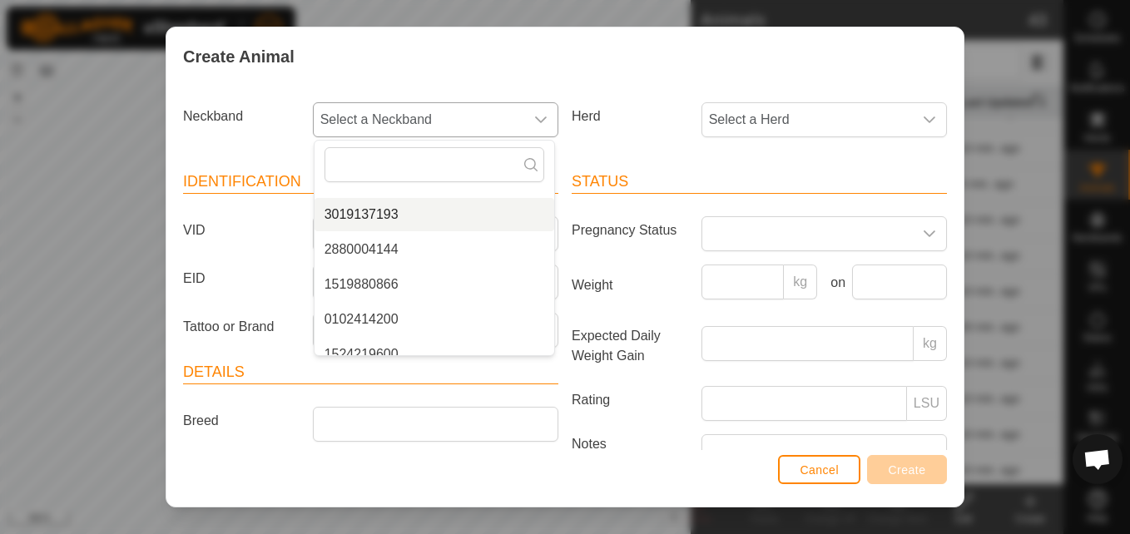
scroll to position [363, 0]
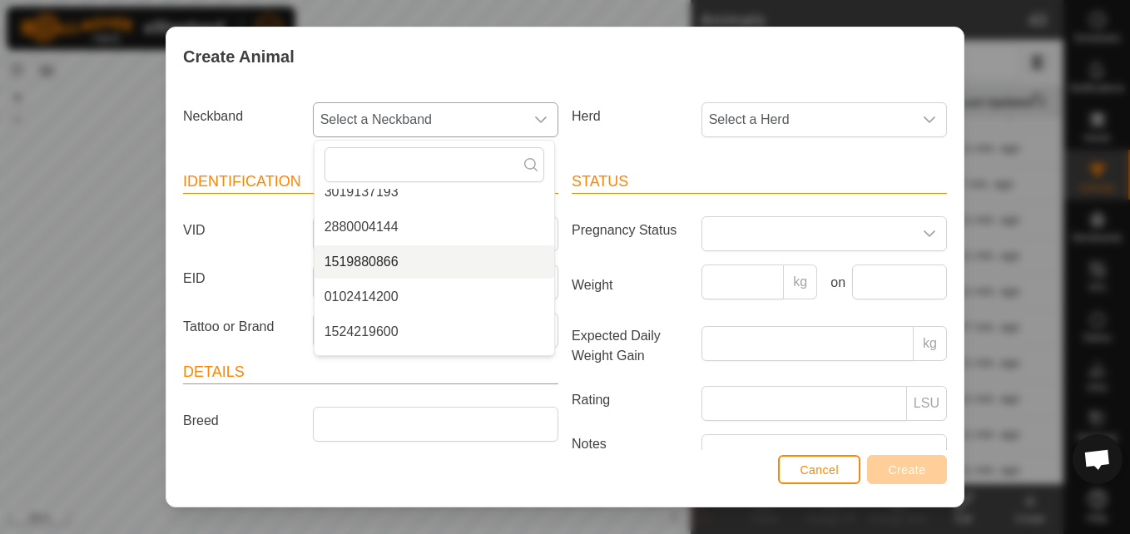
click at [421, 264] on li "1519880866" at bounding box center [435, 262] width 240 height 33
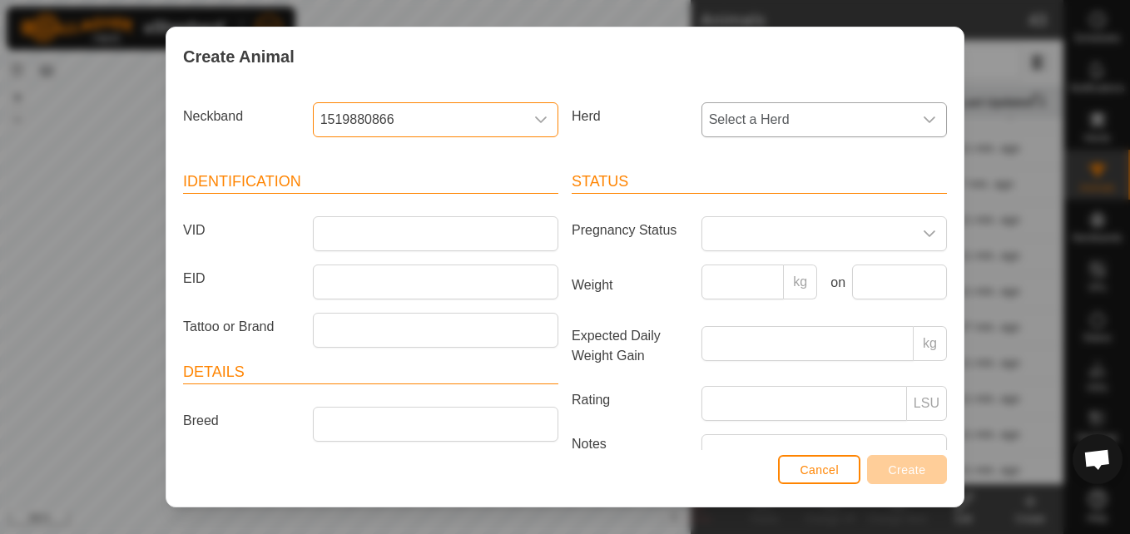
click at [923, 116] on icon "dropdown trigger" at bounding box center [929, 119] width 13 height 13
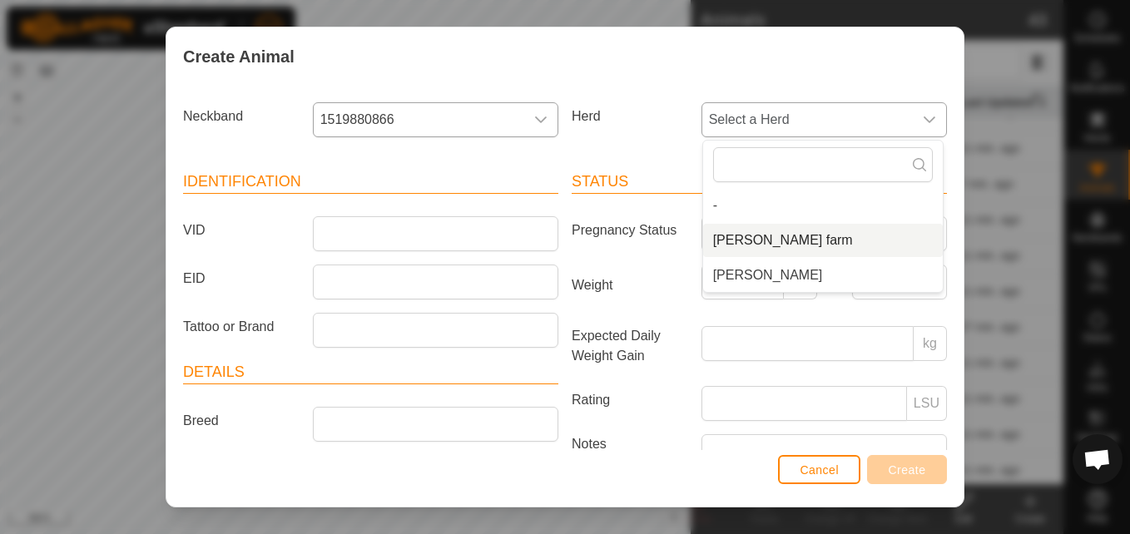
click at [718, 240] on li "[PERSON_NAME] farm" at bounding box center [823, 240] width 240 height 33
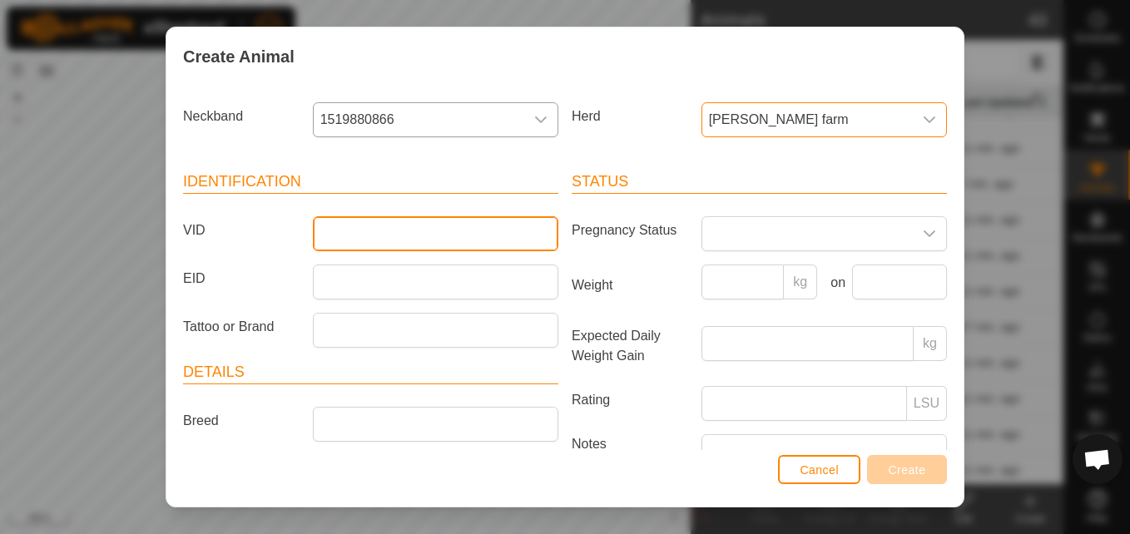
click at [459, 234] on input "VID" at bounding box center [436, 233] width 246 height 35
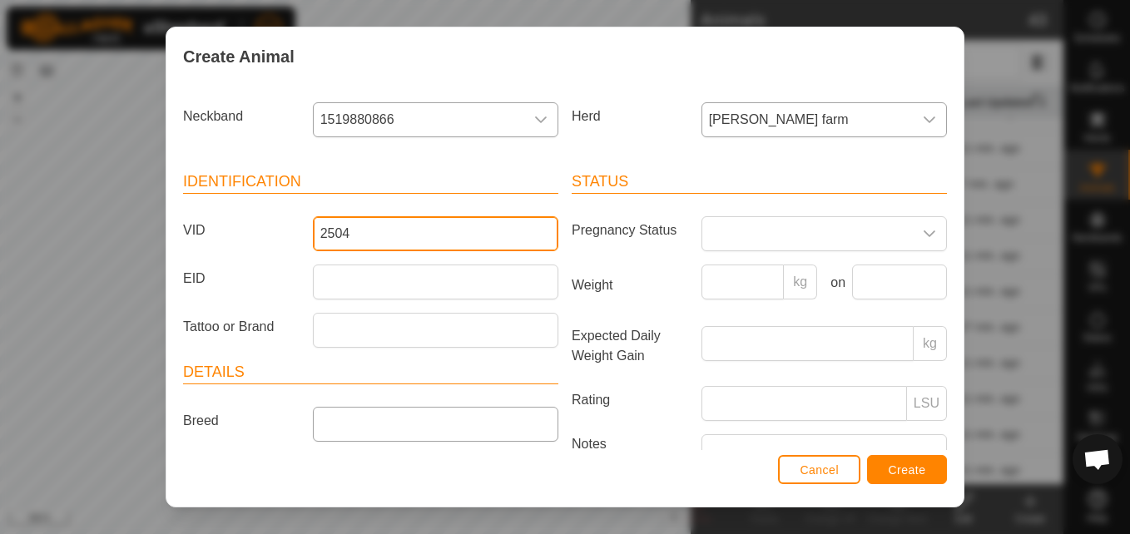
type input "2504"
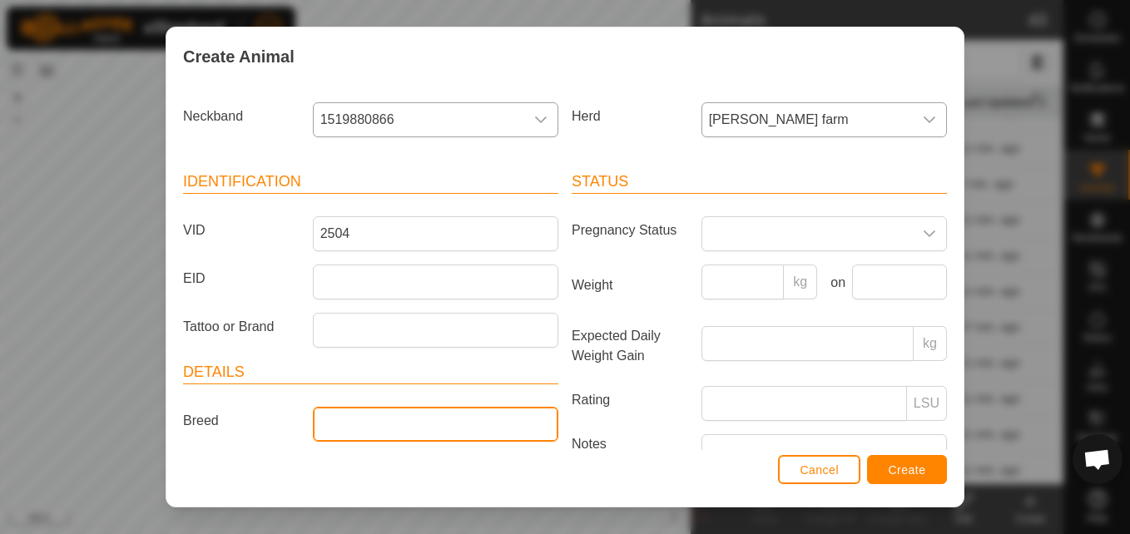
click at [435, 424] on input "Breed" at bounding box center [436, 424] width 246 height 35
type input "angus"
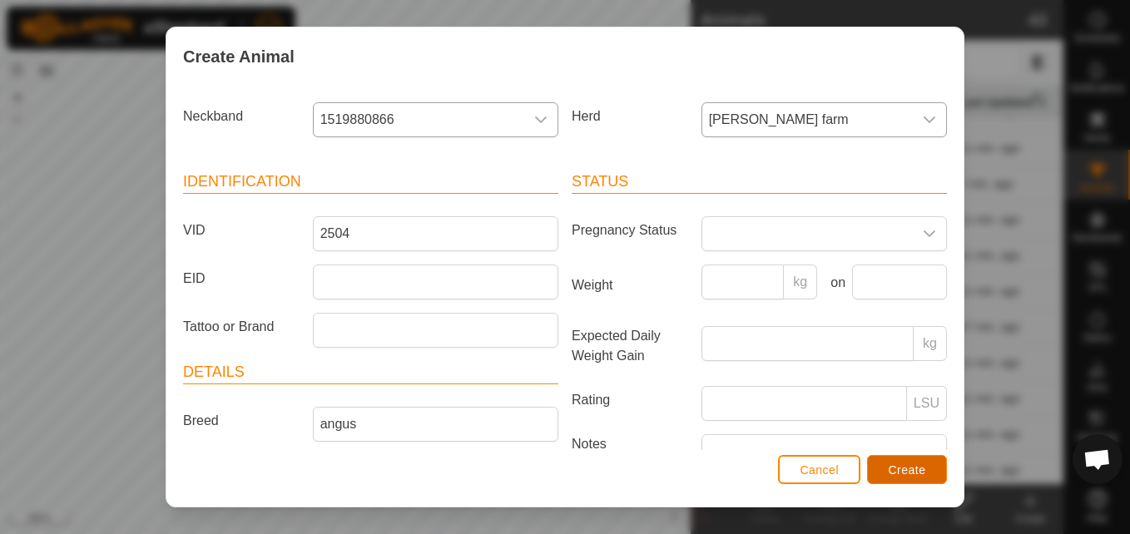
click at [908, 468] on span "Create" at bounding box center [907, 470] width 37 height 13
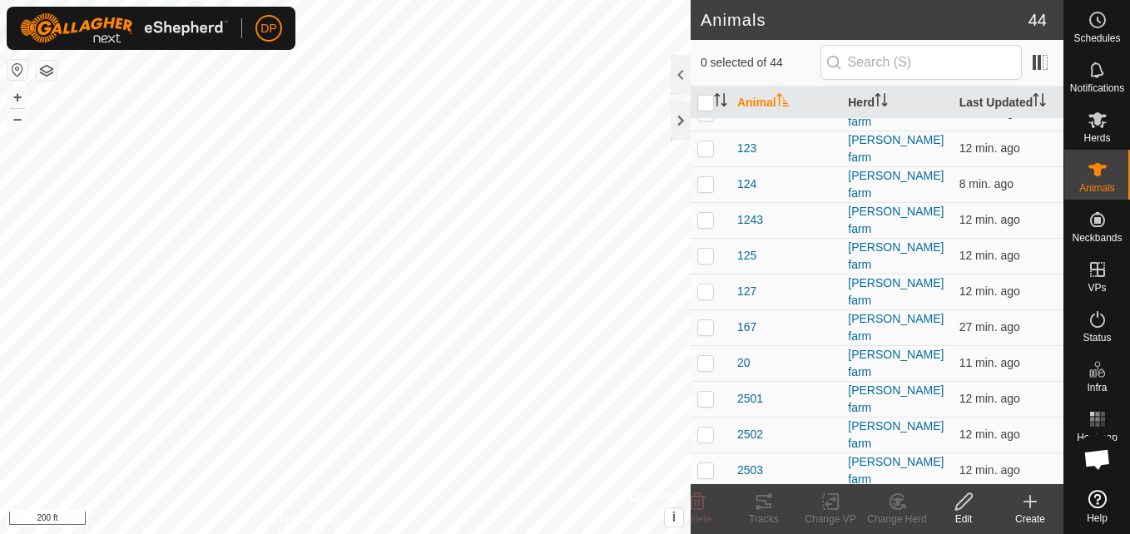
click at [1035, 505] on icon at bounding box center [1030, 502] width 20 height 20
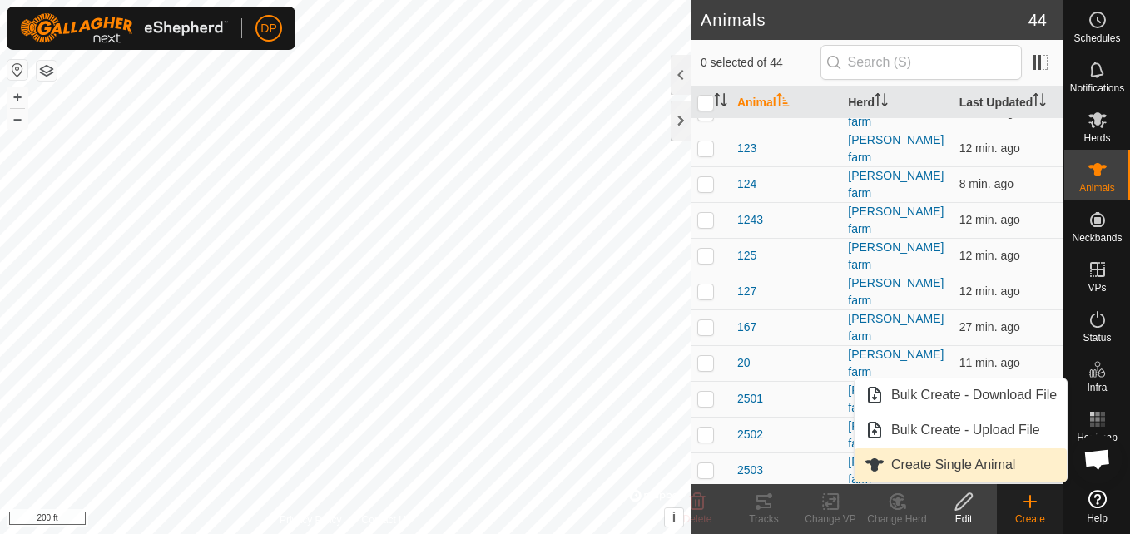
click at [955, 460] on link "Create Single Animal" at bounding box center [961, 465] width 212 height 33
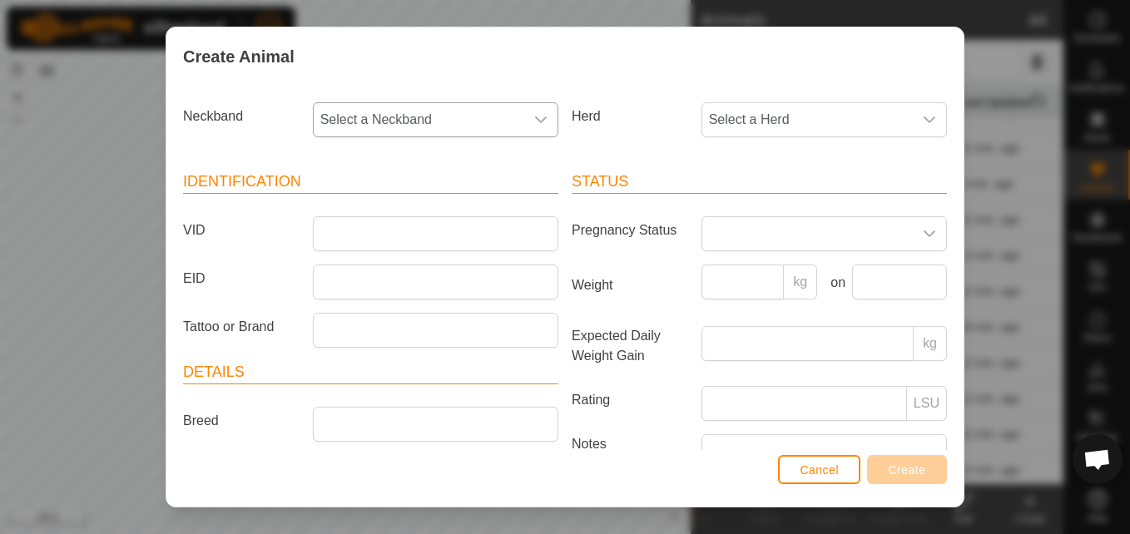
click at [535, 115] on icon "dropdown trigger" at bounding box center [540, 119] width 13 height 13
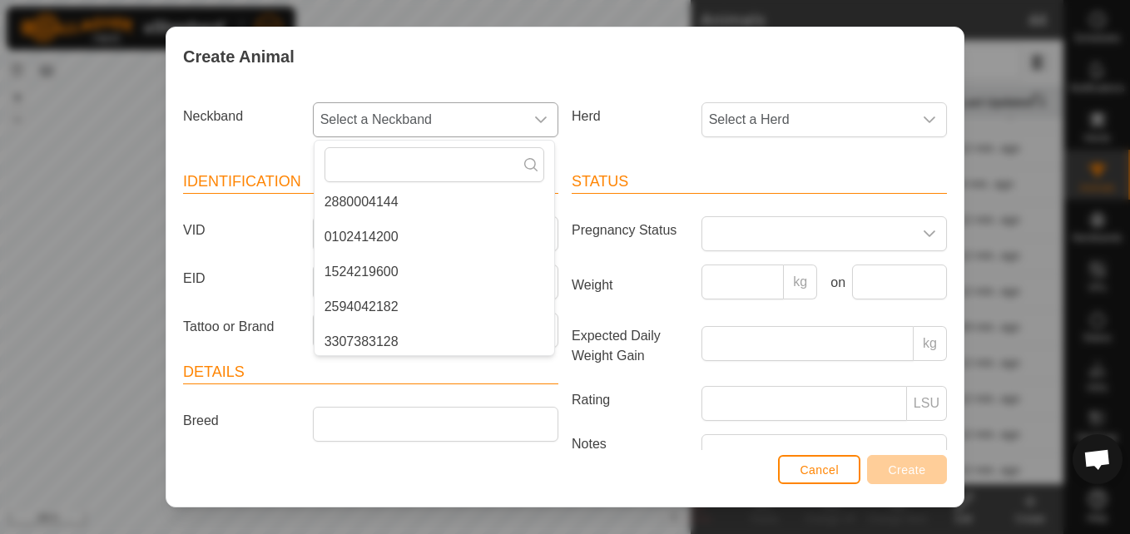
scroll to position [416, 0]
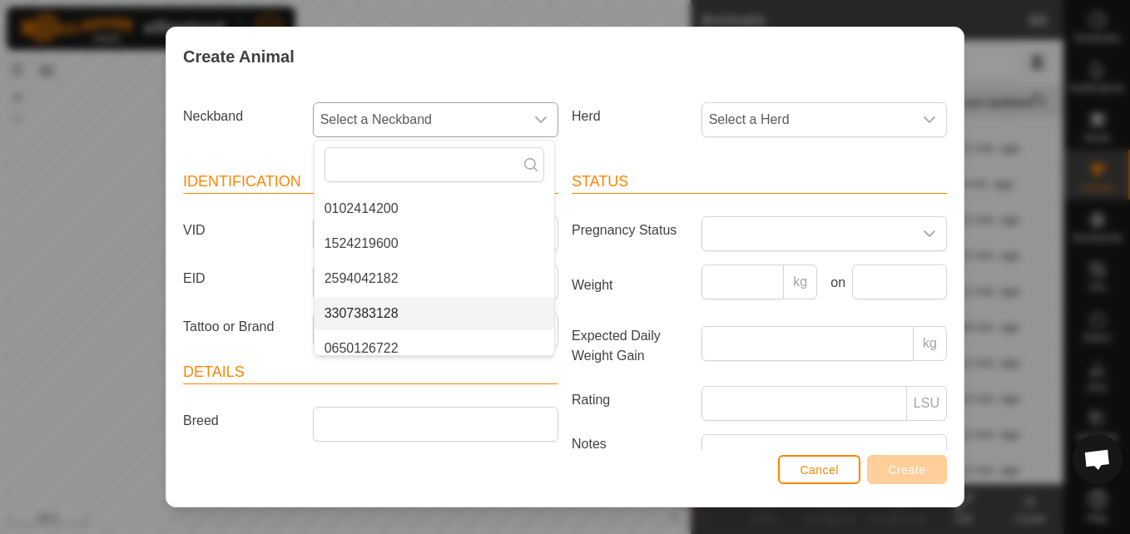
click at [431, 310] on li "3307383128" at bounding box center [435, 313] width 240 height 33
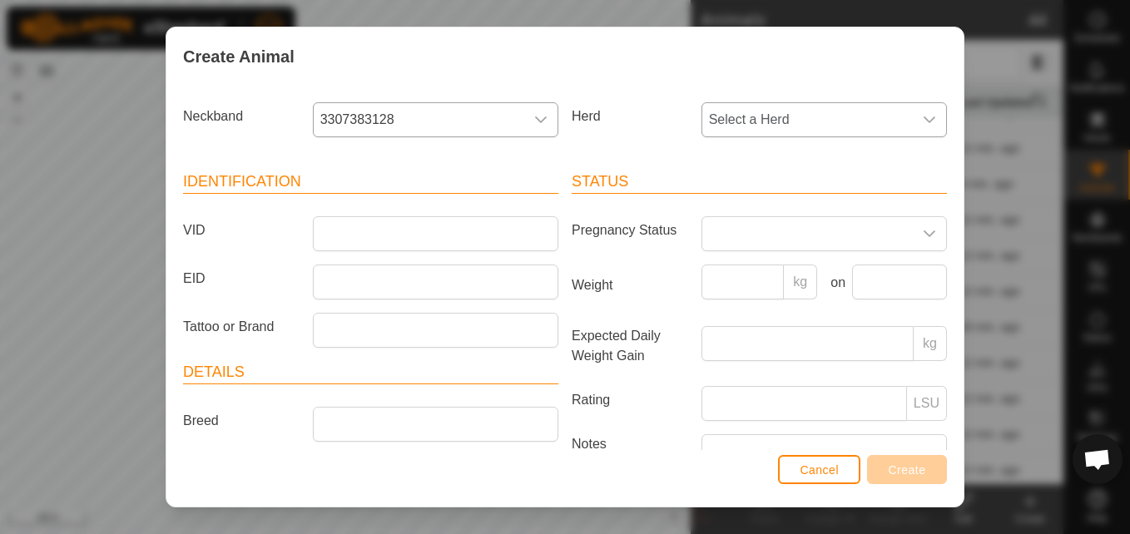
click at [923, 118] on icon "dropdown trigger" at bounding box center [929, 119] width 13 height 13
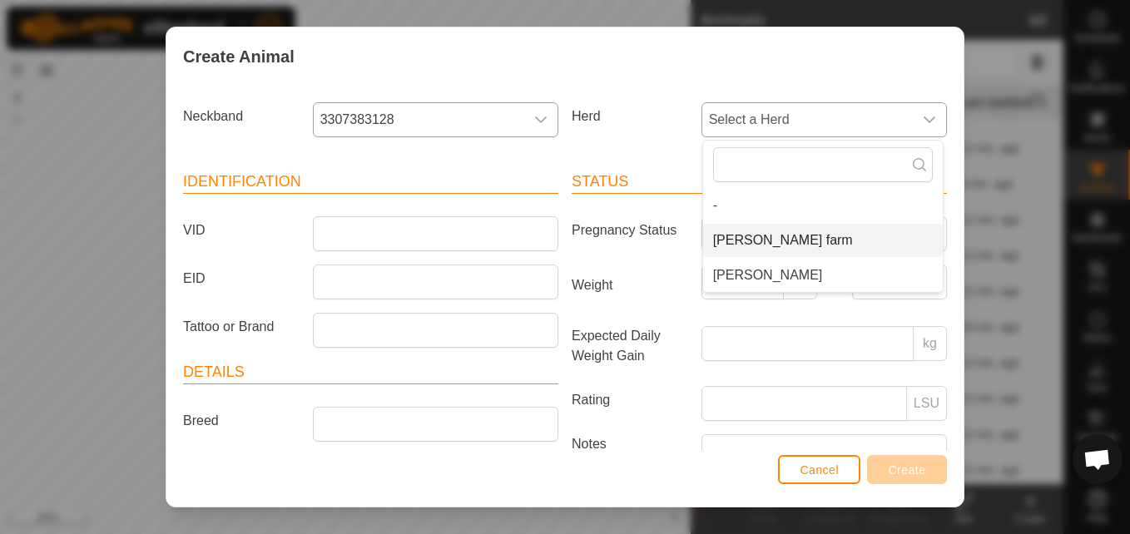
click at [767, 240] on li "[PERSON_NAME] farm" at bounding box center [823, 240] width 240 height 33
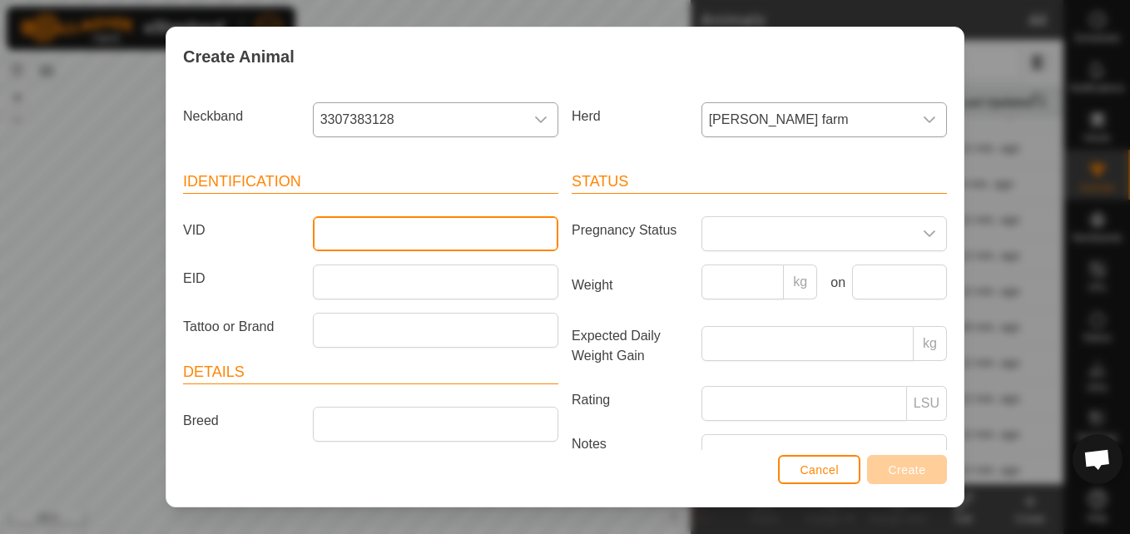
click at [449, 231] on input "VID" at bounding box center [436, 233] width 246 height 35
type input "2505"
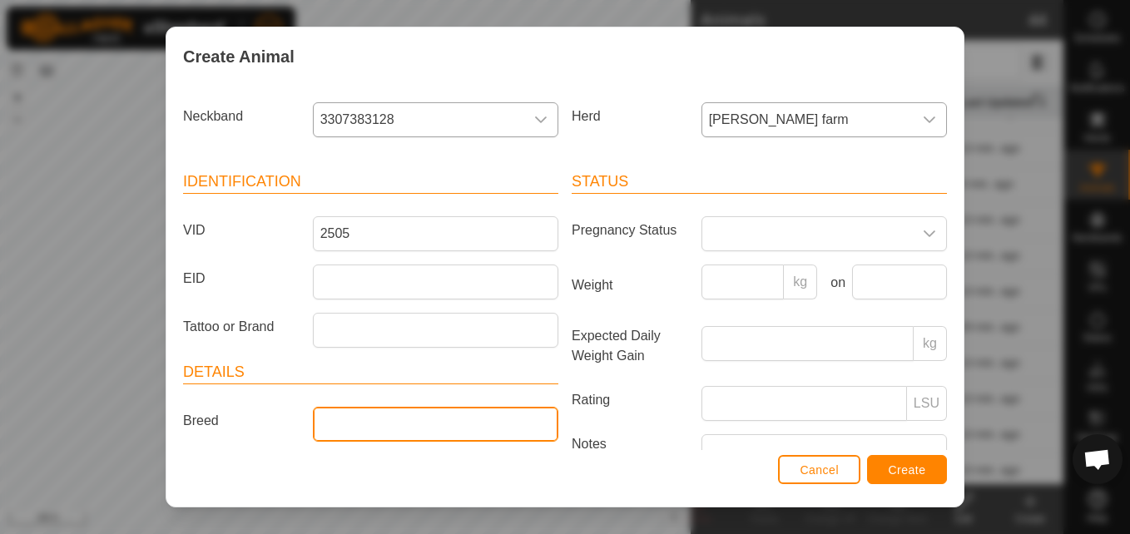
click at [369, 420] on input "Breed" at bounding box center [436, 424] width 246 height 35
type input "angus"
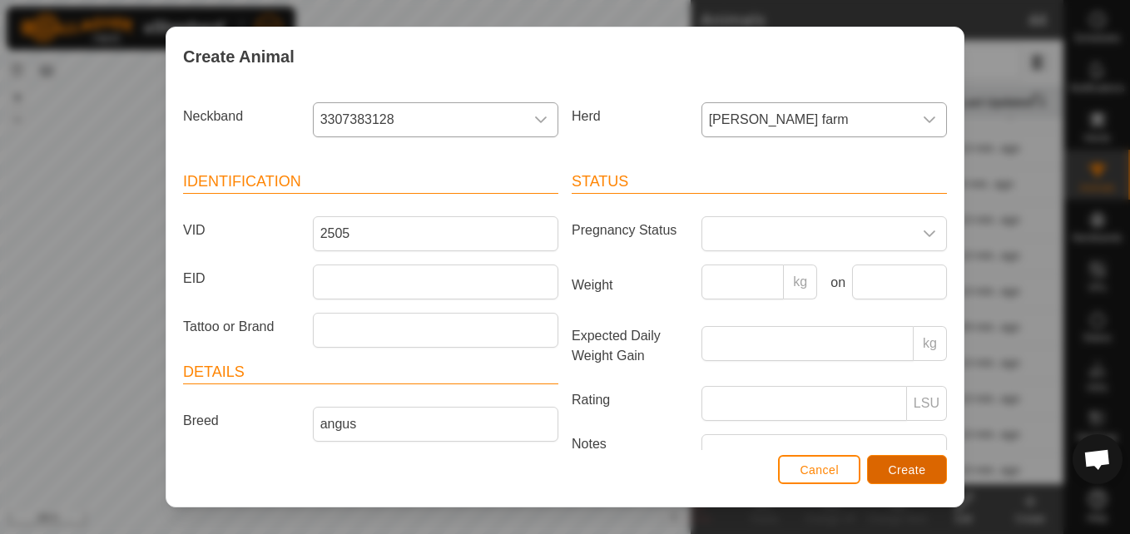
click at [912, 459] on button "Create" at bounding box center [907, 469] width 80 height 29
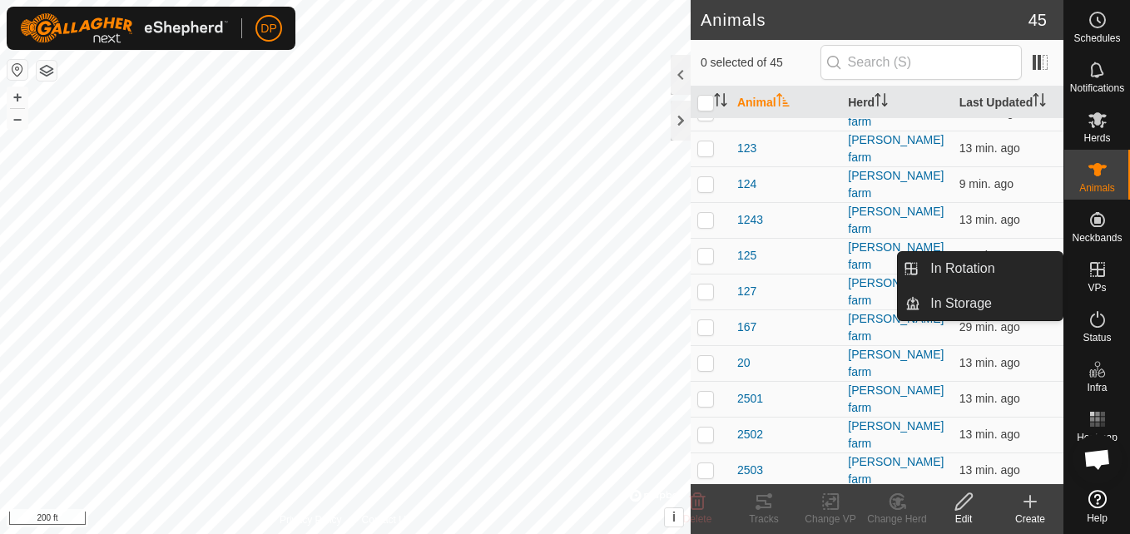
click at [1094, 275] on icon at bounding box center [1098, 270] width 20 height 20
click at [1030, 259] on link "In Rotation" at bounding box center [992, 268] width 142 height 33
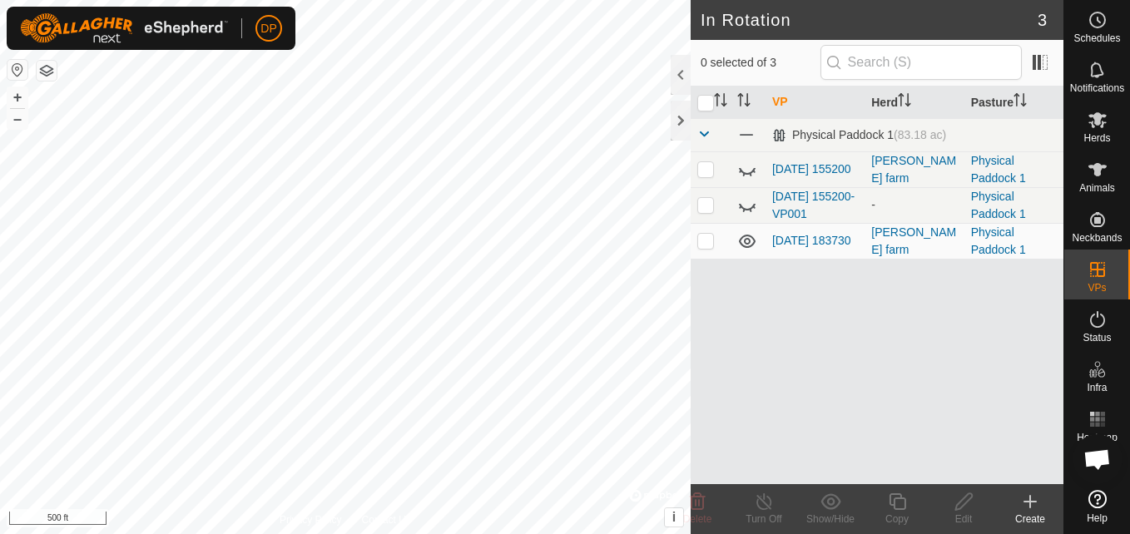
click at [744, 239] on icon at bounding box center [747, 241] width 20 height 20
click at [745, 236] on icon at bounding box center [747, 241] width 20 height 20
click at [750, 235] on icon at bounding box center [747, 241] width 20 height 20
click at [709, 238] on p-checkbox at bounding box center [706, 240] width 17 height 13
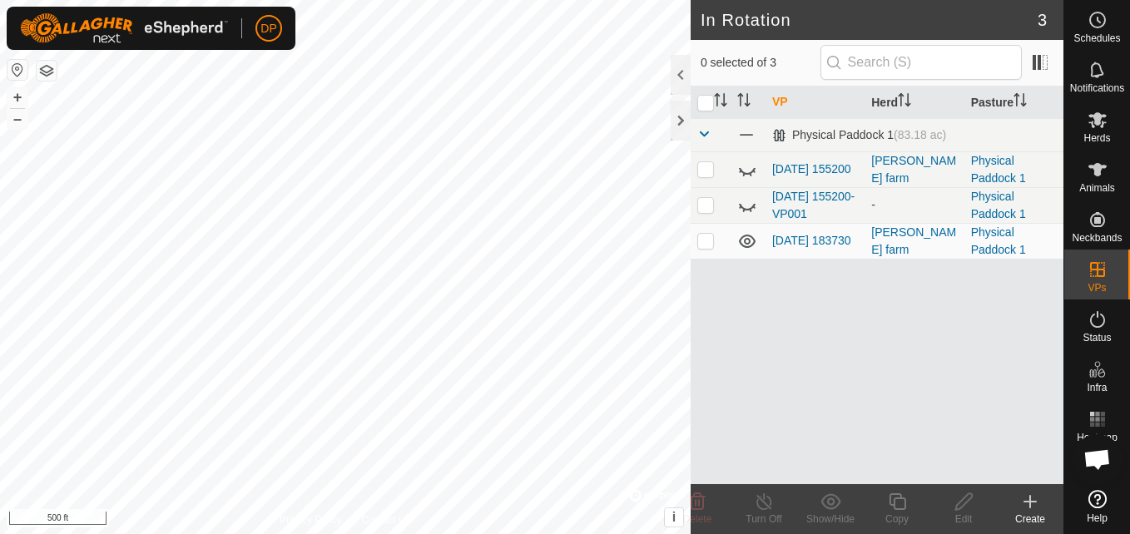
checkbox input "true"
click at [769, 487] on div "Turn Off" at bounding box center [764, 509] width 67 height 50
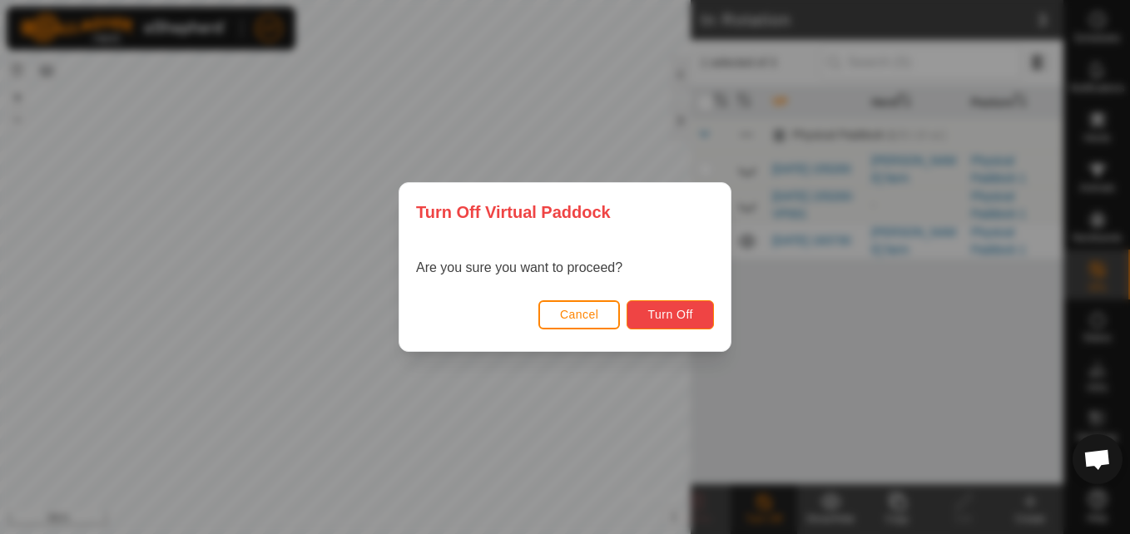
click at [656, 309] on span "Turn Off" at bounding box center [671, 314] width 46 height 13
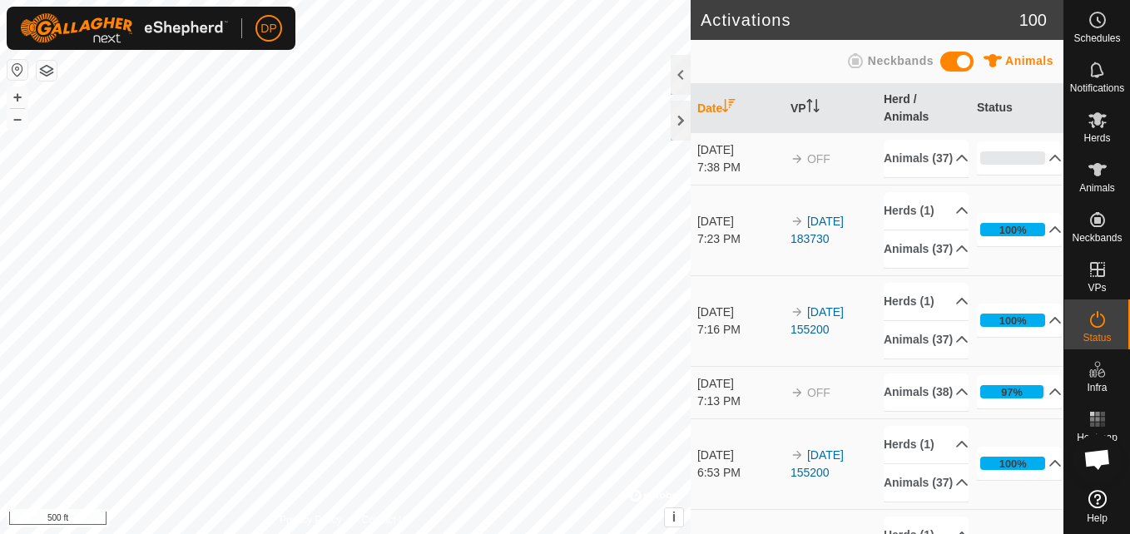
scroll to position [1699, 0]
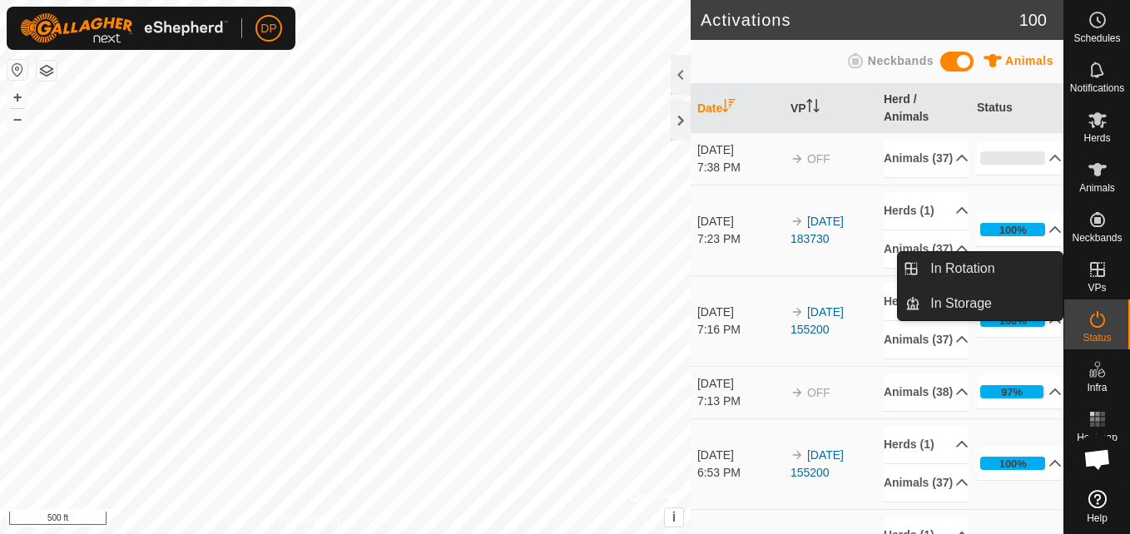
click at [1092, 269] on icon at bounding box center [1097, 269] width 15 height 15
click at [1025, 267] on link "In Rotation" at bounding box center [992, 268] width 142 height 33
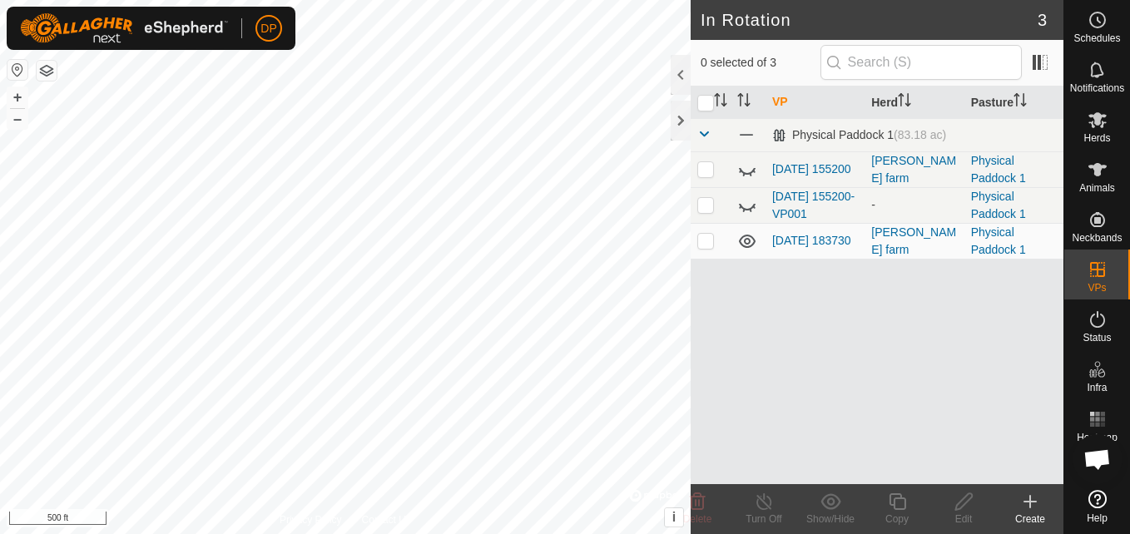
click at [742, 240] on icon at bounding box center [747, 241] width 20 height 20
click at [750, 201] on icon at bounding box center [747, 206] width 20 height 20
click at [752, 168] on icon at bounding box center [747, 170] width 20 height 20
click at [703, 165] on p-checkbox at bounding box center [706, 168] width 17 height 13
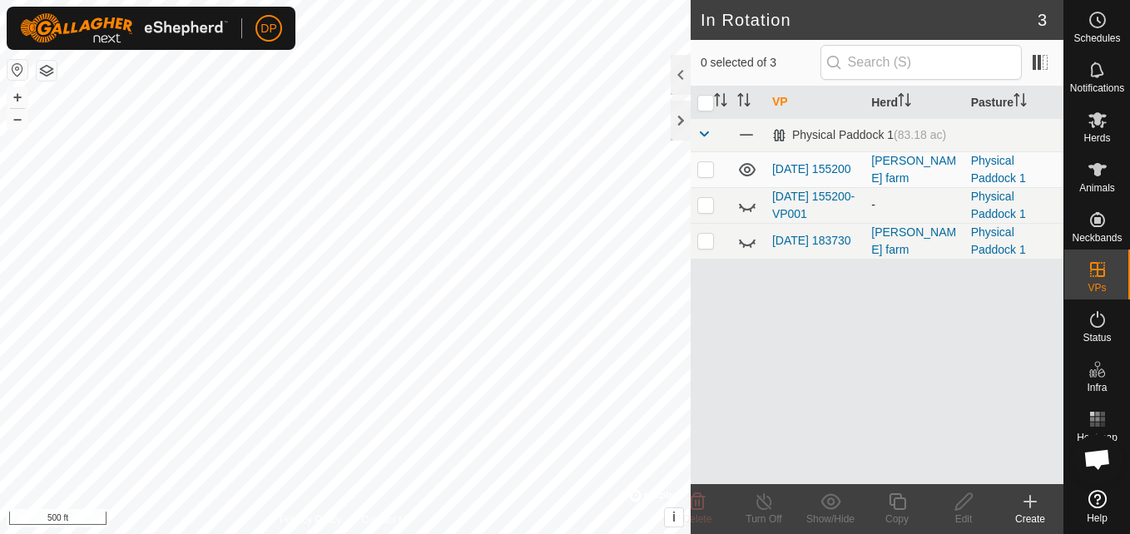
checkbox input "true"
click at [1095, 109] on es-mob-svg-icon at bounding box center [1098, 120] width 30 height 27
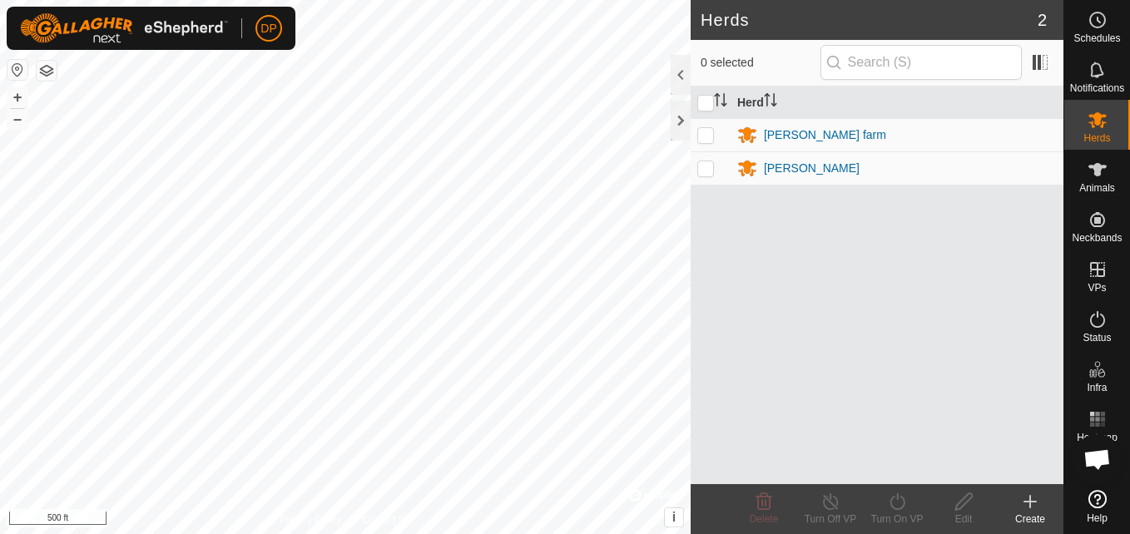
click at [705, 159] on td at bounding box center [711, 167] width 40 height 33
checkbox input "true"
click at [707, 127] on td at bounding box center [711, 134] width 40 height 33
checkbox input "true"
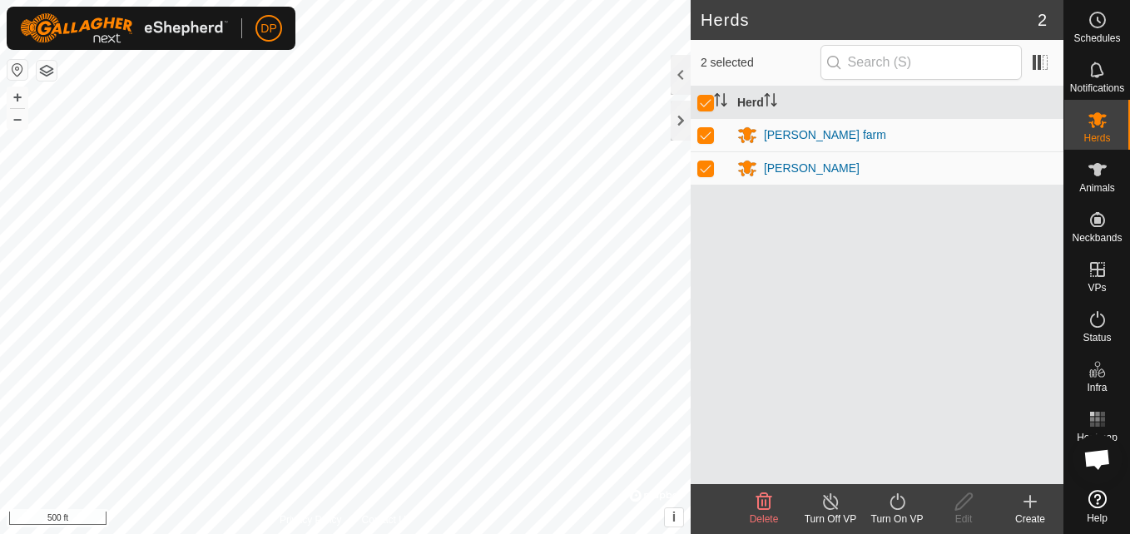
click at [901, 507] on icon at bounding box center [897, 502] width 21 height 20
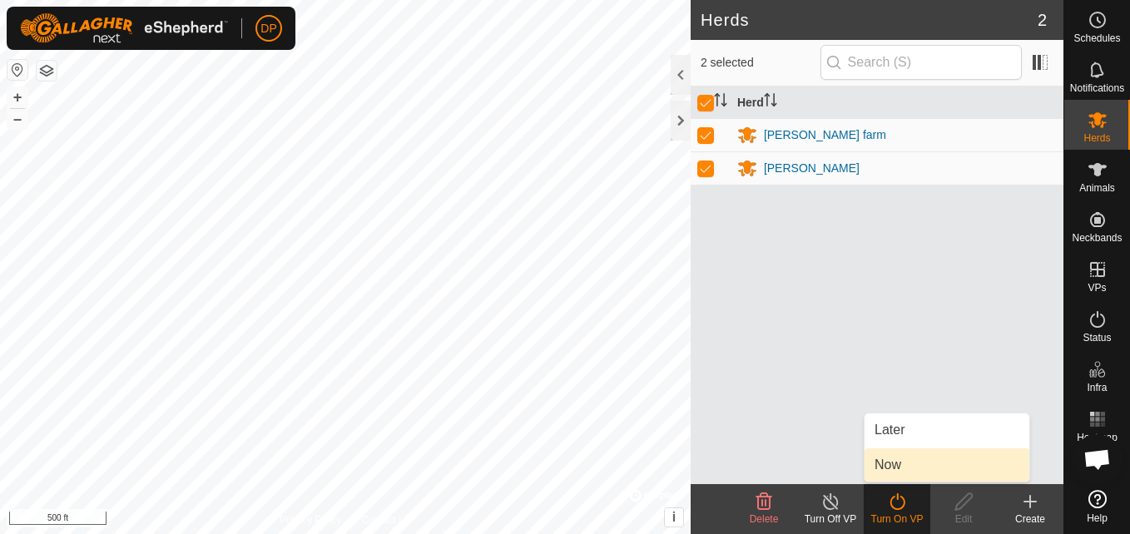
click at [893, 469] on link "Now" at bounding box center [947, 465] width 165 height 33
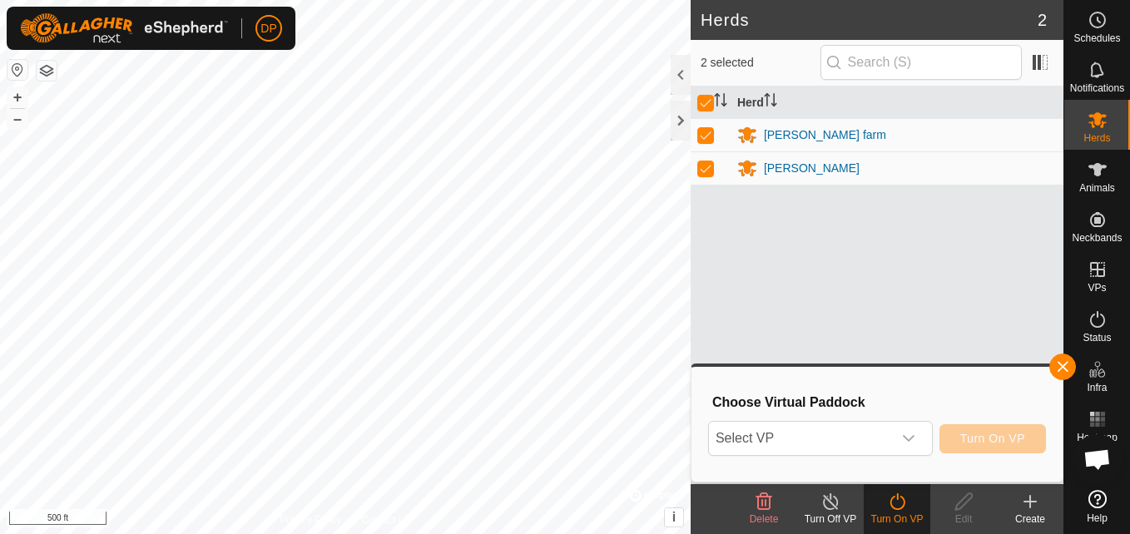
click at [897, 502] on icon at bounding box center [897, 502] width 21 height 20
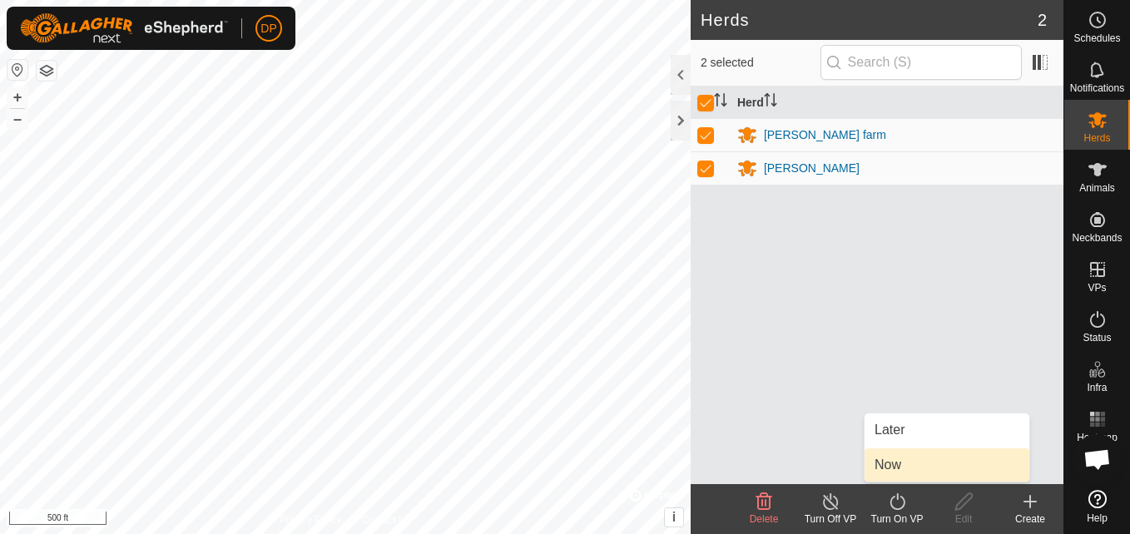
click at [910, 466] on link "Now" at bounding box center [947, 465] width 165 height 33
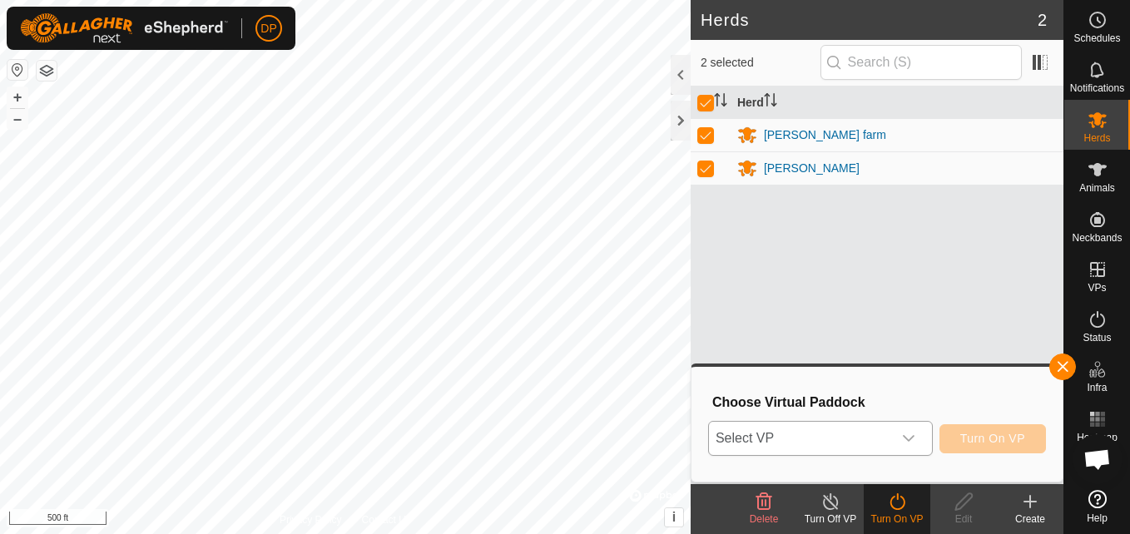
click at [889, 425] on span "Select VP" at bounding box center [800, 438] width 183 height 33
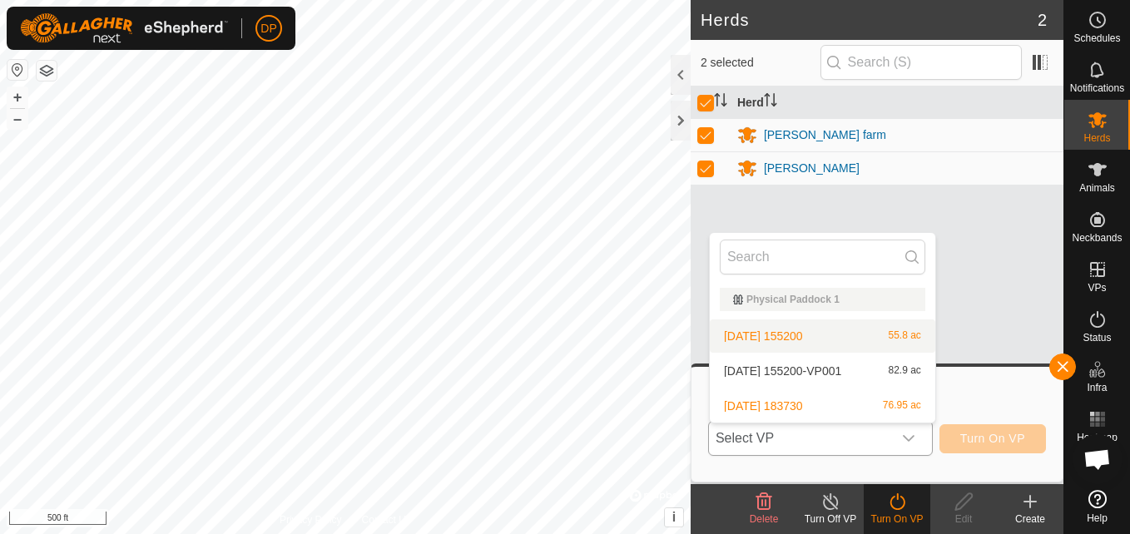
click at [829, 340] on li "[DATE] 155200 55.8 ac" at bounding box center [823, 336] width 226 height 33
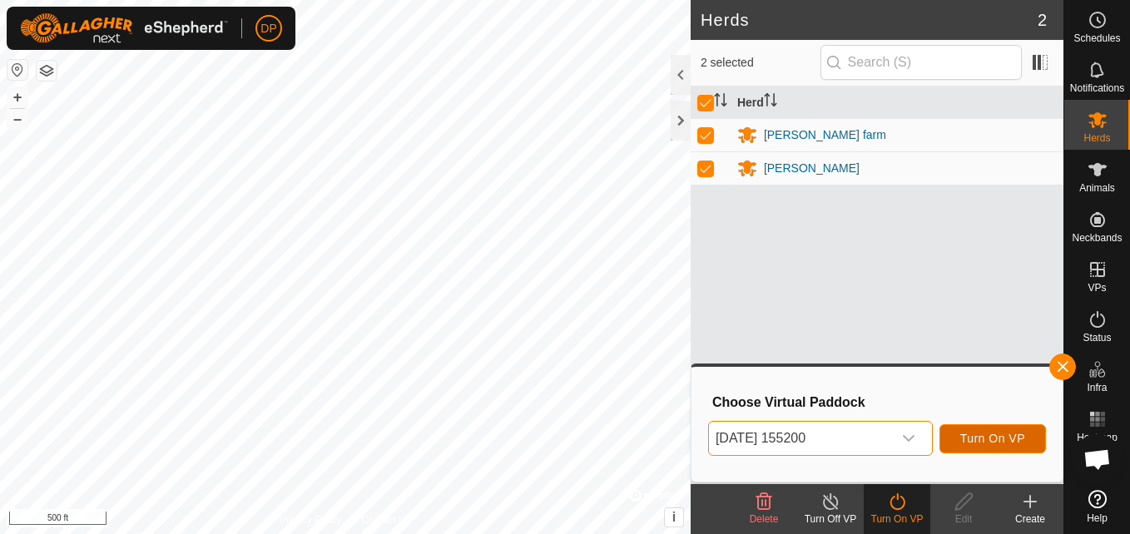
click at [983, 434] on span "Turn On VP" at bounding box center [993, 438] width 65 height 13
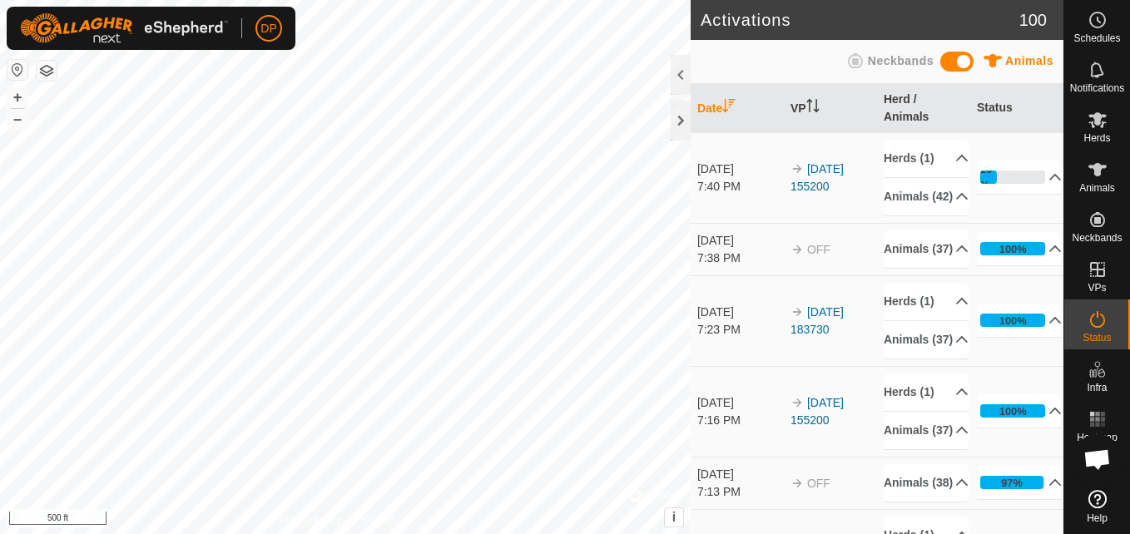
scroll to position [1699, 0]
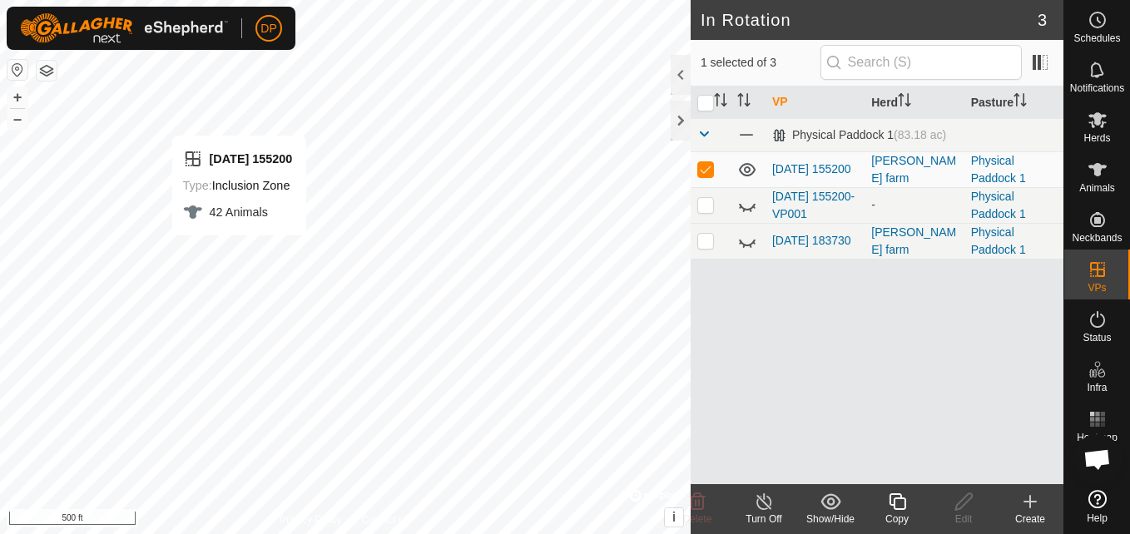
checkbox input "false"
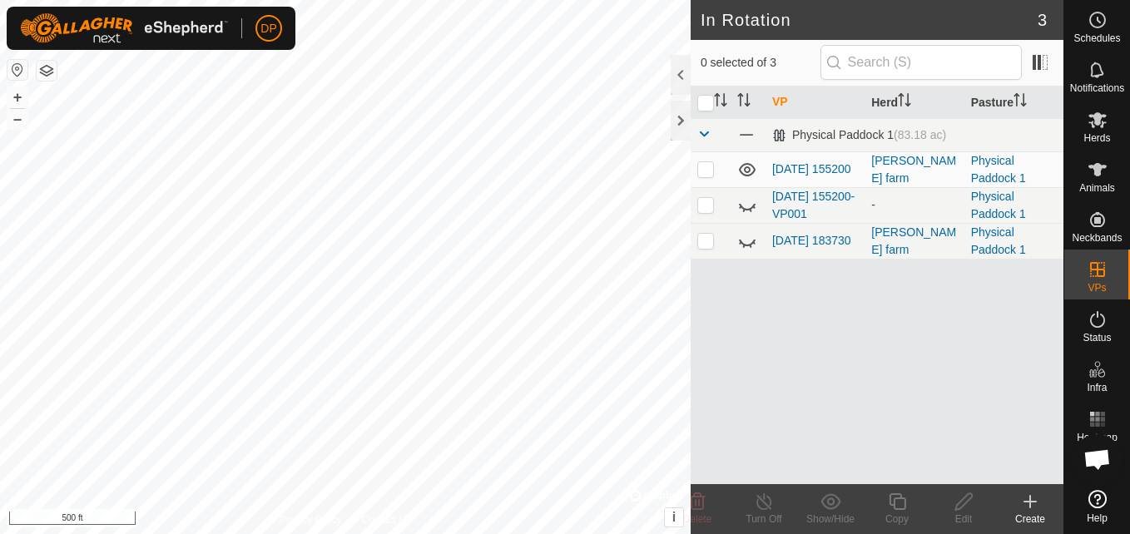
click at [750, 162] on icon at bounding box center [747, 170] width 20 height 20
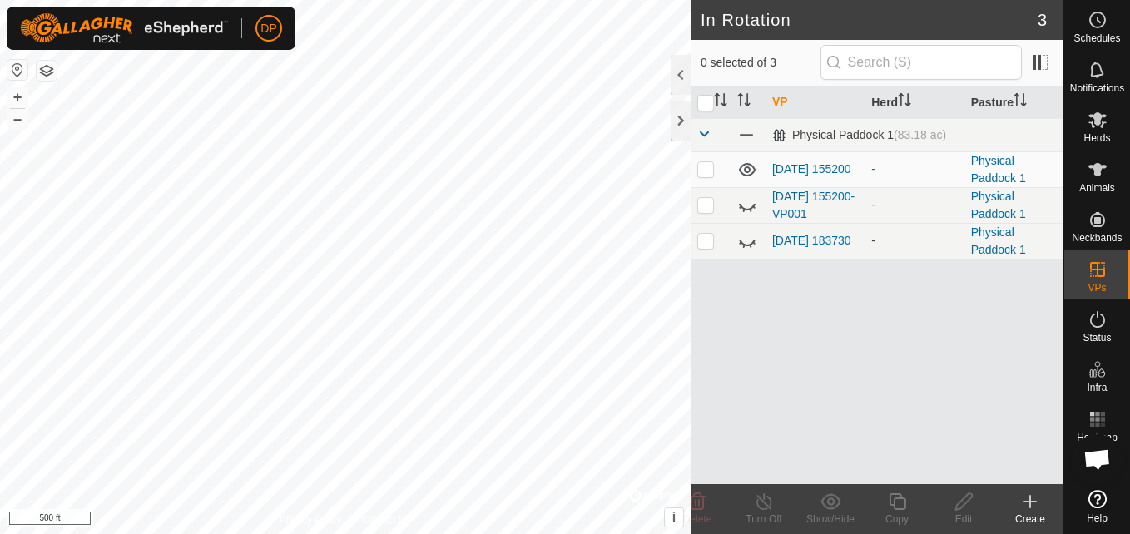
click at [704, 171] on p-checkbox at bounding box center [706, 168] width 17 height 13
checkbox input "false"
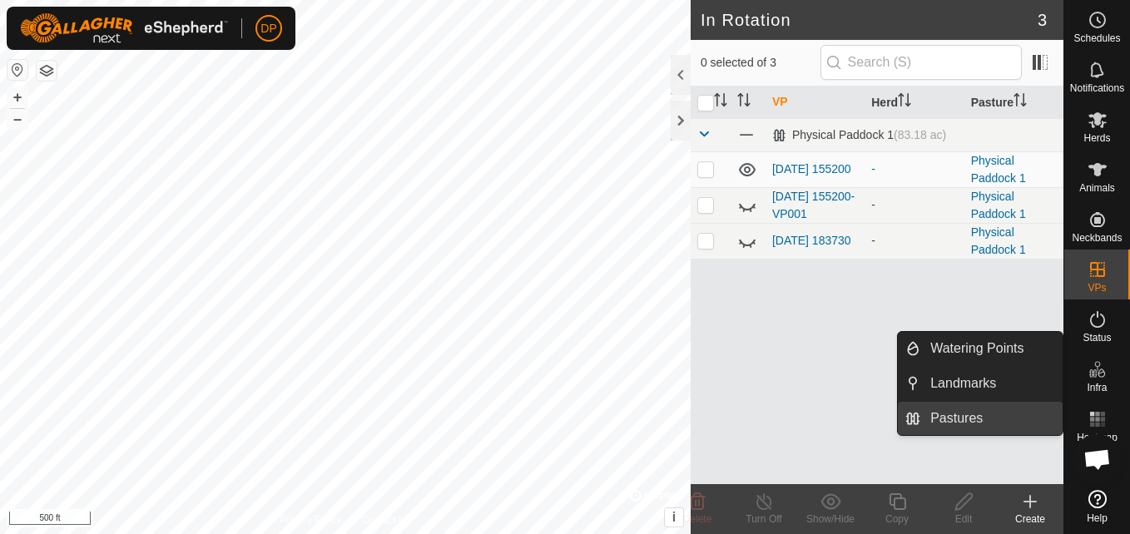
click at [931, 406] on link "Pastures" at bounding box center [992, 418] width 142 height 33
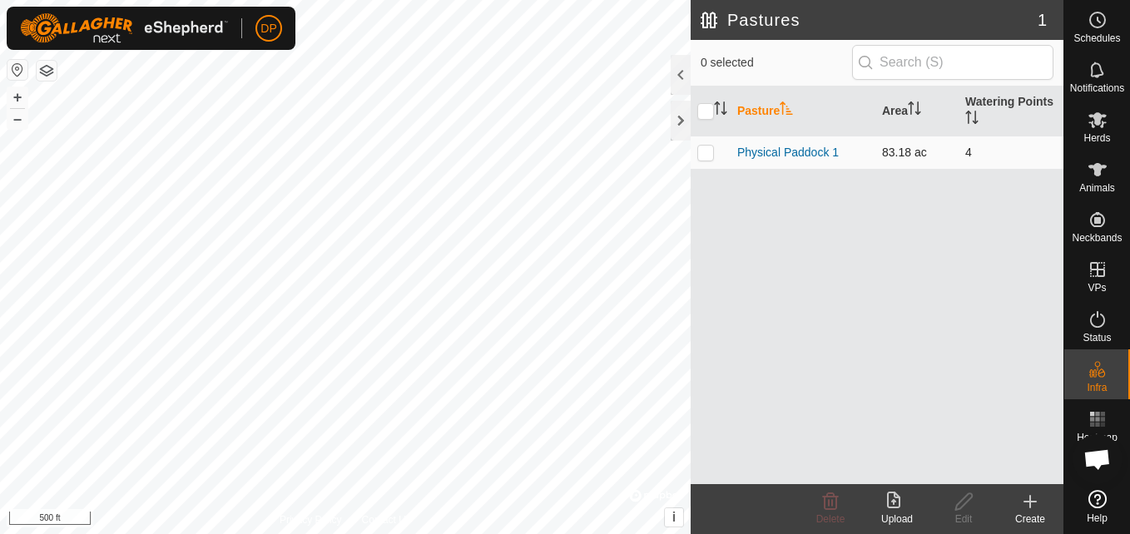
click at [704, 150] on p-checkbox at bounding box center [706, 152] width 17 height 13
checkbox input "true"
click at [704, 150] on p-checkbox at bounding box center [706, 152] width 17 height 13
checkbox input "false"
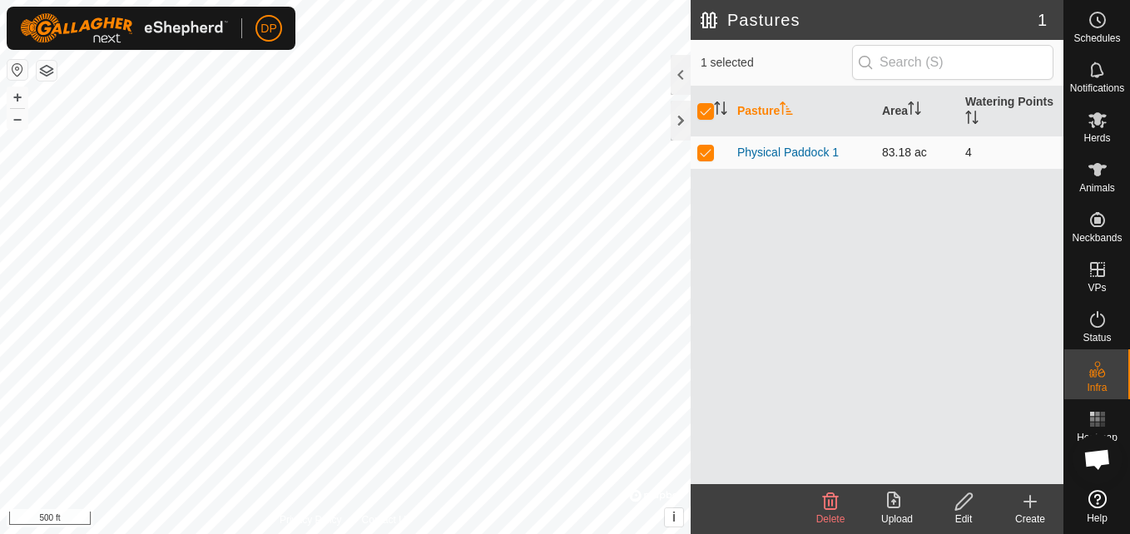
checkbox input "false"
click at [704, 150] on p-checkbox at bounding box center [706, 152] width 17 height 13
checkbox input "true"
click at [704, 150] on p-checkbox at bounding box center [706, 152] width 17 height 13
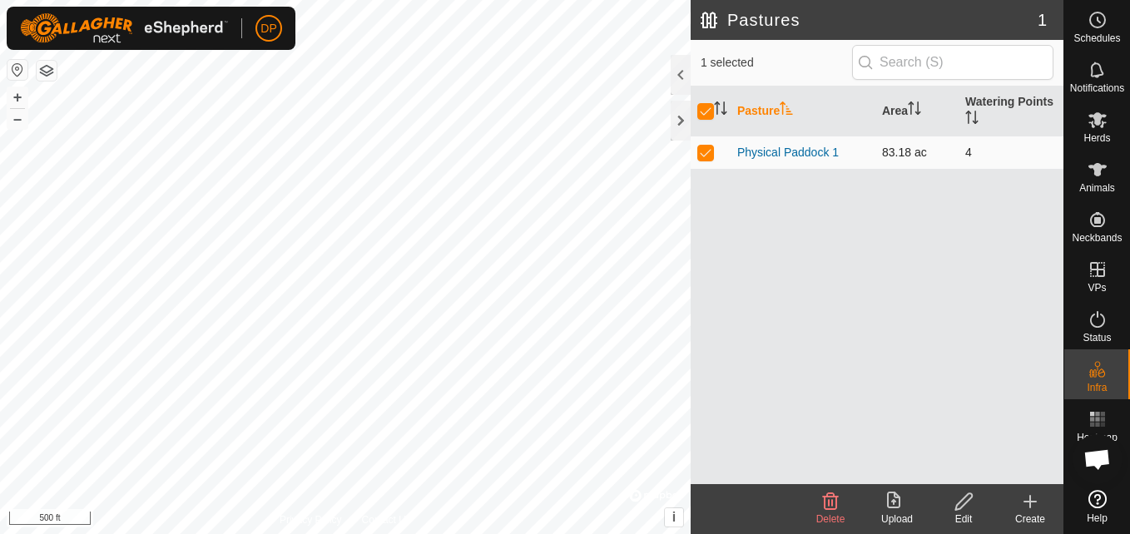
checkbox input "false"
click at [704, 150] on p-checkbox at bounding box center [706, 152] width 17 height 13
checkbox input "true"
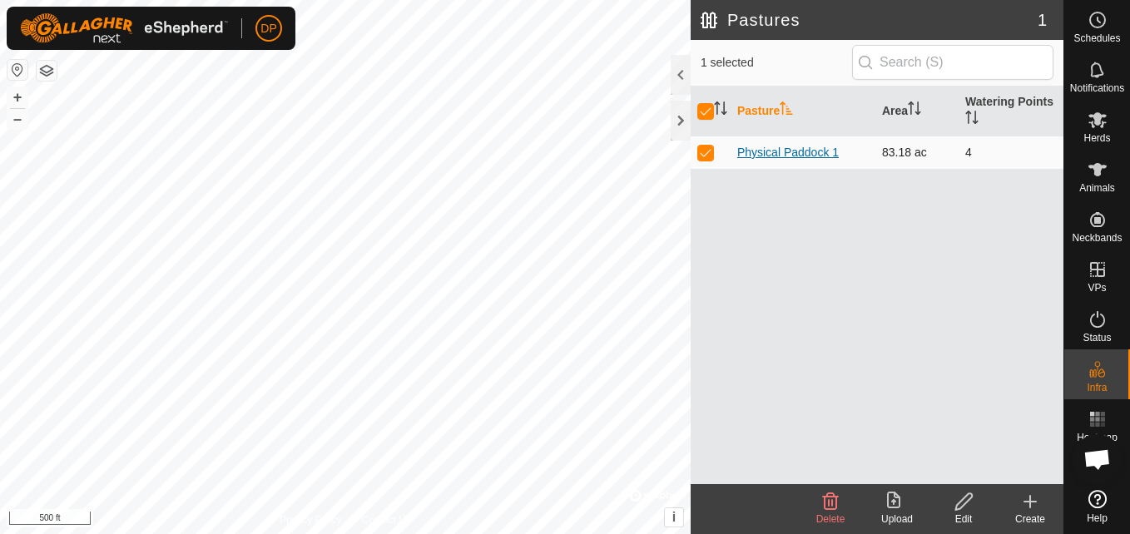
click at [816, 147] on link "Physical Paddock 1" at bounding box center [788, 152] width 102 height 13
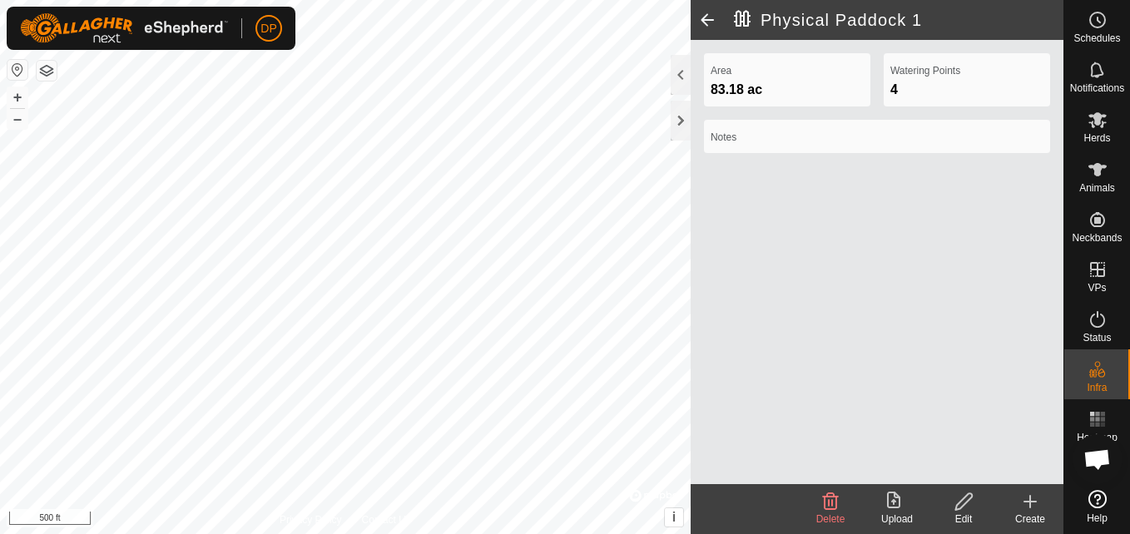
click at [964, 506] on icon at bounding box center [964, 502] width 17 height 17
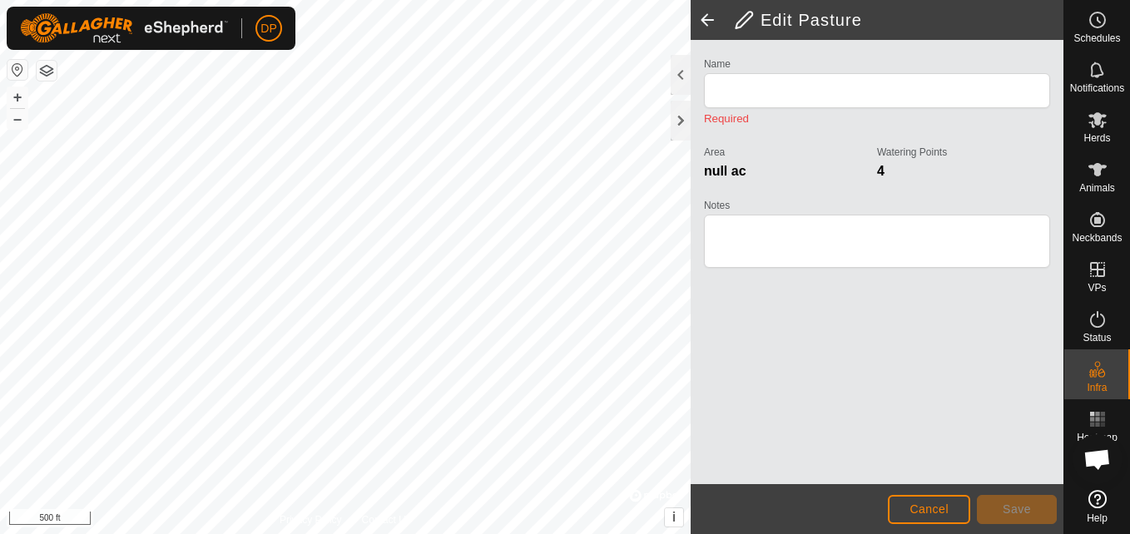
type input "Physical Paddock 1"
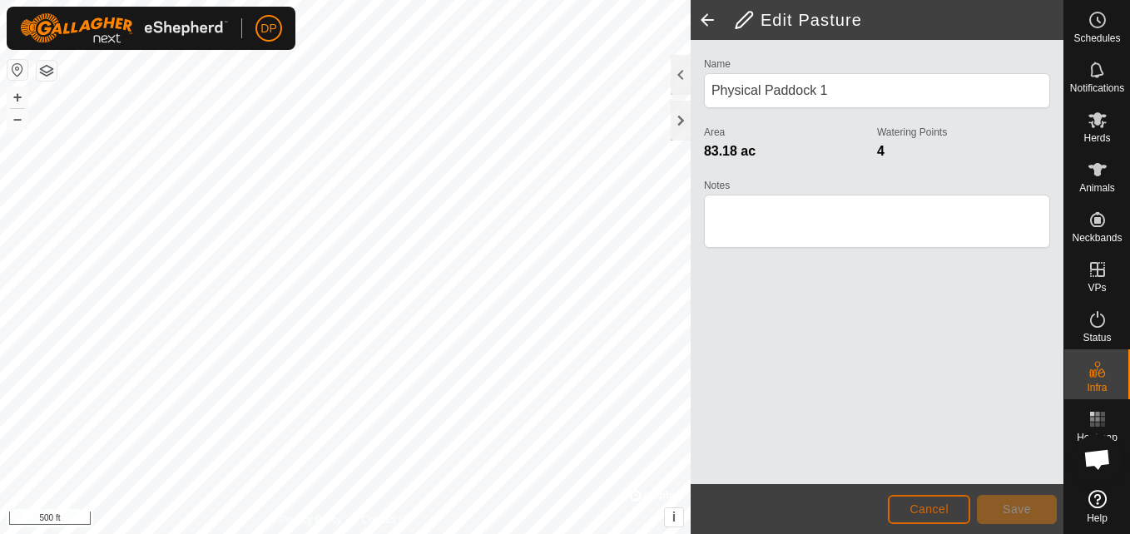
click at [964, 506] on button "Cancel" at bounding box center [929, 509] width 82 height 29
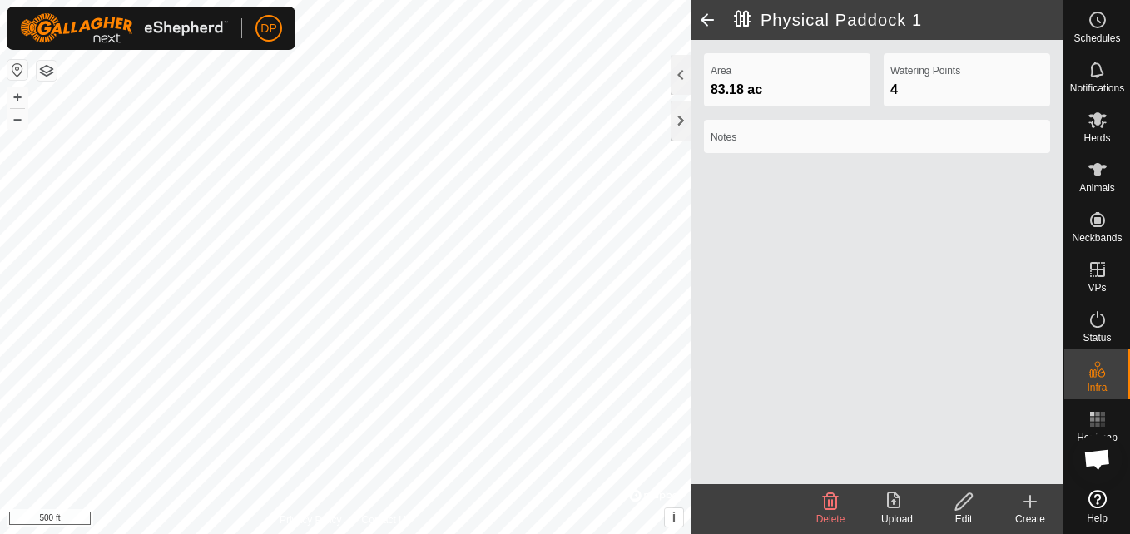
click at [896, 504] on icon at bounding box center [897, 502] width 20 height 20
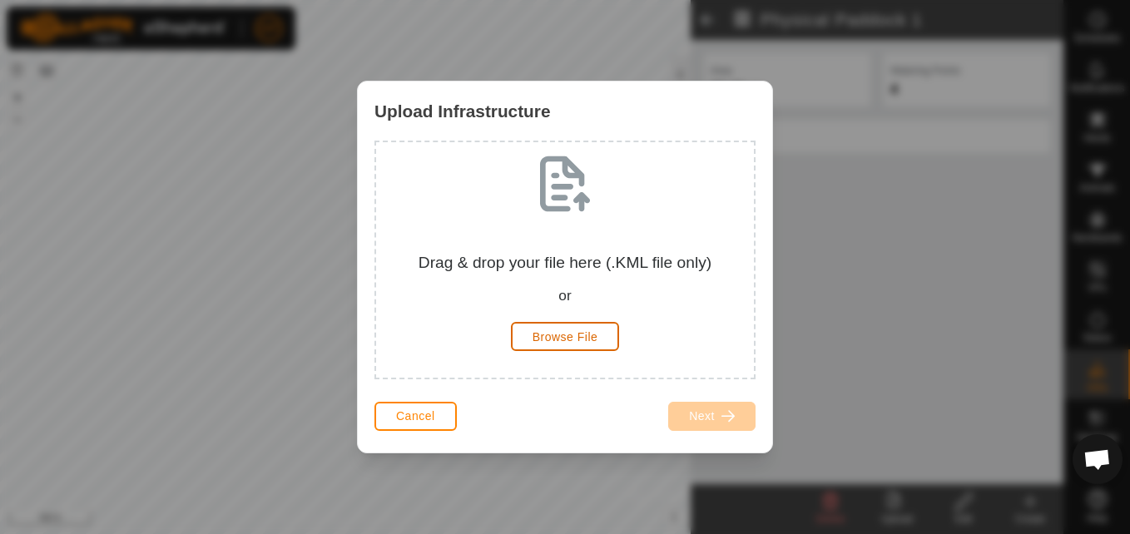
click at [558, 330] on span "Browse File" at bounding box center [566, 336] width 66 height 13
click at [430, 411] on span "Cancel" at bounding box center [415, 416] width 39 height 13
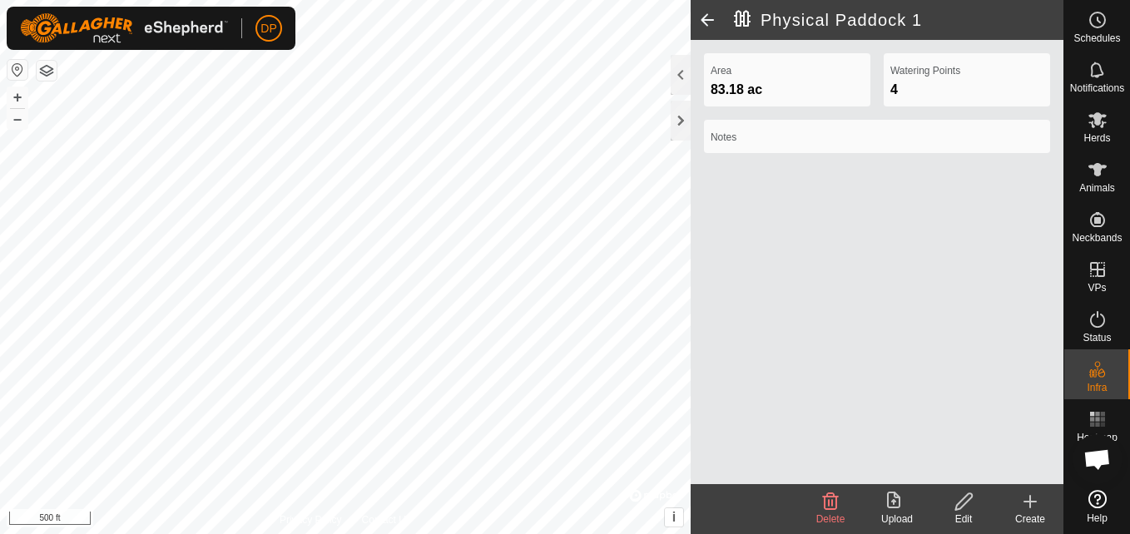
click at [746, 129] on div "Notes" at bounding box center [877, 136] width 346 height 33
click at [767, 125] on div "Notes" at bounding box center [877, 136] width 346 height 33
click at [833, 508] on icon at bounding box center [831, 502] width 20 height 20
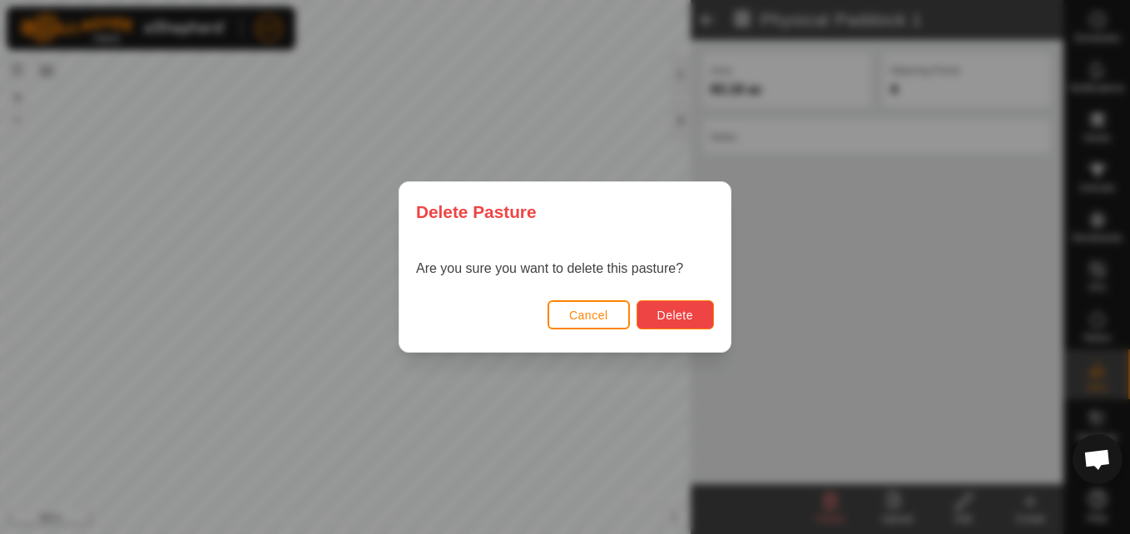
click at [660, 310] on span "Delete" at bounding box center [676, 315] width 36 height 13
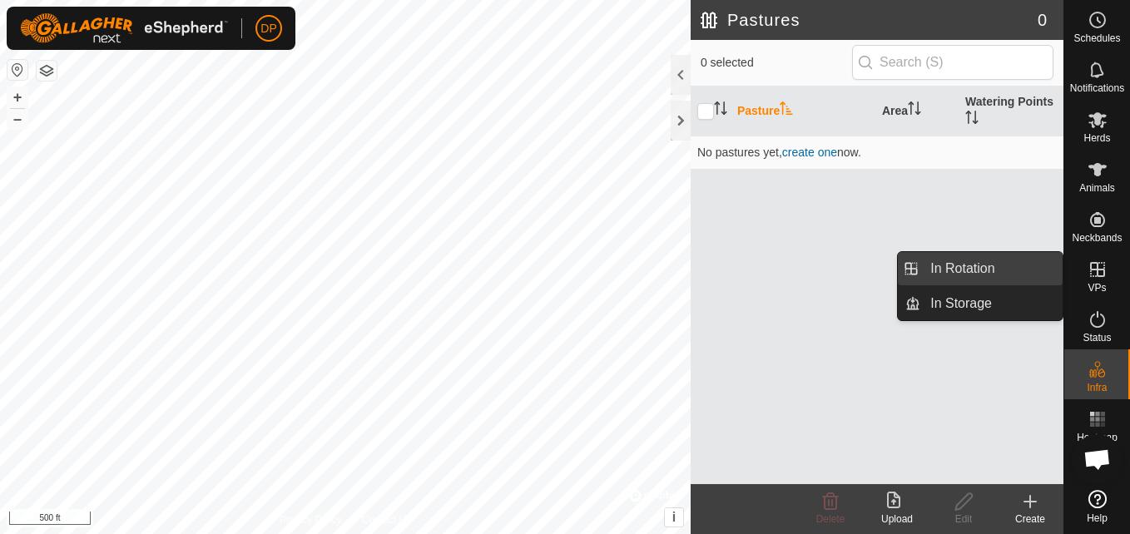
click at [1041, 266] on link "In Rotation" at bounding box center [992, 268] width 142 height 33
